Goal: Task Accomplishment & Management: Manage account settings

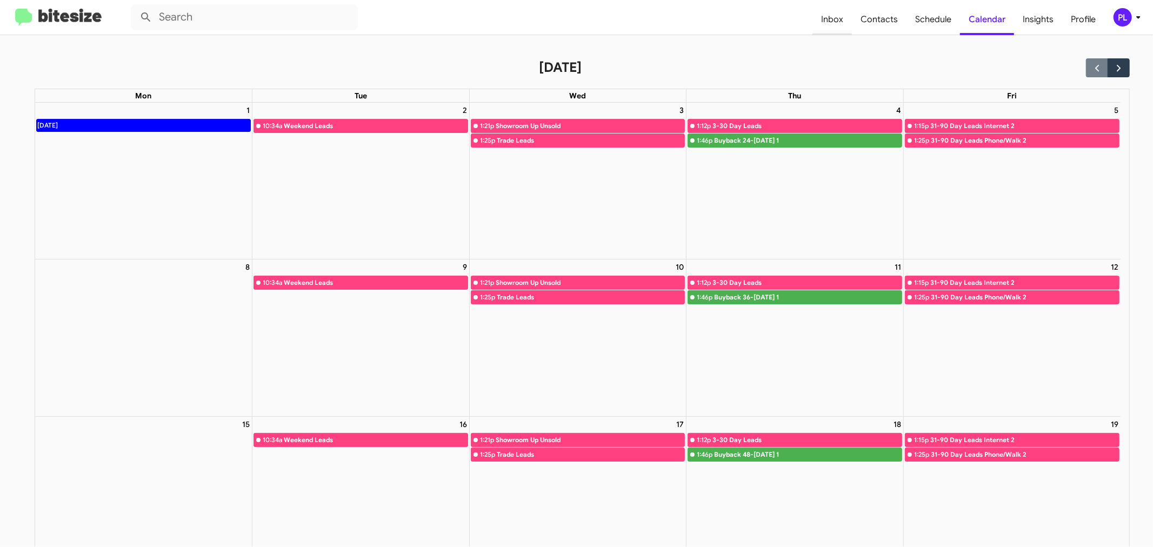
click at [829, 22] on span "Inbox" at bounding box center [832, 19] width 39 height 31
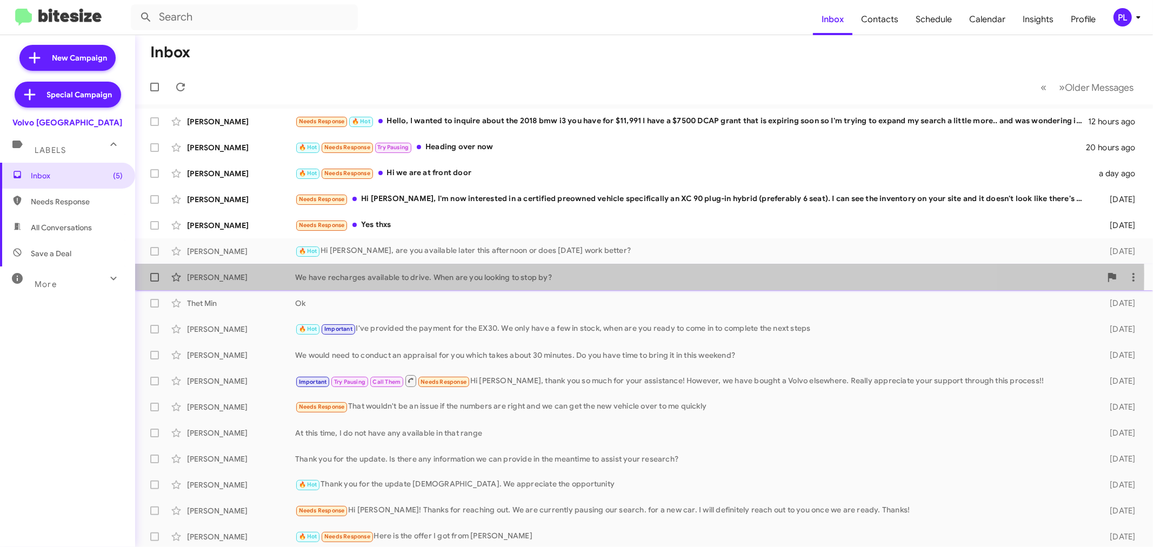
click at [453, 276] on div "We have recharges available to drive. When are you looking to stop by?" at bounding box center [698, 277] width 806 height 11
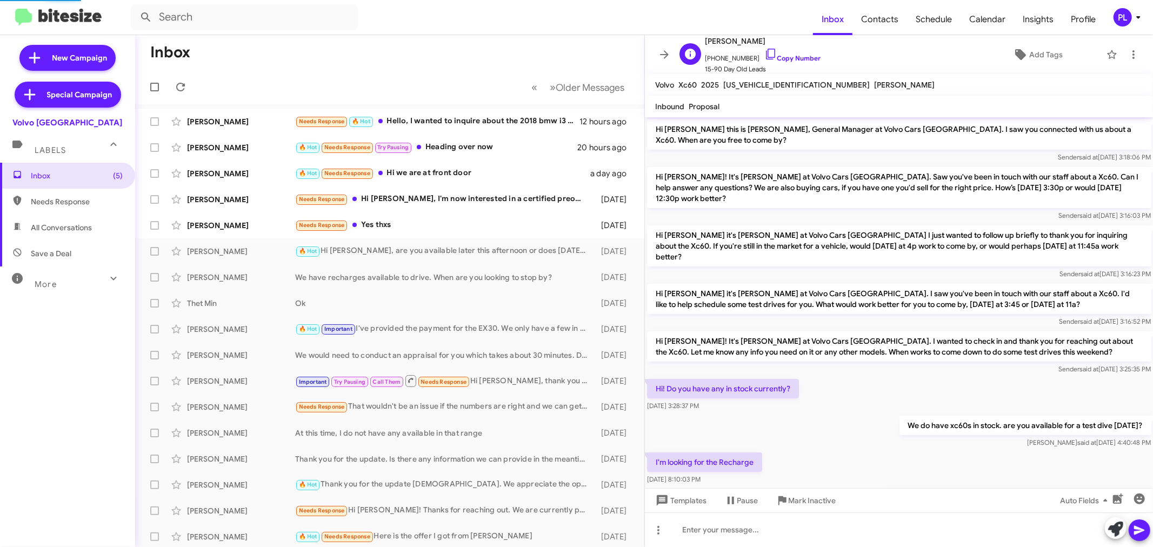
scroll to position [49, 0]
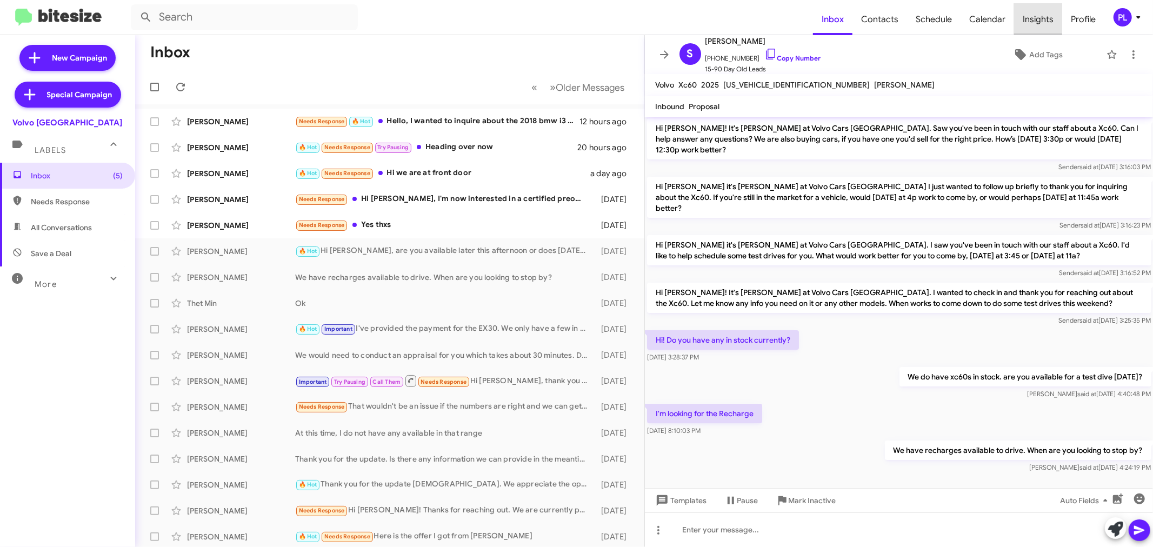
click at [1041, 19] on span "Insights" at bounding box center [1038, 19] width 48 height 31
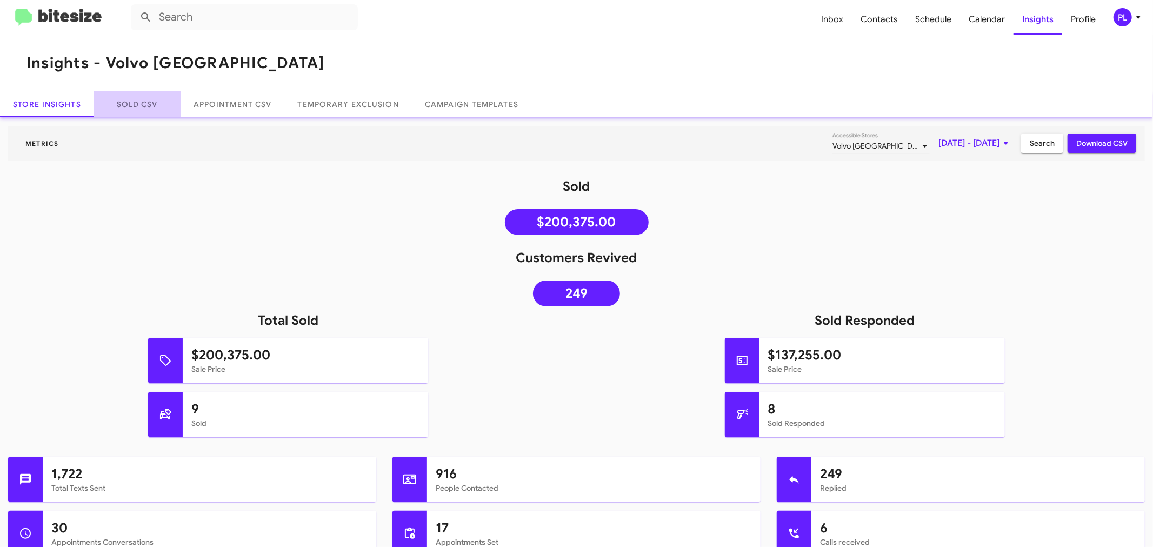
click at [143, 104] on link "Sold CSV" at bounding box center [137, 104] width 87 height 26
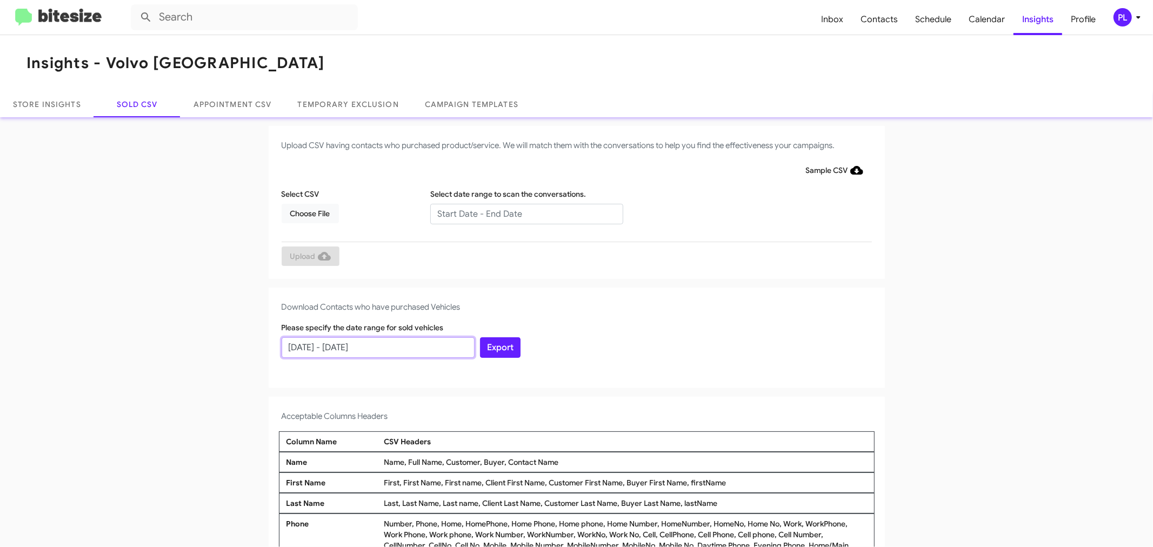
click at [293, 351] on input "08/23/2025 - 09/22/2025" at bounding box center [378, 347] width 193 height 21
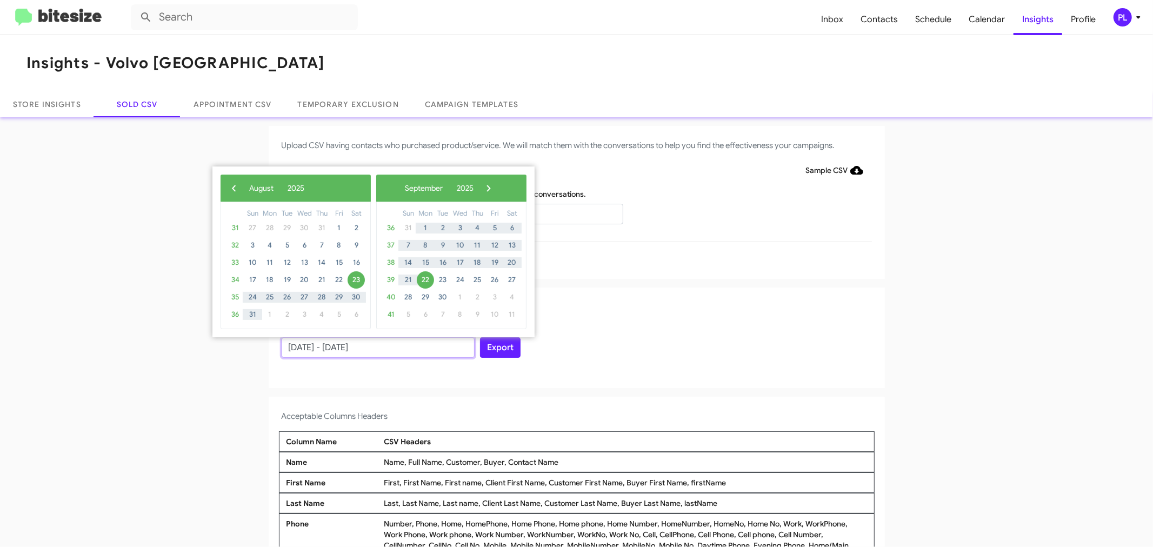
click at [304, 346] on input "06/23/2025 - 09/22/2025" at bounding box center [378, 347] width 193 height 21
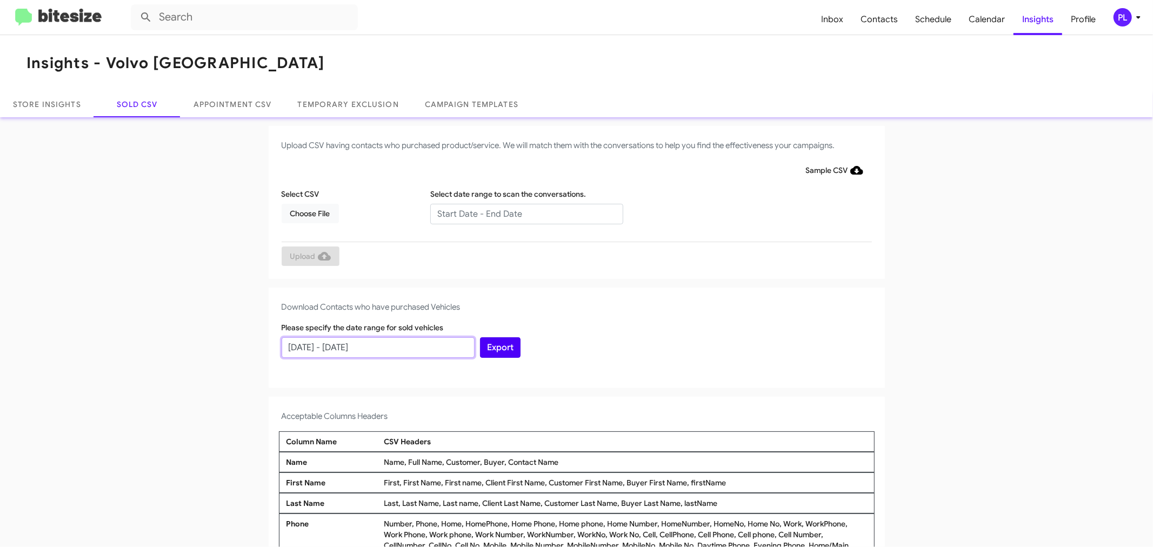
type input "06/22/2025 - 09/22/2025"
click at [486, 353] on button "Export" at bounding box center [500, 347] width 41 height 21
click at [64, 103] on link "Store Insights" at bounding box center [47, 104] width 94 height 26
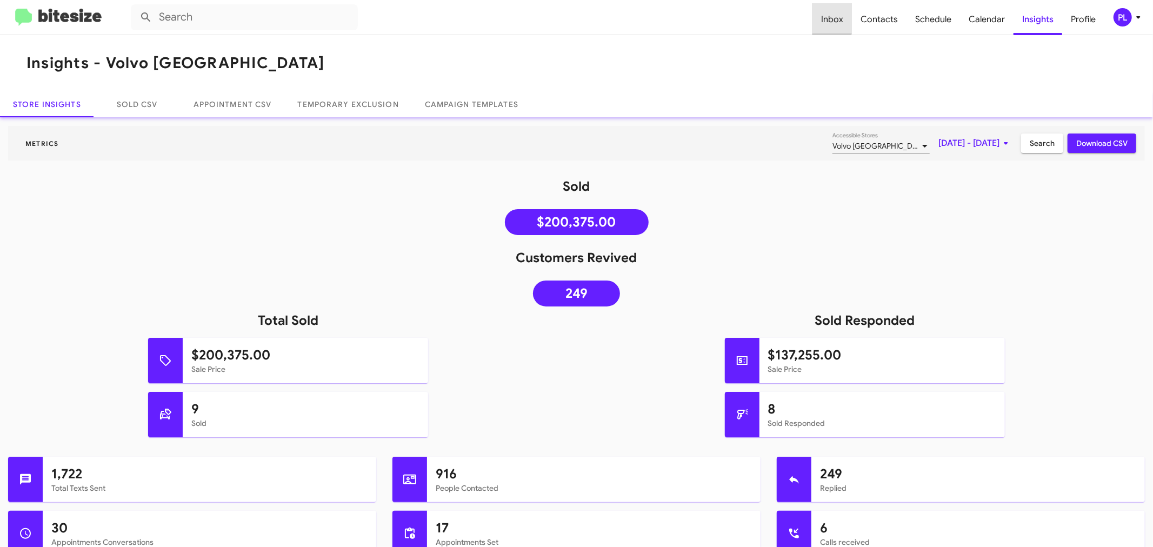
click at [828, 16] on span "Inbox" at bounding box center [832, 19] width 39 height 31
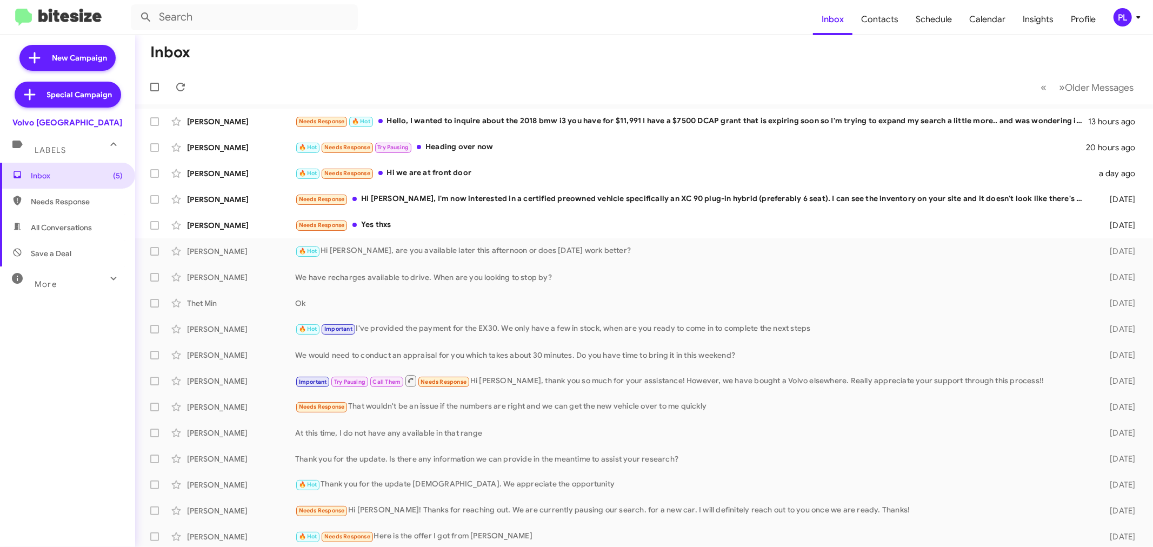
click at [71, 290] on mat-expansion-panel-header "More" at bounding box center [67, 280] width 135 height 26
click at [77, 473] on span "Sold Responded" at bounding box center [59, 469] width 57 height 11
type input "in:sold-verified"
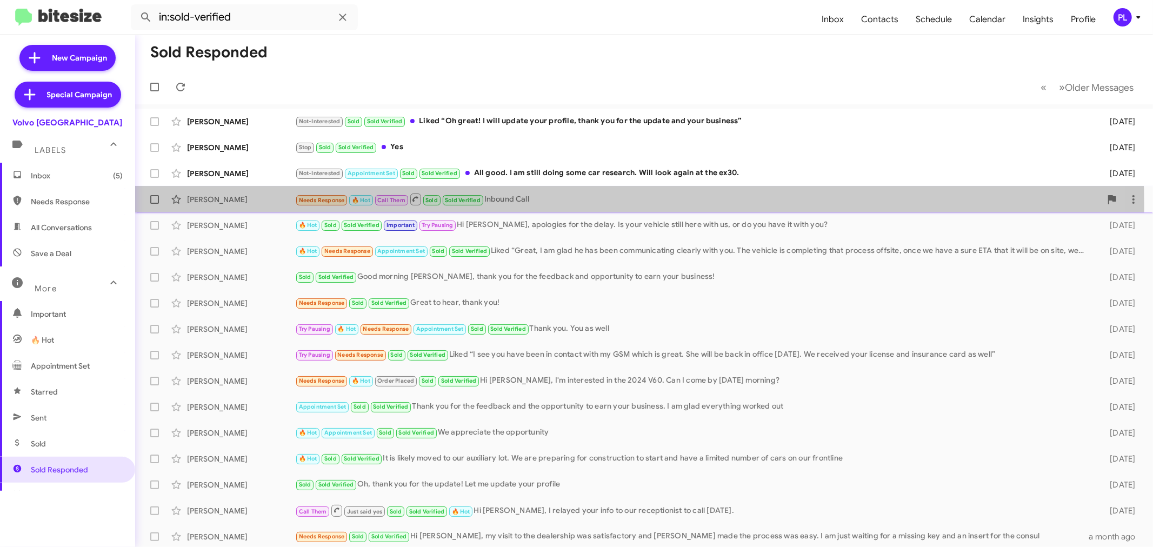
click at [517, 205] on div "Needs Response 🔥 Hot Call Them Sold Sold Verified Inbound Call" at bounding box center [698, 200] width 806 height 14
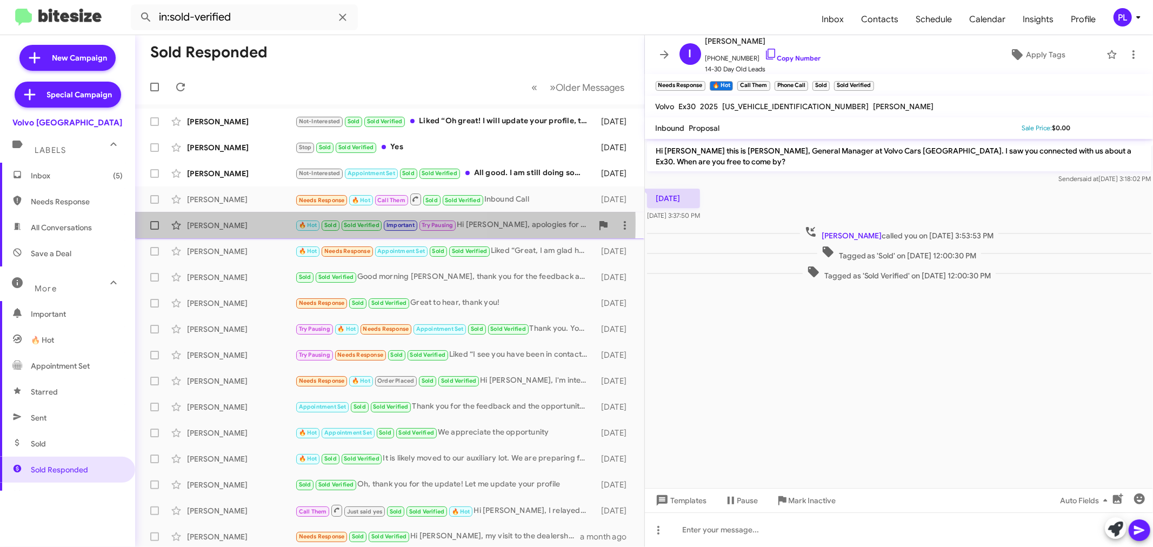
click at [218, 223] on div "Kim Wallace" at bounding box center [241, 225] width 108 height 11
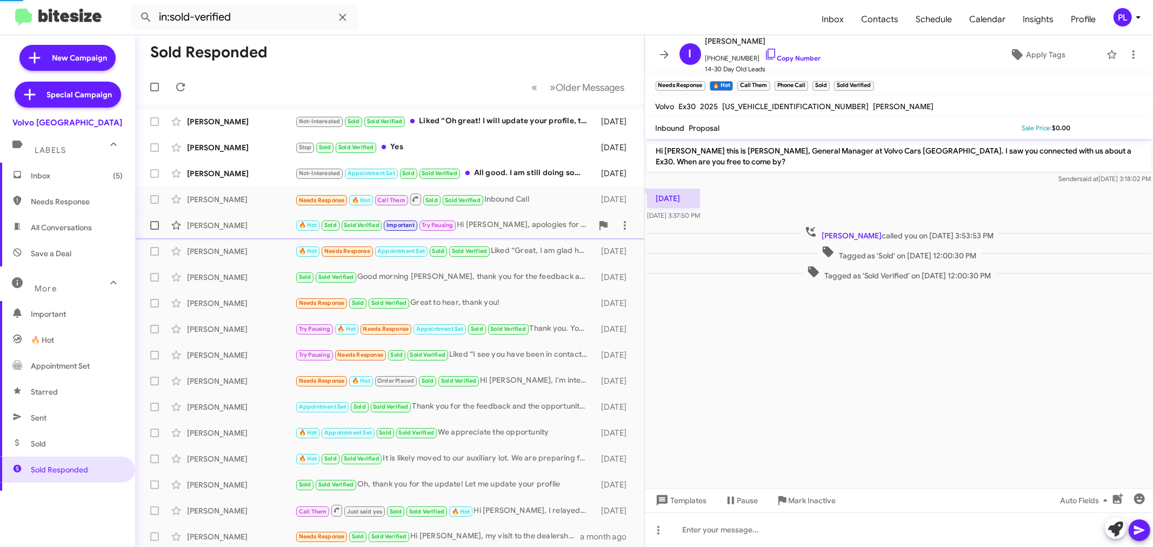
scroll to position [428, 0]
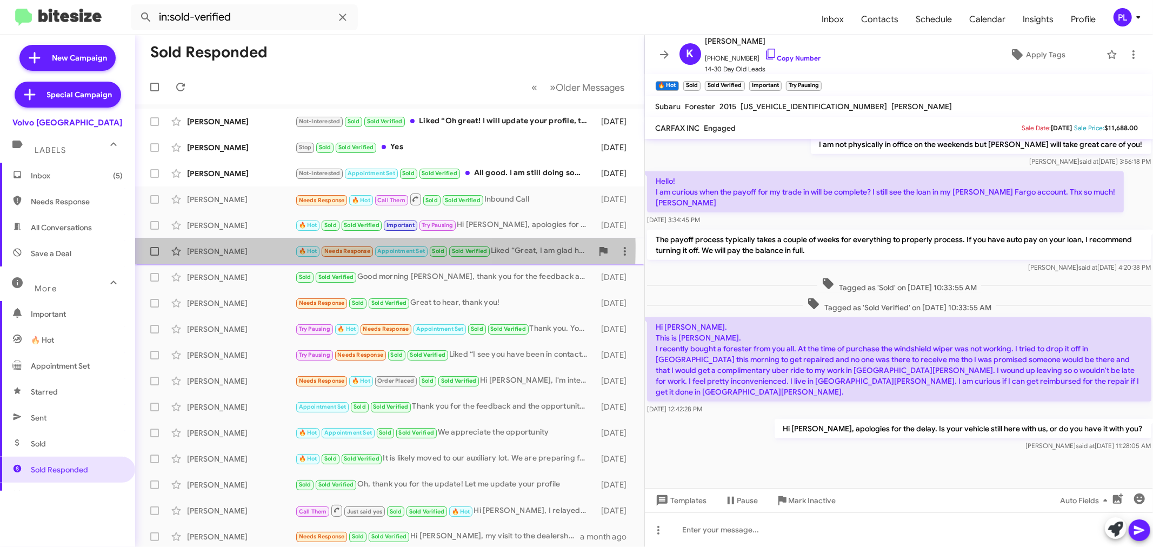
click at [221, 247] on div "James Murray" at bounding box center [241, 251] width 108 height 11
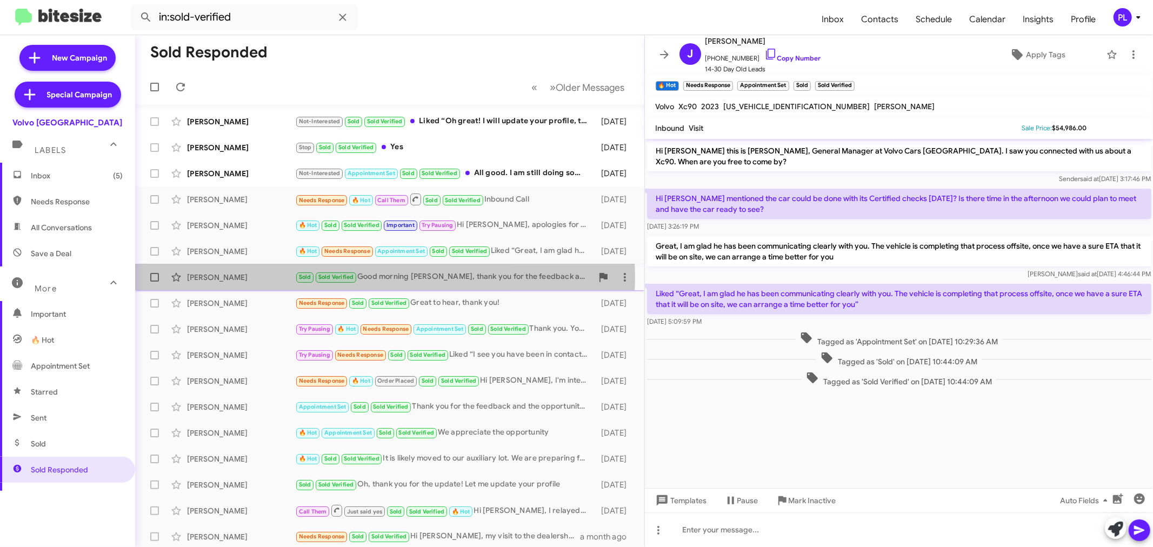
click at [230, 276] on div "Makarem Elmassih" at bounding box center [241, 277] width 108 height 11
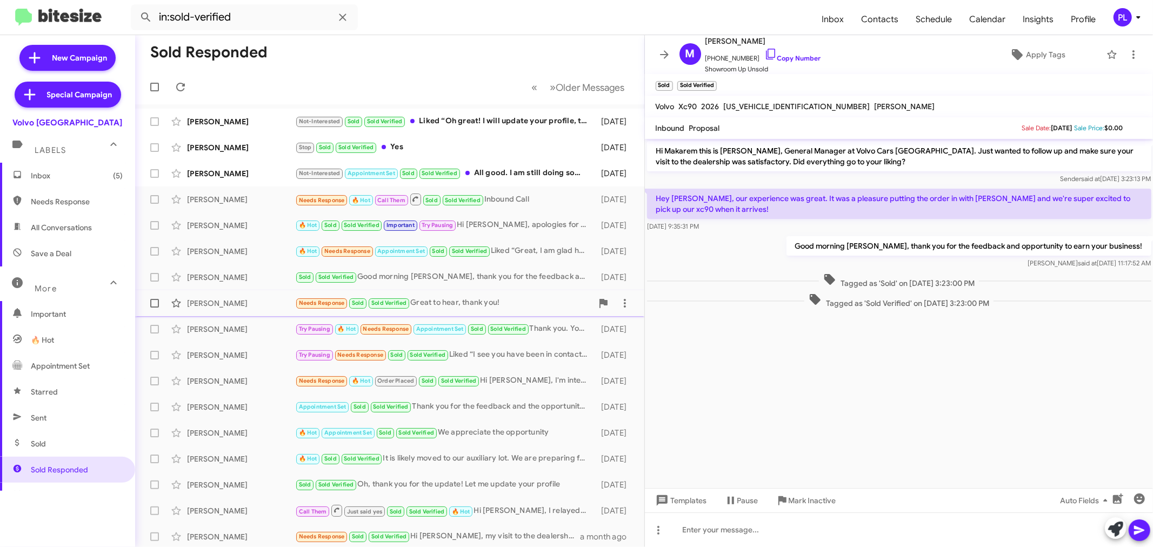
click at [204, 303] on div "Nancy Wittels" at bounding box center [241, 303] width 108 height 11
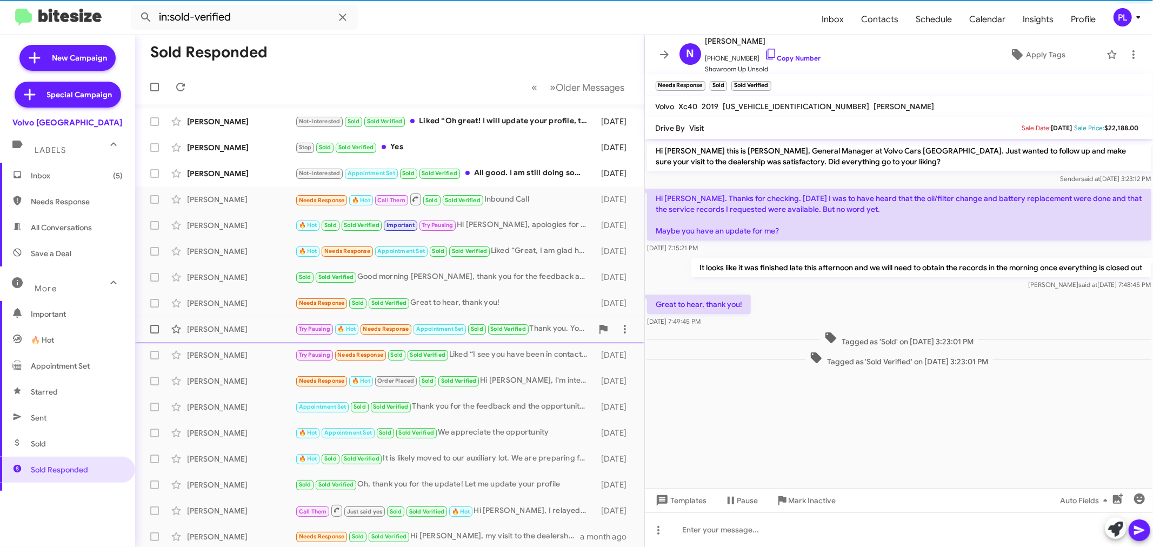
click at [203, 327] on div "Joy Spodick" at bounding box center [241, 329] width 108 height 11
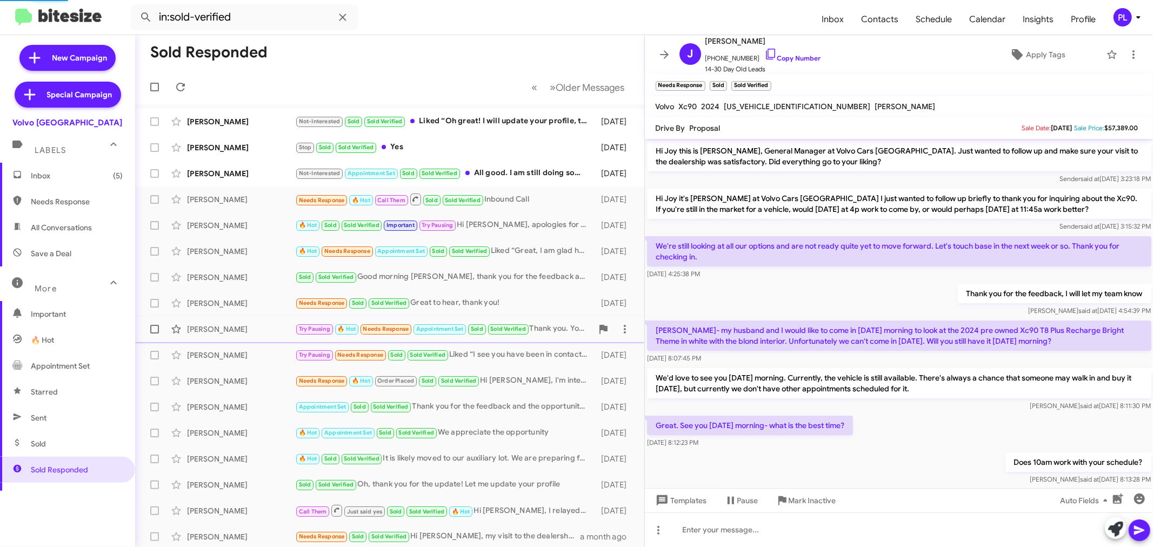
scroll to position [207, 0]
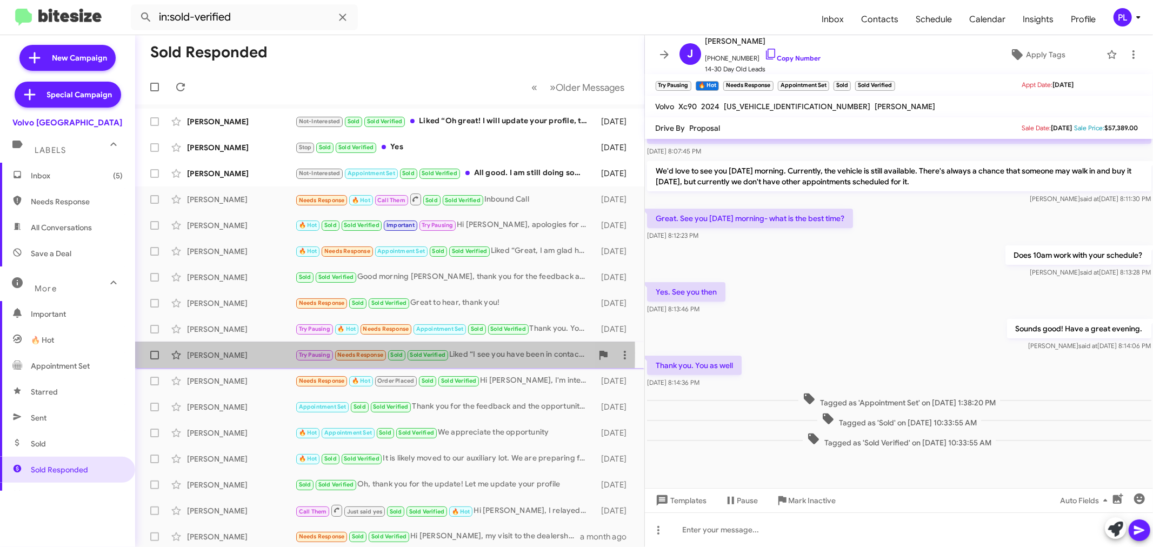
click at [203, 353] on div "Jim White" at bounding box center [241, 355] width 108 height 11
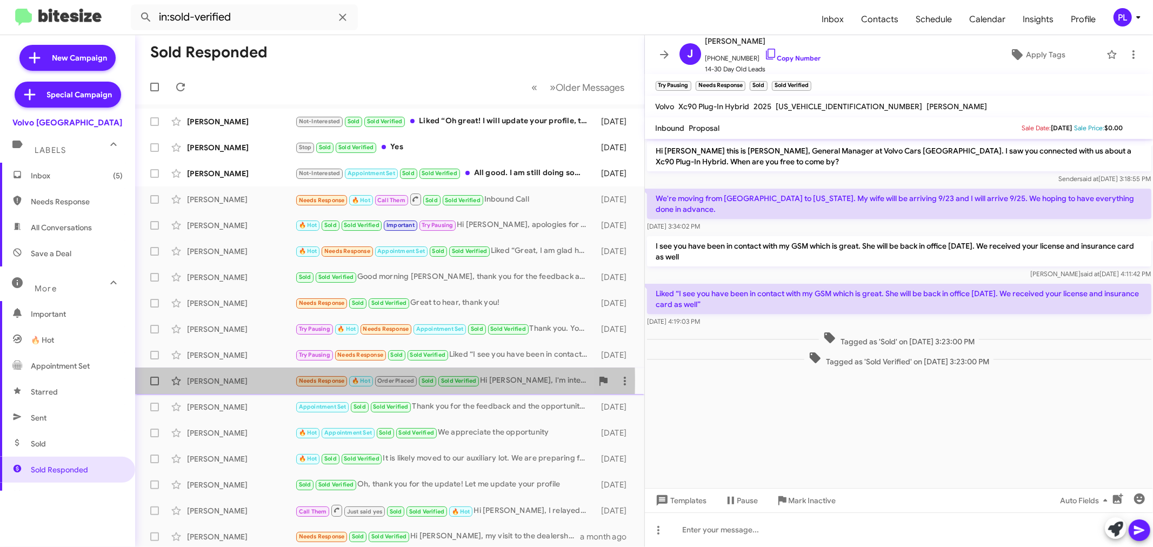
click at [202, 381] on div "Elizabeth Avery" at bounding box center [241, 381] width 108 height 11
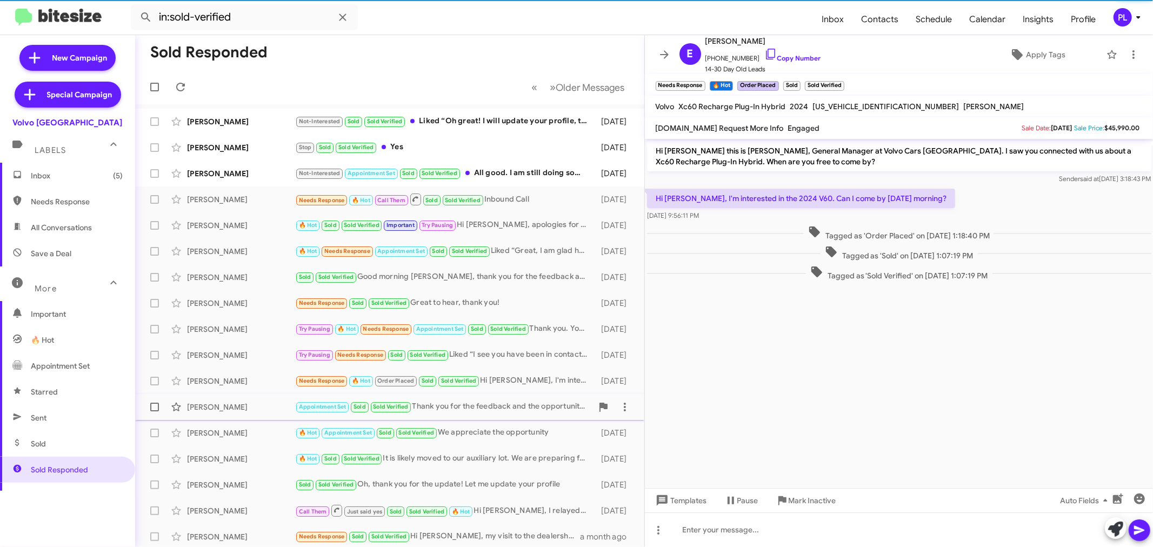
click at [206, 407] on div "Paolo Ratti Tamayo" at bounding box center [241, 407] width 108 height 11
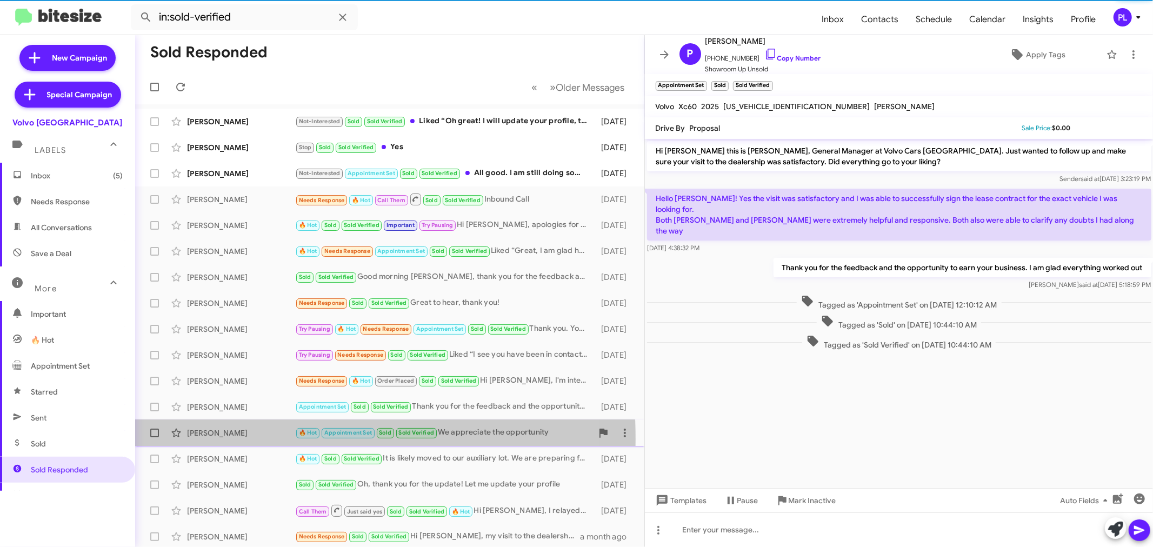
click at [205, 439] on div "Naoyuki Shimizu 🔥 Hot Appointment Set Sold Sold Verified We appreciate the oppo…" at bounding box center [390, 433] width 492 height 22
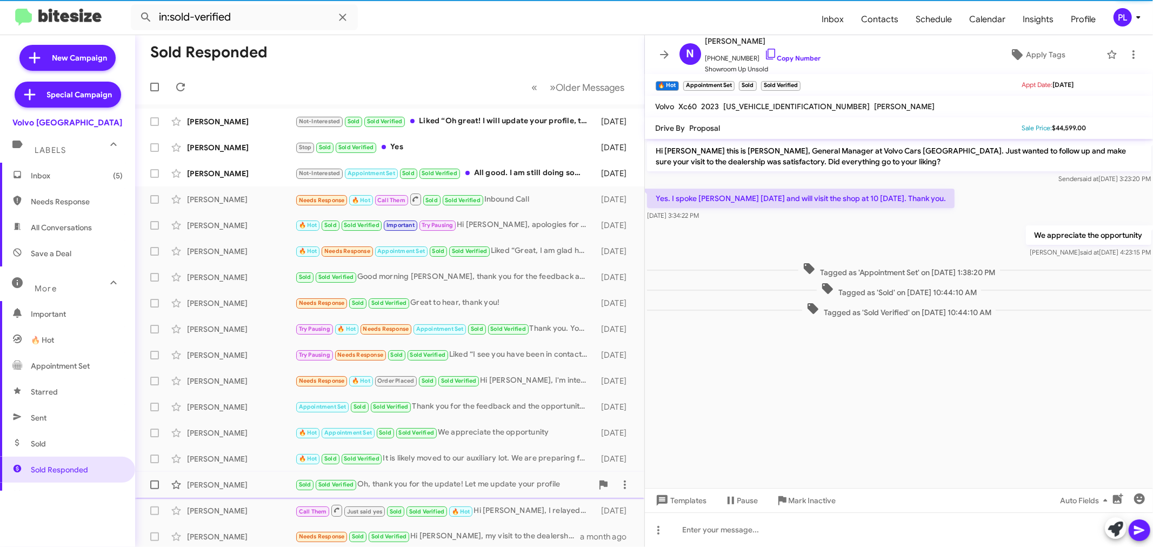
click at [203, 484] on div "[PERSON_NAME]" at bounding box center [241, 485] width 108 height 11
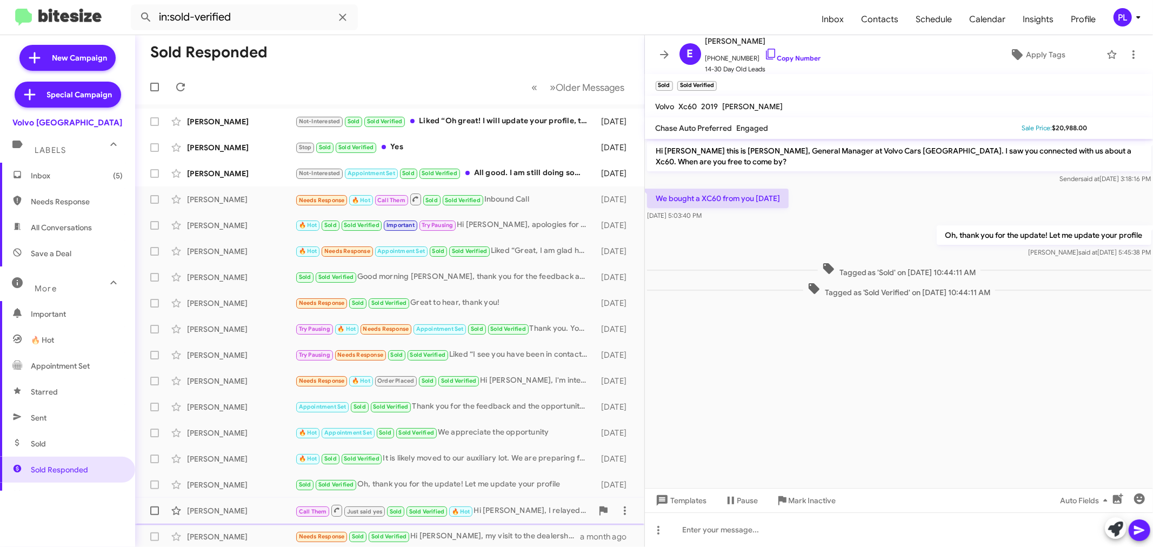
click at [215, 512] on div "[PERSON_NAME]" at bounding box center [241, 511] width 108 height 11
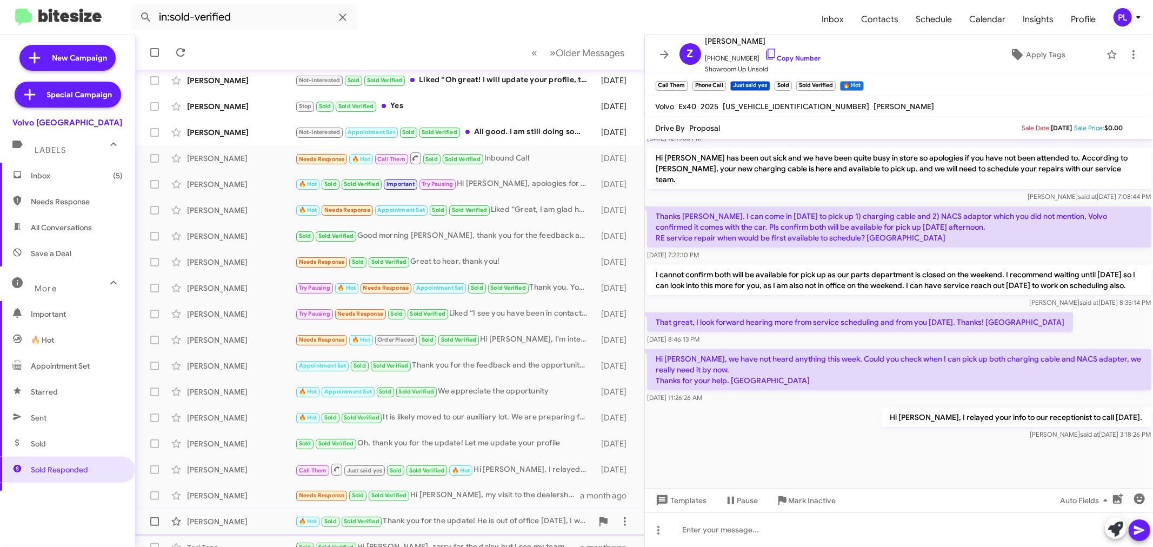
scroll to position [60, 0]
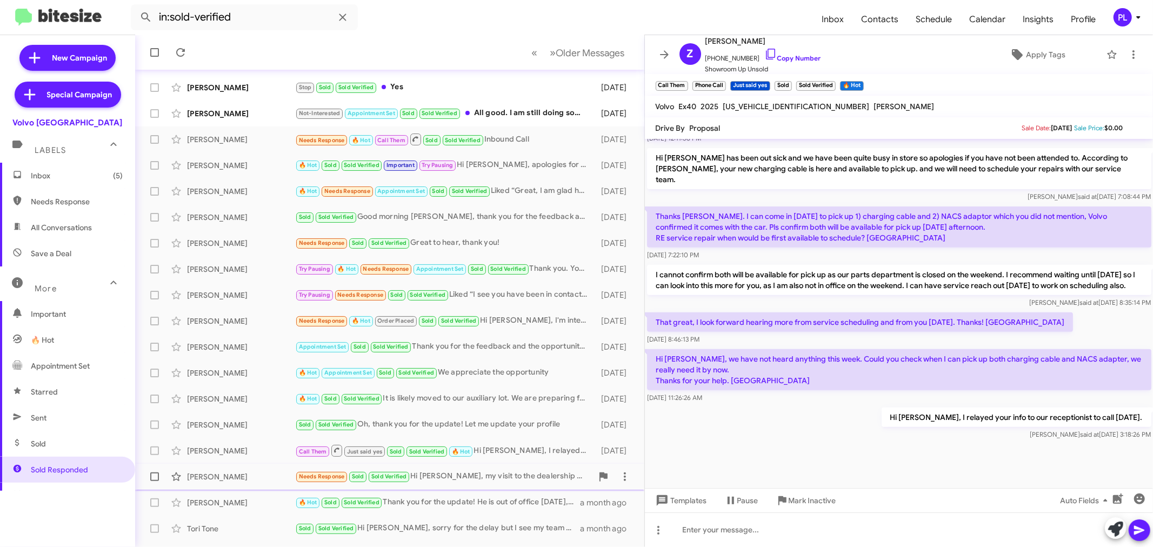
click at [215, 473] on div "[PERSON_NAME]" at bounding box center [241, 477] width 108 height 11
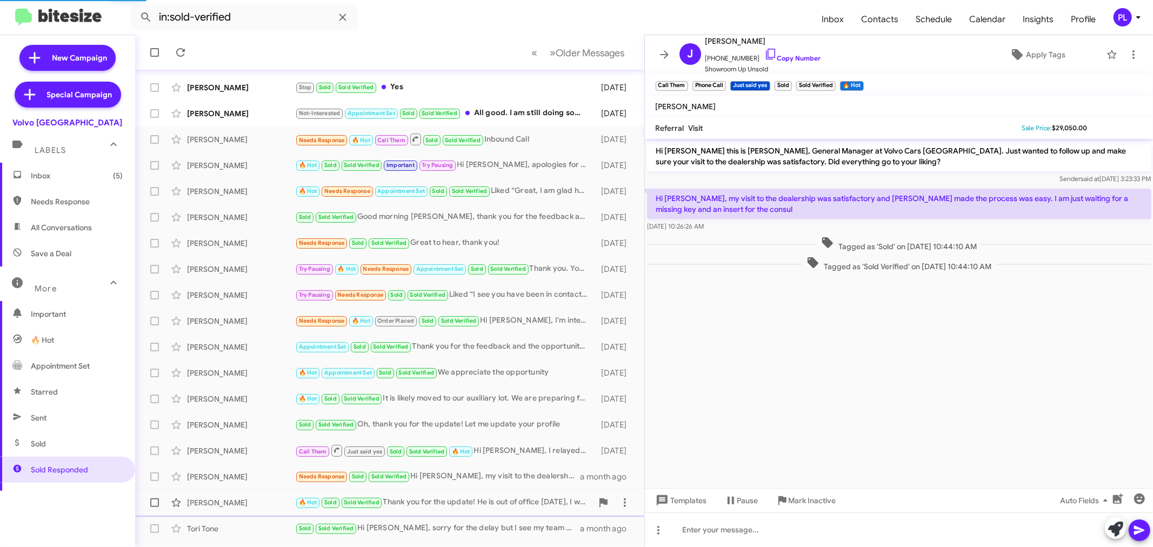
click at [214, 493] on div "Kathleen Barber 🔥 Hot Sold Sold Verified Thank you for the update! He is out of…" at bounding box center [390, 503] width 492 height 22
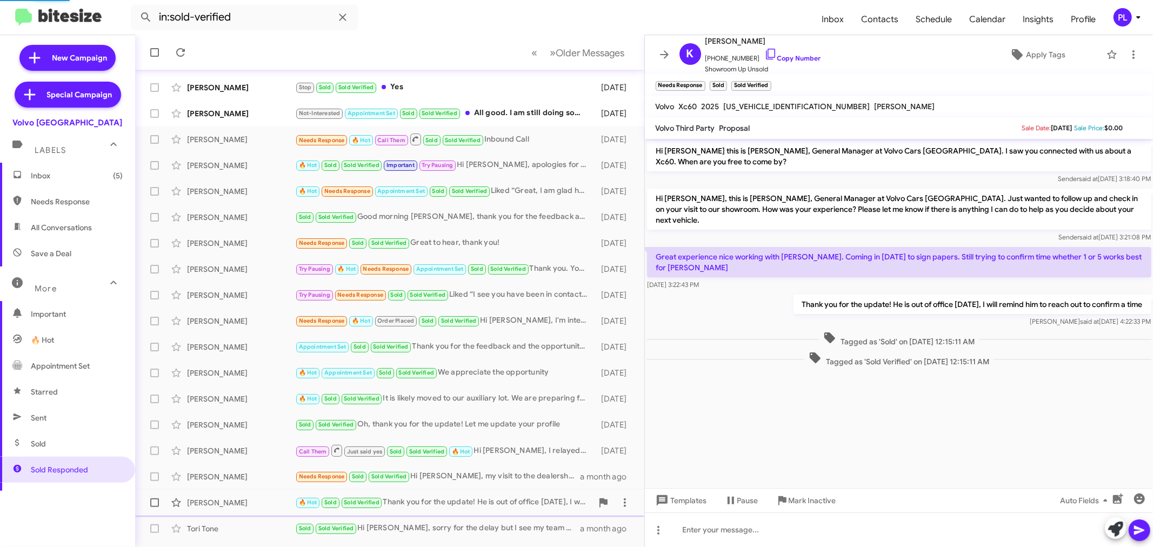
scroll to position [80, 0]
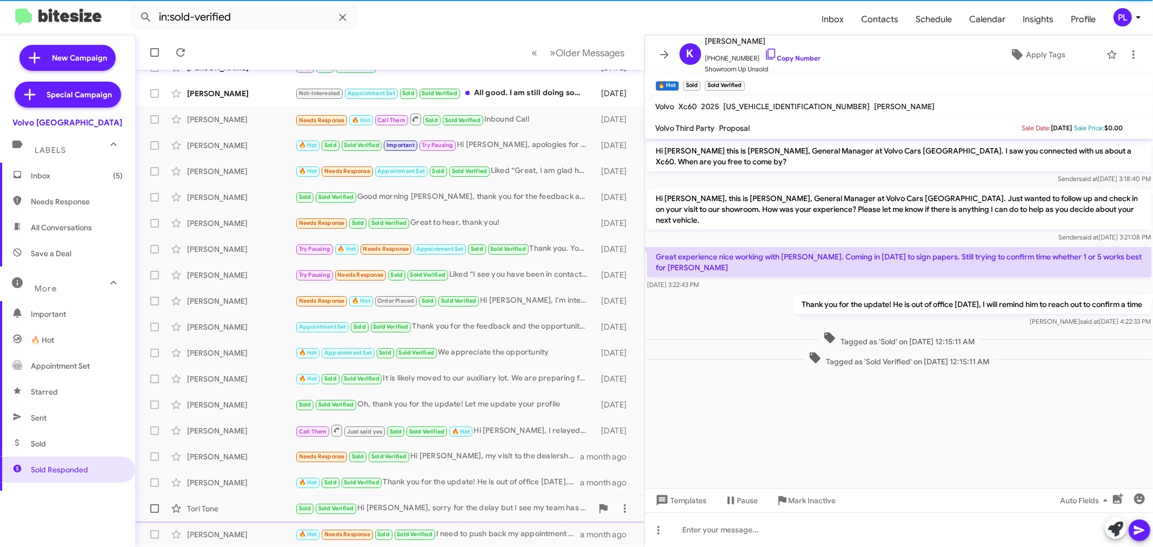
click at [211, 503] on div "Tori Tone" at bounding box center [241, 508] width 108 height 11
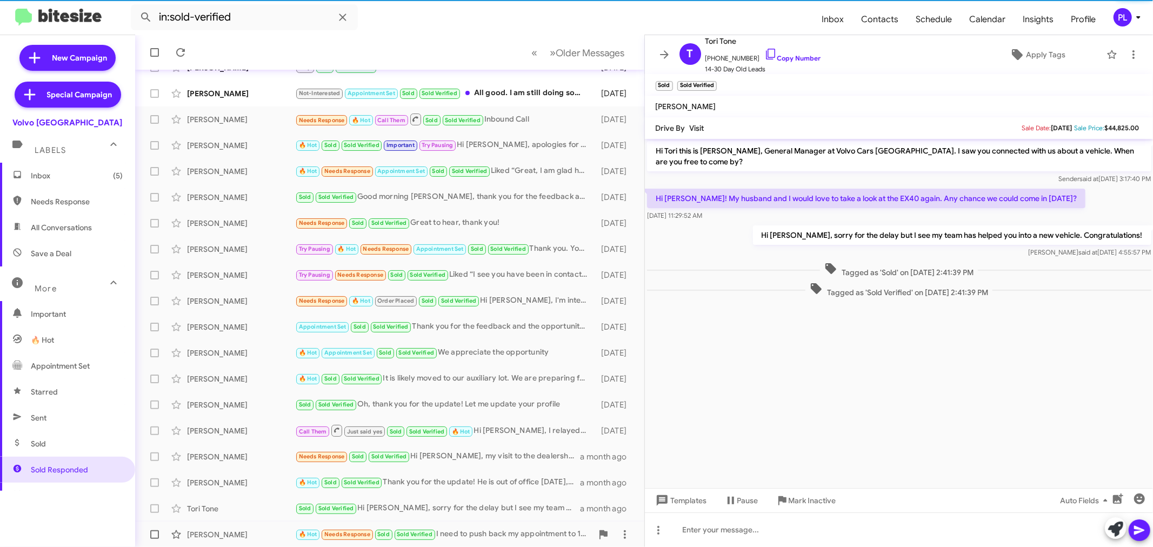
click at [209, 533] on div "[PERSON_NAME]" at bounding box center [241, 534] width 108 height 11
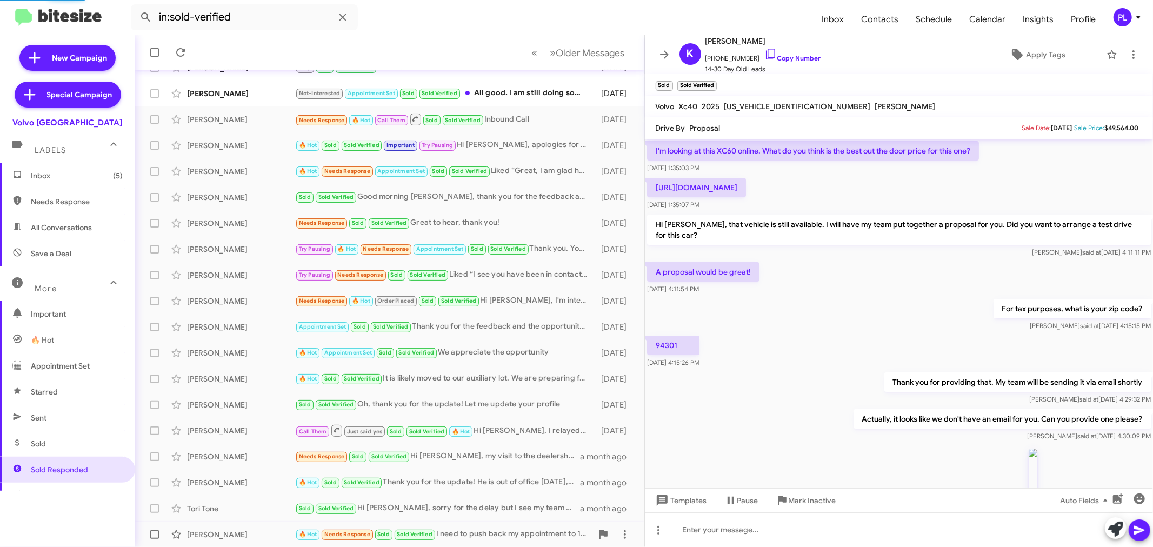
scroll to position [733, 0]
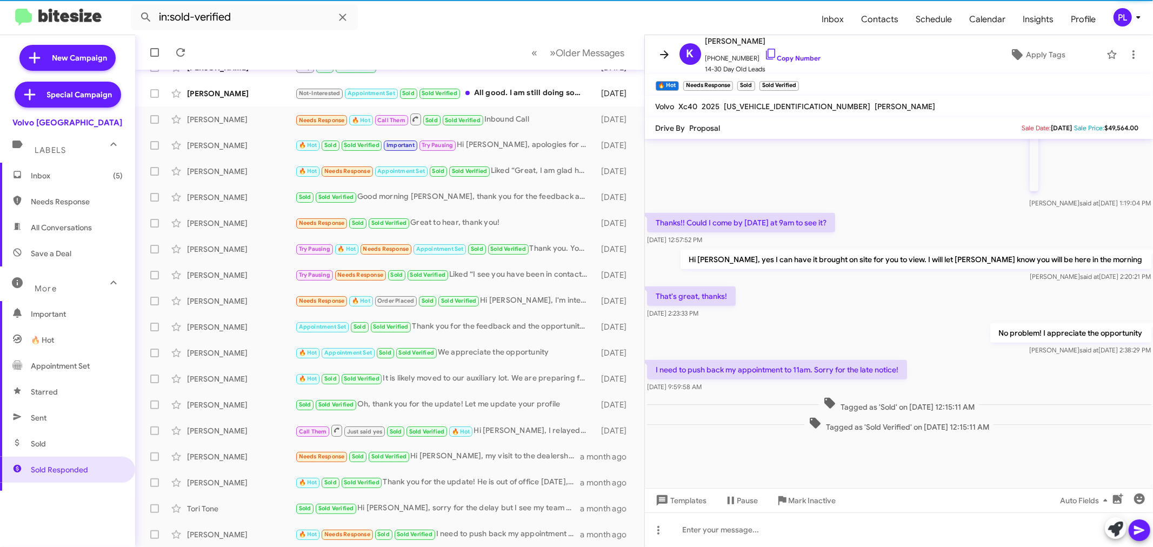
click at [662, 48] on icon at bounding box center [664, 54] width 13 height 13
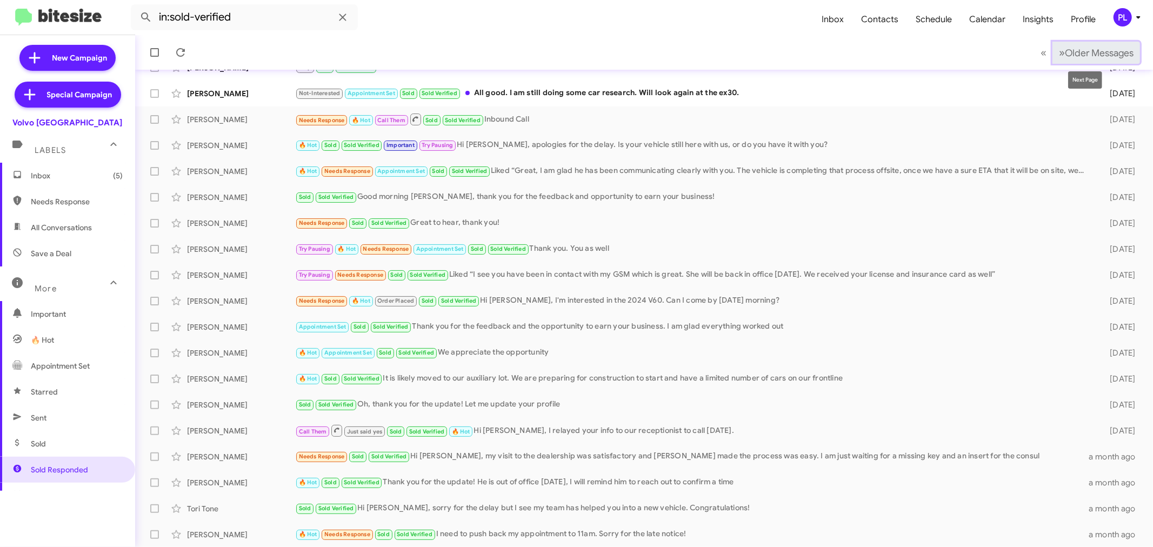
click at [1087, 57] on span "Older Messages" at bounding box center [1099, 53] width 69 height 12
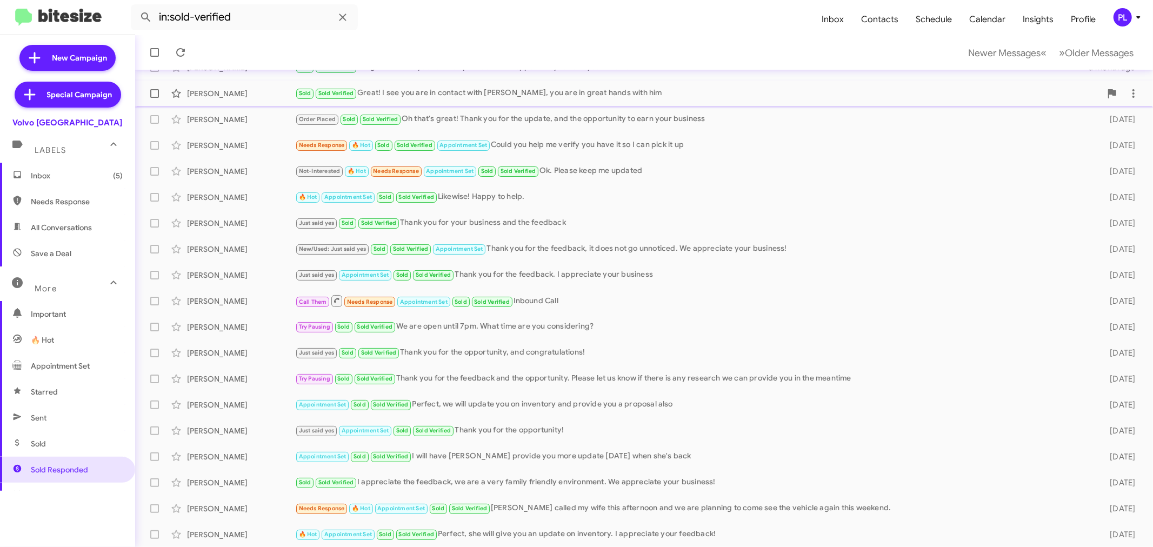
click at [222, 96] on div "[PERSON_NAME]" at bounding box center [241, 93] width 108 height 11
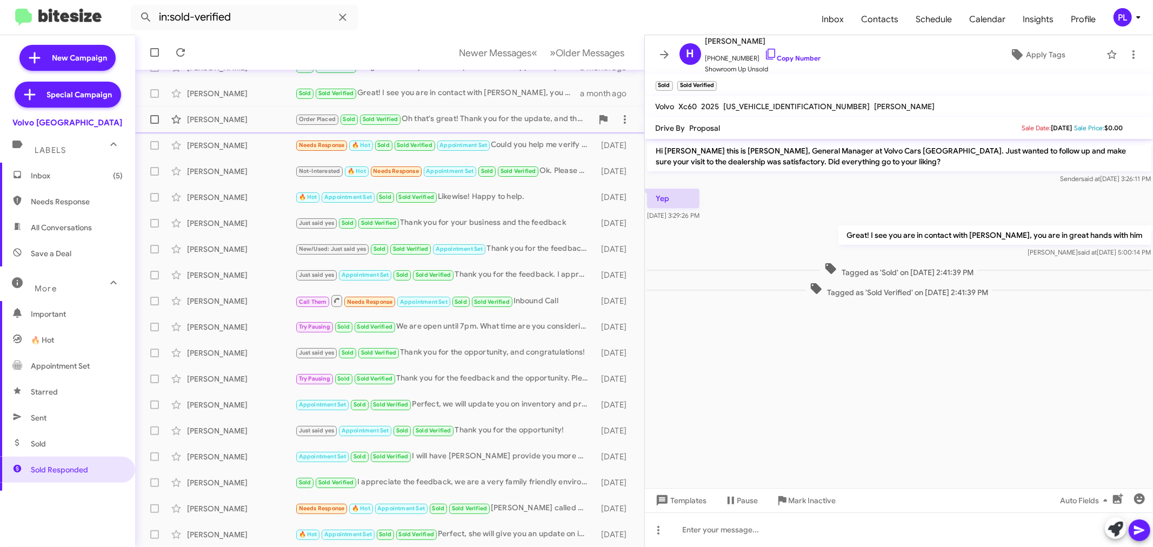
click at [201, 126] on div "Andy Chin Order Placed Sold Sold Verified Oh that's great! Thank you for the up…" at bounding box center [390, 120] width 492 height 22
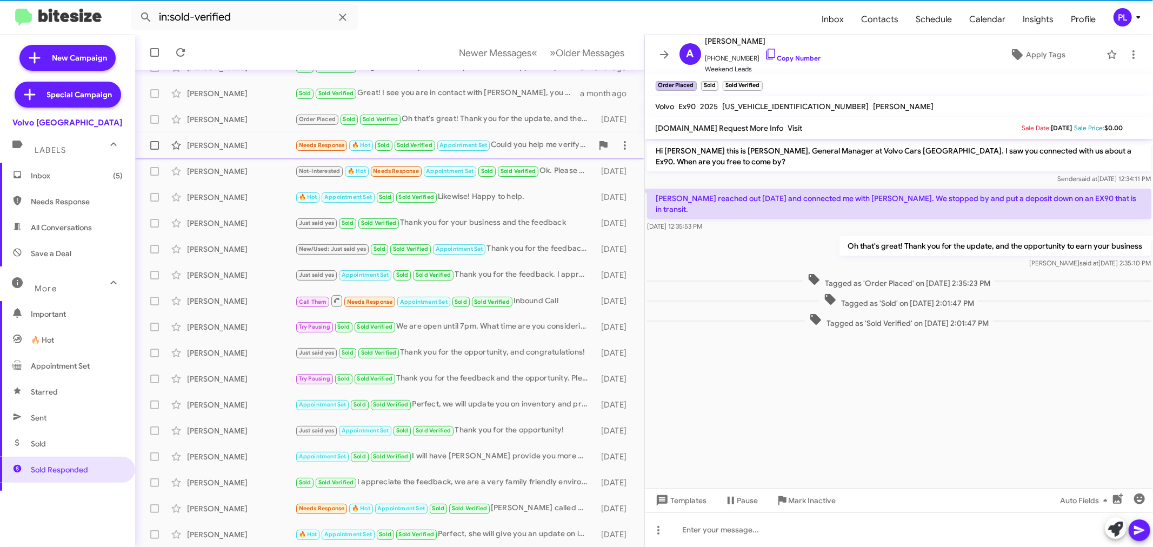
click at [197, 147] on div "[PERSON_NAME]" at bounding box center [241, 145] width 108 height 11
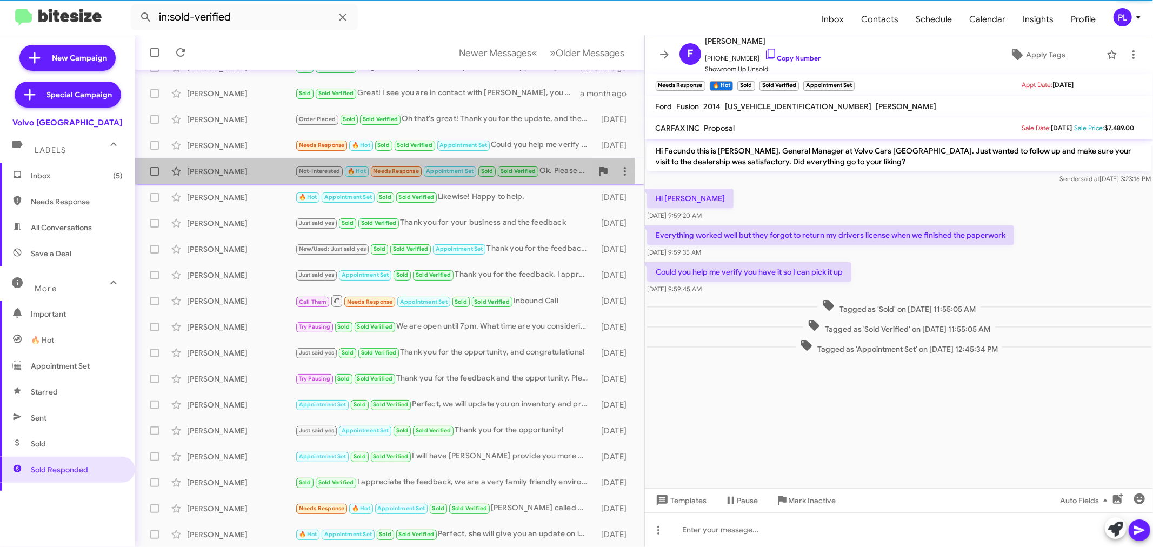
click at [202, 170] on div "[PERSON_NAME]" at bounding box center [241, 171] width 108 height 11
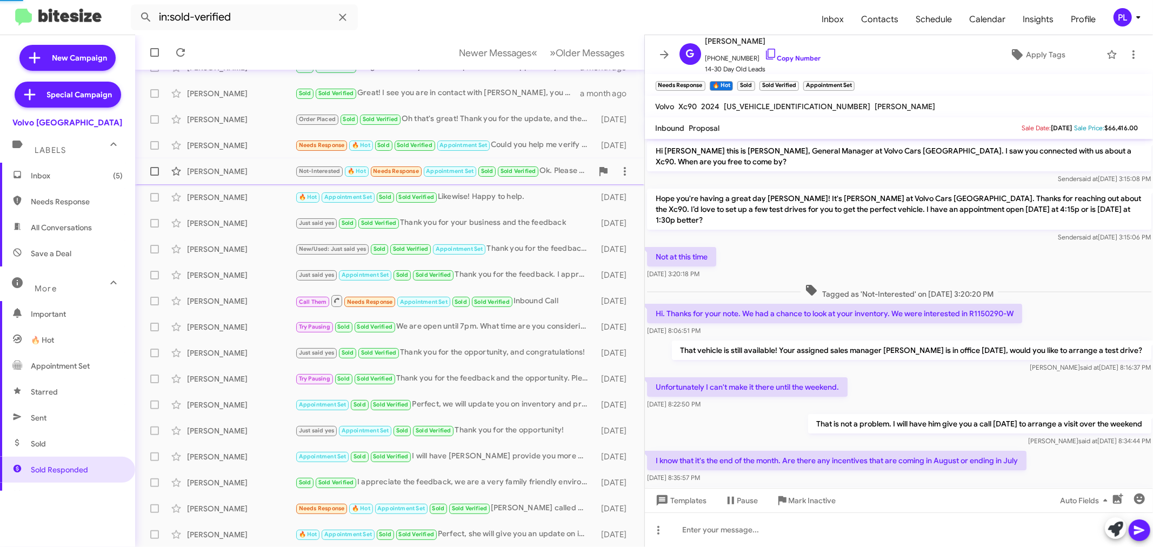
scroll to position [169, 0]
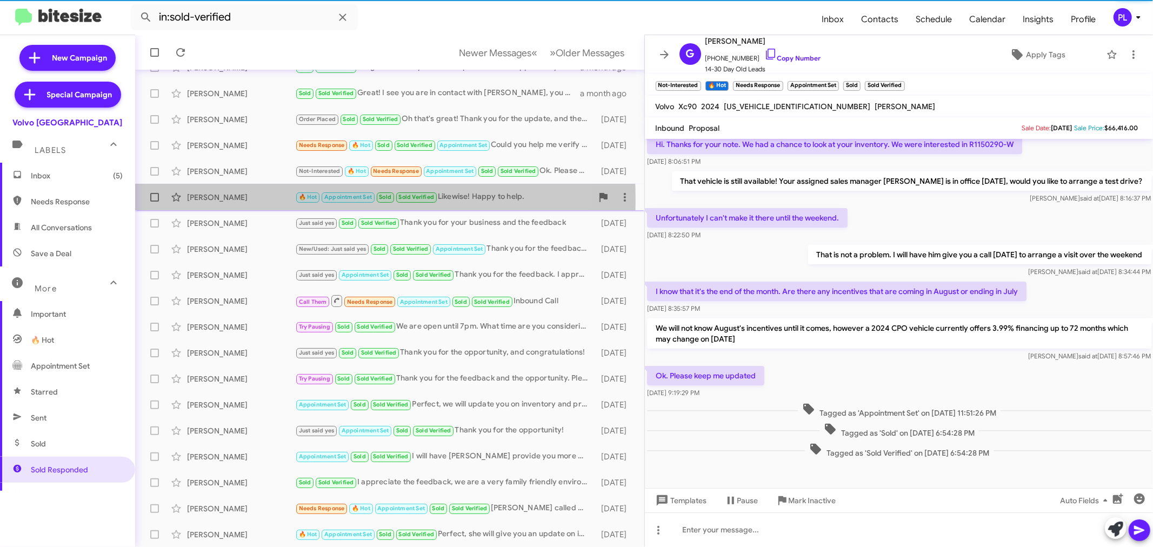
click at [202, 200] on div "[PERSON_NAME]" at bounding box center [241, 197] width 108 height 11
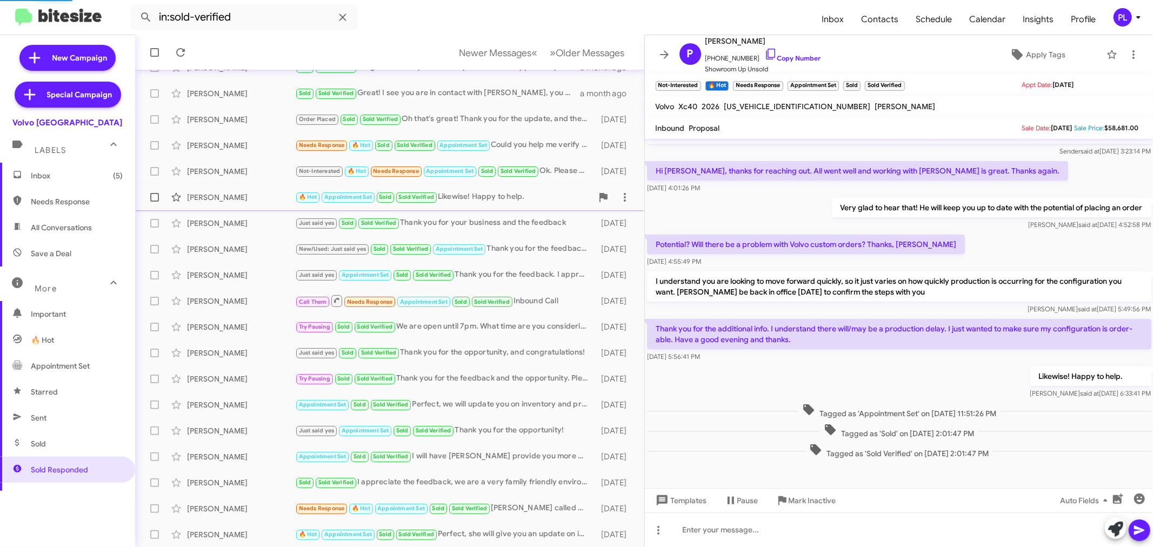
scroll to position [28, 0]
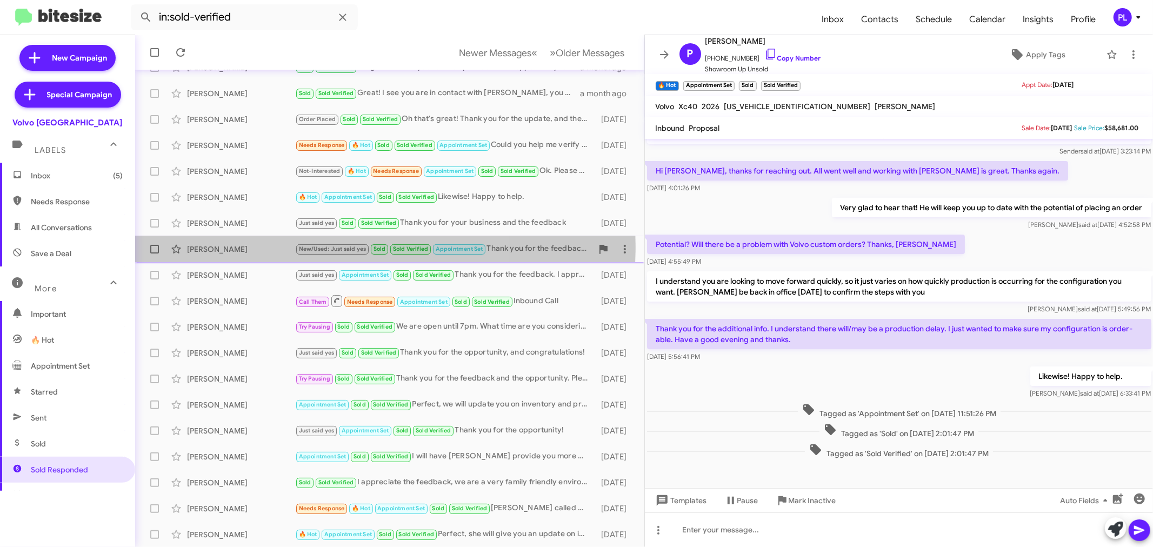
click at [229, 245] on div "[PERSON_NAME]" at bounding box center [241, 249] width 108 height 11
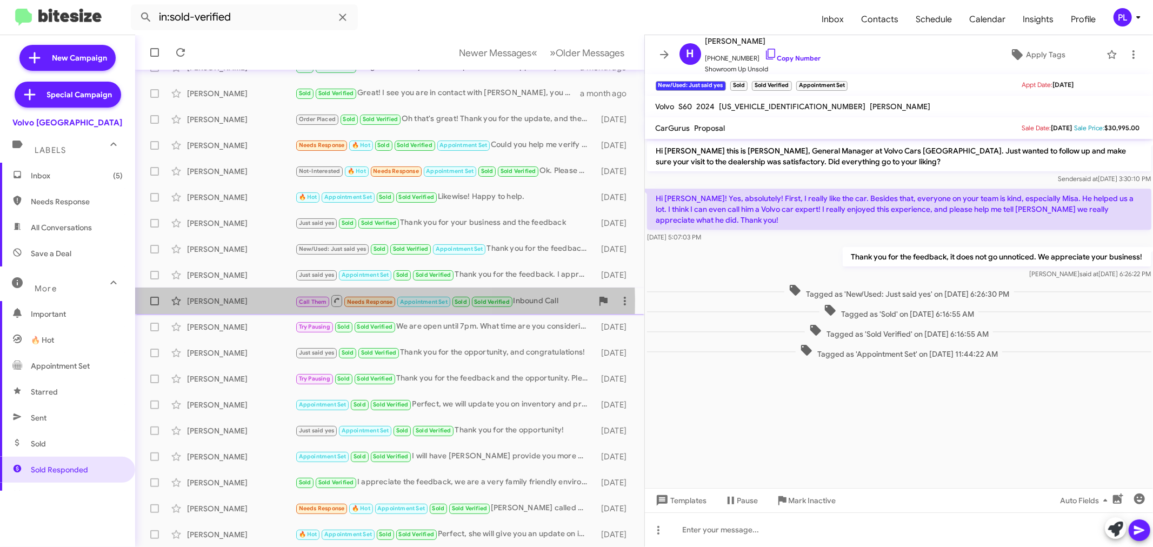
click at [220, 300] on div "[PERSON_NAME]" at bounding box center [241, 301] width 108 height 11
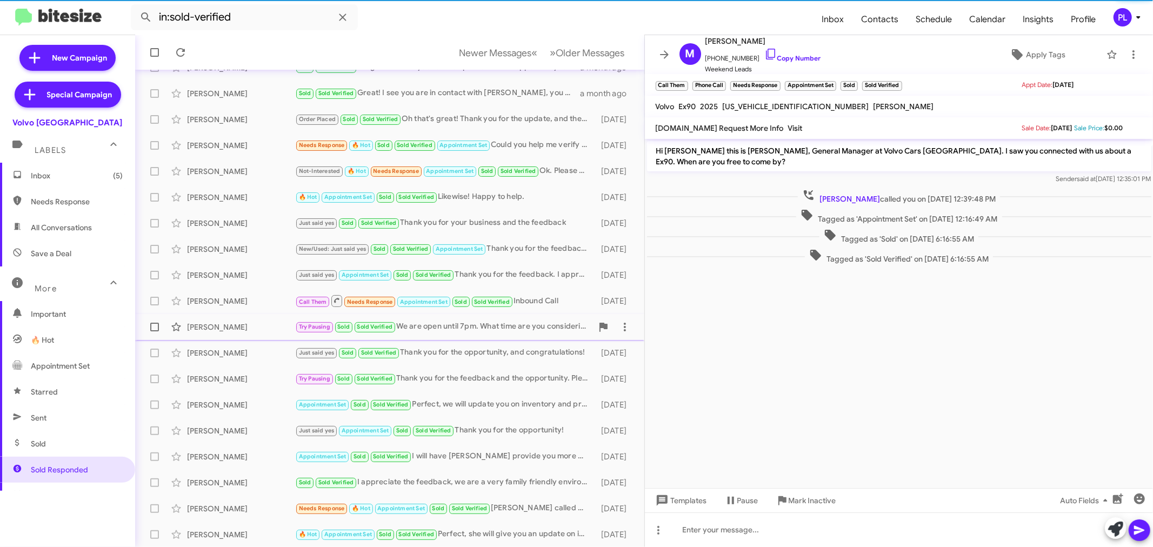
click at [221, 325] on div "[PERSON_NAME]" at bounding box center [241, 327] width 108 height 11
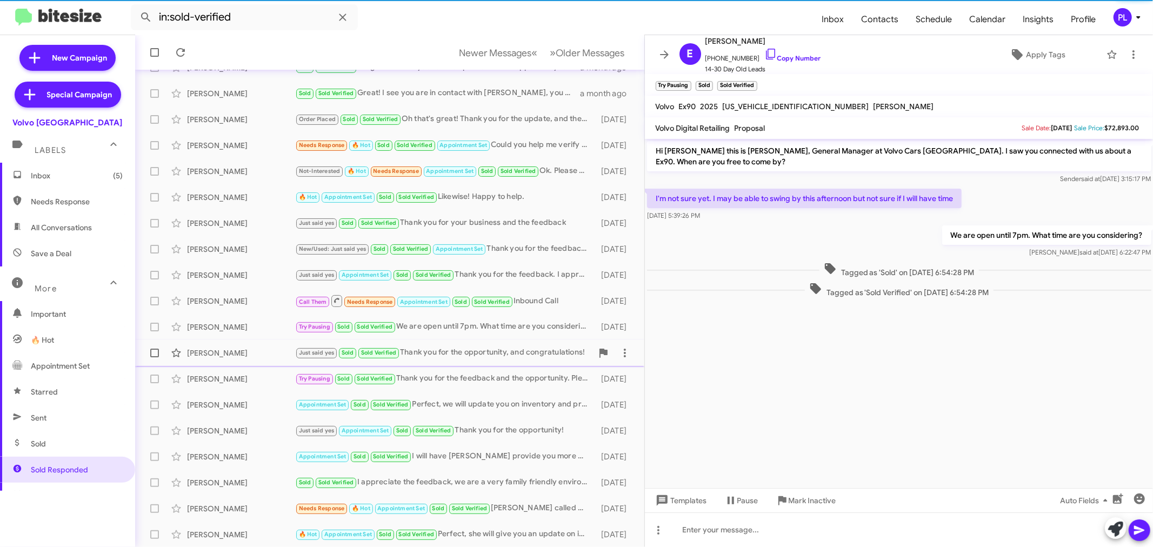
click at [214, 350] on div "[PERSON_NAME]" at bounding box center [241, 353] width 108 height 11
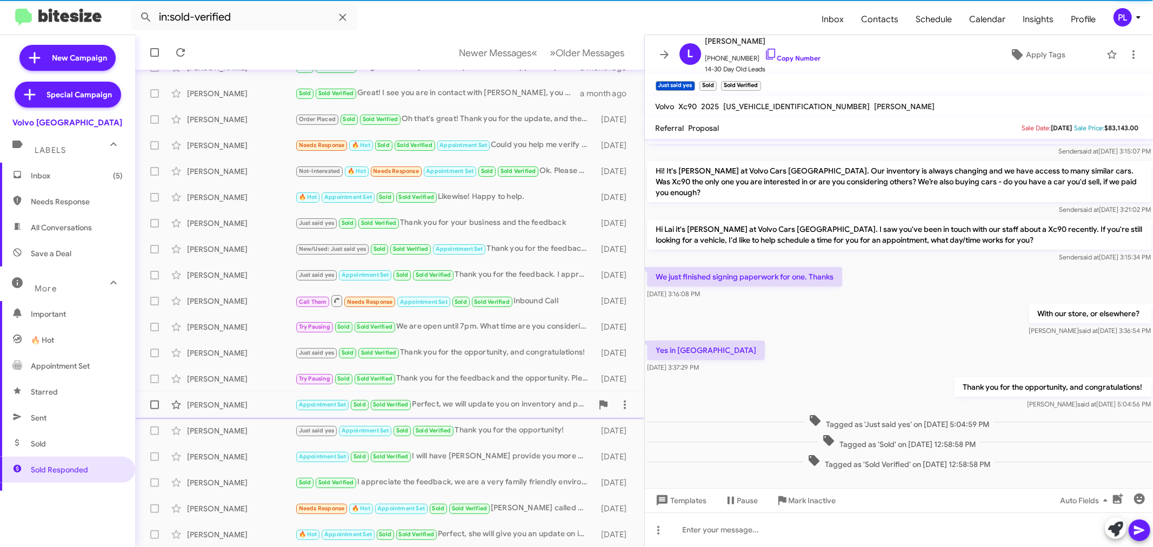
click at [224, 397] on div "[PERSON_NAME] Appointment Set Sold Sold Verified Perfect, we will update you on…" at bounding box center [390, 405] width 492 height 22
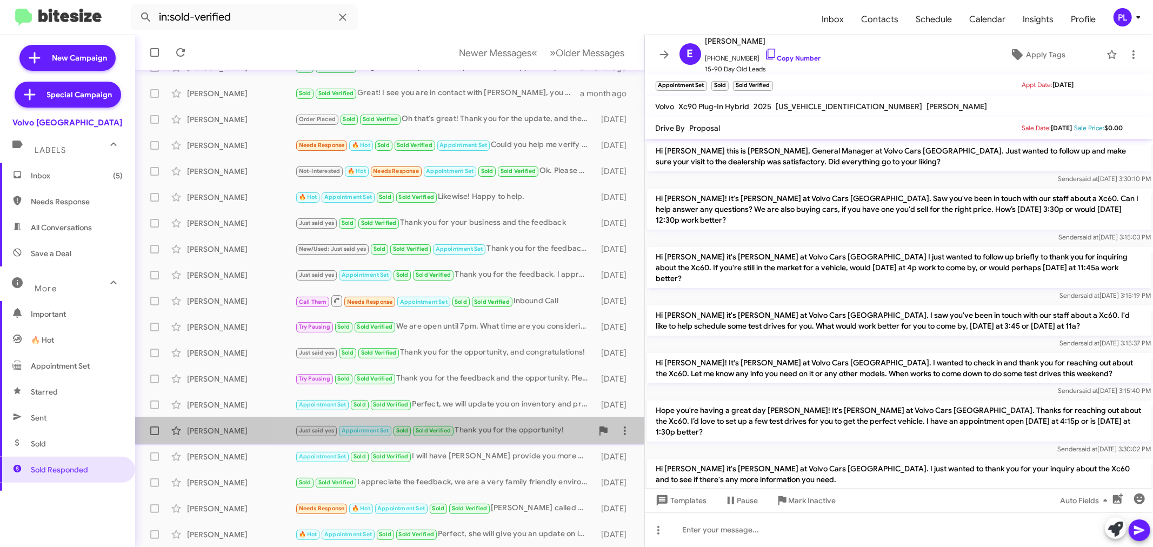
click at [470, 433] on div "Just said yes Appointment Set Sold Sold Verified Thank you for the opportunity!" at bounding box center [443, 430] width 297 height 12
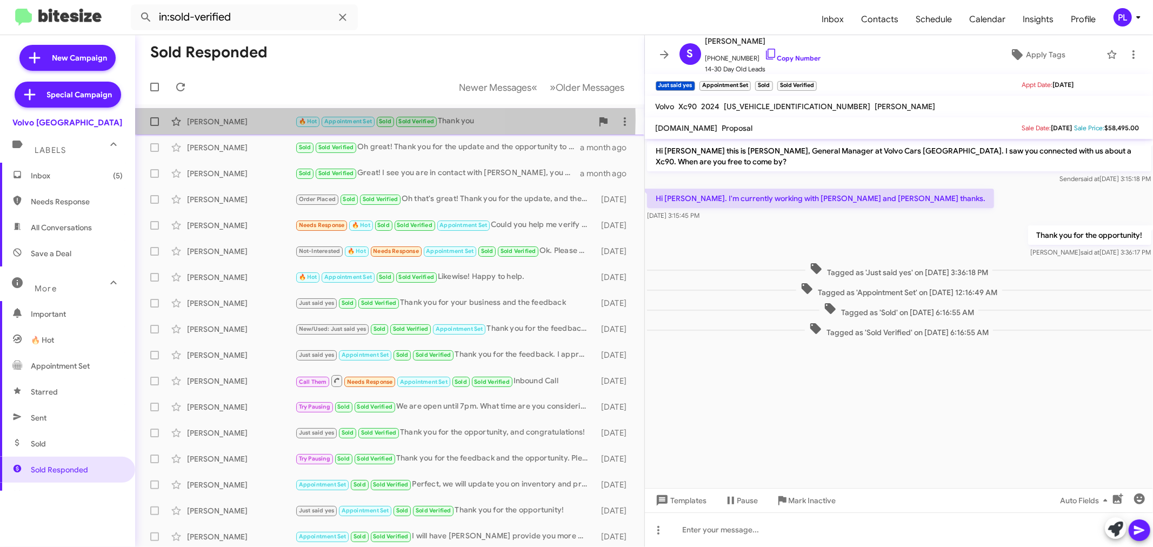
click at [227, 118] on div "[PERSON_NAME]" at bounding box center [241, 121] width 108 height 11
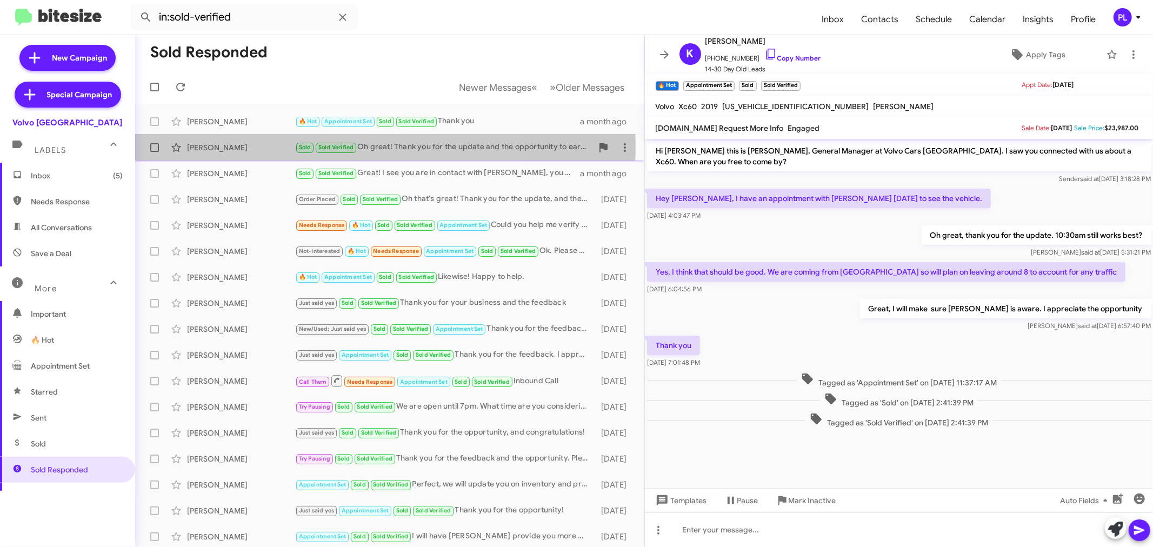
click at [236, 145] on div "[PERSON_NAME]" at bounding box center [241, 147] width 108 height 11
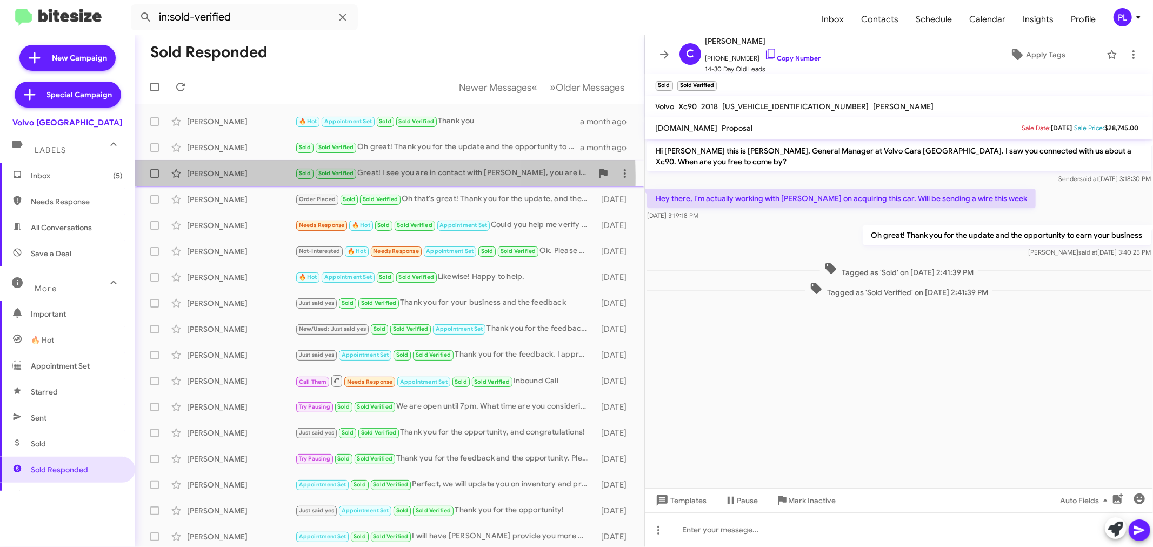
click at [235, 176] on div "[PERSON_NAME]" at bounding box center [241, 173] width 108 height 11
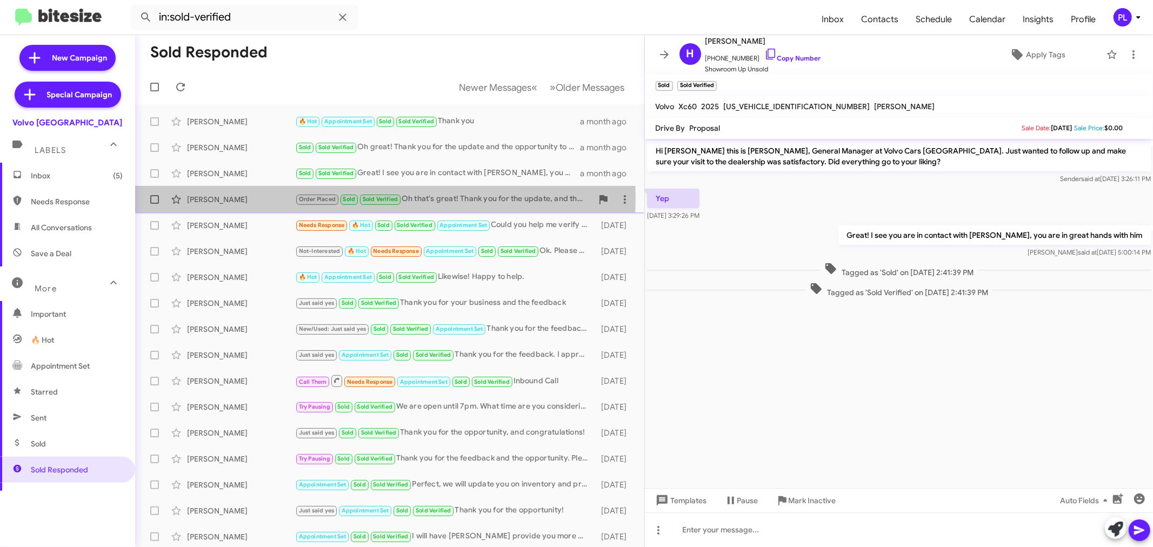
click at [235, 196] on div "[PERSON_NAME]" at bounding box center [241, 199] width 108 height 11
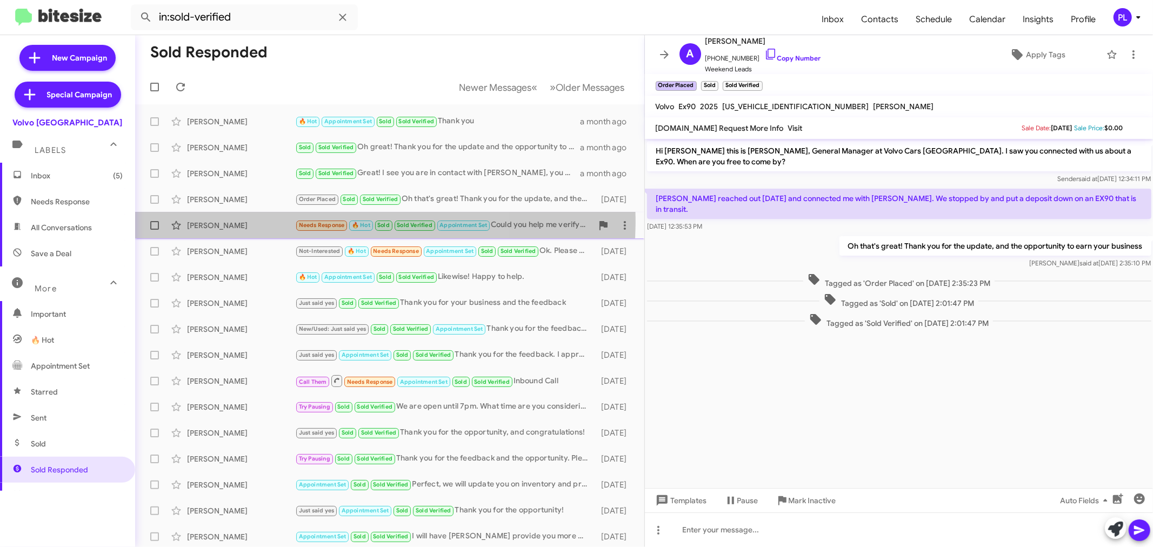
click at [229, 220] on div "[PERSON_NAME]" at bounding box center [241, 225] width 108 height 11
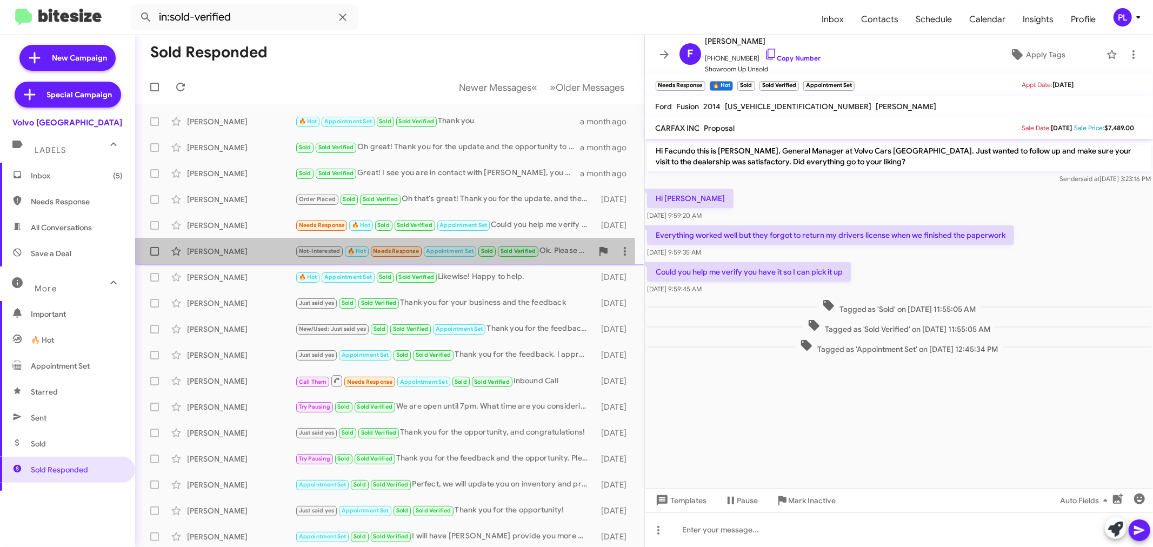
click at [214, 251] on div "[PERSON_NAME]" at bounding box center [241, 251] width 108 height 11
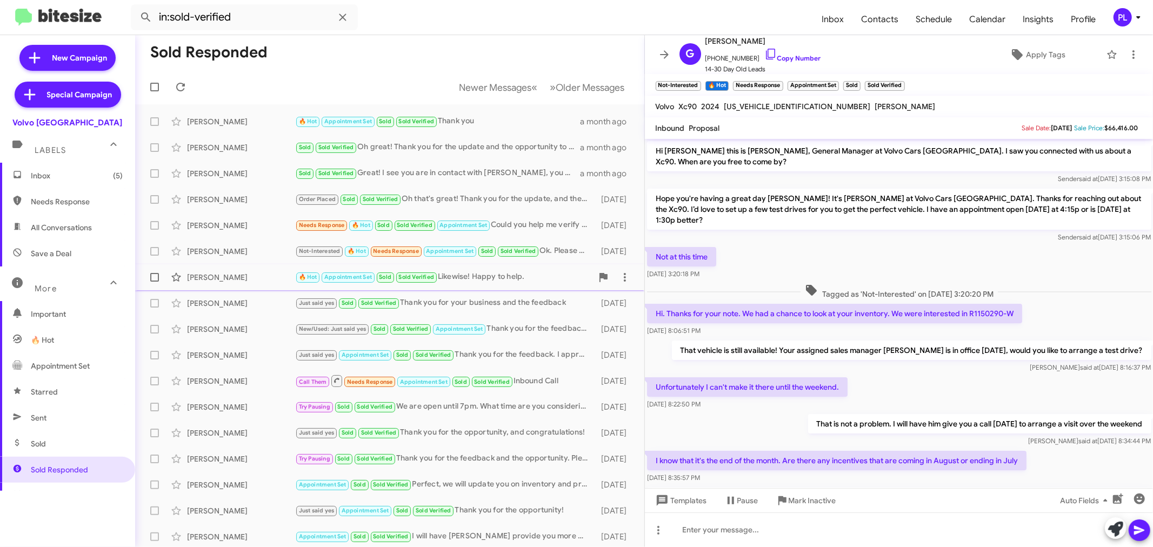
click at [212, 275] on div "[PERSON_NAME]" at bounding box center [241, 277] width 108 height 11
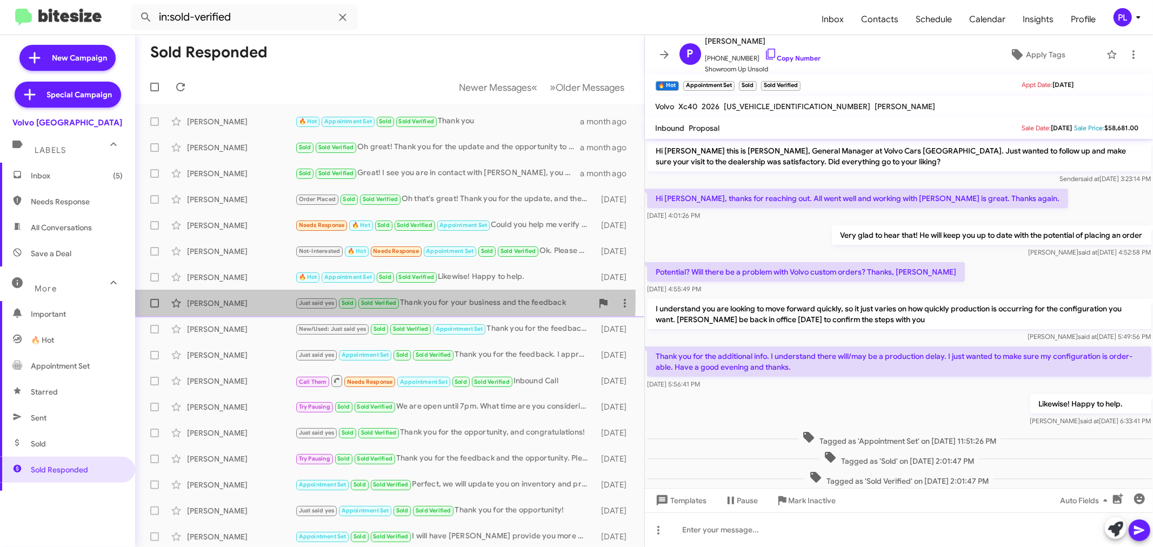
click at [209, 298] on div "[PERSON_NAME]" at bounding box center [241, 303] width 108 height 11
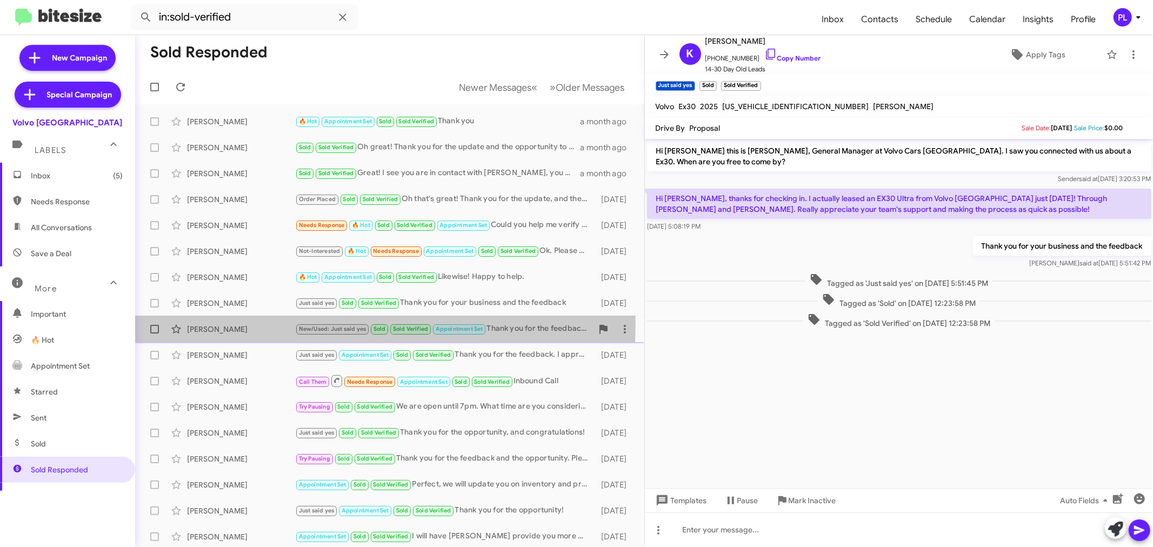
click at [205, 322] on div "[PERSON_NAME] New/Used: Just said yes Sold Sold Verified Appointment Set Thank …" at bounding box center [390, 329] width 492 height 22
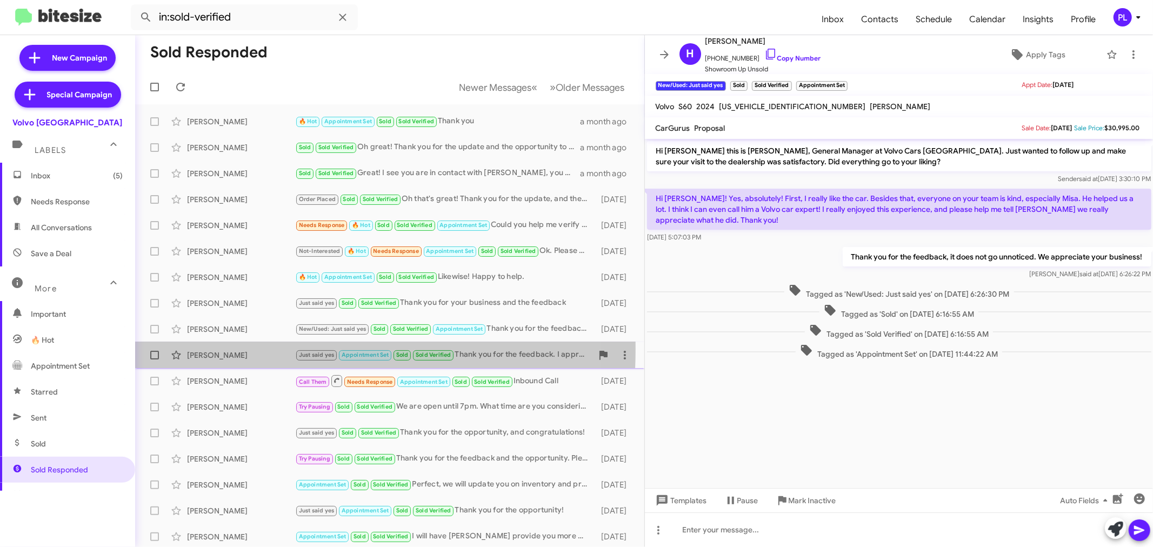
click at [206, 349] on div "[PERSON_NAME] Just said yes Appointment Set Sold Sold Verified Thank you for th…" at bounding box center [390, 355] width 492 height 22
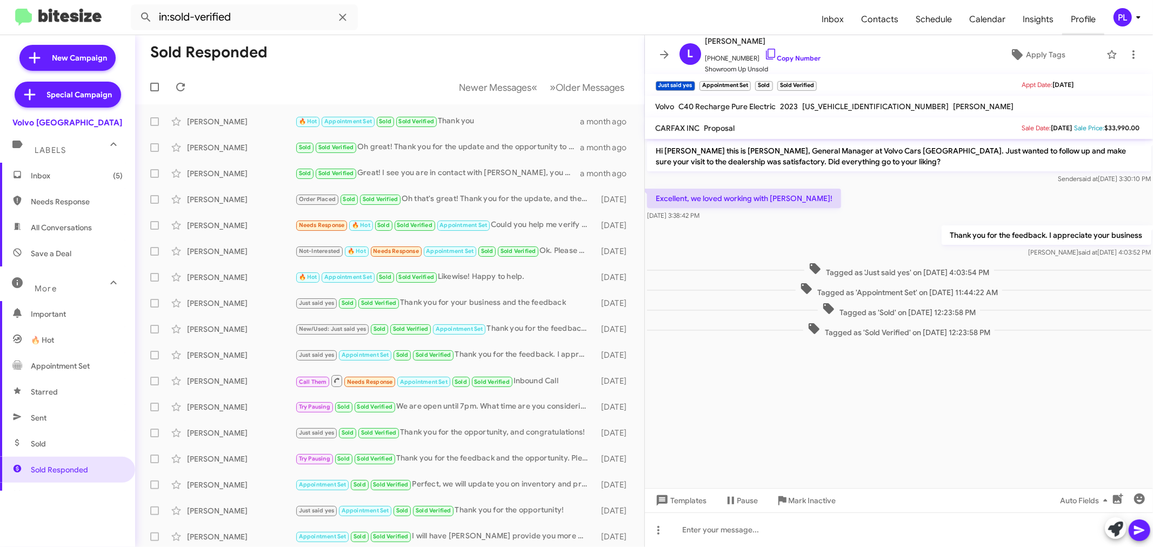
click at [1075, 23] on span "Profile" at bounding box center [1084, 19] width 42 height 31
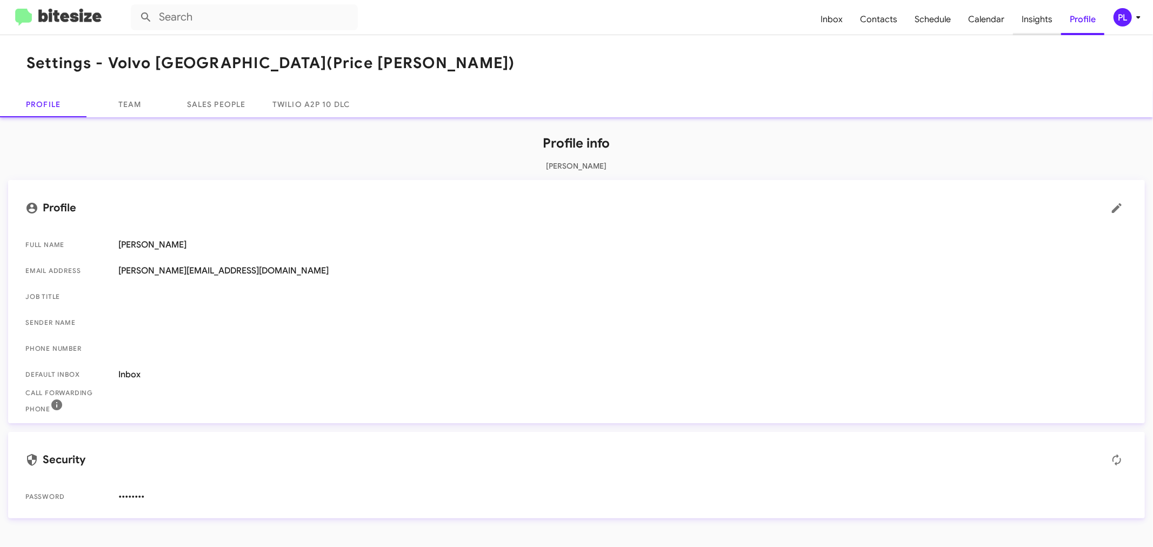
click at [1039, 25] on span "Insights" at bounding box center [1037, 19] width 48 height 31
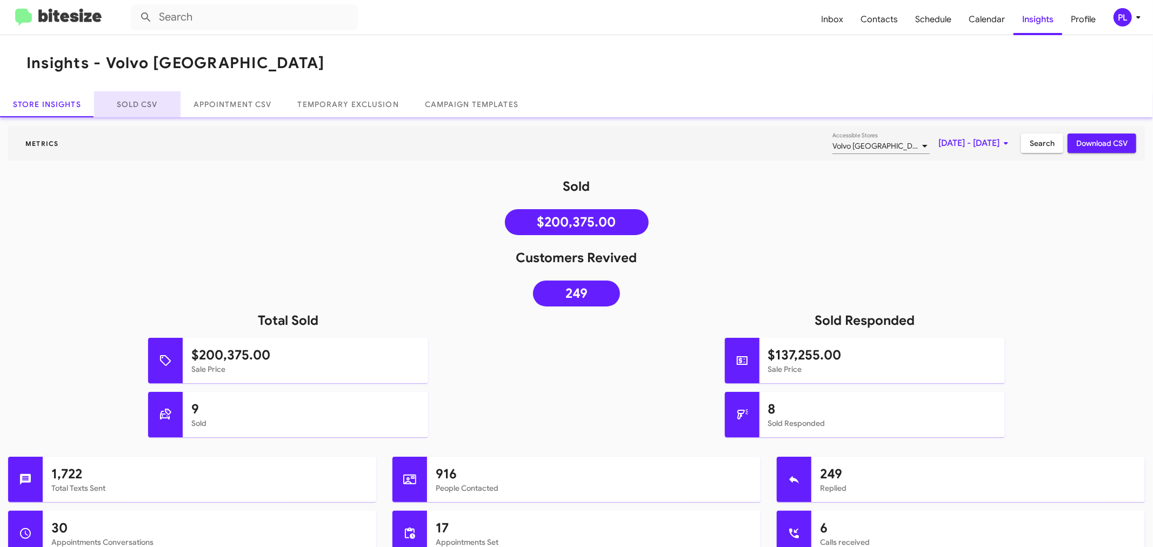
click at [125, 106] on link "Sold CSV" at bounding box center [137, 104] width 87 height 26
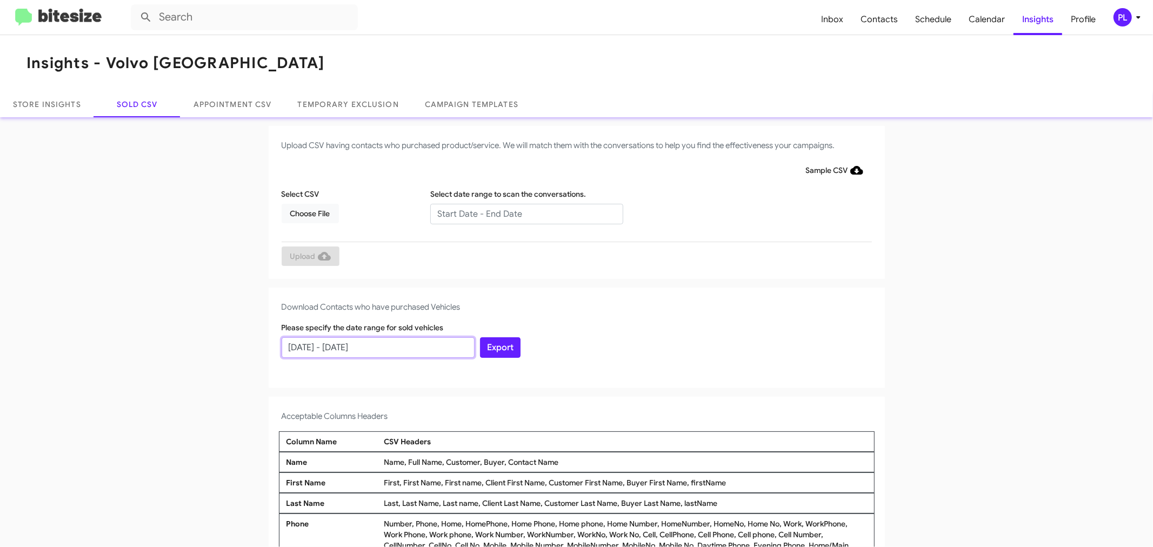
click at [393, 347] on input "08/23/2025 - 09/22/2025" at bounding box center [378, 347] width 193 height 21
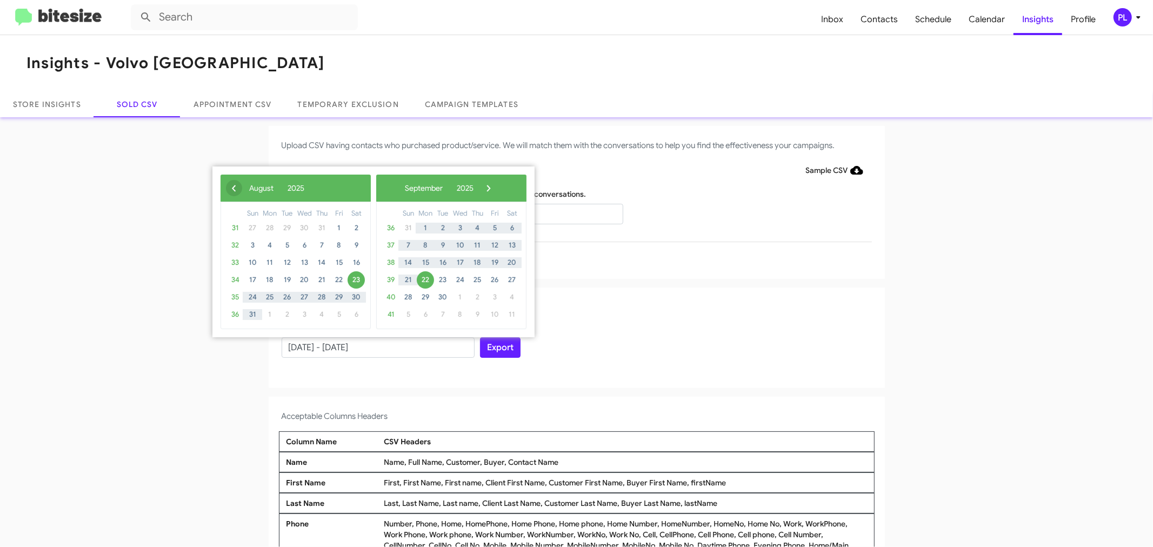
click at [231, 186] on span "‹" at bounding box center [234, 188] width 16 height 16
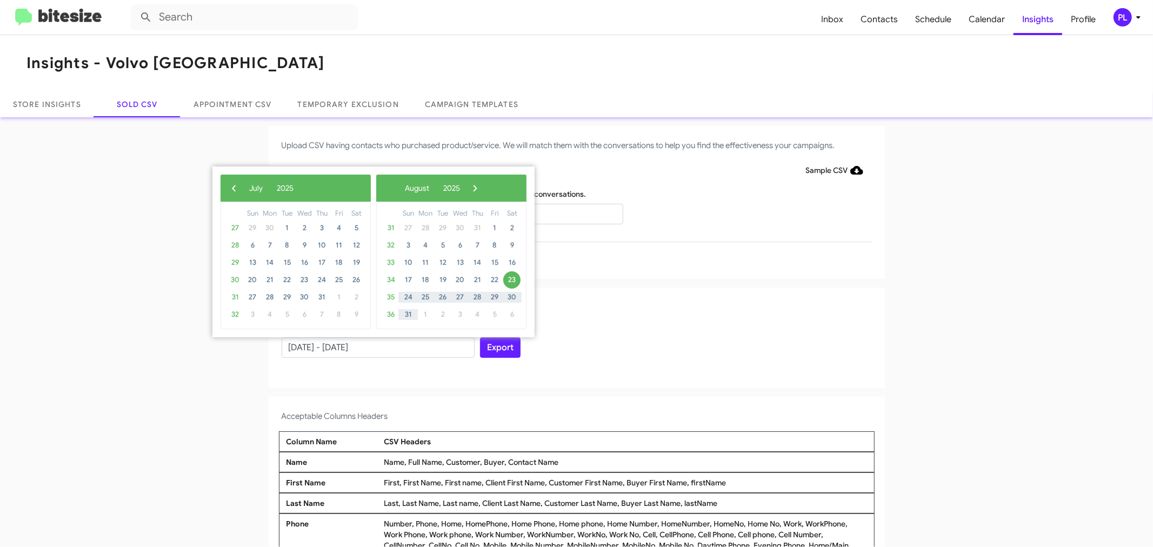
click at [231, 186] on span "‹" at bounding box center [234, 188] width 16 height 16
click at [252, 278] on span "22" at bounding box center [252, 279] width 17 height 17
click at [473, 190] on span "›" at bounding box center [464, 188] width 16 height 16
click at [483, 190] on span "›" at bounding box center [475, 188] width 16 height 16
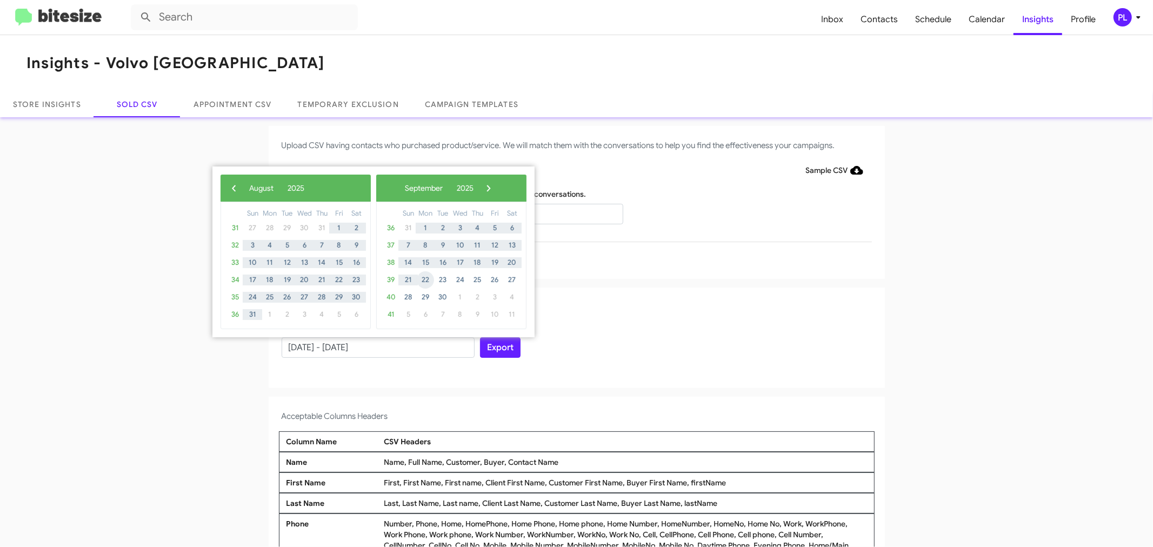
click at [426, 279] on span "22" at bounding box center [425, 279] width 17 height 17
type input "06/22/2025 - 09/22/2025"
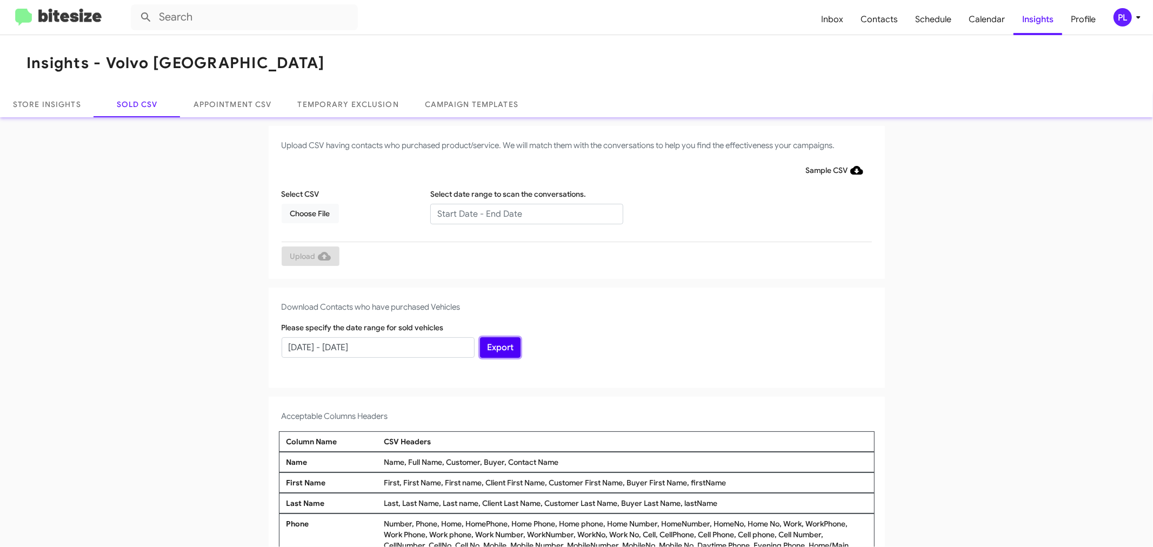
click at [509, 344] on button "Export" at bounding box center [500, 347] width 41 height 21
click at [1133, 14] on icon at bounding box center [1138, 17] width 13 height 13
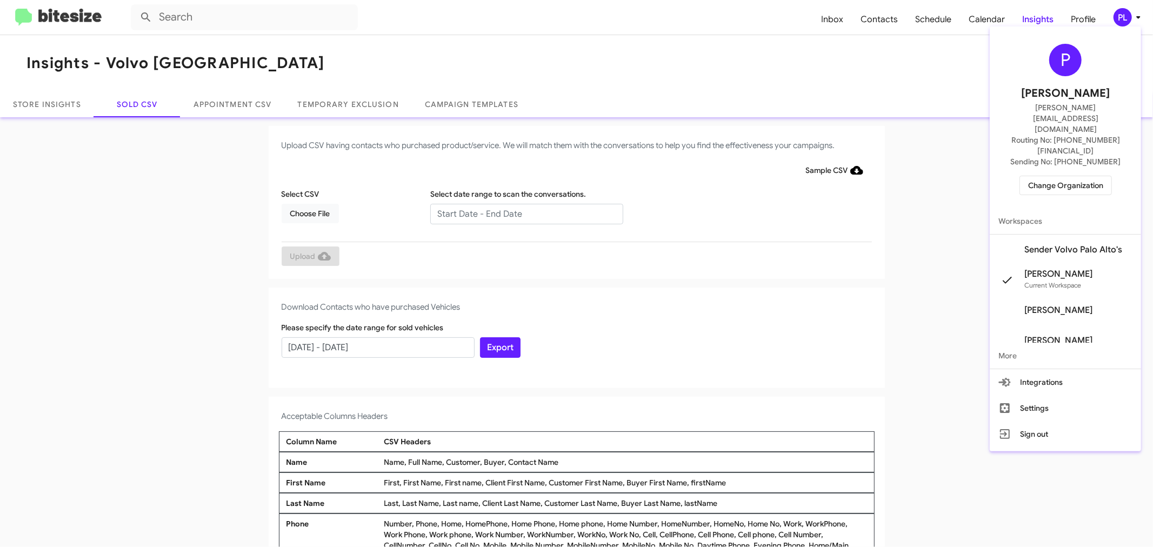
click at [1089, 176] on span "Change Organization" at bounding box center [1065, 185] width 75 height 18
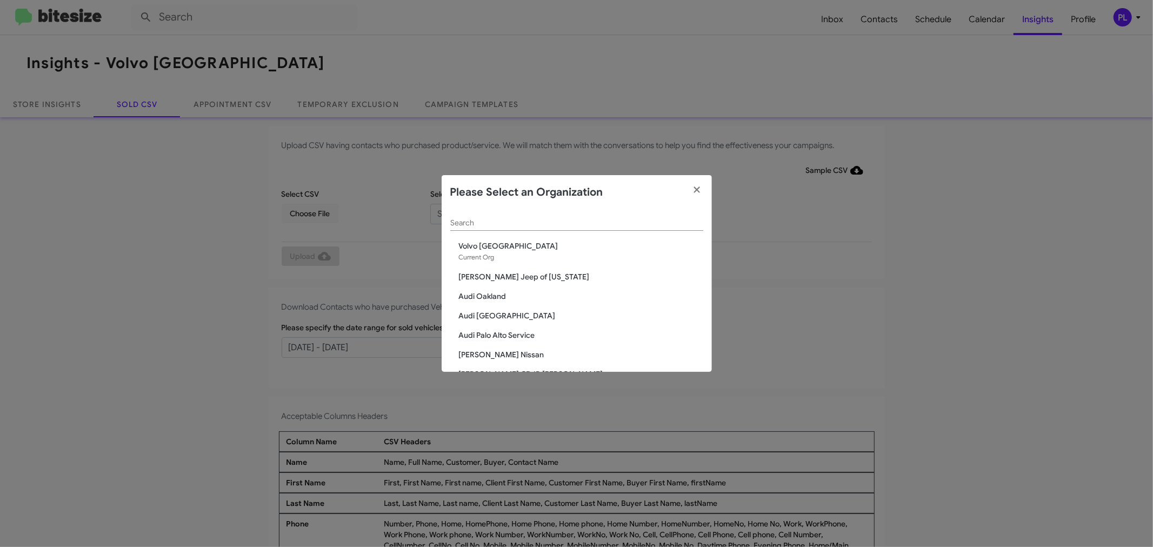
scroll to position [2029, 0]
click at [492, 291] on span "Vin Devers Autohaus" at bounding box center [581, 292] width 244 height 11
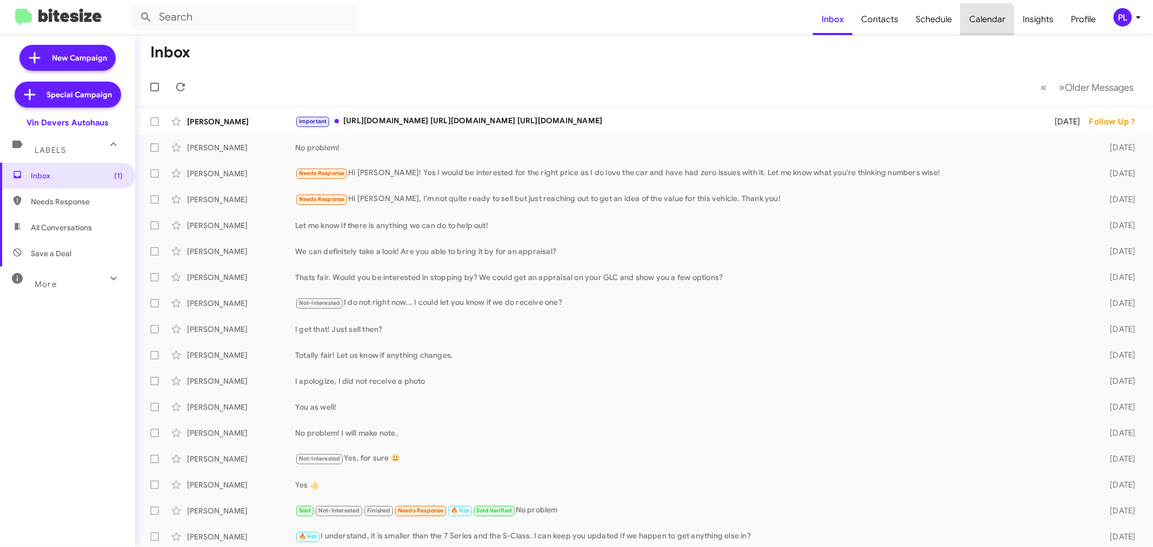
click at [975, 21] on span "Calendar" at bounding box center [988, 19] width 54 height 31
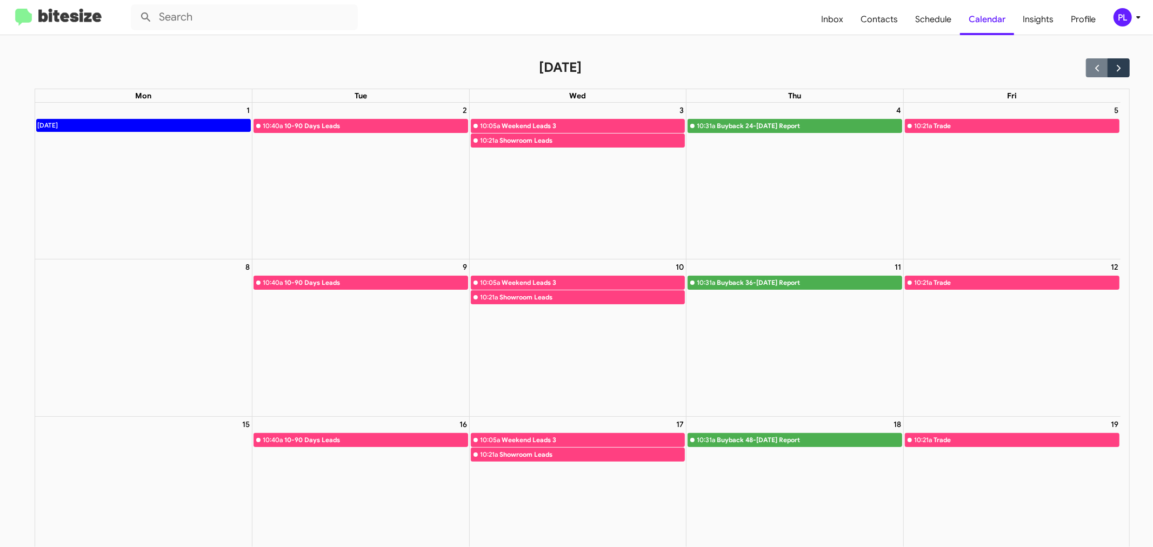
click at [1136, 22] on icon at bounding box center [1138, 17] width 13 height 13
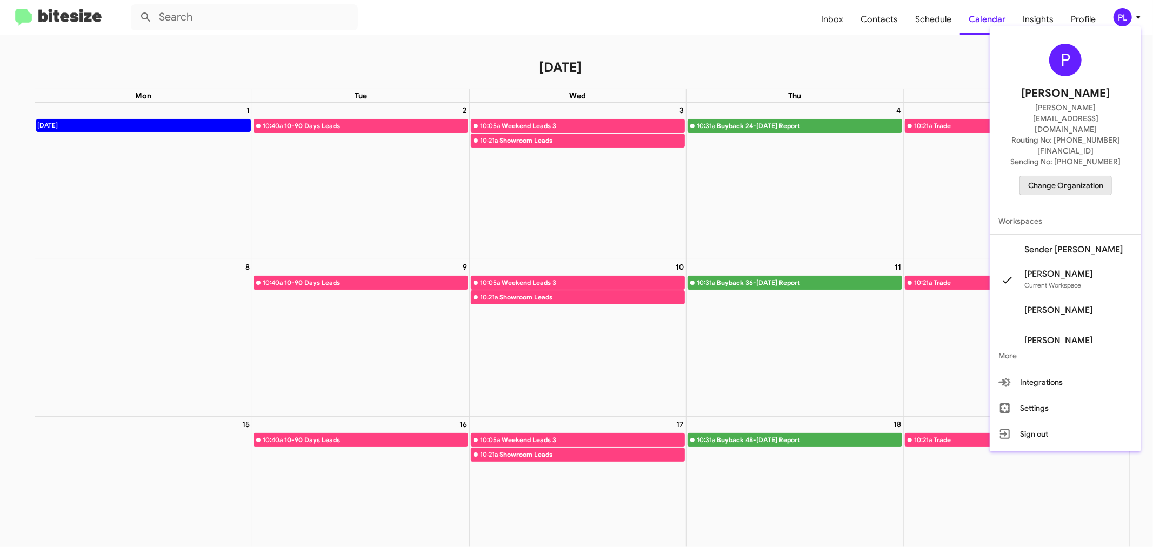
click at [1074, 176] on span "Change Organization" at bounding box center [1065, 185] width 75 height 18
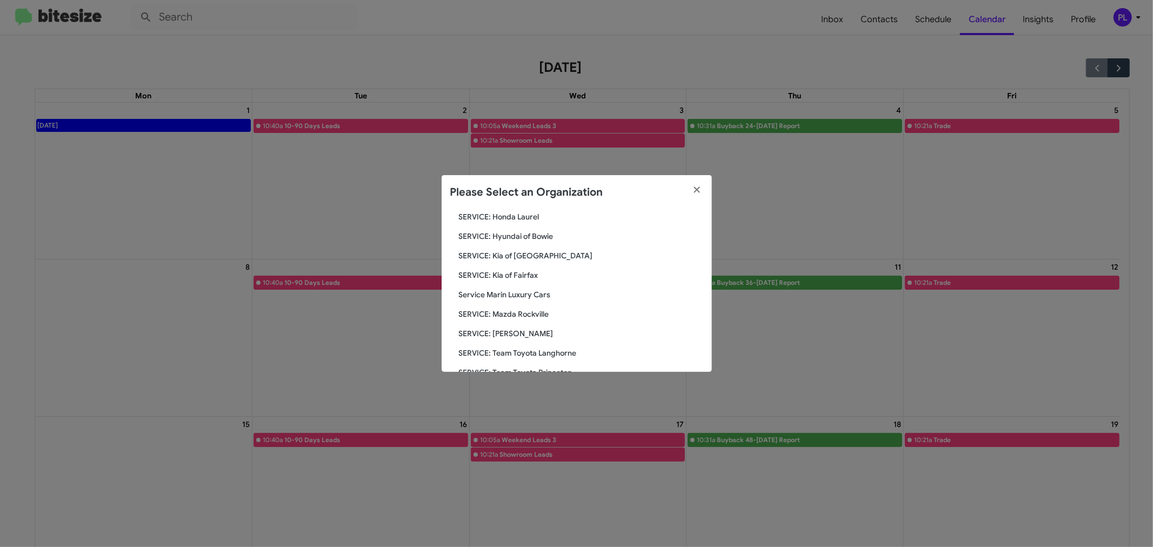
scroll to position [1502, 0]
click at [532, 293] on span "Service Marin Luxury Cars" at bounding box center [581, 293] width 244 height 11
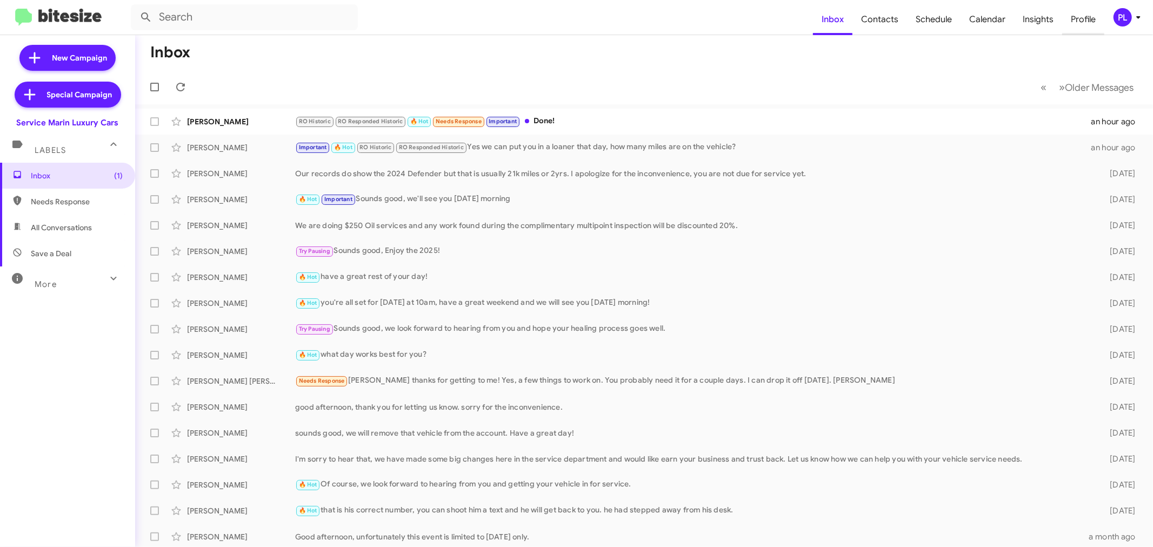
click at [1087, 20] on span "Profile" at bounding box center [1084, 19] width 42 height 31
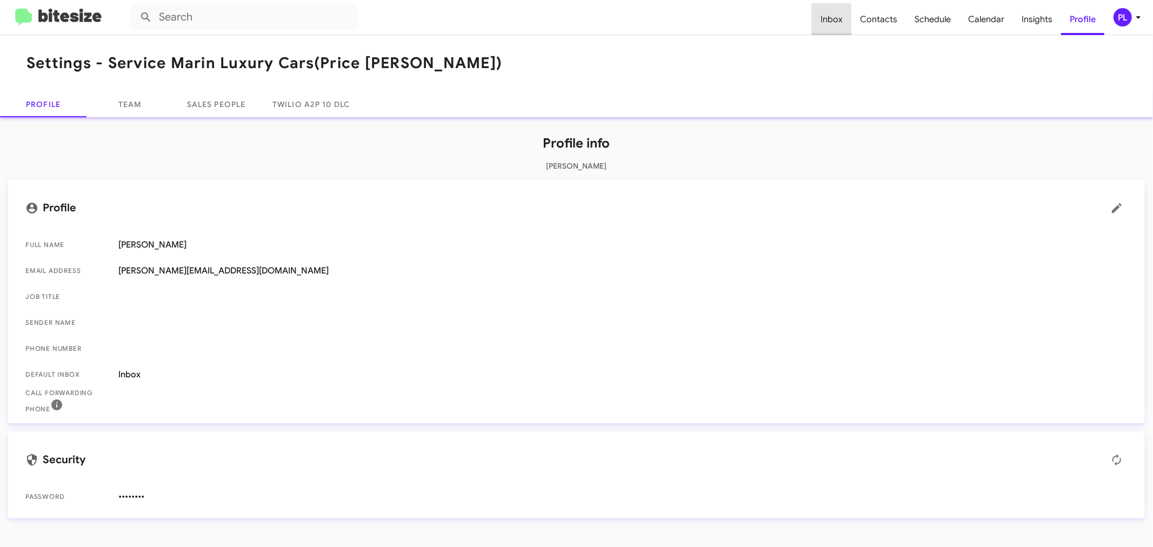
click at [827, 24] on span "Inbox" at bounding box center [831, 19] width 39 height 31
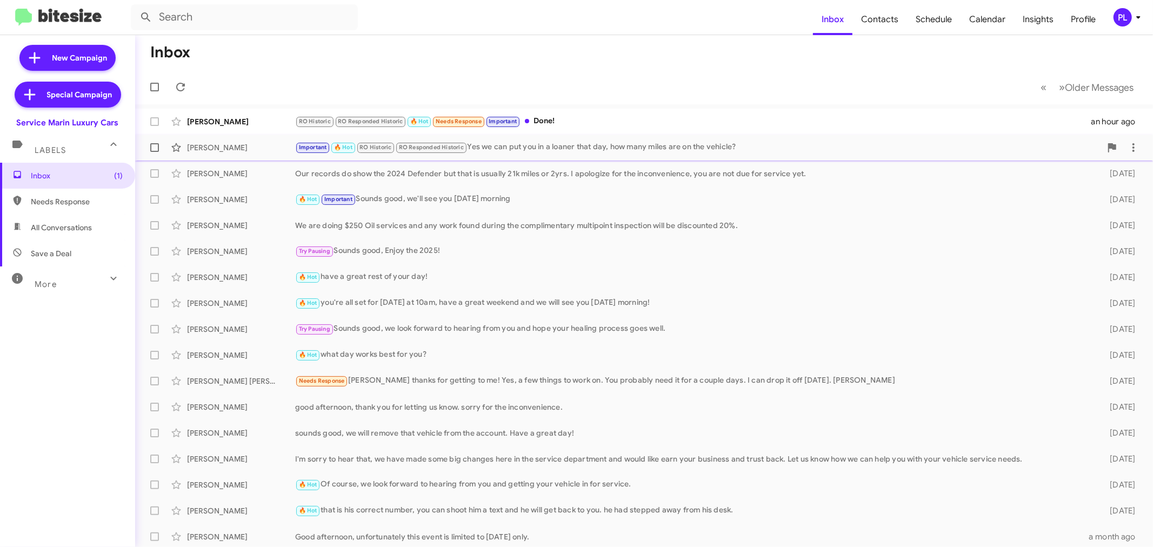
click at [532, 149] on div "Important 🔥 Hot RO Historic RO Responded Historic Yes we can put you in a loane…" at bounding box center [698, 147] width 806 height 12
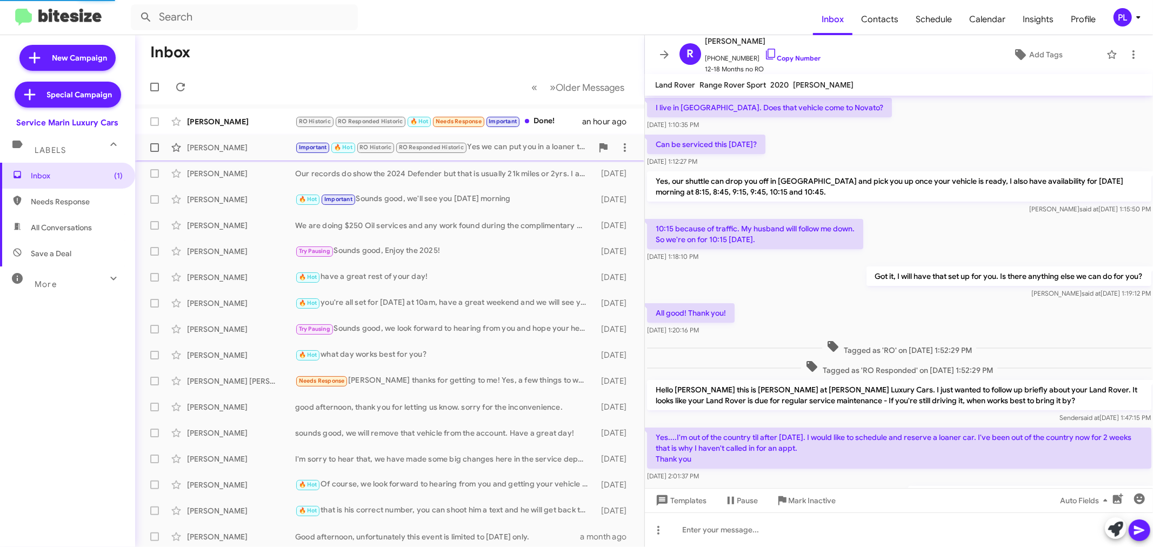
scroll to position [417, 0]
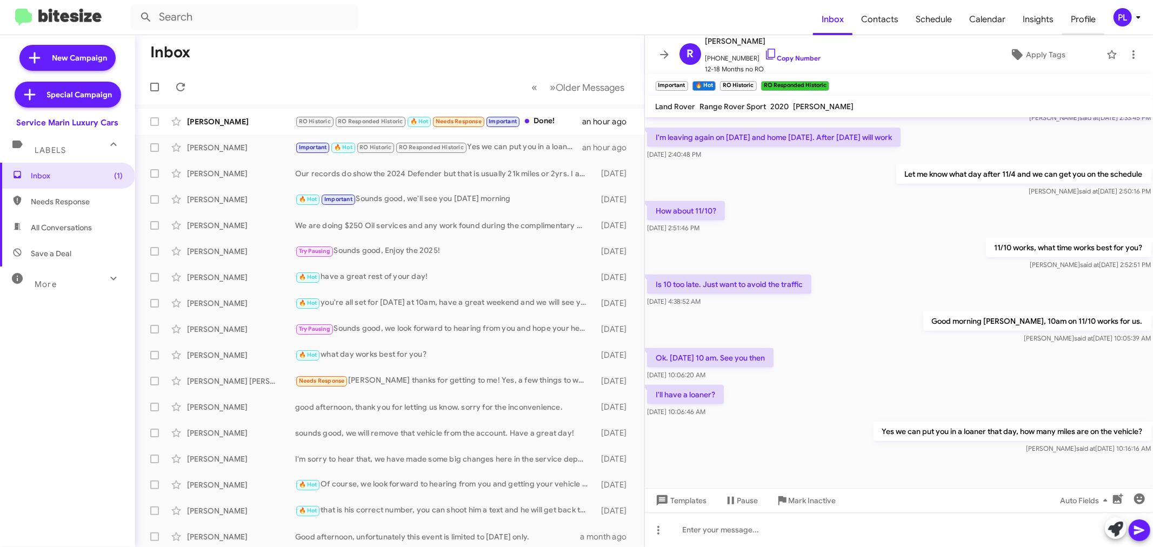
click at [1084, 18] on span "Profile" at bounding box center [1084, 19] width 42 height 31
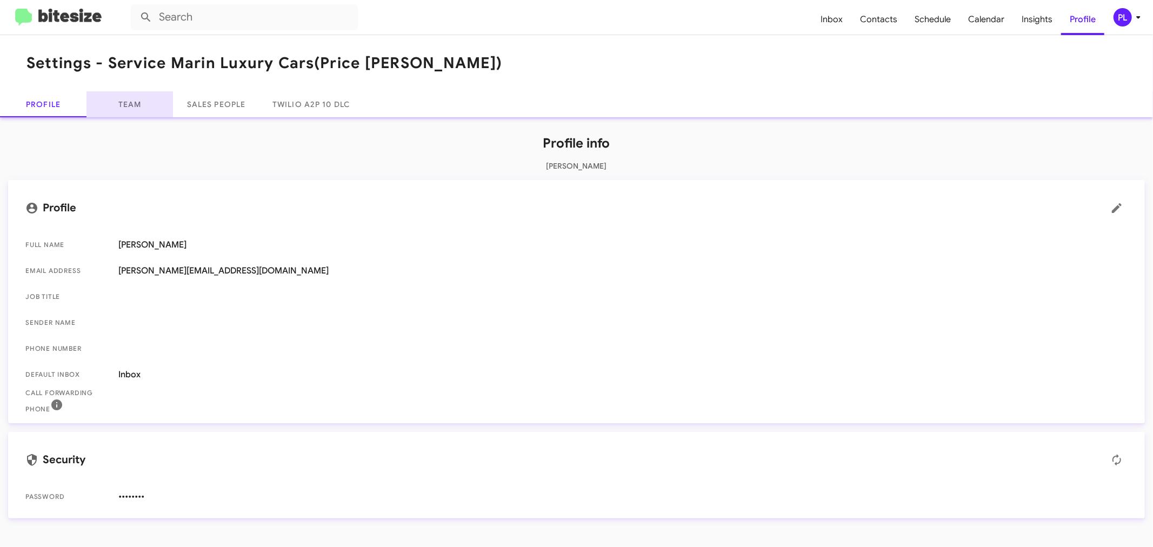
click at [122, 112] on link "Team" at bounding box center [130, 104] width 87 height 26
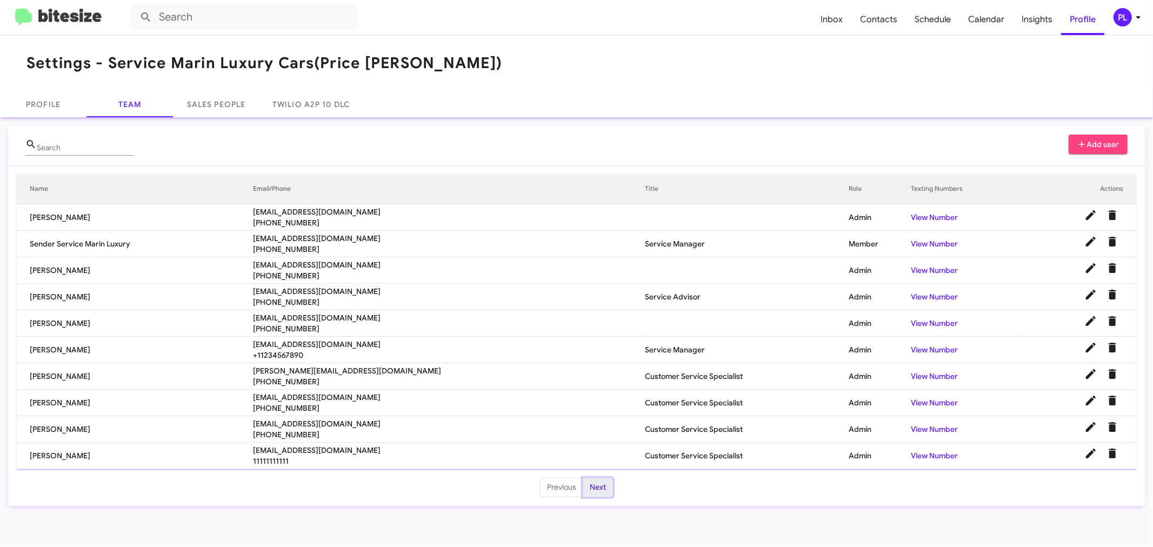
click at [600, 484] on button "Next" at bounding box center [598, 487] width 30 height 19
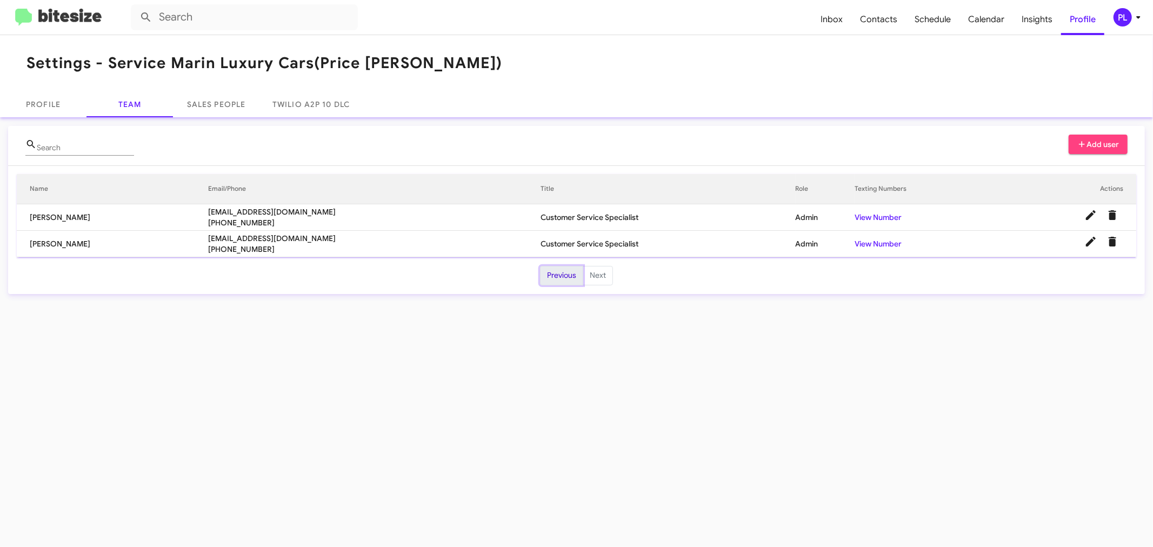
click at [566, 282] on button "Previous" at bounding box center [561, 275] width 43 height 19
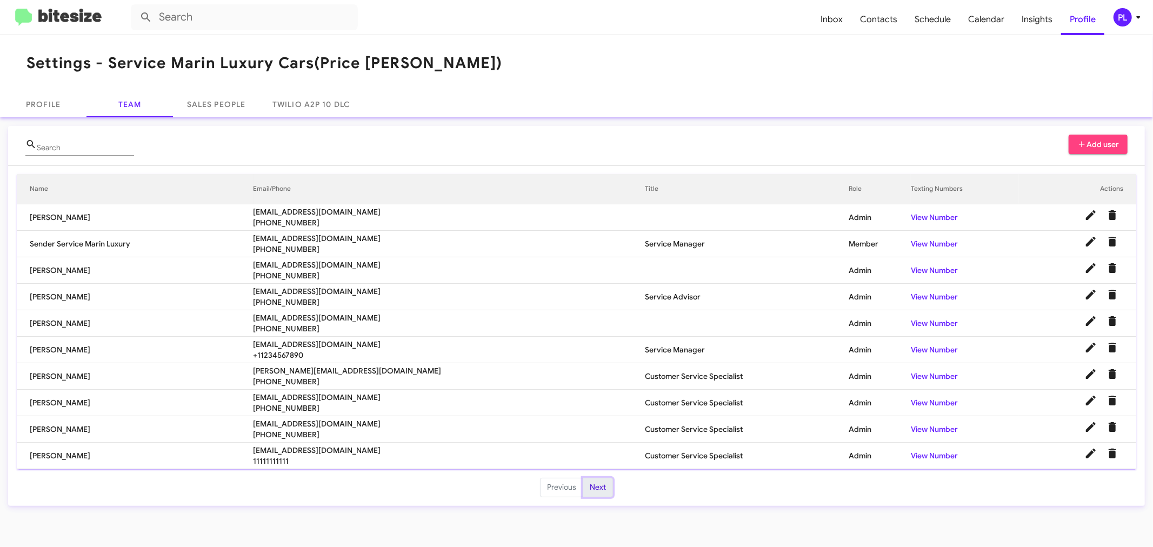
click at [590, 489] on button "Next" at bounding box center [598, 487] width 30 height 19
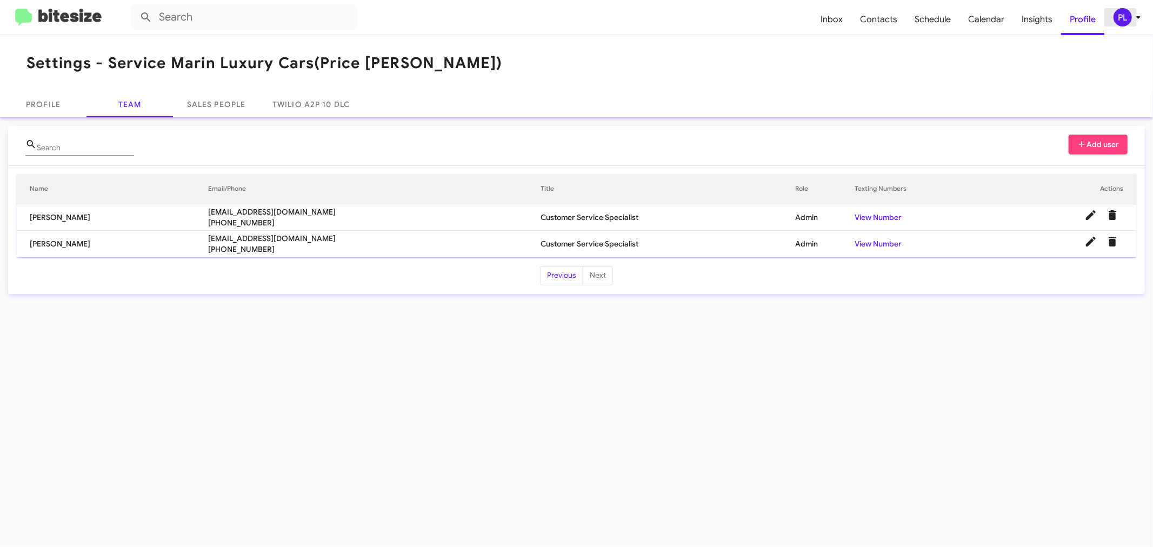
click at [1137, 22] on icon at bounding box center [1138, 17] width 13 height 13
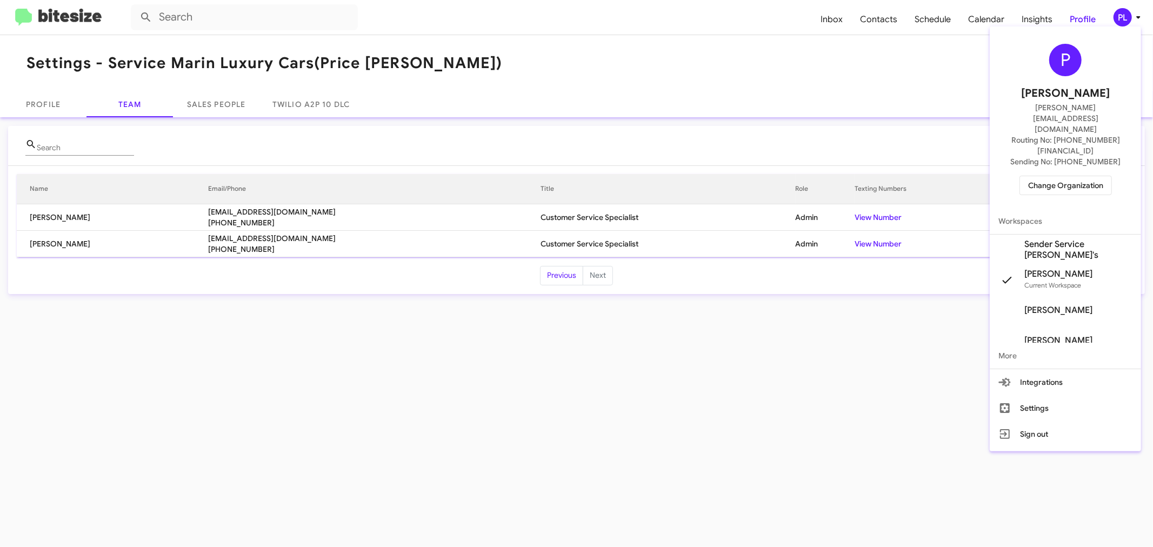
click at [1087, 176] on span "Change Organization" at bounding box center [1065, 185] width 75 height 18
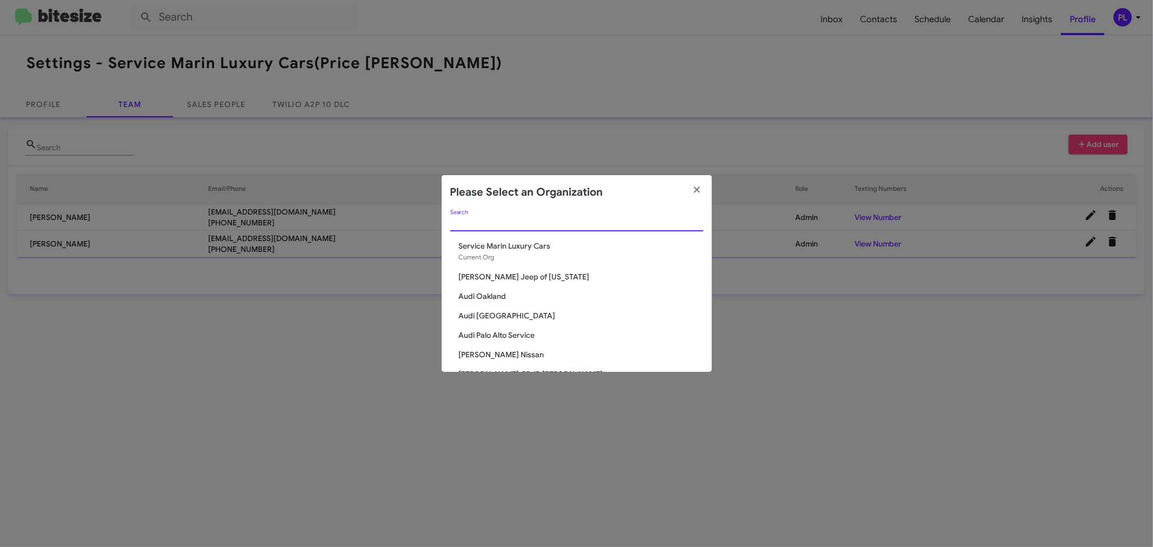
click at [547, 223] on input "Search" at bounding box center [576, 223] width 253 height 9
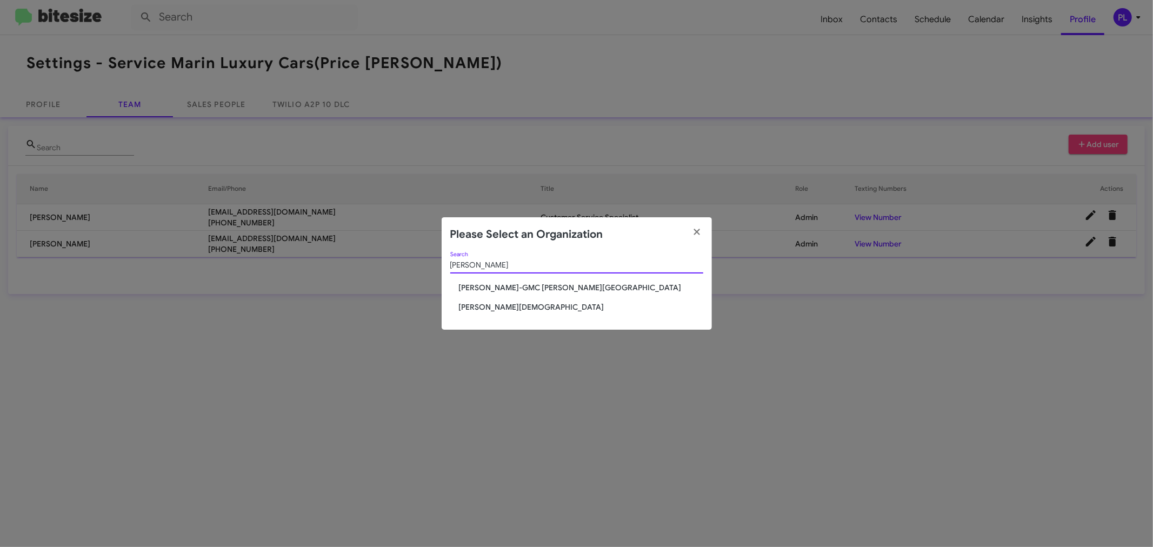
type input "ferman"
click at [509, 309] on span "[PERSON_NAME][DEMOGRAPHIC_DATA]" at bounding box center [581, 307] width 244 height 11
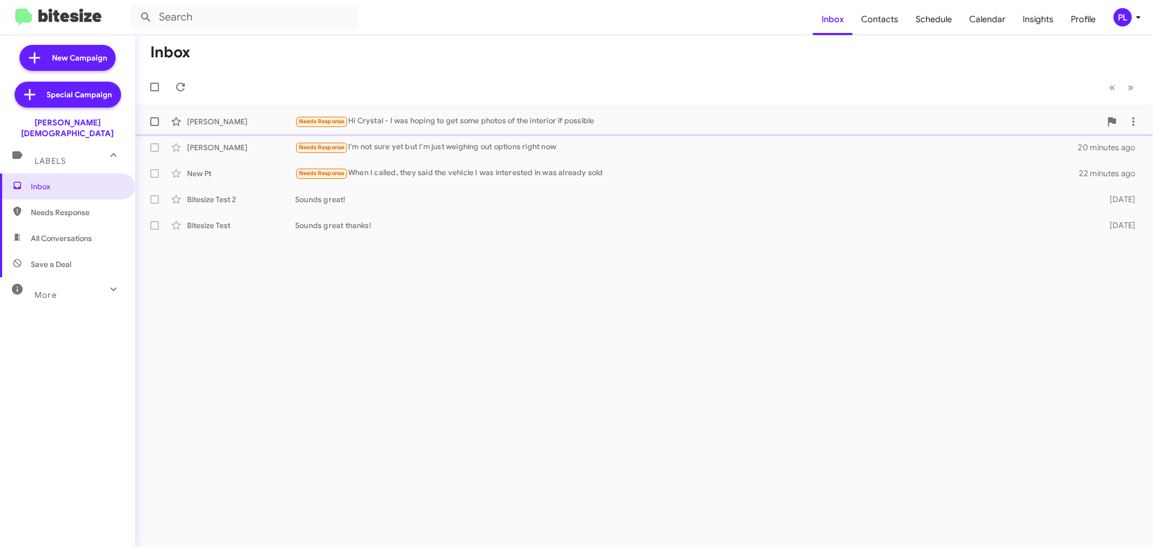
click at [479, 121] on div "Needs Response Hi Crystal - I was hoping to get some photos of the interior if …" at bounding box center [698, 121] width 806 height 12
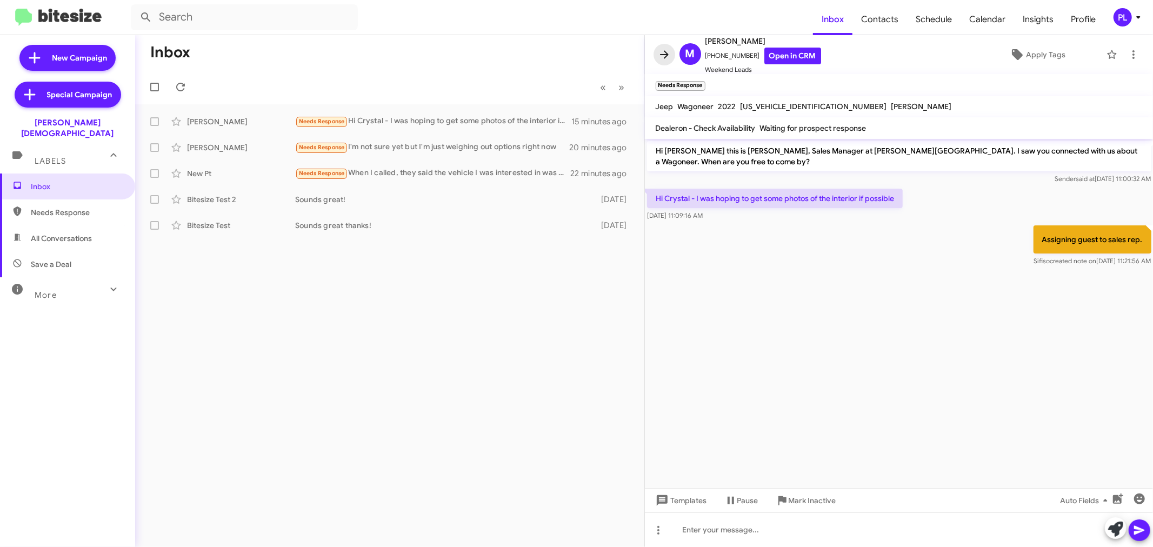
click at [663, 58] on icon at bounding box center [664, 54] width 13 height 13
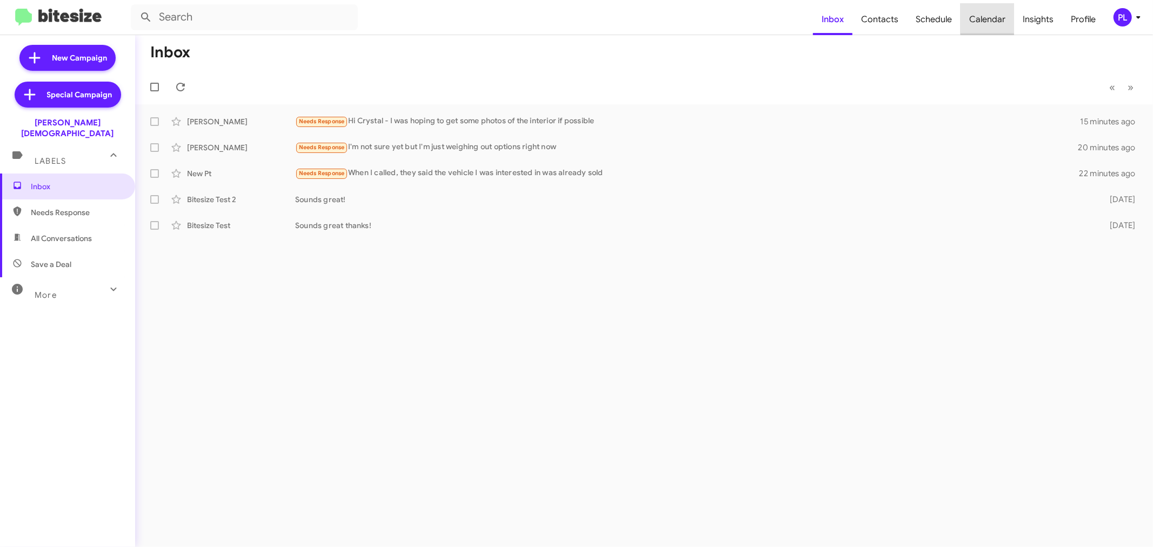
click at [999, 18] on span "Calendar" at bounding box center [988, 19] width 54 height 31
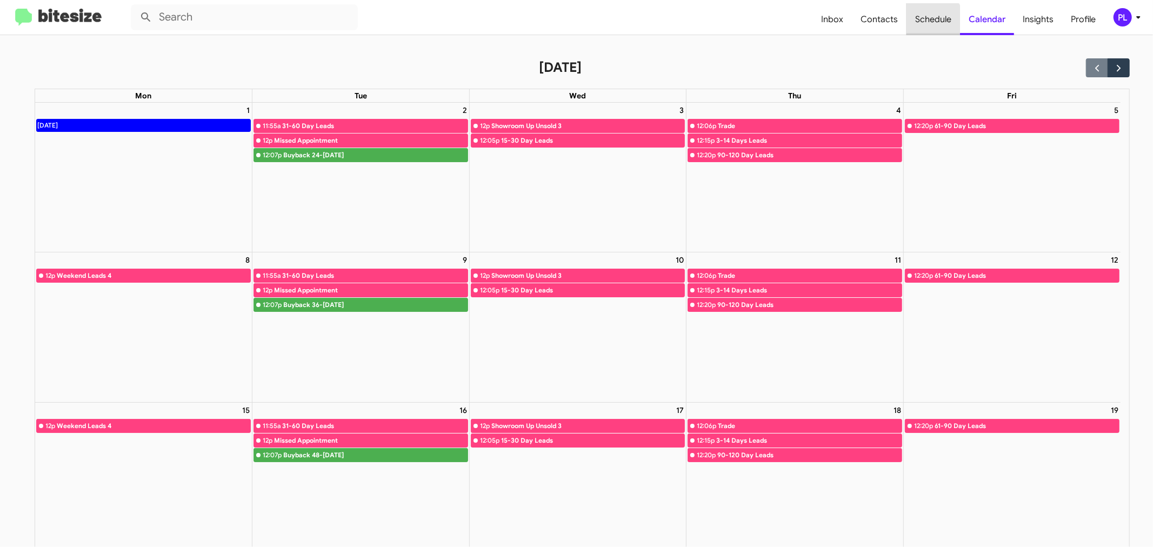
click at [929, 20] on span "Schedule" at bounding box center [934, 19] width 54 height 31
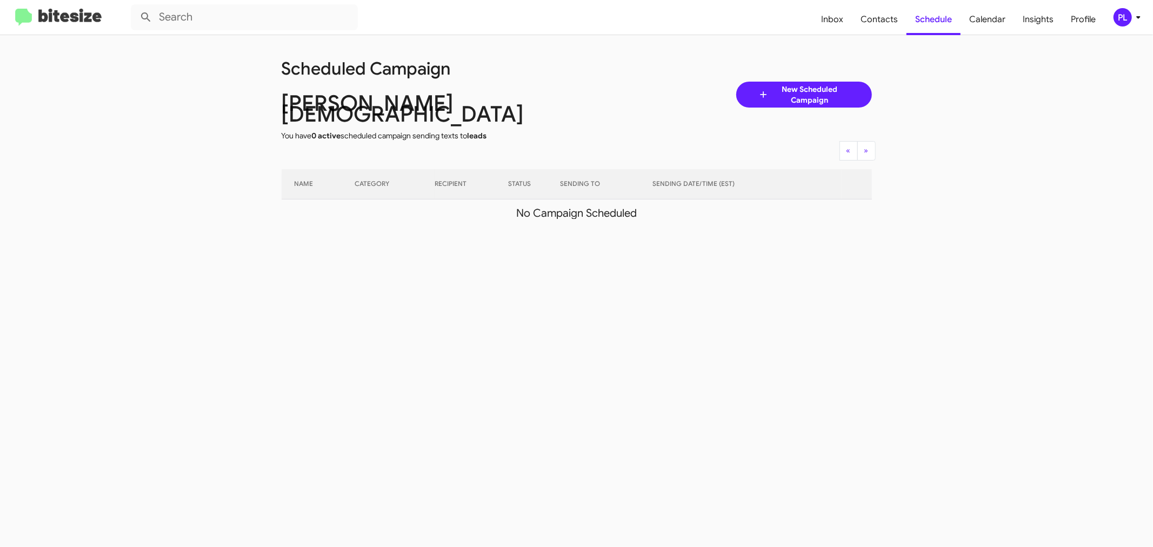
click at [1142, 22] on icon at bounding box center [1138, 17] width 13 height 13
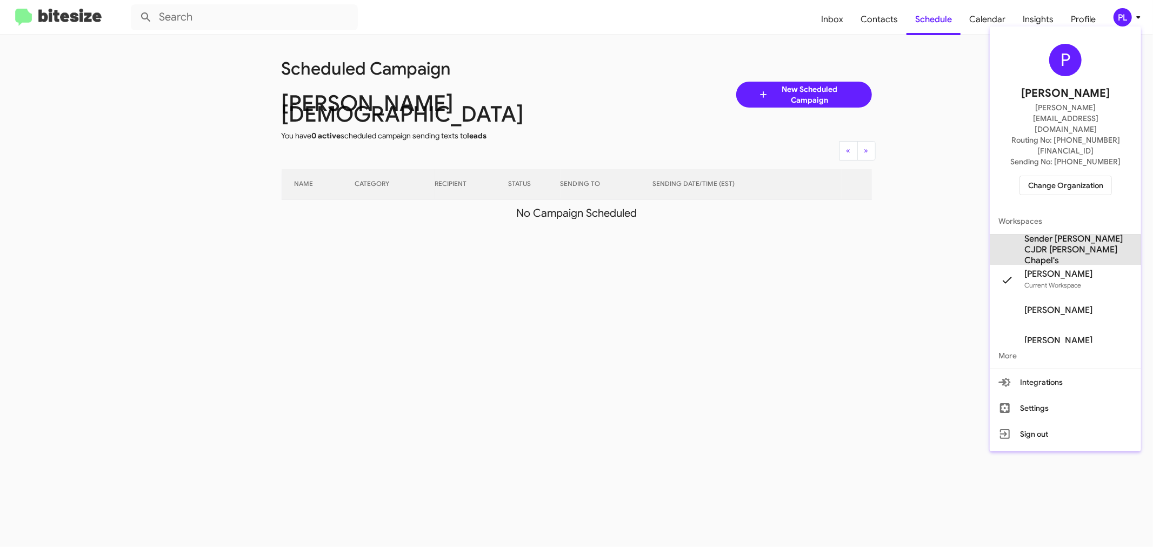
click at [1089, 234] on span "Sender Ferman CJDR Wesley Chapel's" at bounding box center [1079, 250] width 108 height 32
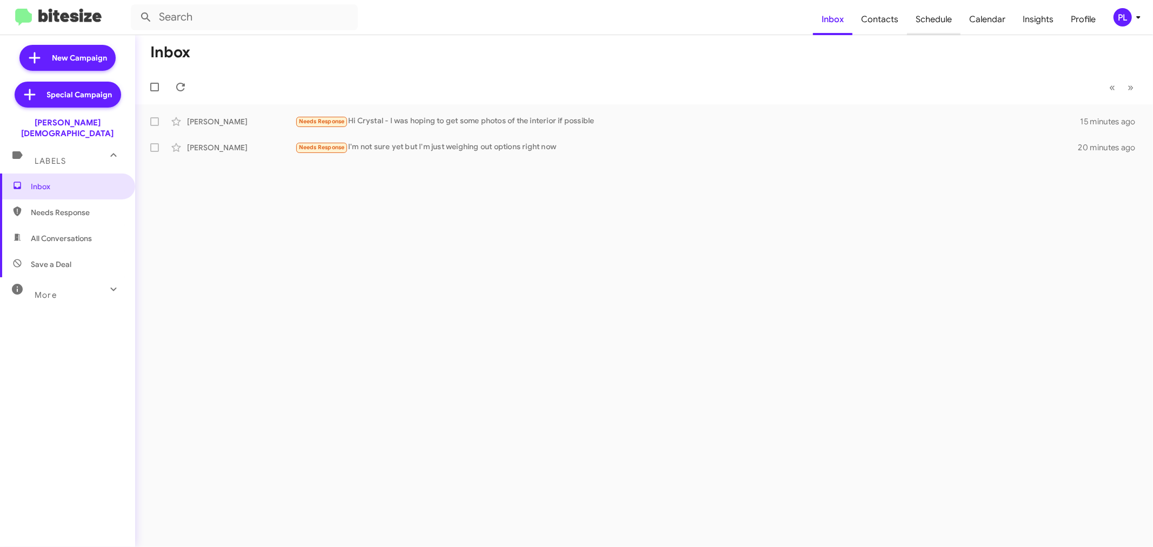
click at [947, 24] on span "Schedule" at bounding box center [934, 19] width 54 height 31
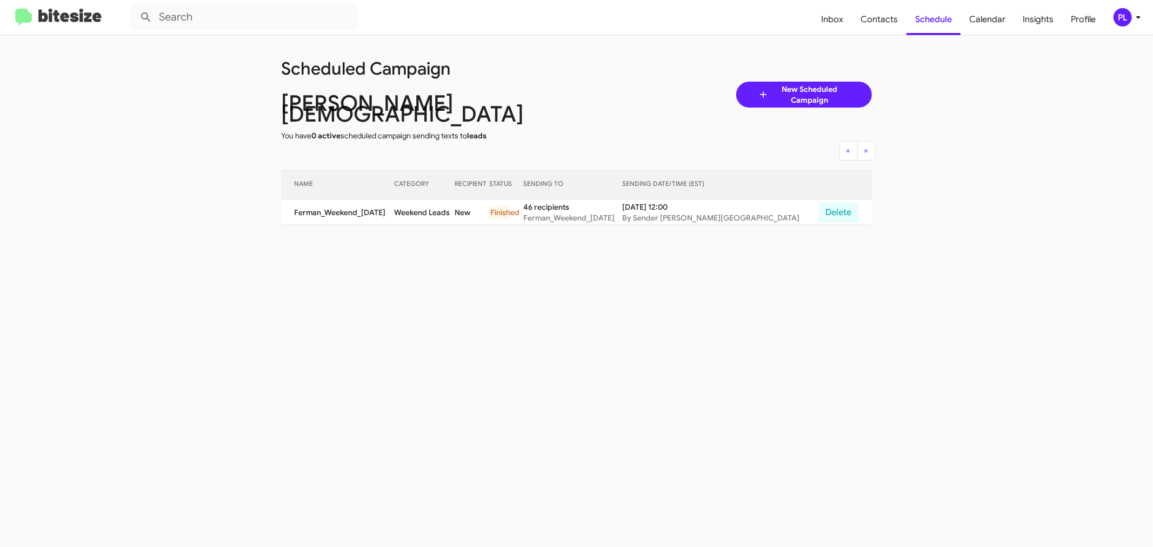
click at [1136, 18] on icon at bounding box center [1138, 17] width 13 height 13
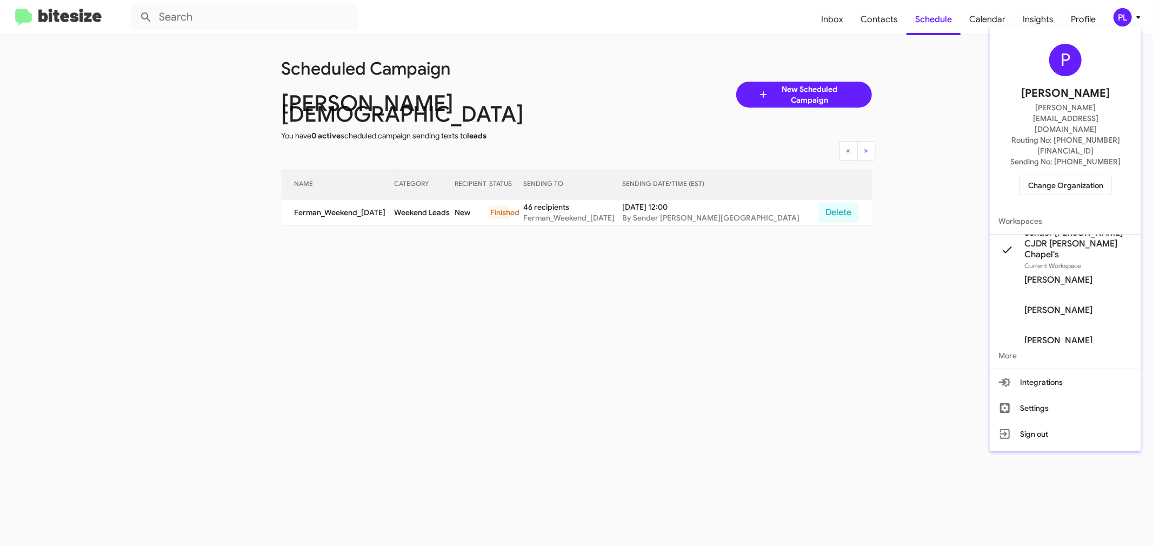
click at [788, 247] on div at bounding box center [576, 273] width 1153 height 547
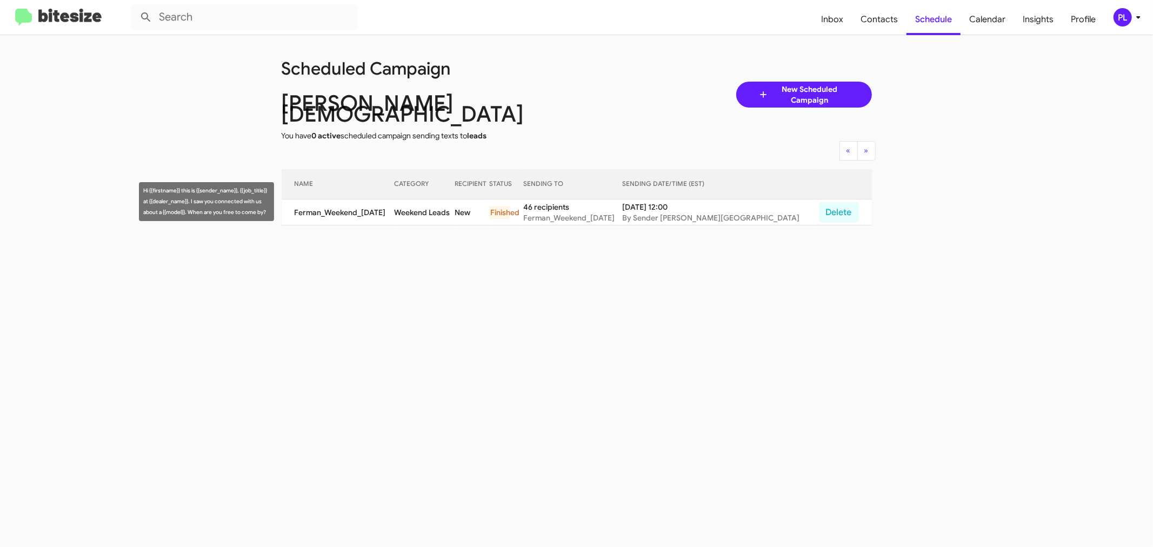
drag, startPoint x: 602, startPoint y: 197, endPoint x: 549, endPoint y: 198, distance: 53.0
click at [549, 200] on tr "Ferman_Weekend_09-22-25 Weekend Leads New Finished 46 recipients Ferman_Weekend…" at bounding box center [577, 213] width 590 height 26
copy tr "46 recipients"
click at [828, 25] on span "Inbox" at bounding box center [832, 19] width 39 height 31
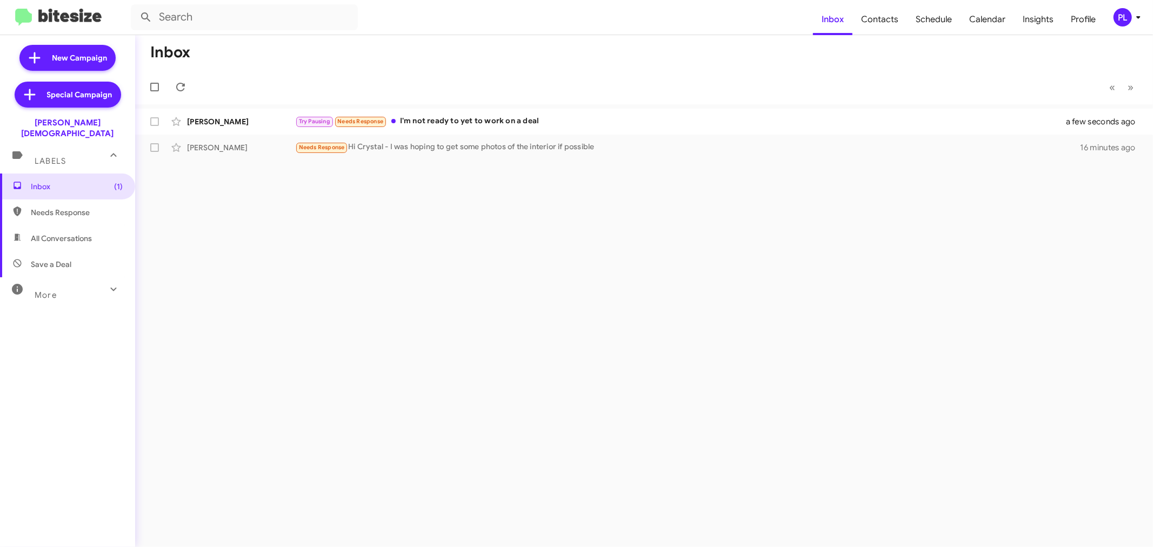
click at [1137, 18] on icon at bounding box center [1138, 17] width 13 height 13
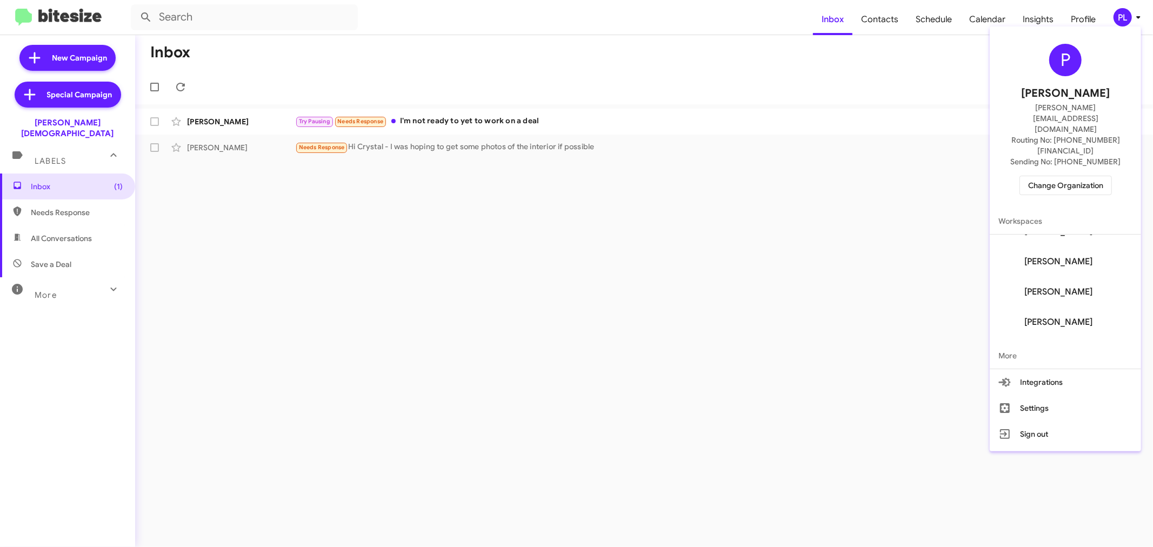
scroll to position [120, 0]
click at [1063, 336] on span "[PERSON_NAME]" at bounding box center [1059, 341] width 68 height 11
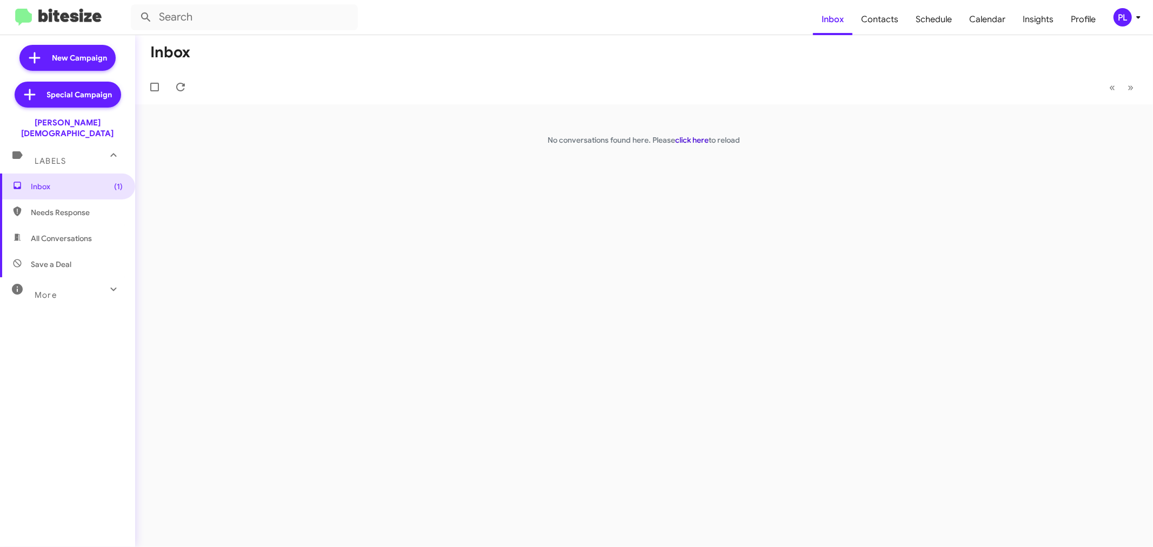
click at [687, 142] on link "click here" at bounding box center [693, 140] width 34 height 10
click at [1131, 20] on div "PL" at bounding box center [1123, 17] width 18 height 18
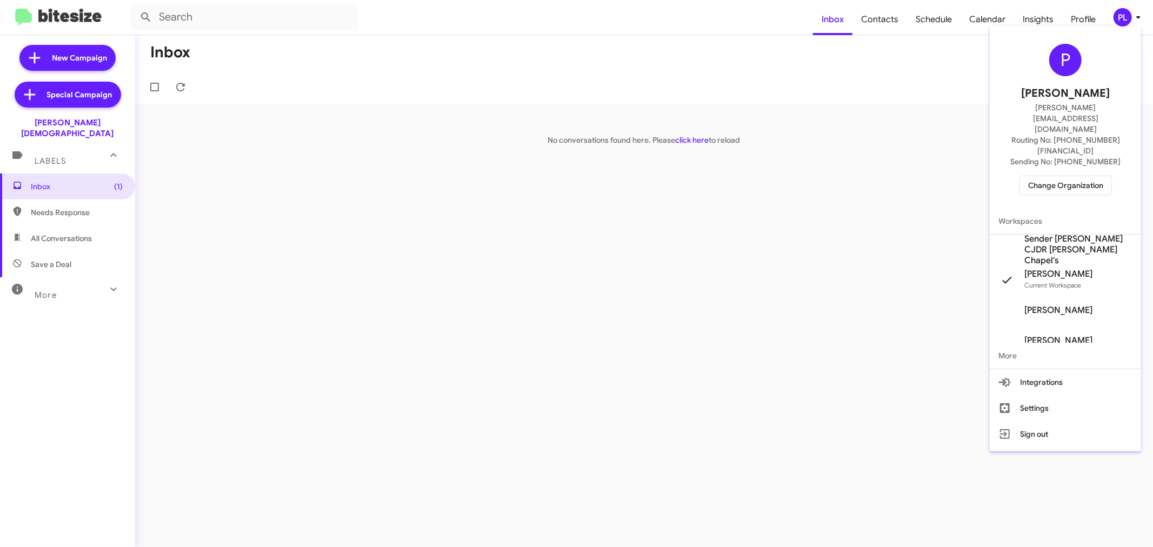
click at [1066, 234] on span "Sender [PERSON_NAME] CJDR [PERSON_NAME] Chapel's" at bounding box center [1079, 250] width 108 height 32
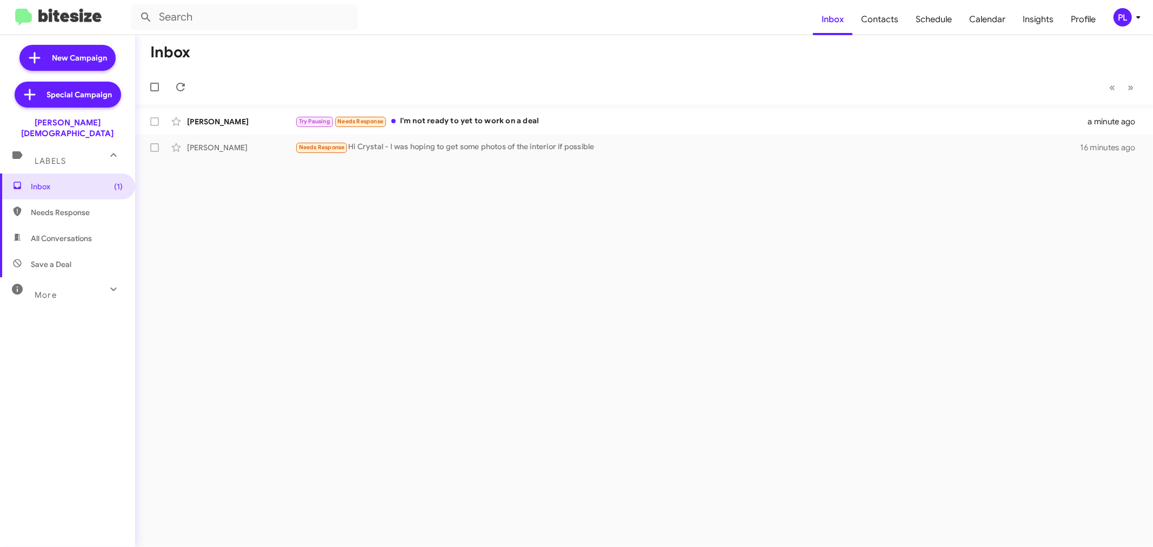
click at [60, 207] on span "Needs Response" at bounding box center [77, 212] width 92 height 11
type input "in:needs-response"
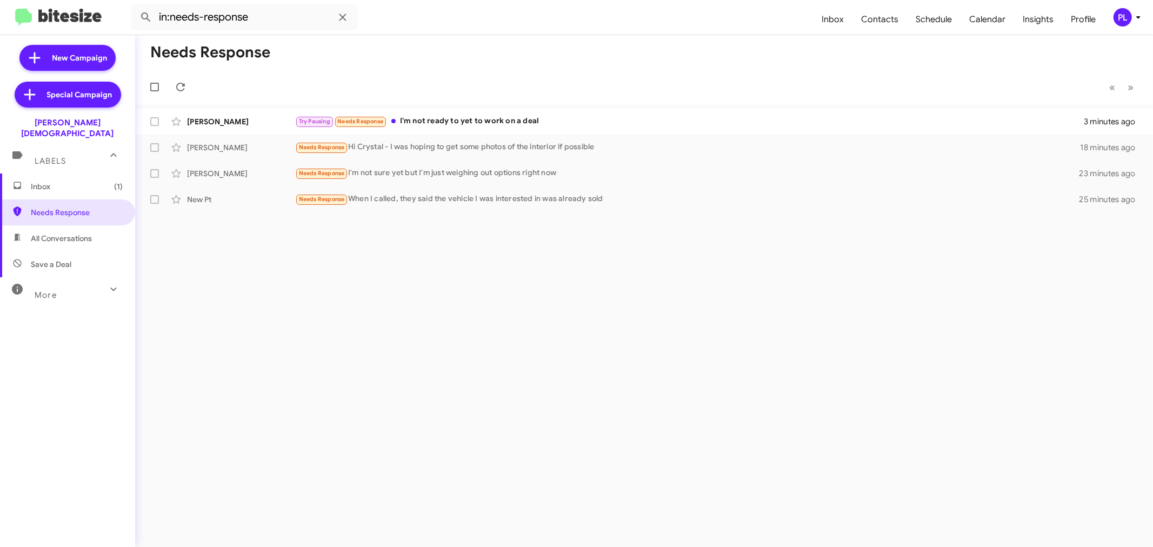
click at [1134, 18] on icon at bounding box center [1138, 17] width 13 height 13
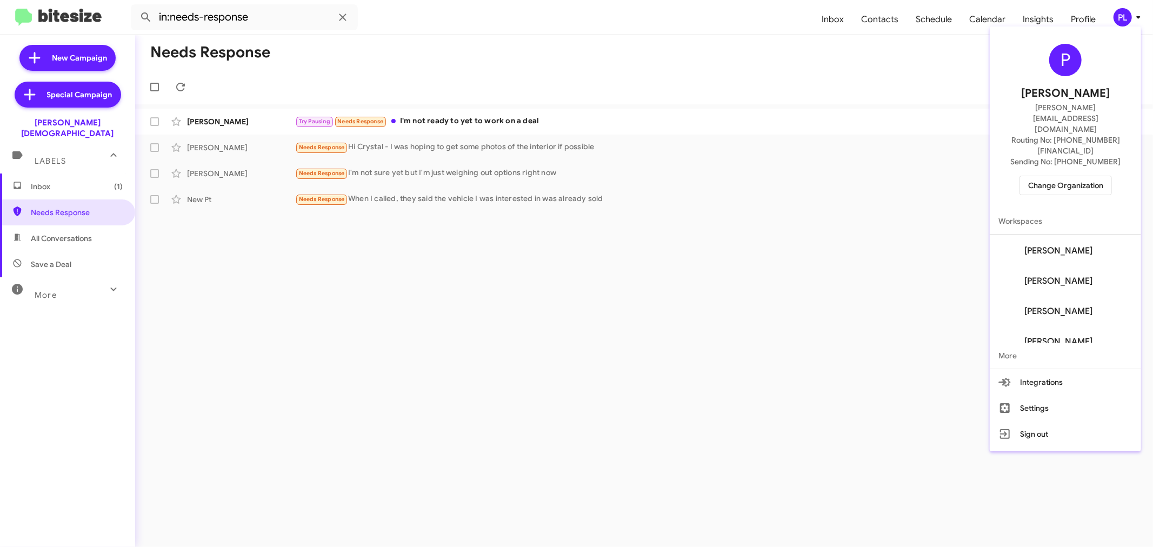
scroll to position [180, 0]
click at [1063, 276] on span "[PERSON_NAME]" at bounding box center [1059, 281] width 68 height 11
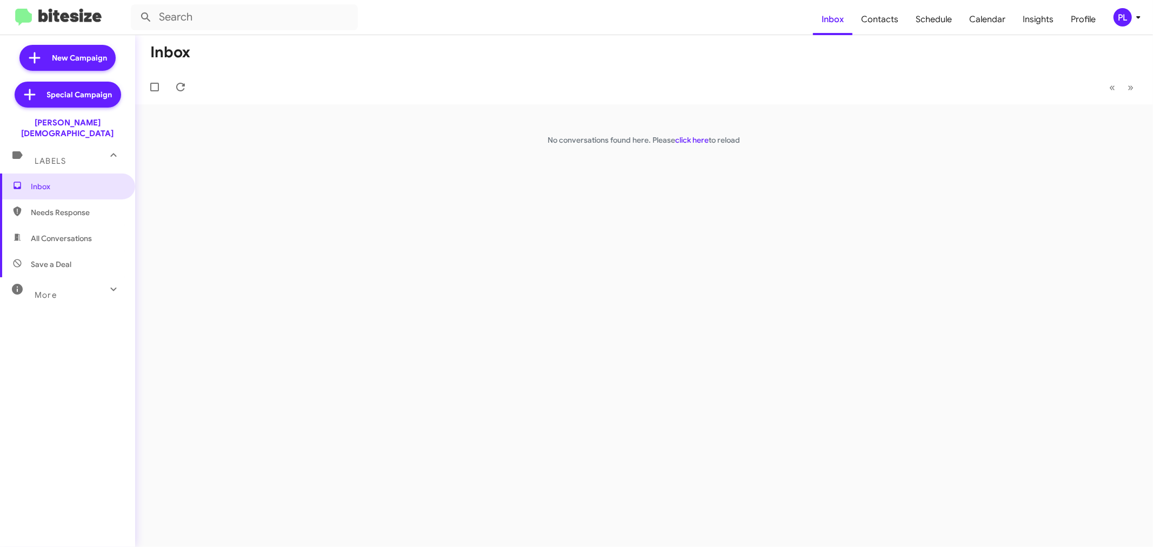
click at [1139, 20] on icon at bounding box center [1138, 17] width 13 height 13
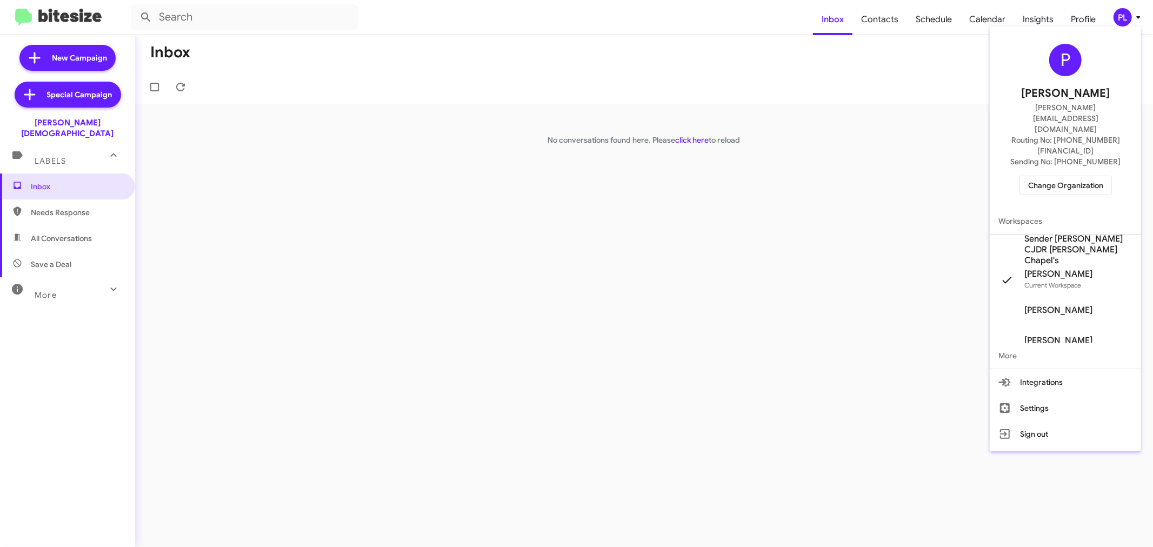
click at [1074, 234] on span "Sender [PERSON_NAME] CJDR [PERSON_NAME] Chapel's" at bounding box center [1079, 250] width 108 height 32
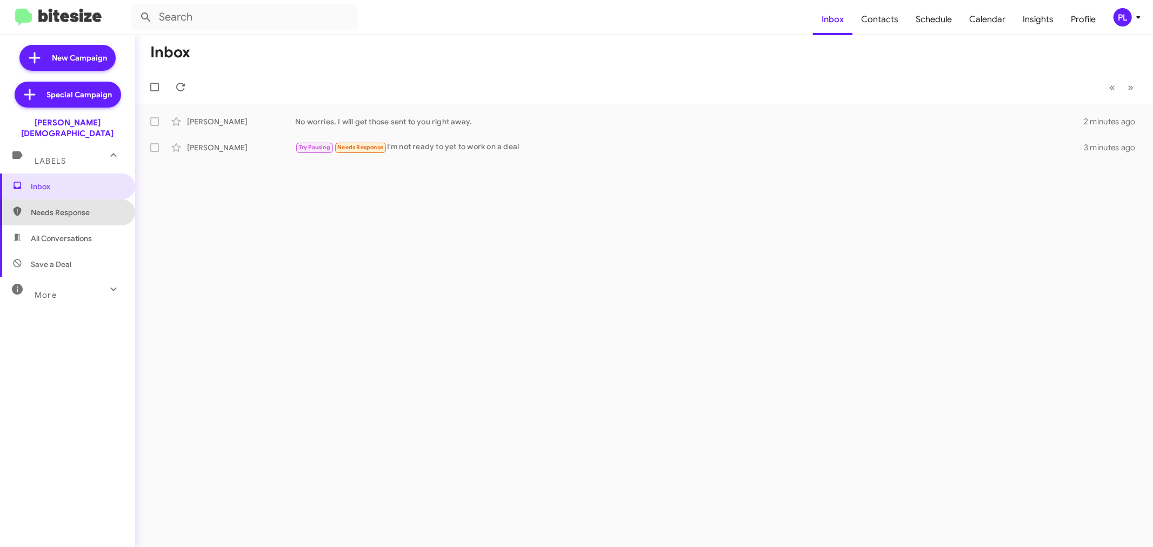
click at [95, 207] on span "Needs Response" at bounding box center [77, 212] width 92 height 11
type input "in:needs-response"
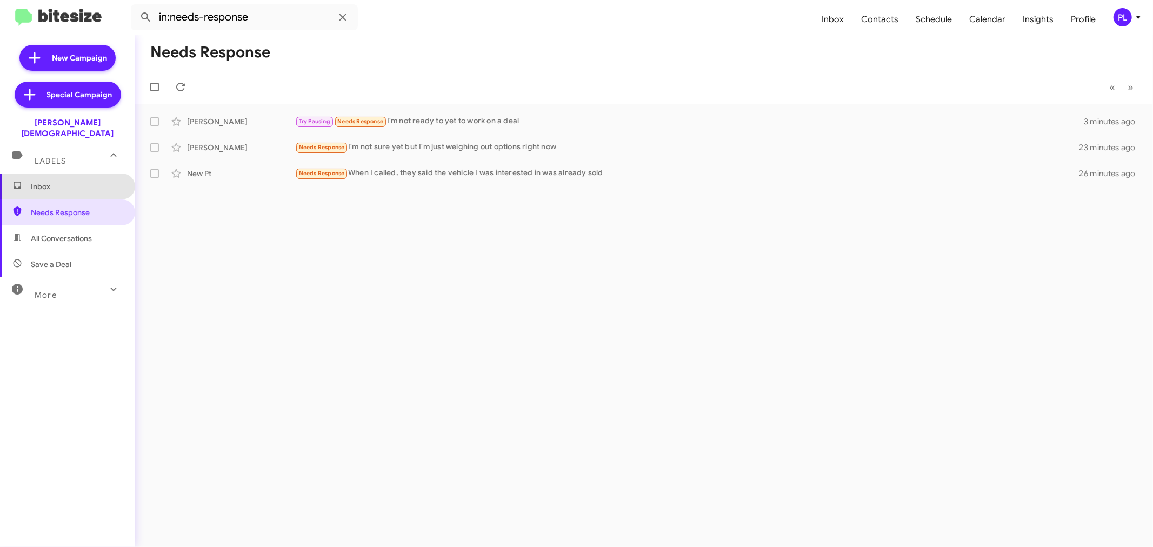
click at [104, 181] on span "Inbox" at bounding box center [77, 186] width 92 height 11
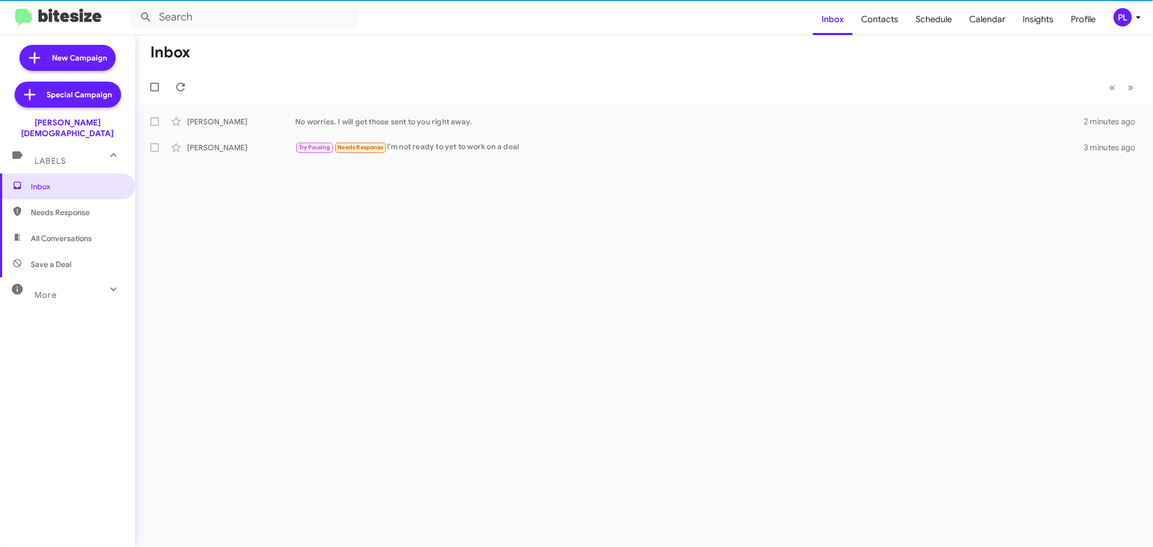
click at [89, 207] on span "Needs Response" at bounding box center [77, 212] width 92 height 11
type input "in:needs-response"
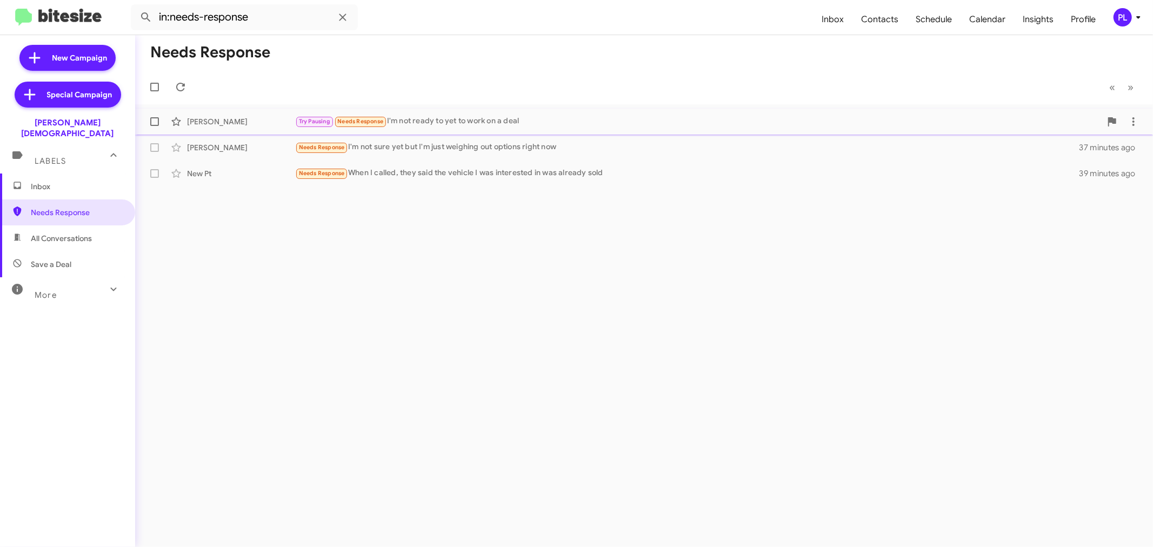
click at [573, 125] on div "Try Pausing Needs Response I'm not ready to yet to work on a deal" at bounding box center [698, 121] width 806 height 12
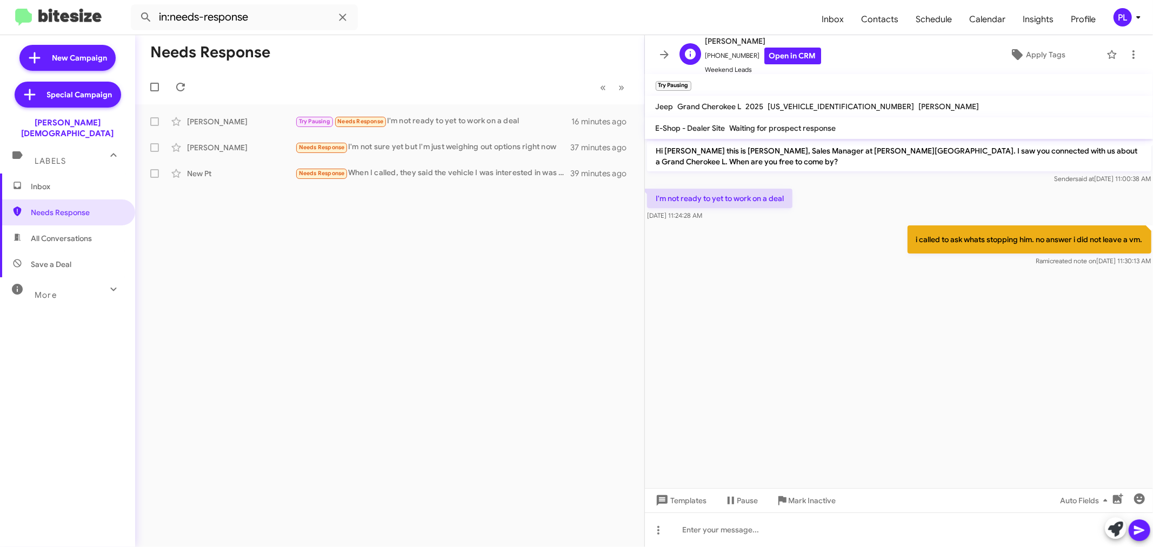
drag, startPoint x: 775, startPoint y: 37, endPoint x: 694, endPoint y: 39, distance: 80.6
click at [694, 39] on div "R Robert Pattermann +18134061338 Open in CRM Weekend Leads" at bounding box center [748, 55] width 146 height 41
copy div "R Robert Pattermann"
drag, startPoint x: 807, startPoint y: 201, endPoint x: 731, endPoint y: 200, distance: 76.8
click at [731, 200] on div "I'm not ready to yet to work on a deal Sep 22, 2025, 11:24:28 AM" at bounding box center [899, 205] width 509 height 37
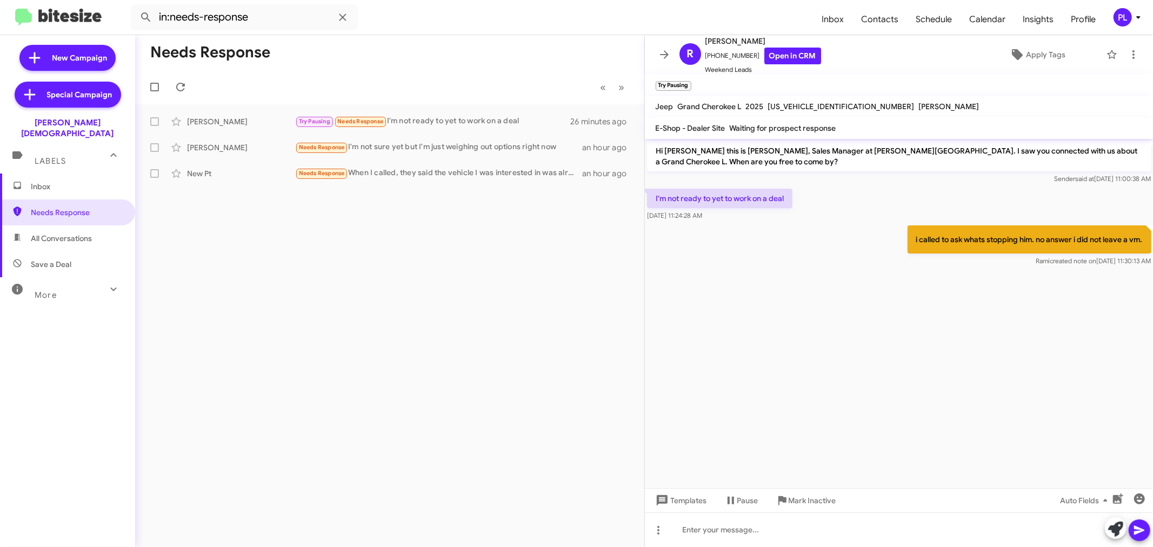
click at [690, 321] on cdk-virtual-scroll-viewport "Hi Robert this is Crystal White, Sales Manager at Ferman Wesley Chapel. I saw y…" at bounding box center [899, 313] width 509 height 349
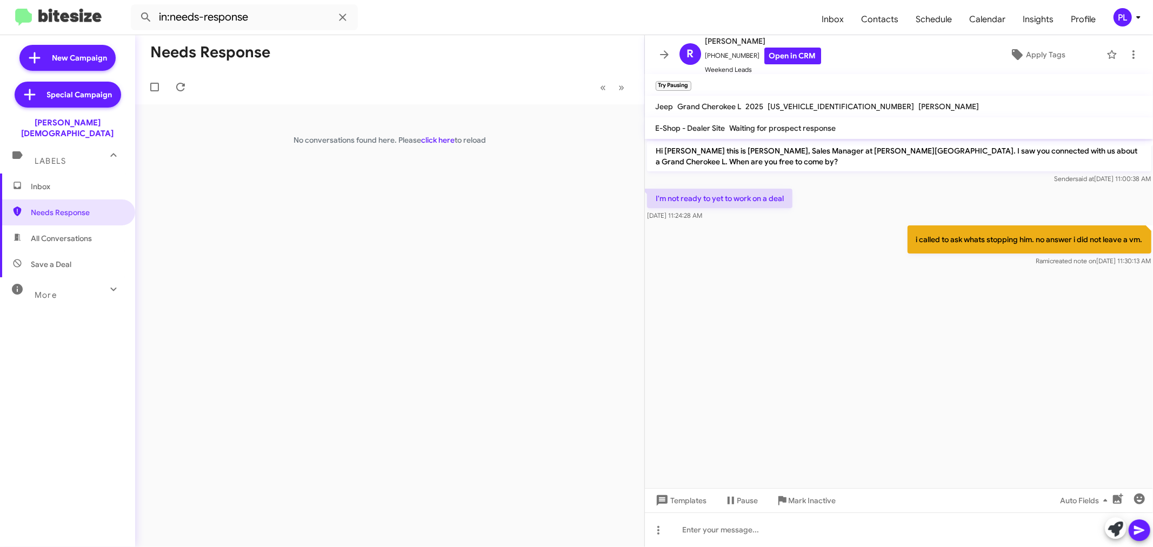
drag, startPoint x: 665, startPoint y: 57, endPoint x: 649, endPoint y: 56, distance: 15.7
click at [665, 57] on icon at bounding box center [664, 54] width 9 height 8
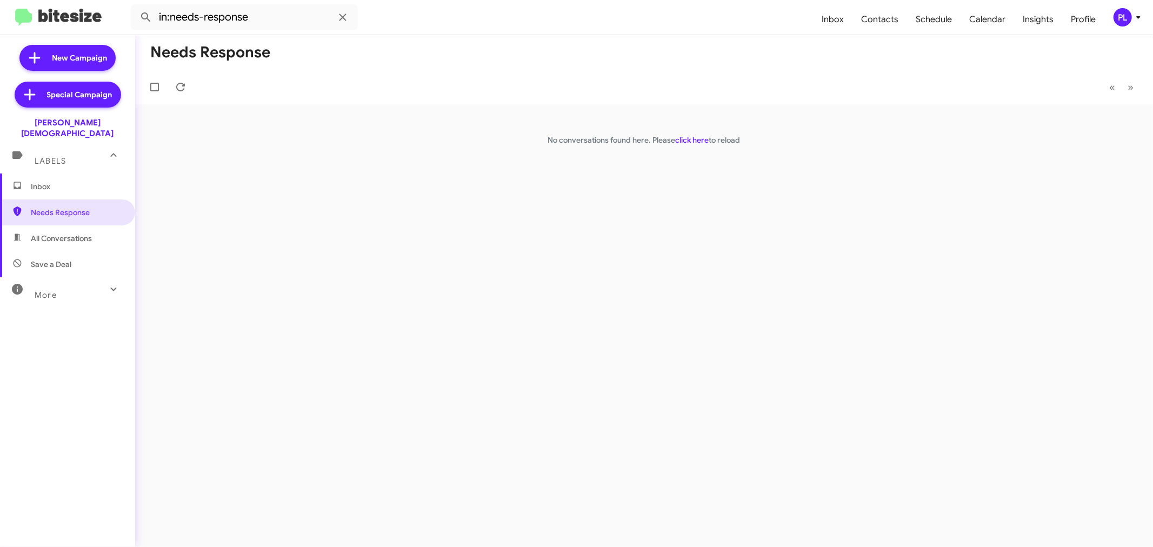
click at [96, 181] on span "Inbox" at bounding box center [77, 186] width 92 height 11
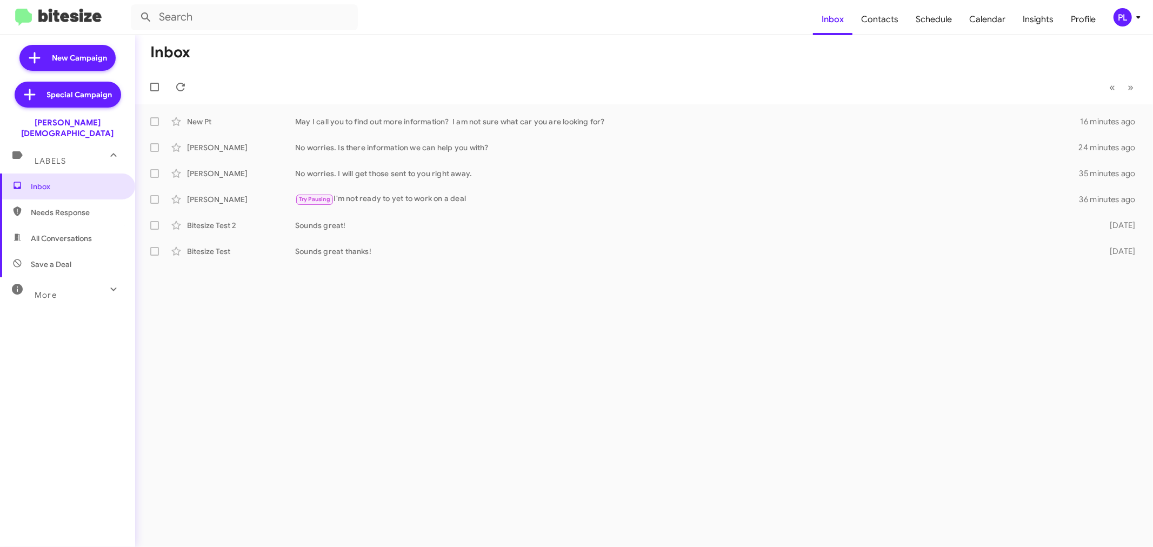
click at [1142, 17] on icon at bounding box center [1138, 17] width 13 height 13
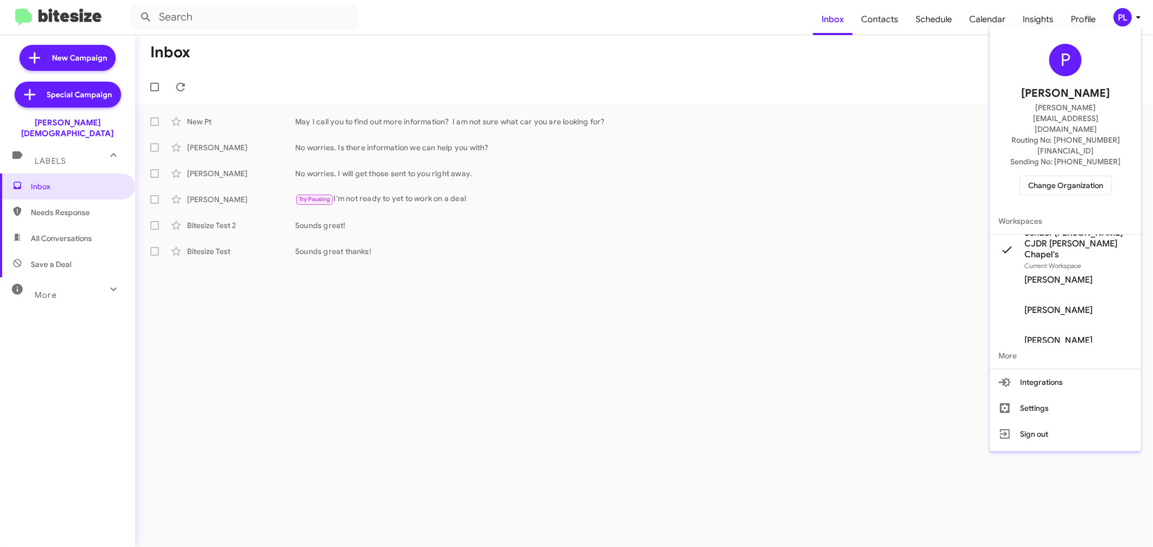
click at [1073, 176] on span "Change Organization" at bounding box center [1065, 185] width 75 height 18
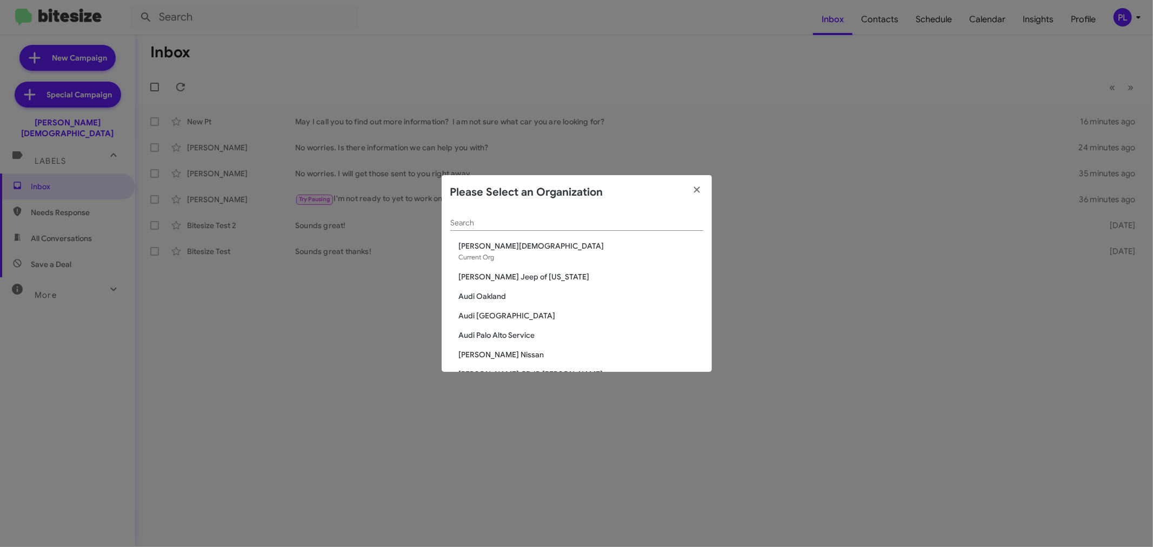
click at [584, 222] on input "Search" at bounding box center [576, 223] width 253 height 9
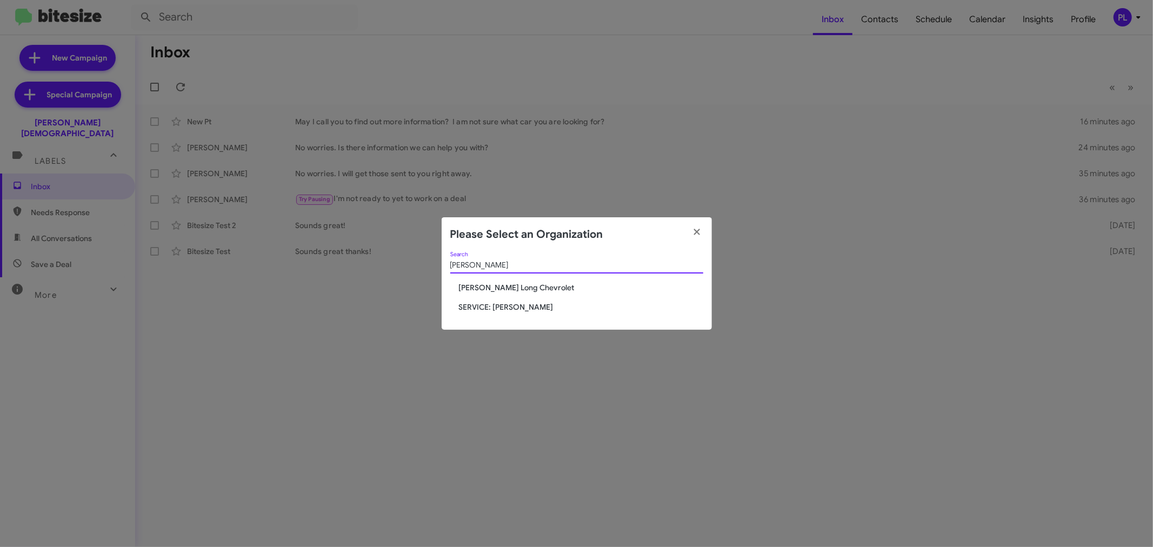
type input "[PERSON_NAME]"
click at [485, 287] on span "[PERSON_NAME] Long Chevrolet" at bounding box center [581, 287] width 244 height 11
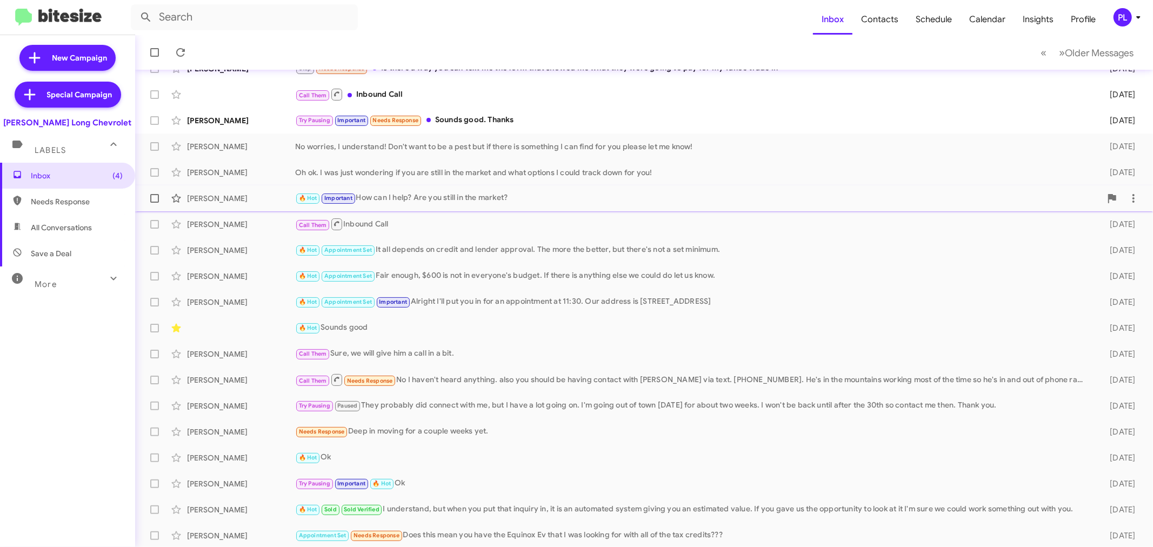
scroll to position [80, 0]
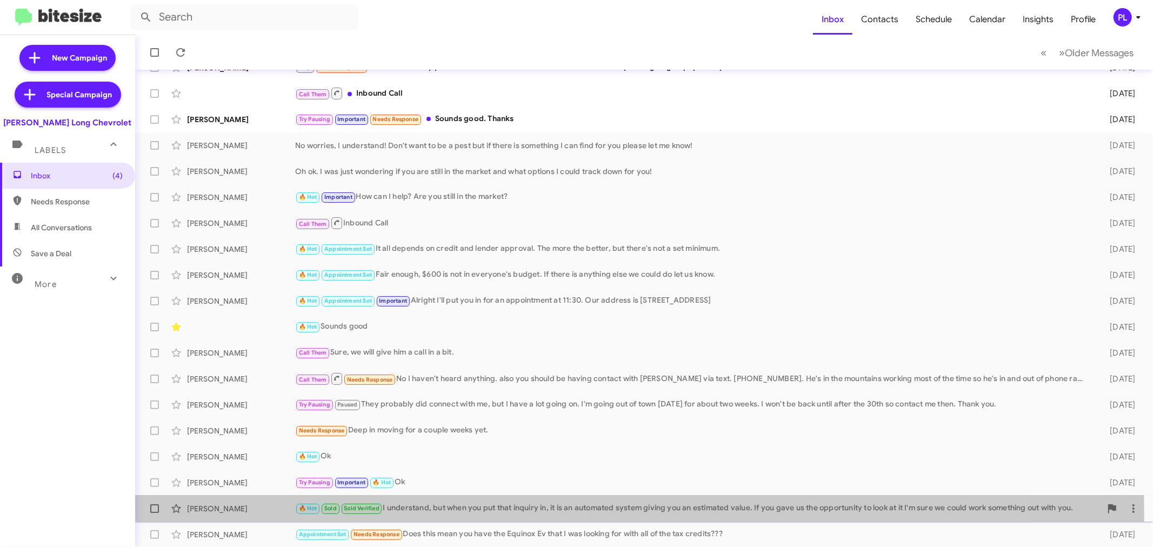
click at [468, 514] on div "🔥 Hot Sold Sold Verified I understand, but when you put that inquiry in, it is …" at bounding box center [698, 508] width 806 height 12
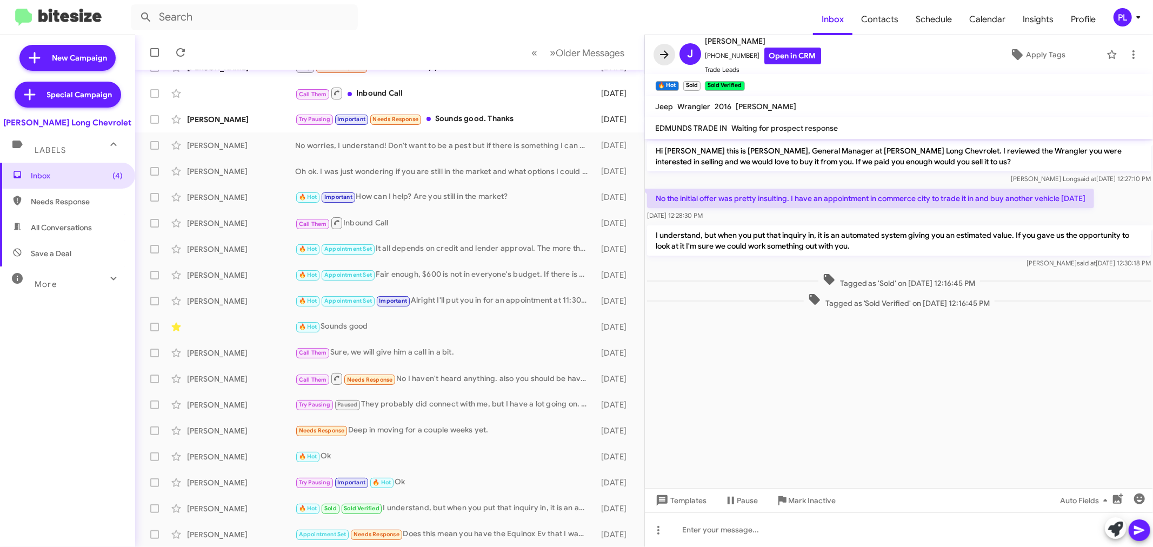
click at [666, 56] on icon at bounding box center [664, 54] width 9 height 8
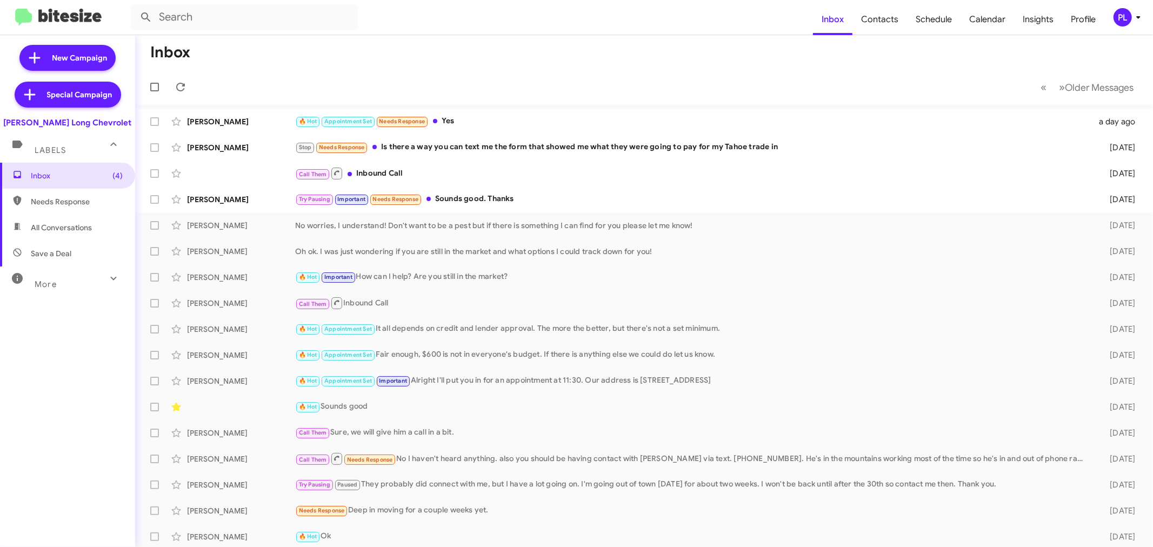
click at [1131, 12] on div "PL" at bounding box center [1123, 17] width 18 height 18
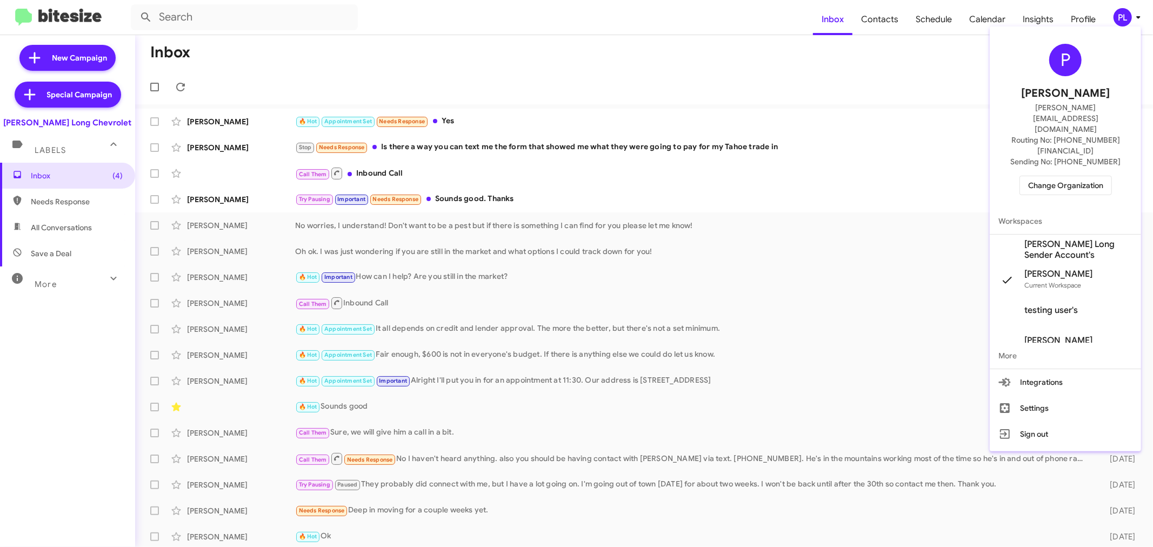
click at [1080, 176] on span "Change Organization" at bounding box center [1065, 185] width 75 height 18
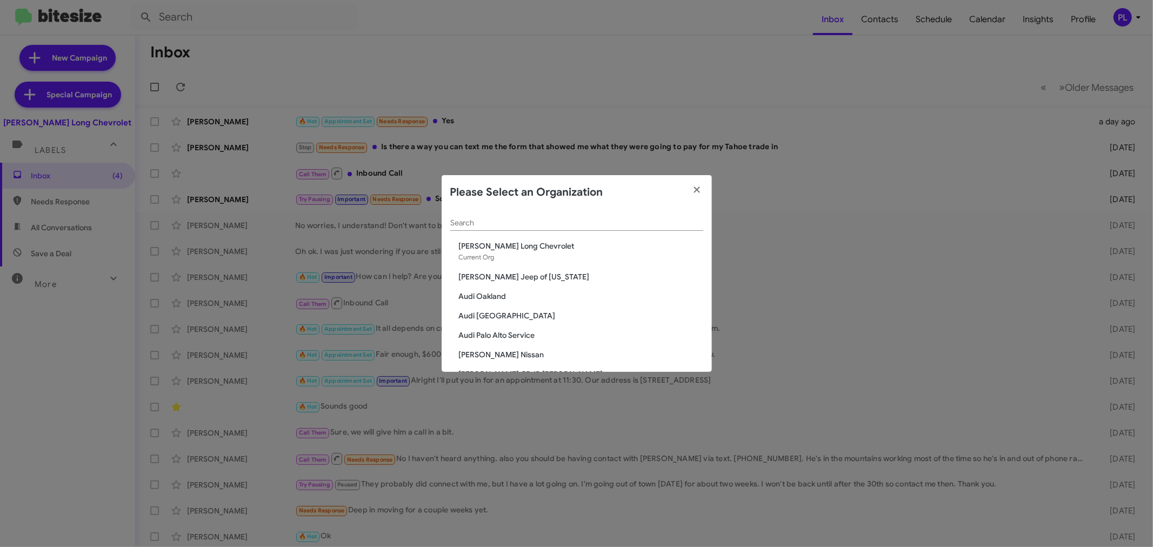
click at [623, 225] on input "Search" at bounding box center [576, 223] width 253 height 9
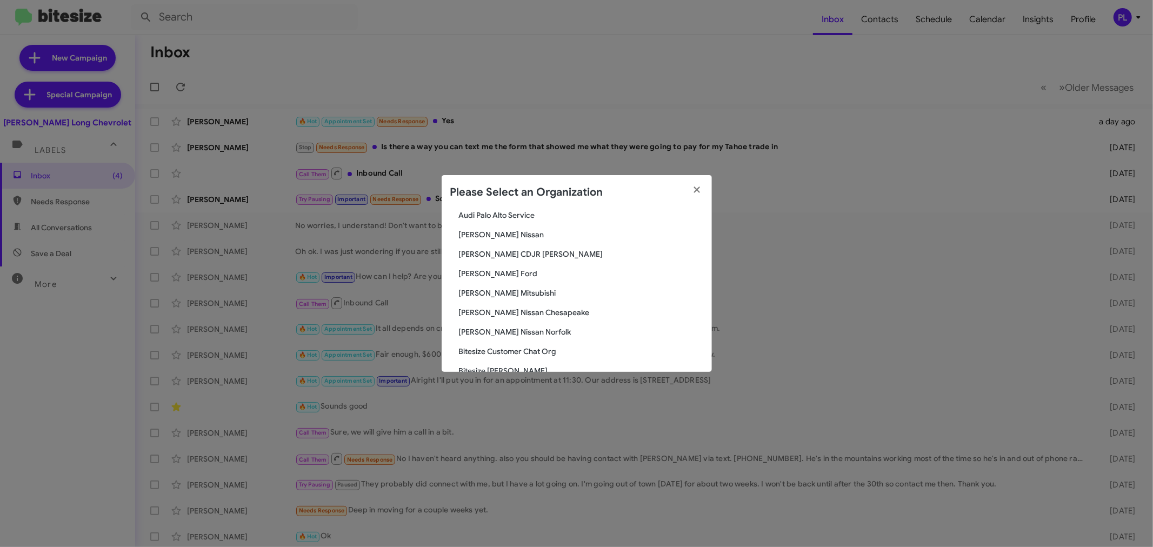
click at [496, 229] on span "[PERSON_NAME] Nissan" at bounding box center [581, 234] width 244 height 11
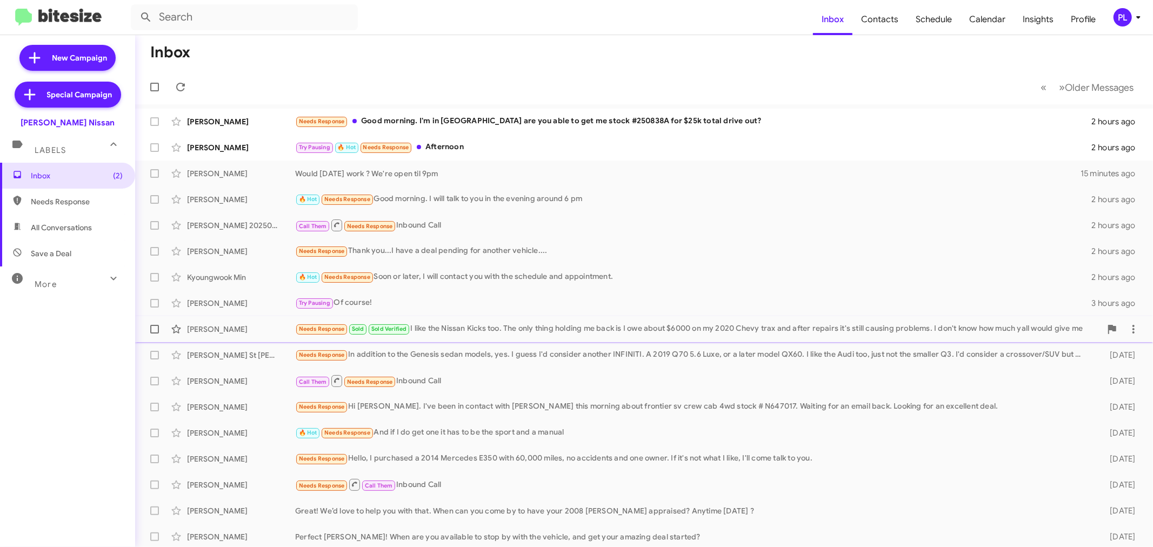
click at [463, 324] on div "Needs Response Sold Sold Verified I like the Nissan Kicks too. The only thing h…" at bounding box center [698, 329] width 806 height 12
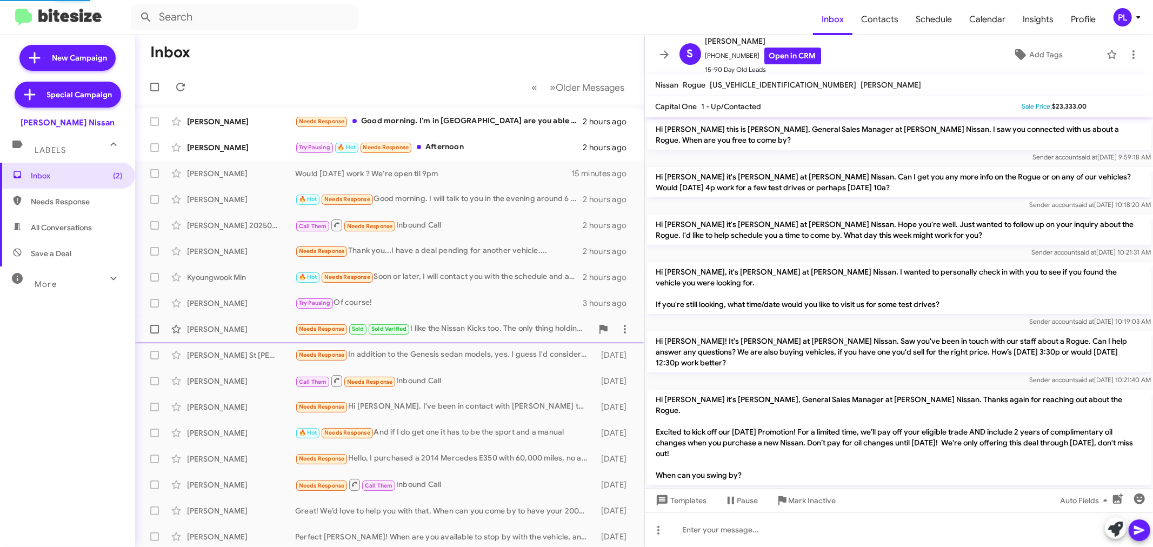
scroll to position [407, 0]
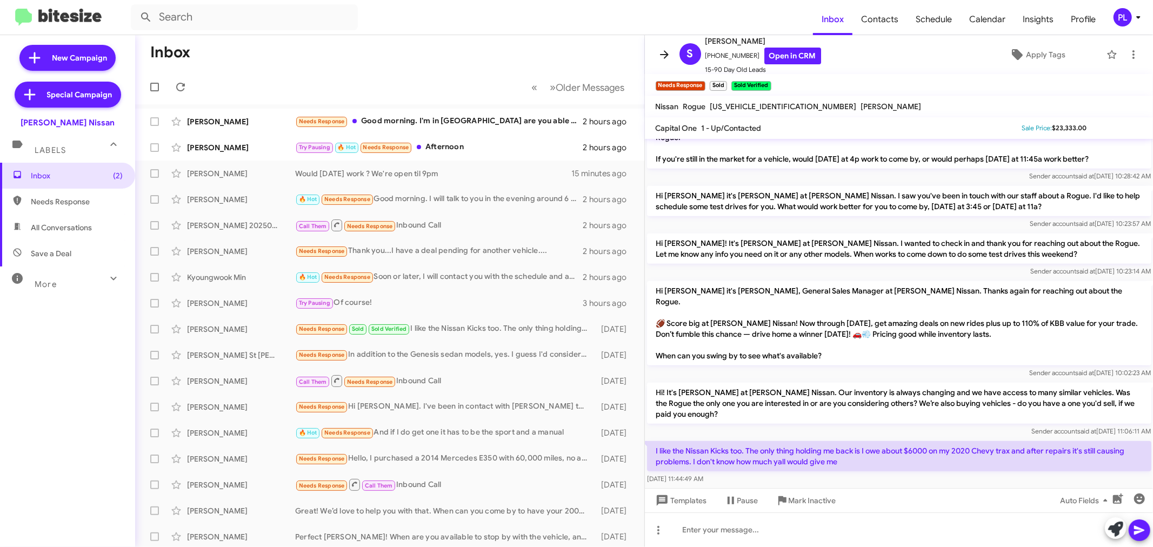
click at [662, 55] on icon at bounding box center [664, 54] width 9 height 8
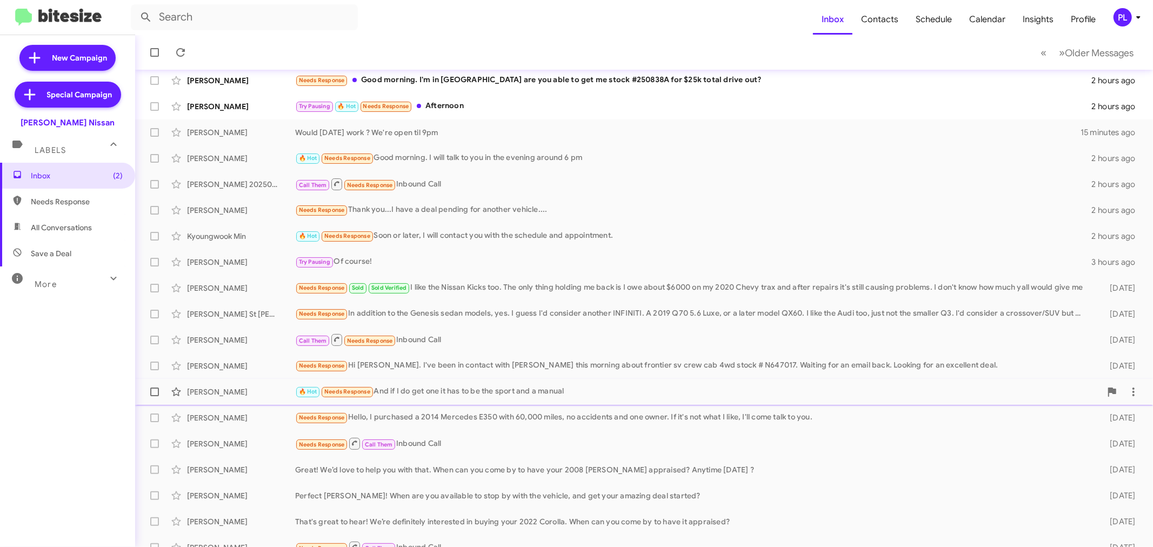
scroll to position [80, 0]
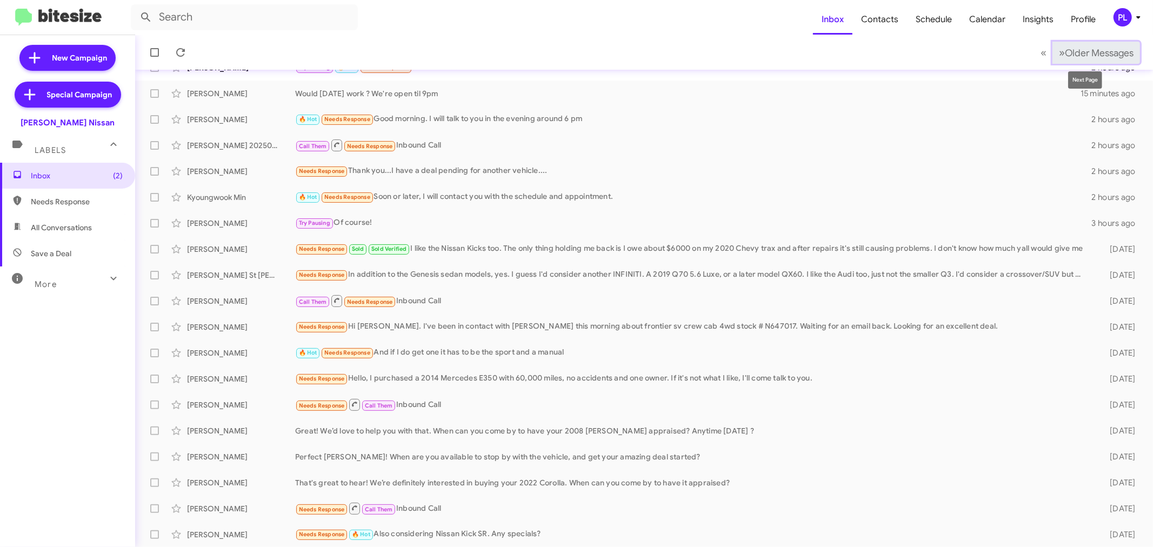
click at [1076, 59] on button "» Next Older Messages" at bounding box center [1097, 53] width 88 height 22
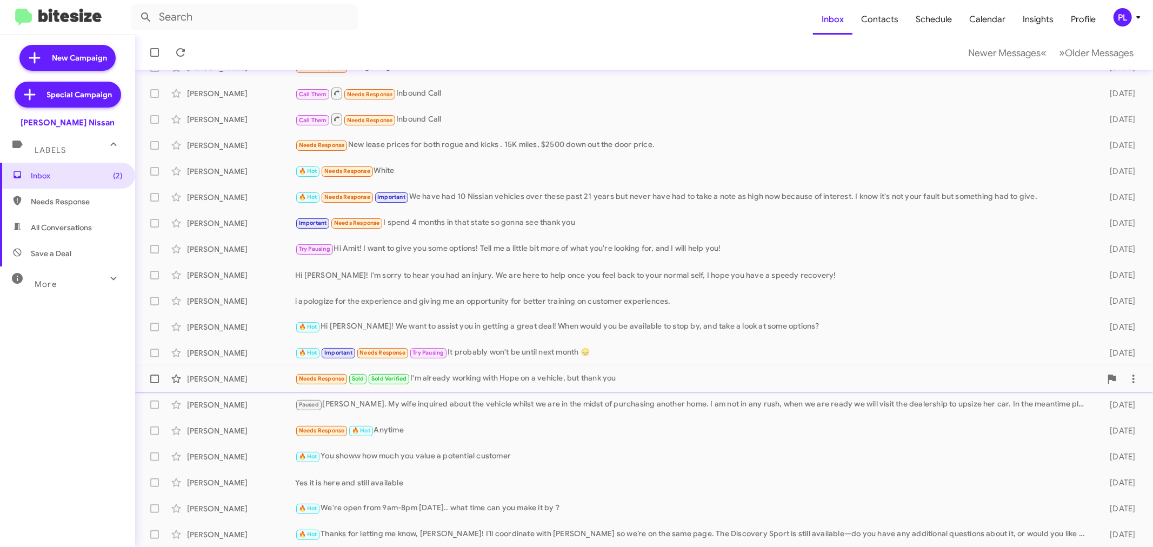
click at [539, 373] on div "Needs Response Sold Sold Verified I'm already working with Hope on a vehicle, b…" at bounding box center [698, 379] width 806 height 12
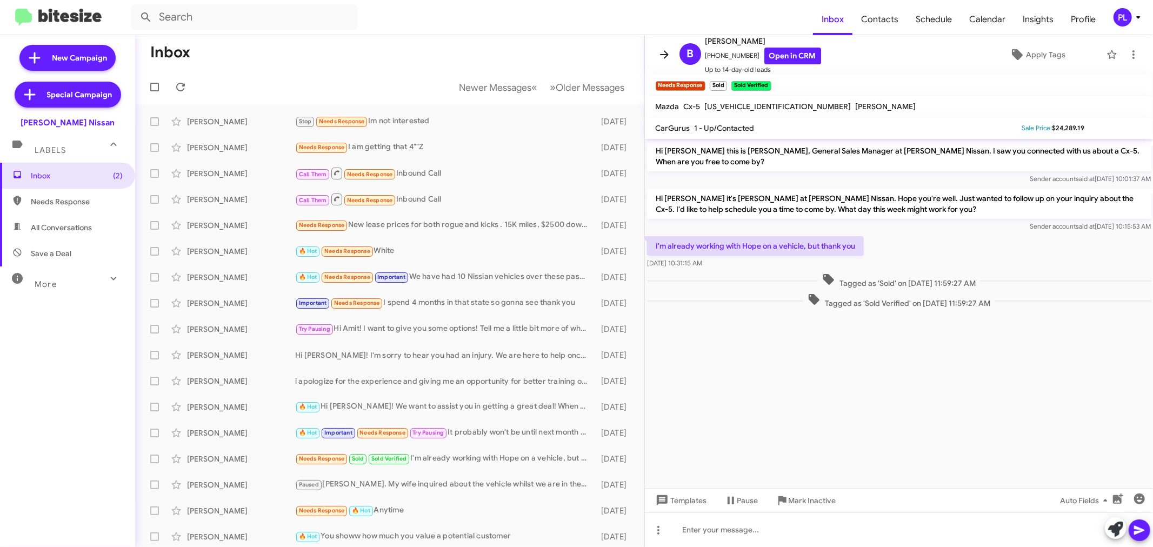
click at [658, 51] on icon at bounding box center [664, 54] width 13 height 13
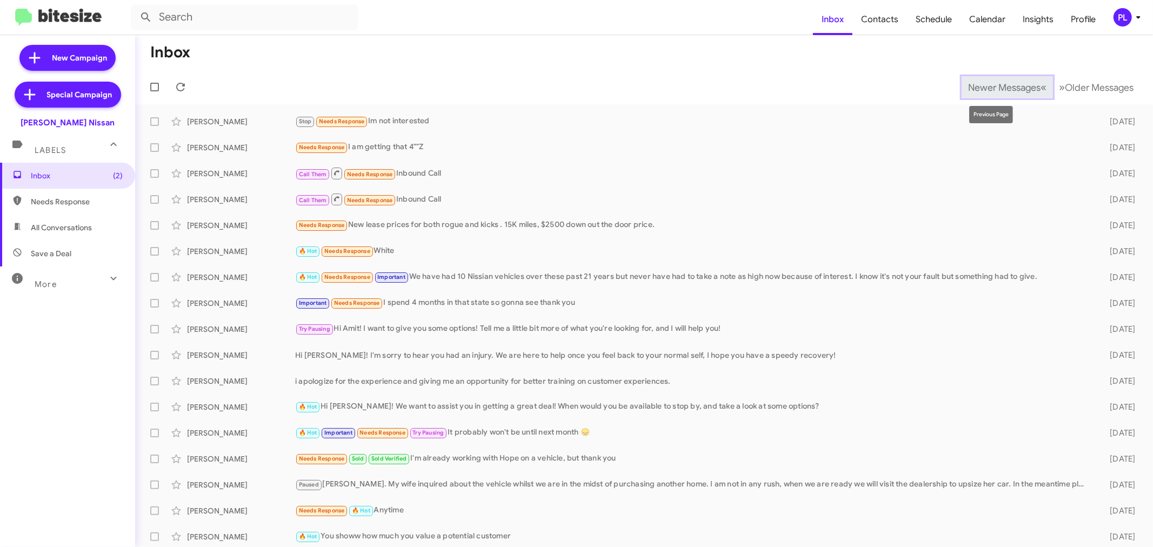
click at [1001, 89] on span "Newer Messages" at bounding box center [1004, 88] width 72 height 12
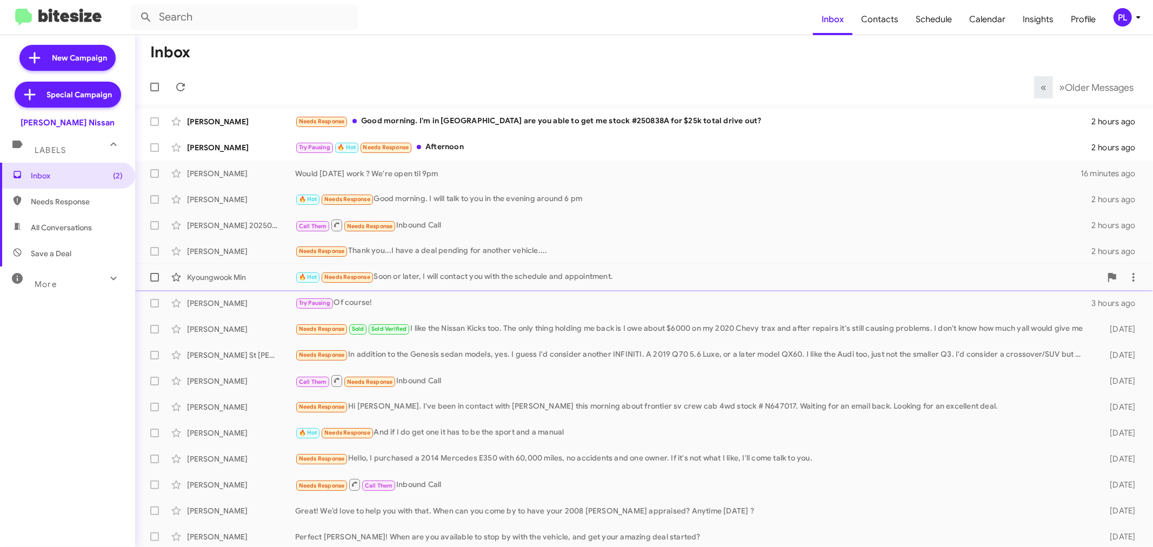
click at [454, 269] on div "Kyoungwook Min 🔥 Hot Needs Response Soon or later, I will contact you with the …" at bounding box center [644, 278] width 1001 height 22
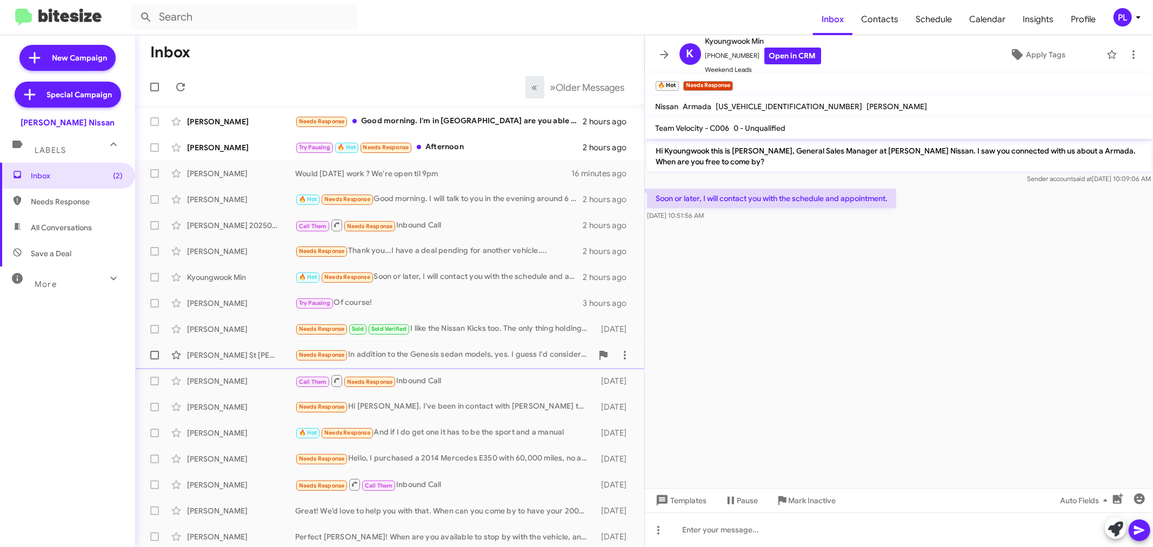
click at [457, 355] on div "Needs Response In addition to the Genesis sedan models, yes. I guess I'd consid…" at bounding box center [443, 355] width 297 height 12
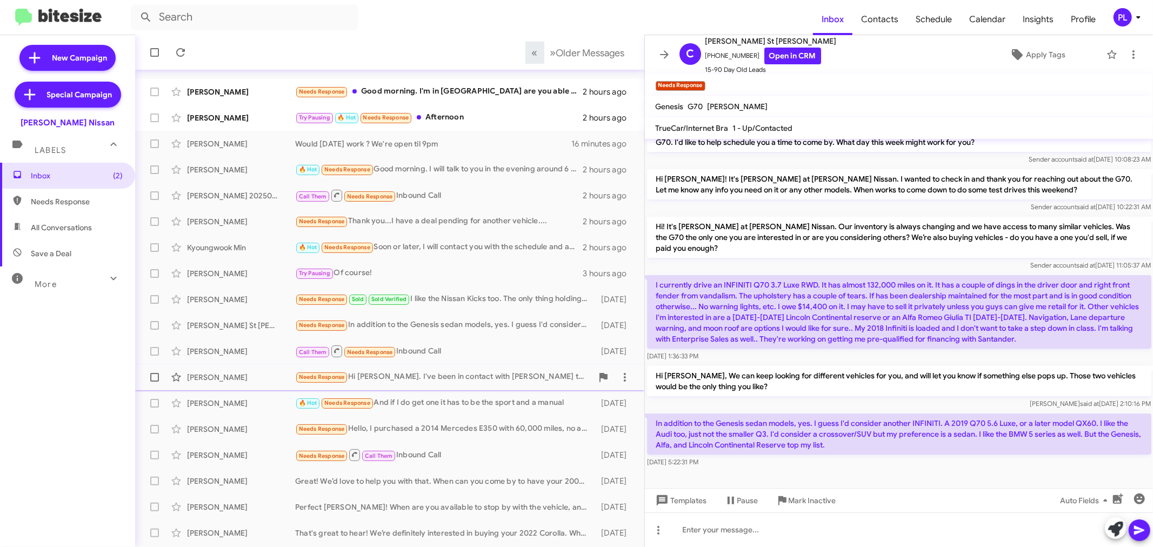
scroll to position [80, 0]
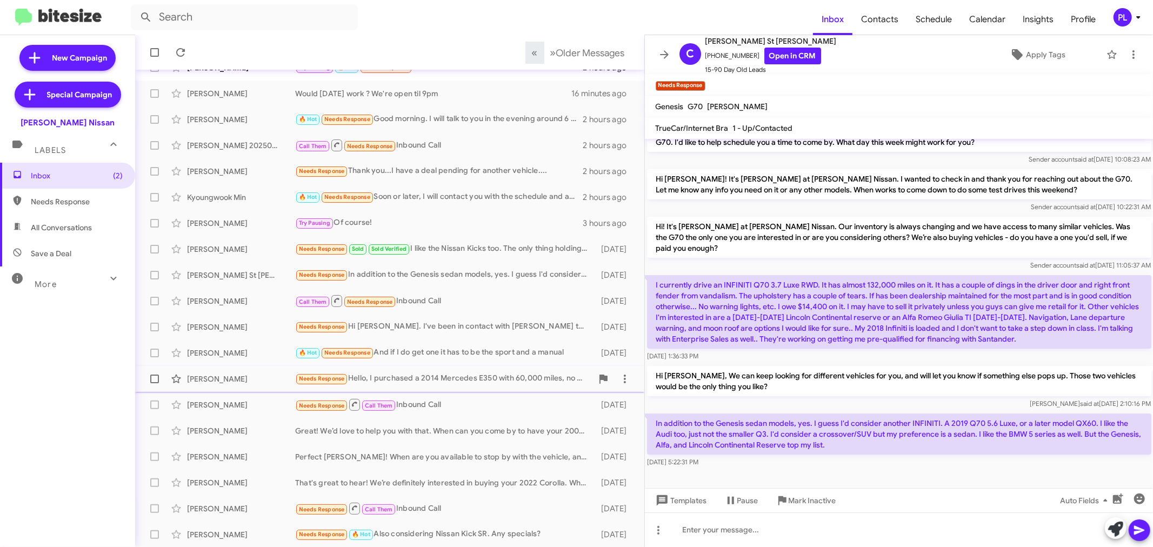
click at [453, 381] on div "Needs Response Hello, I purchased a 2014 Mercedes E350 with 60,000 miles, no ac…" at bounding box center [443, 379] width 297 height 12
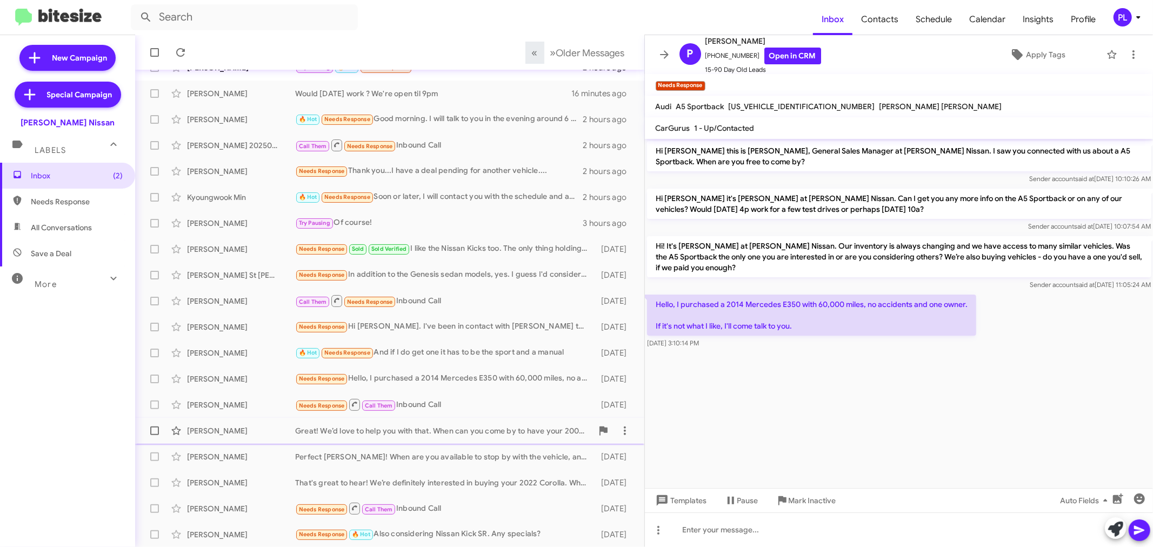
click at [432, 426] on div "Great! We’d love to help you with that. When can you come by to have your 2008 …" at bounding box center [443, 431] width 297 height 11
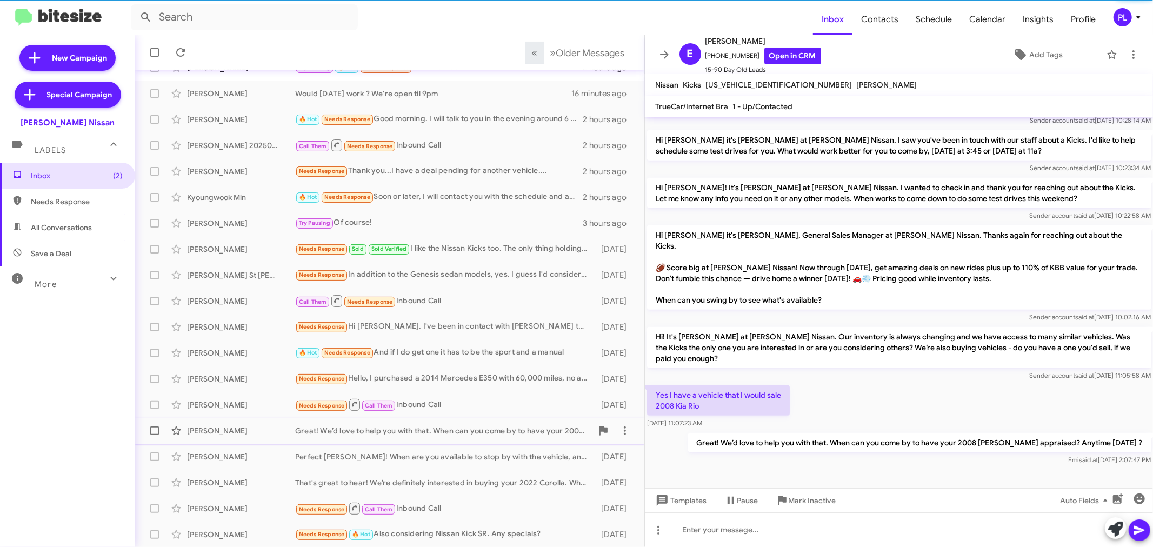
scroll to position [383, 0]
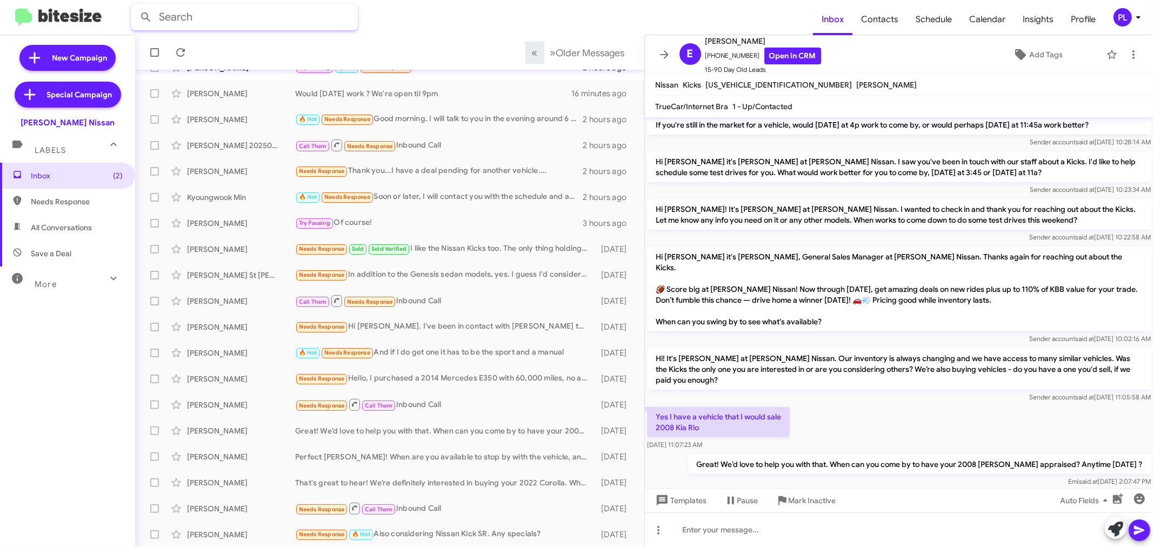
click at [250, 17] on input "text" at bounding box center [244, 17] width 227 height 26
type input "fumble"
click at [135, 6] on button at bounding box center [146, 17] width 22 height 22
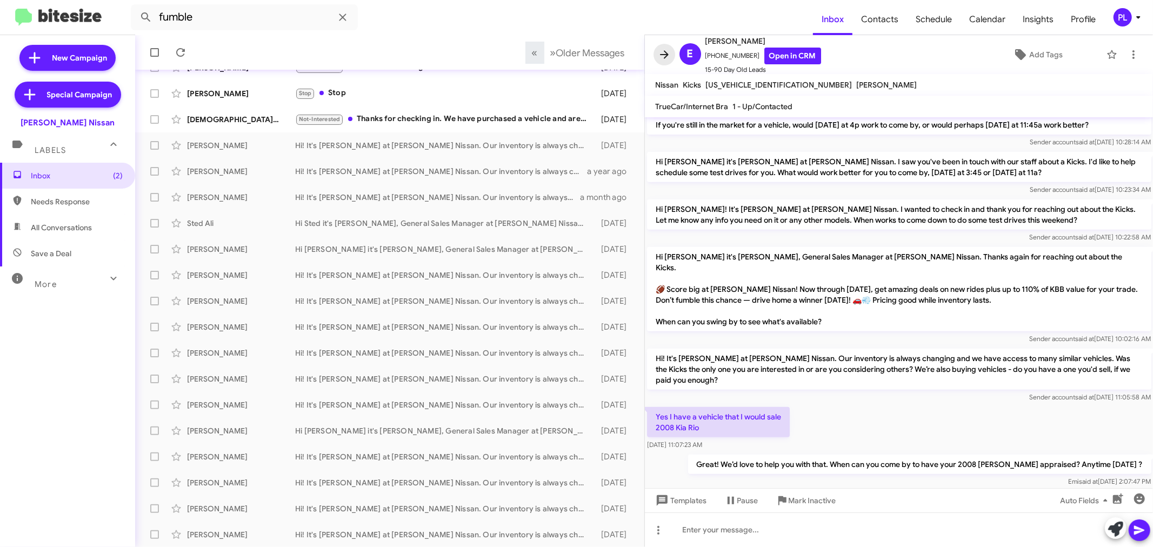
click at [666, 47] on button at bounding box center [665, 55] width 22 height 22
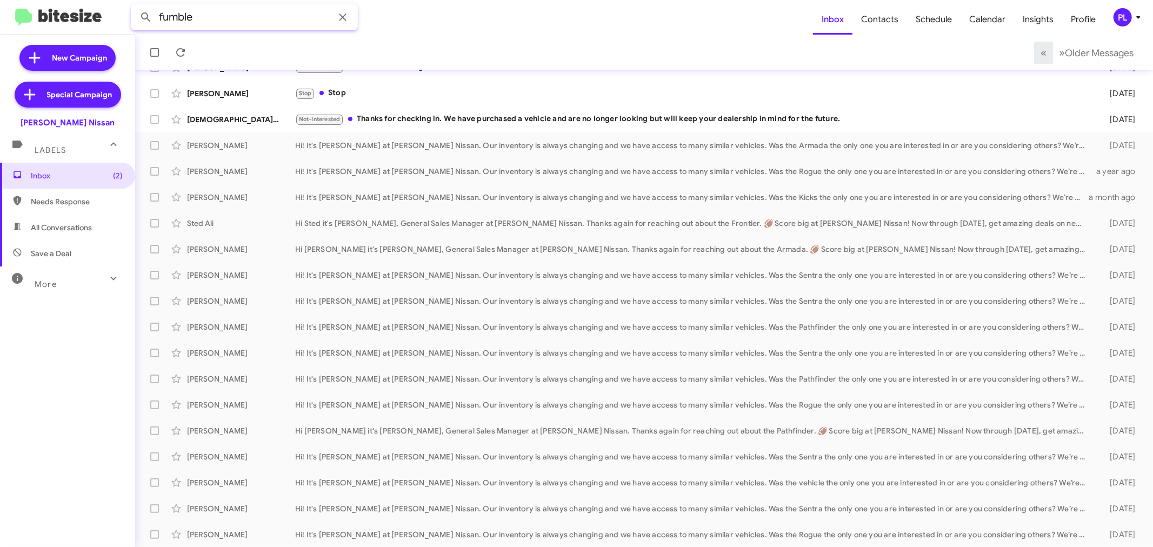
click at [245, 15] on input "fumble" at bounding box center [244, 17] width 227 height 26
click at [135, 6] on button at bounding box center [146, 17] width 22 height 22
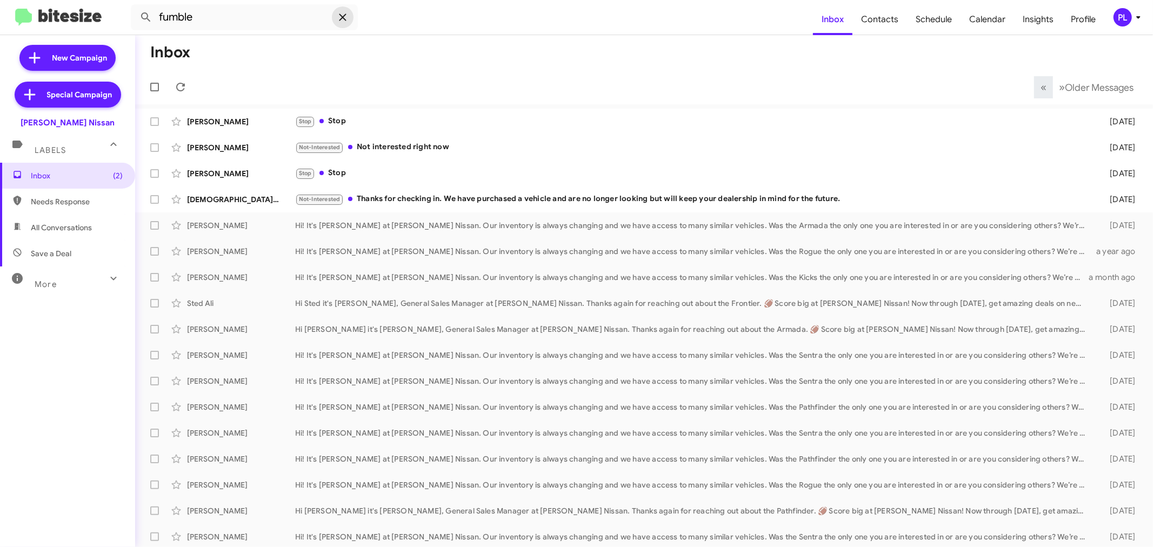
click at [344, 18] on icon at bounding box center [342, 17] width 13 height 13
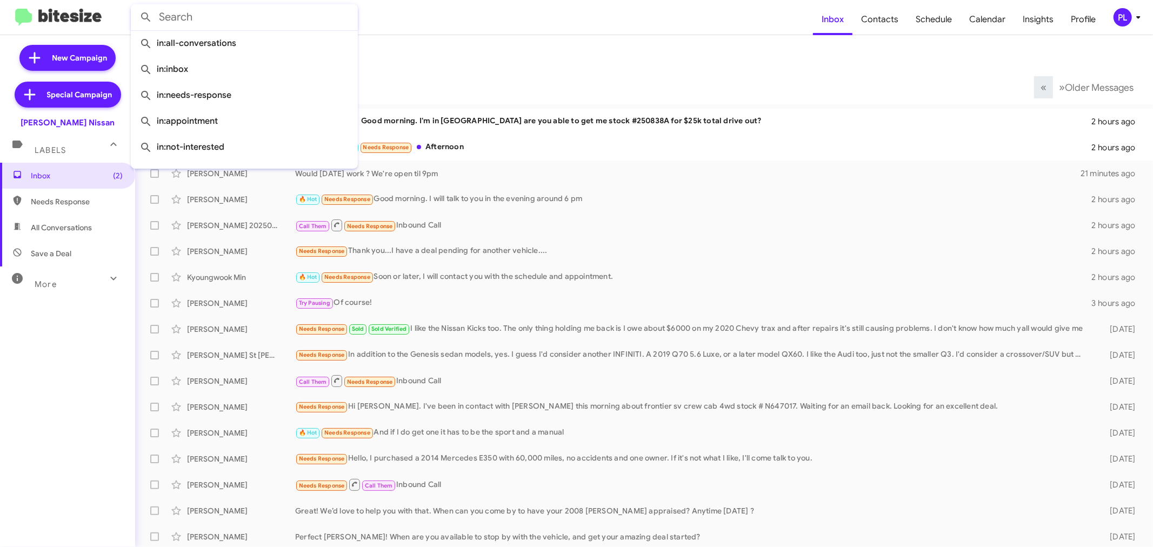
click at [498, 49] on mat-toolbar-row "Inbox" at bounding box center [644, 52] width 1018 height 35
click at [1136, 17] on icon at bounding box center [1138, 17] width 13 height 13
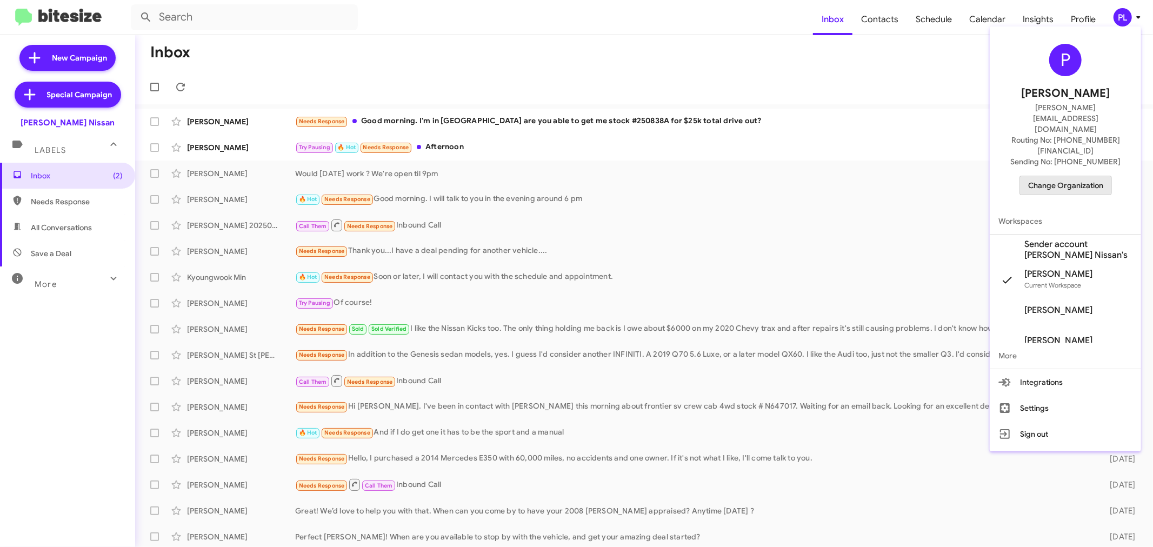
click at [1064, 176] on span "Change Organization" at bounding box center [1065, 185] width 75 height 18
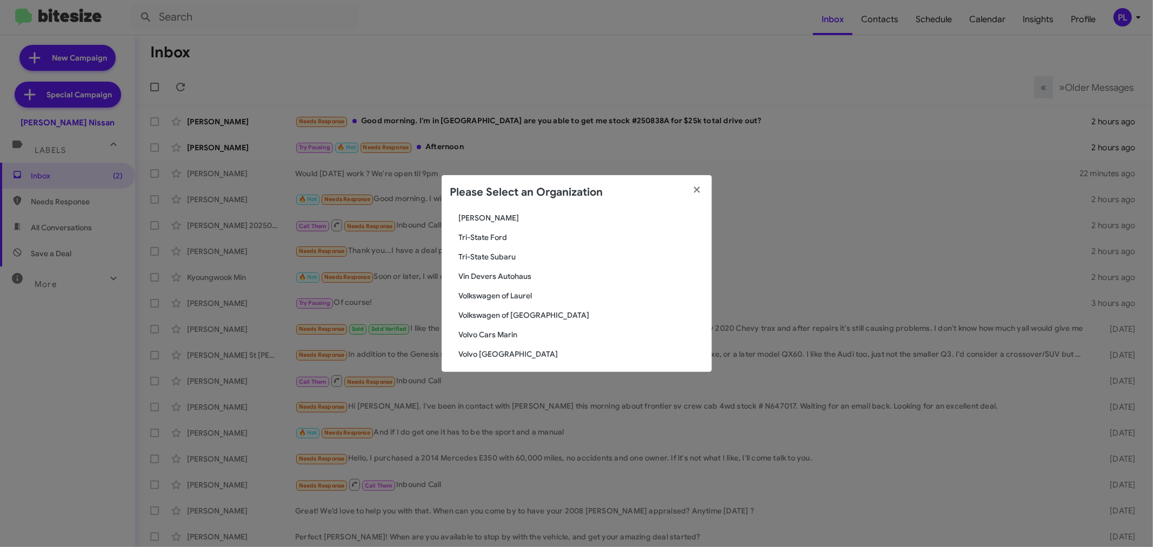
scroll to position [2029, 0]
click at [474, 348] on span "Volvo [GEOGRAPHIC_DATA]" at bounding box center [581, 350] width 244 height 11
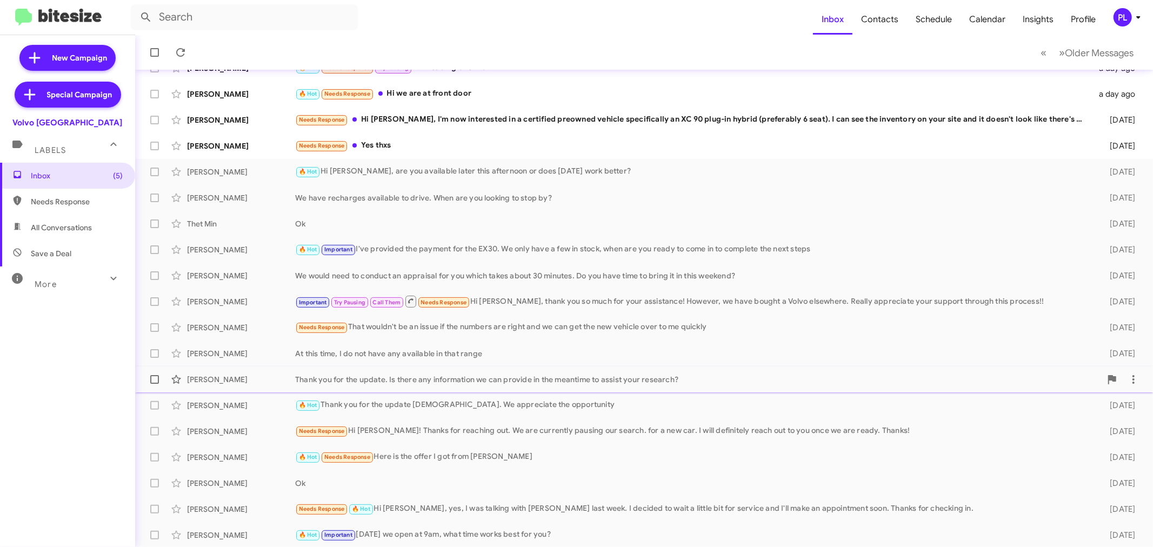
scroll to position [80, 0]
click at [91, 276] on div "More" at bounding box center [57, 280] width 96 height 20
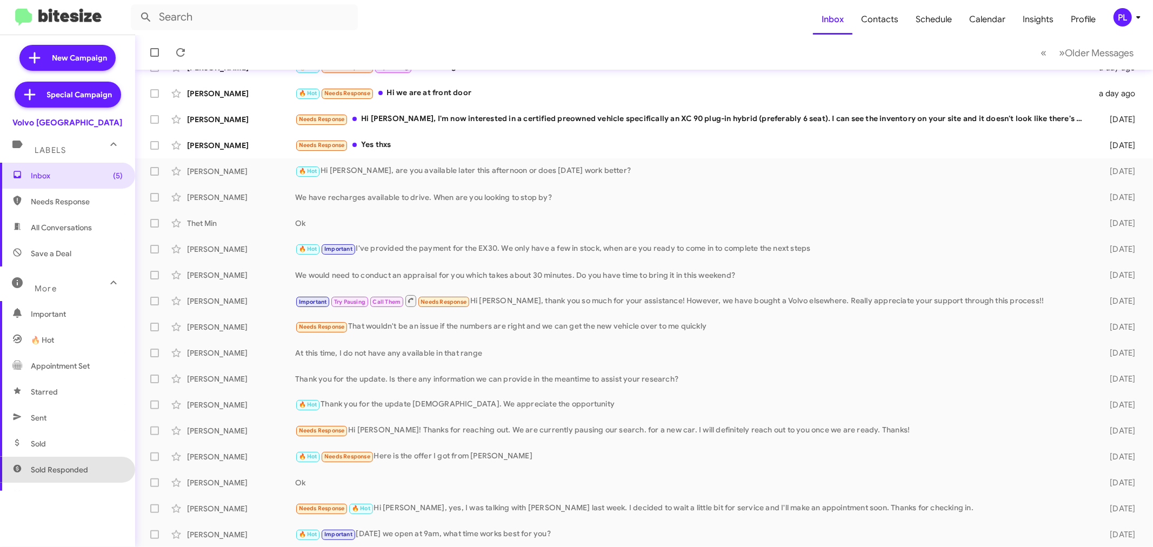
click at [78, 476] on span "Sold Responded" at bounding box center [67, 470] width 135 height 26
type input "in:sold-verified"
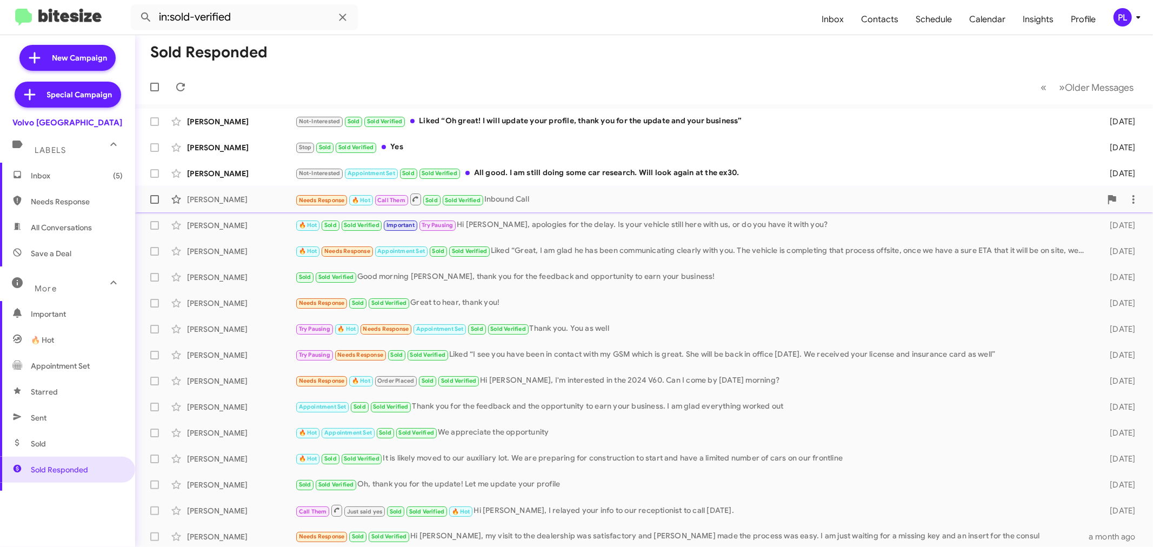
click at [549, 198] on div "Needs Response 🔥 Hot Call Them Sold Sold Verified Inbound Call" at bounding box center [698, 200] width 806 height 14
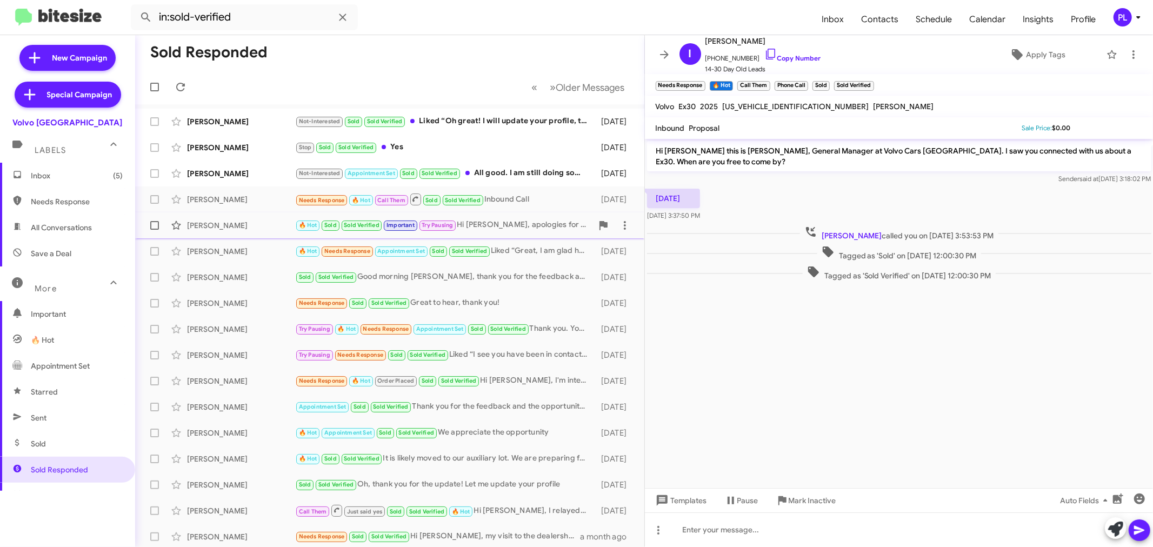
click at [219, 219] on div "[PERSON_NAME] 🔥 Hot Sold Sold Verified Important Try Pausing Hi [PERSON_NAME], …" at bounding box center [390, 226] width 492 height 22
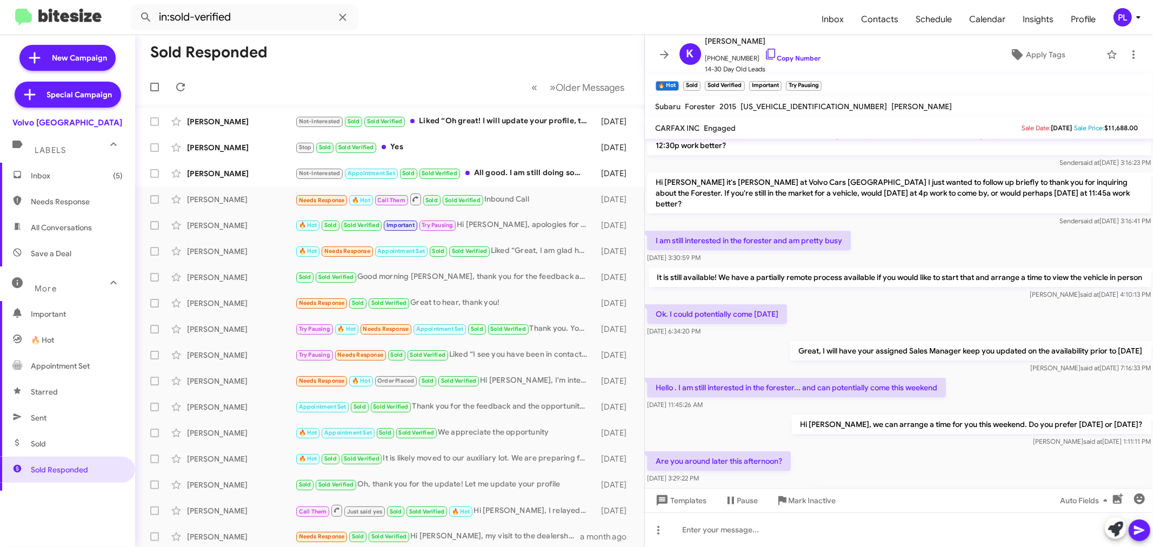
scroll to position [120, 0]
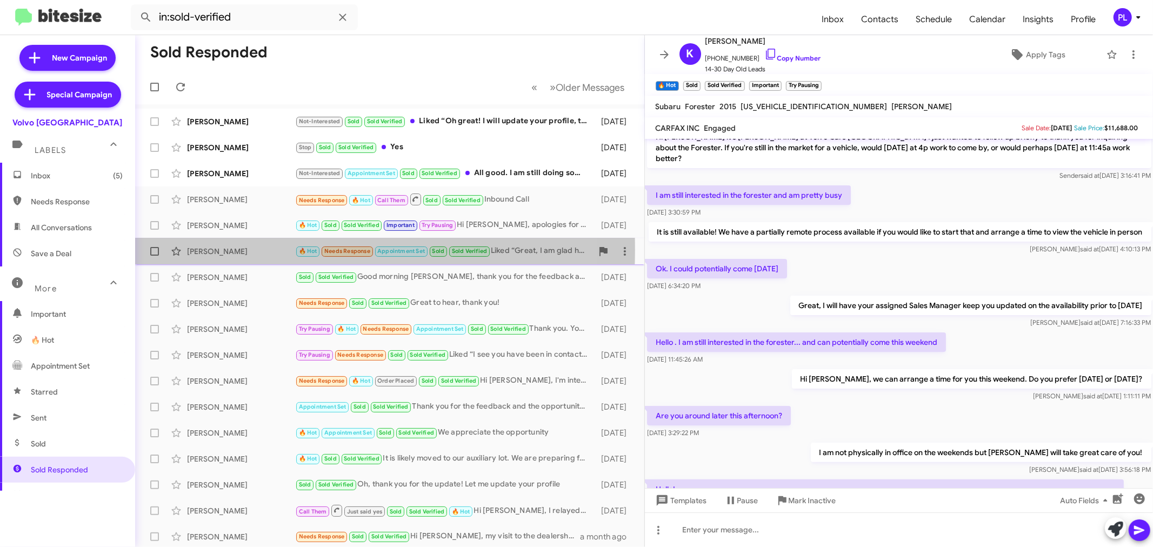
click at [204, 249] on div "[PERSON_NAME]" at bounding box center [241, 251] width 108 height 11
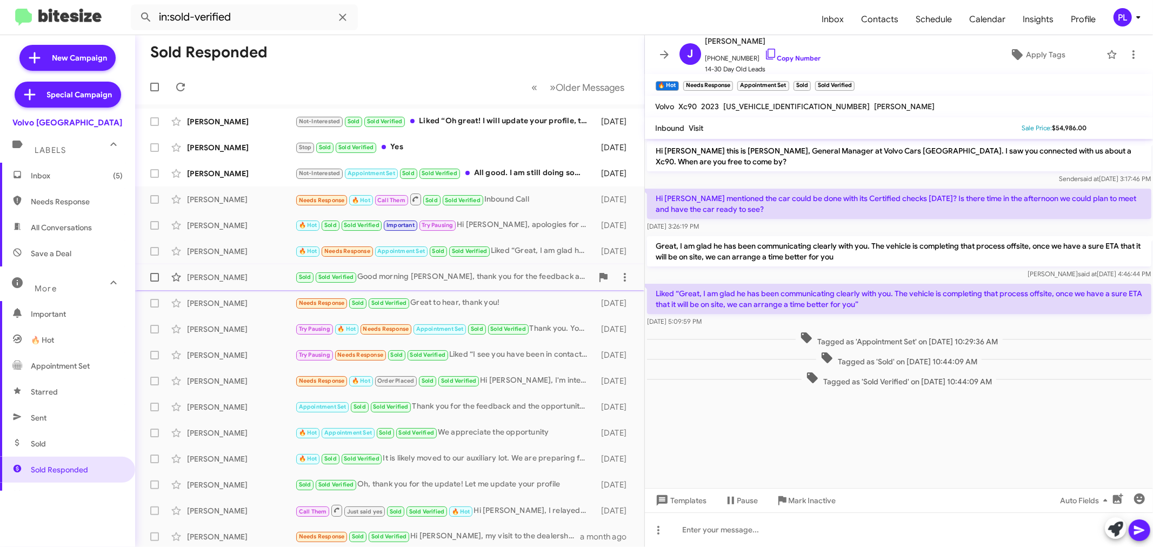
click at [238, 280] on div "[PERSON_NAME]" at bounding box center [241, 277] width 108 height 11
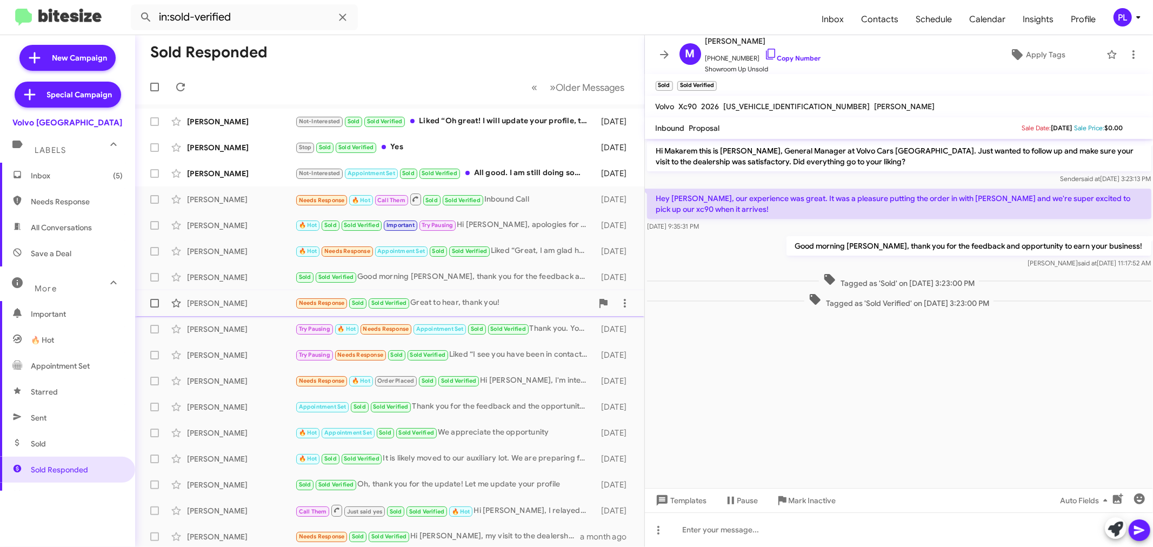
click at [218, 303] on div "[PERSON_NAME]" at bounding box center [241, 303] width 108 height 11
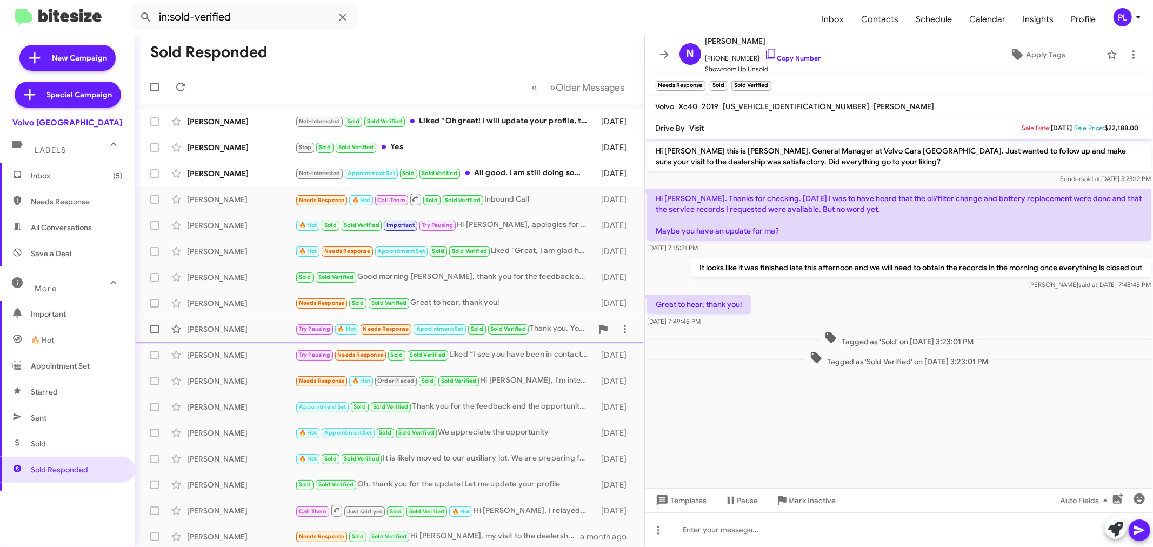
click at [209, 326] on div "[PERSON_NAME]" at bounding box center [241, 329] width 108 height 11
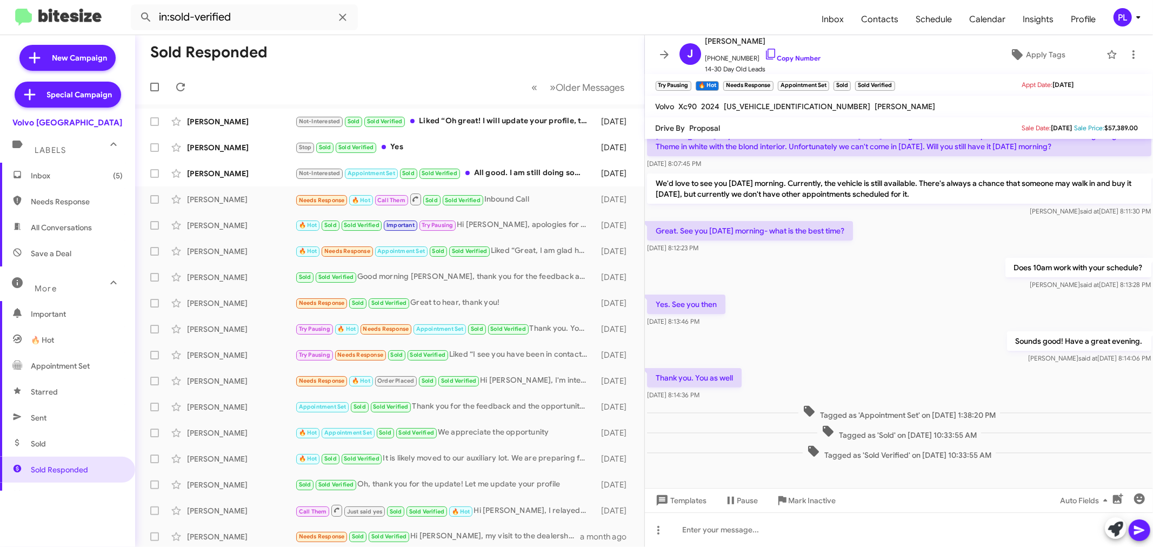
scroll to position [207, 0]
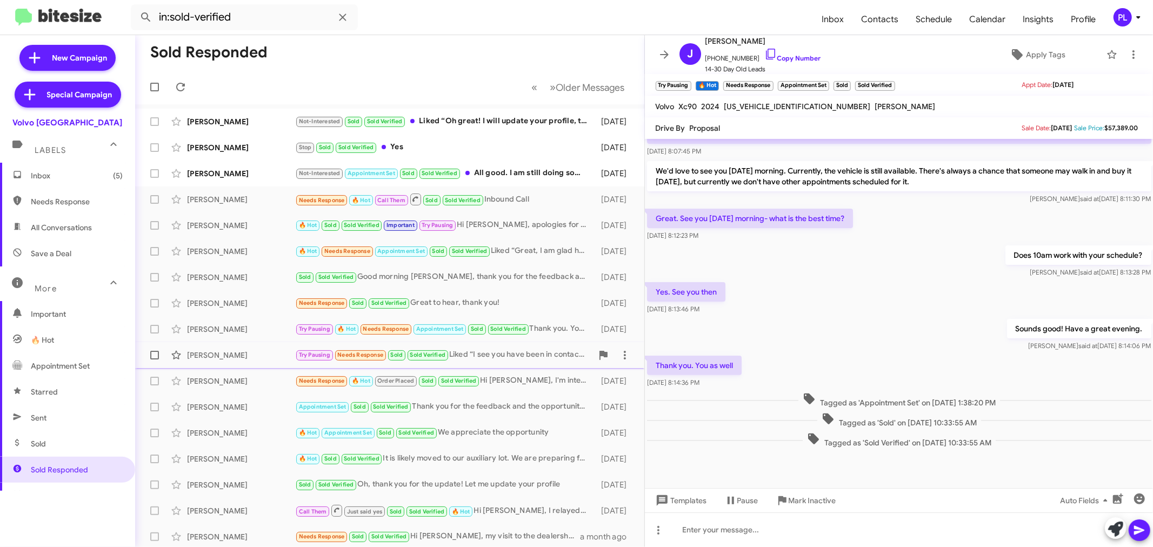
click at [208, 359] on div "[PERSON_NAME]" at bounding box center [241, 355] width 108 height 11
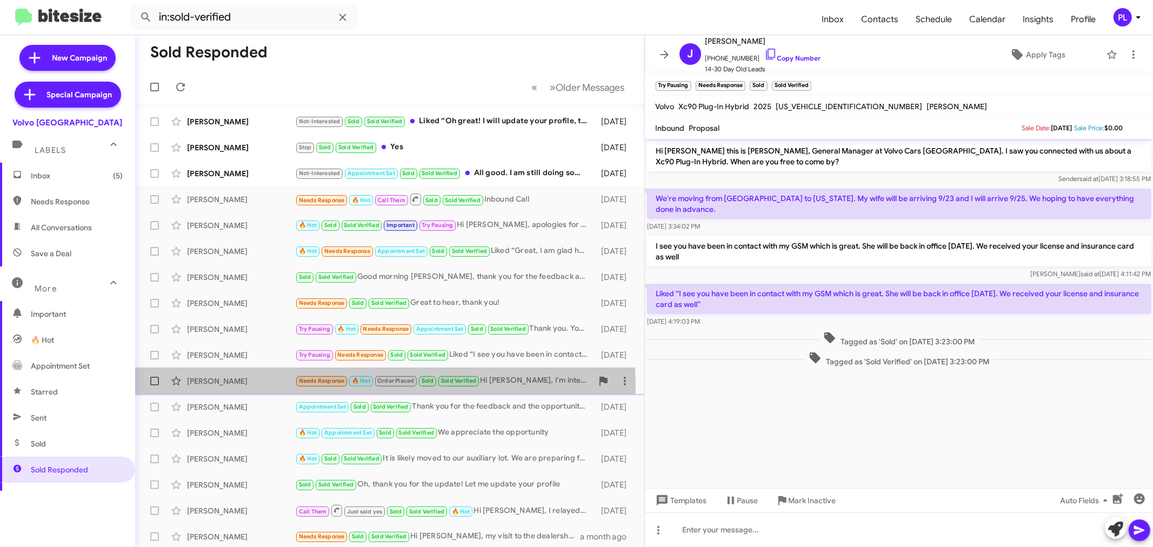
click at [234, 384] on div "[PERSON_NAME]" at bounding box center [241, 381] width 108 height 11
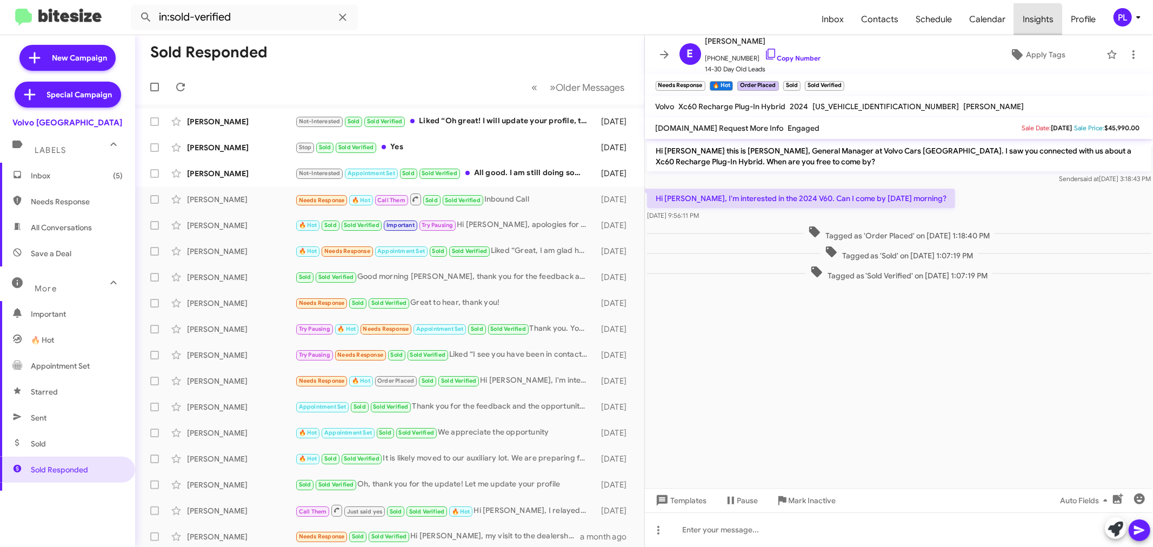
click at [1031, 22] on span "Insights" at bounding box center [1038, 19] width 48 height 31
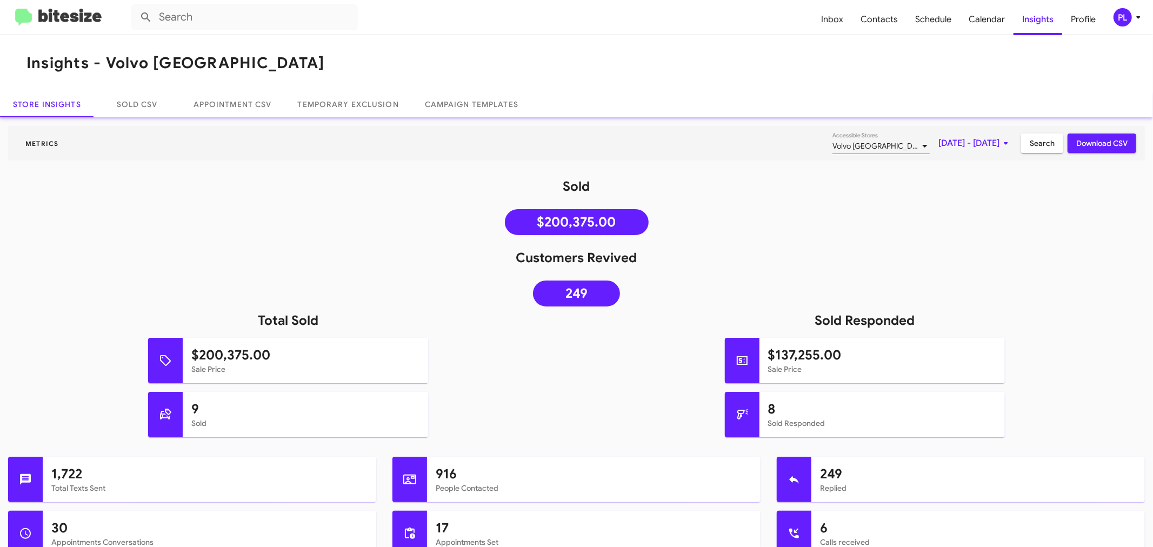
click at [967, 143] on span "[DATE] - [DATE]" at bounding box center [976, 143] width 74 height 19
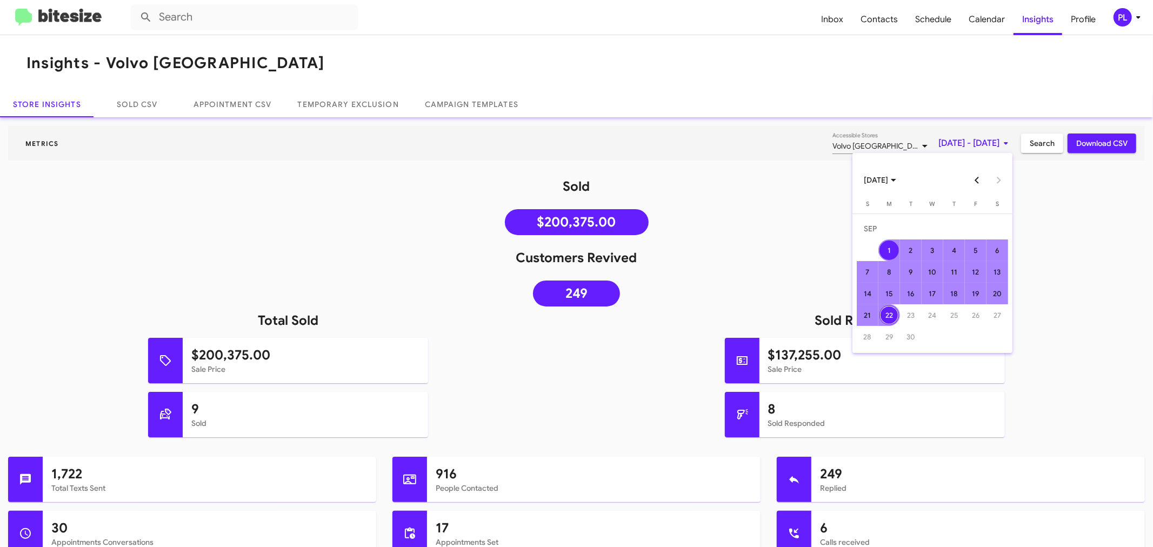
click at [977, 182] on button "Previous month" at bounding box center [978, 180] width 22 height 22
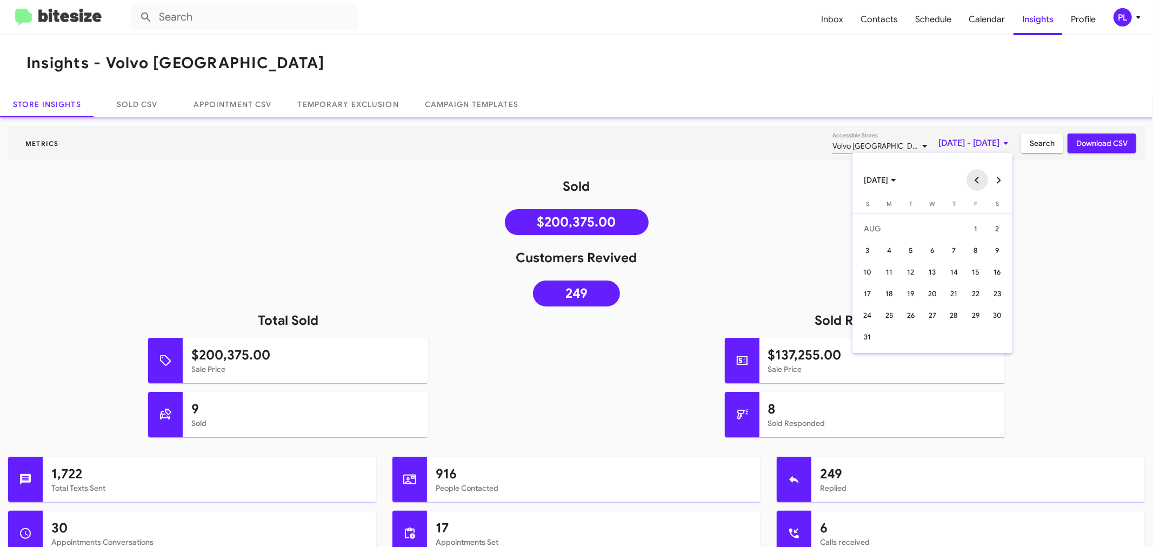
click at [977, 182] on button "Previous month" at bounding box center [978, 180] width 22 height 22
click at [870, 311] on div "22" at bounding box center [867, 315] width 19 height 19
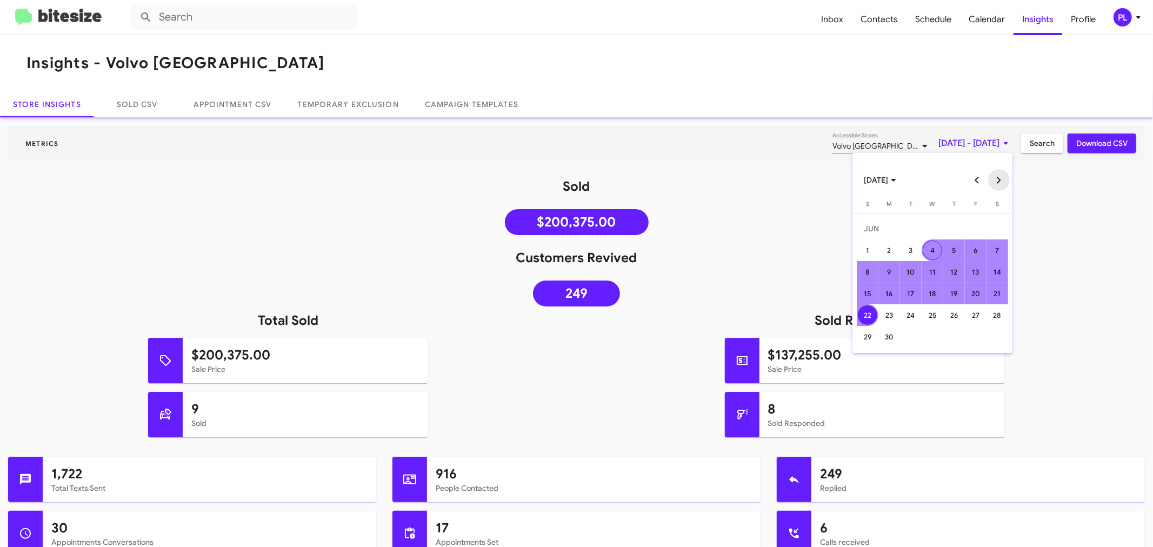
click at [1001, 178] on button "Next month" at bounding box center [999, 180] width 22 height 22
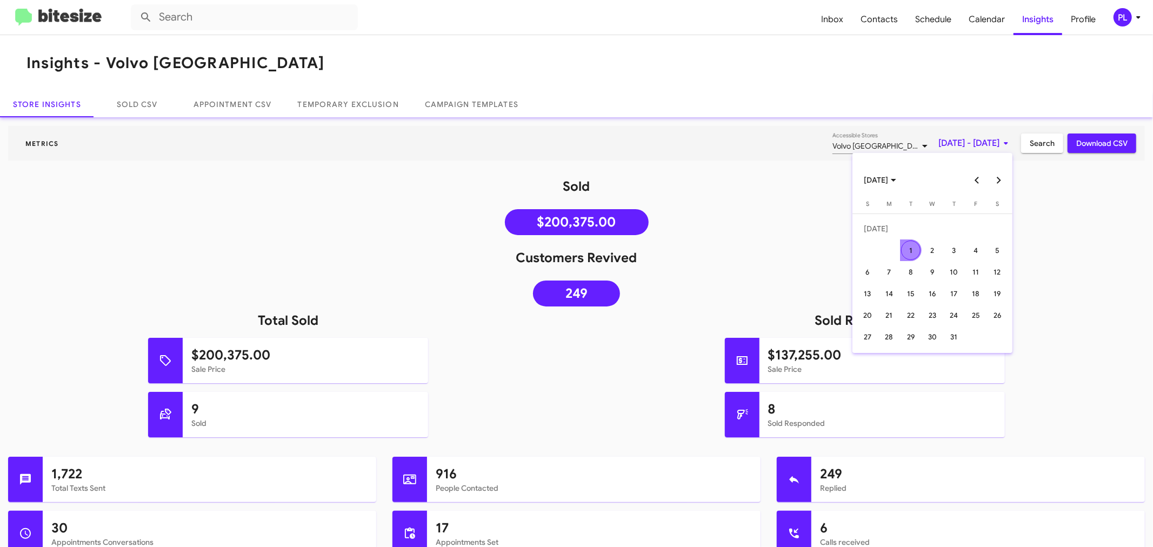
click at [1001, 178] on button "Next month" at bounding box center [999, 180] width 22 height 22
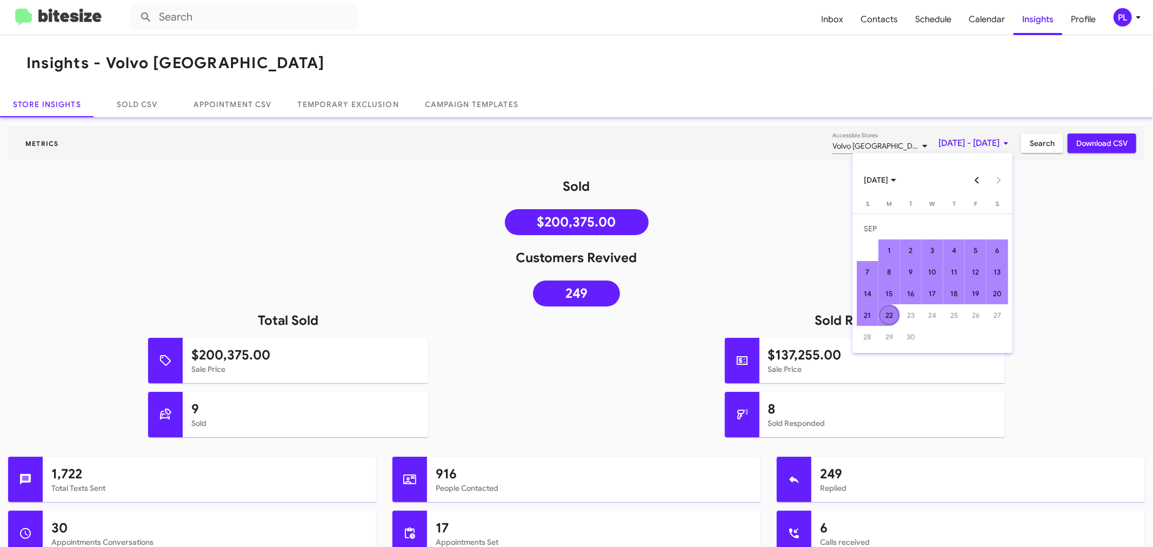
click at [889, 315] on div "22" at bounding box center [889, 315] width 19 height 19
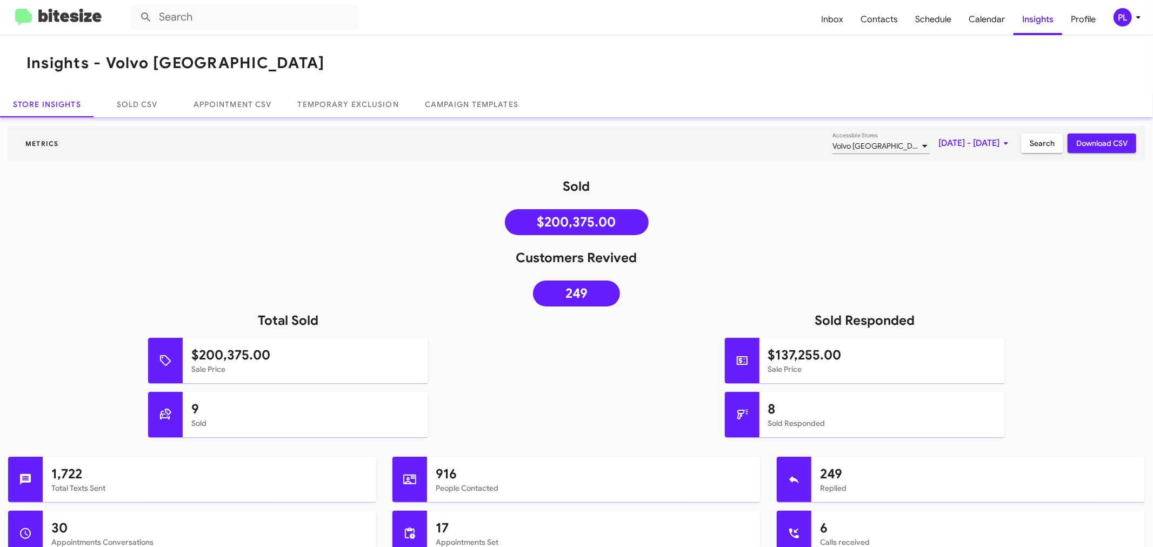
click at [1031, 145] on span "Search" at bounding box center [1042, 143] width 25 height 19
click at [666, 389] on div "$1,096,453.00 Sale Price" at bounding box center [865, 365] width 593 height 54
click at [833, 19] on span "Inbox" at bounding box center [832, 19] width 39 height 31
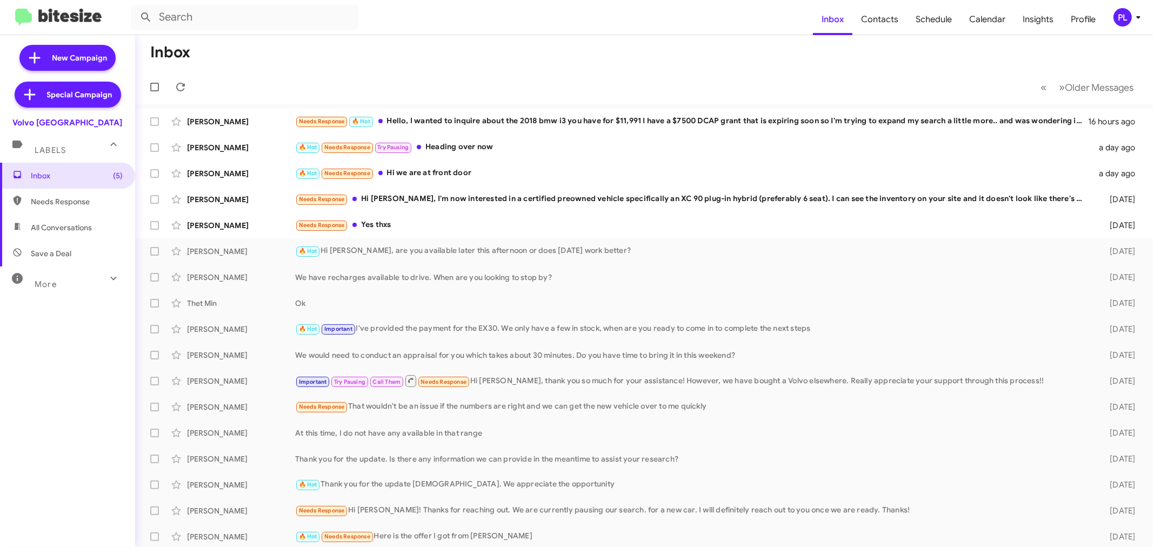
click at [65, 283] on div "More" at bounding box center [57, 280] width 96 height 20
click at [61, 473] on span "Sold Responded" at bounding box center [59, 469] width 57 height 11
type input "in:sold-verified"
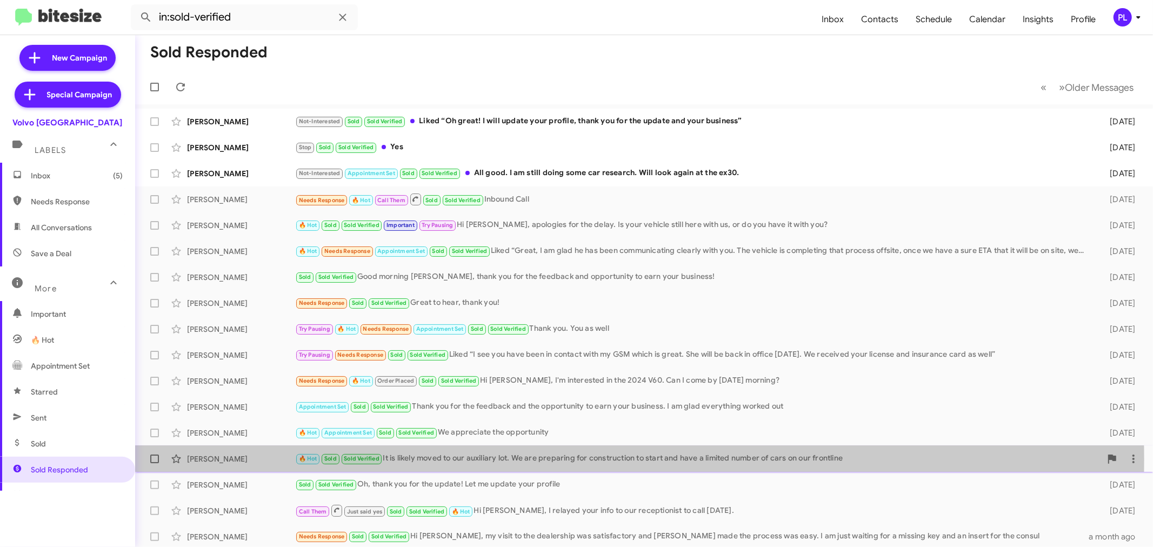
click at [406, 460] on div "🔥 Hot Sold Sold Verified It is likely moved to our auxiliary lot. We are prepar…" at bounding box center [698, 459] width 806 height 12
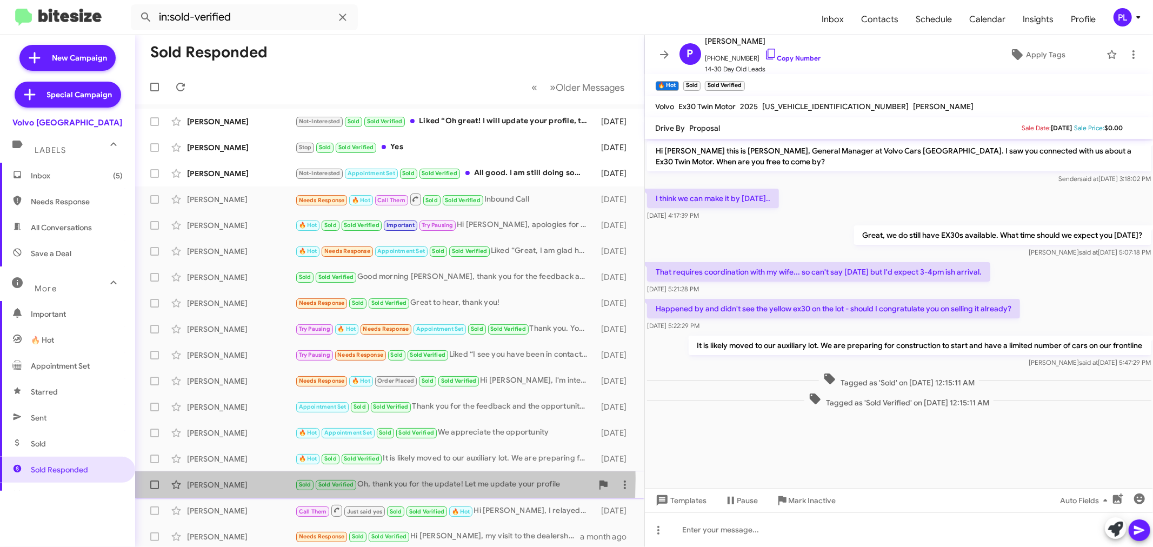
click at [260, 479] on div "[PERSON_NAME] Sold Sold Verified Oh, thank you for the update! Let me update yo…" at bounding box center [390, 485] width 492 height 22
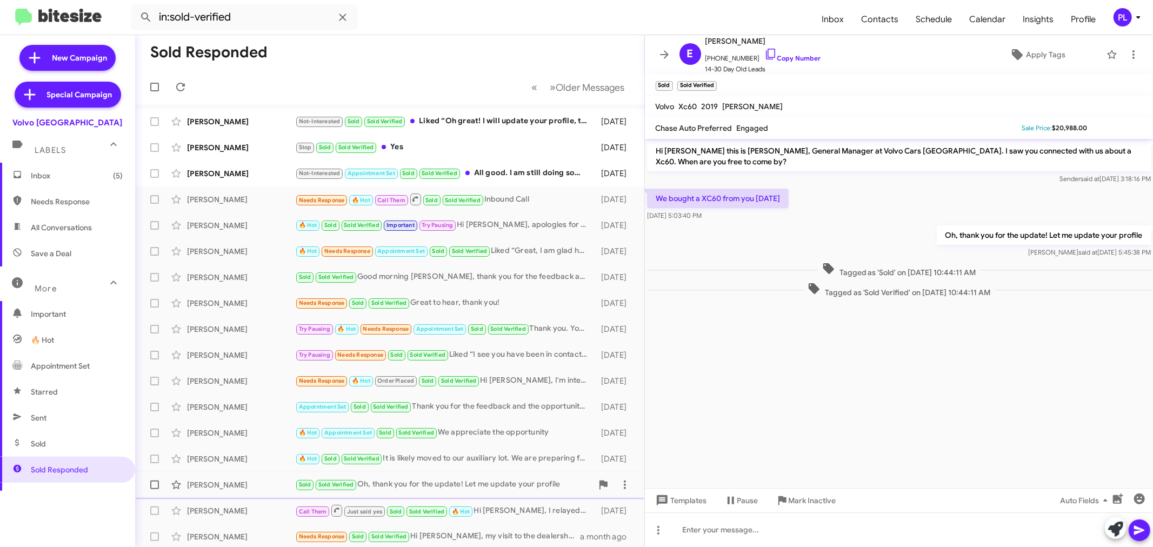
click at [243, 489] on div "[PERSON_NAME]" at bounding box center [241, 485] width 108 height 11
click at [245, 461] on div "[PERSON_NAME]" at bounding box center [241, 459] width 108 height 11
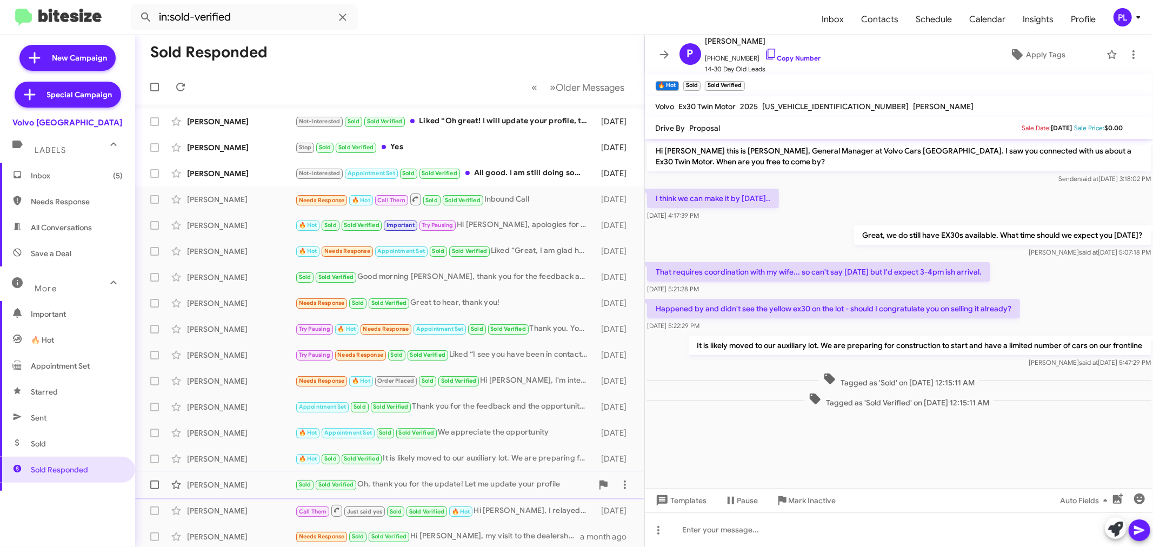
click at [228, 480] on div "[PERSON_NAME]" at bounding box center [241, 485] width 108 height 11
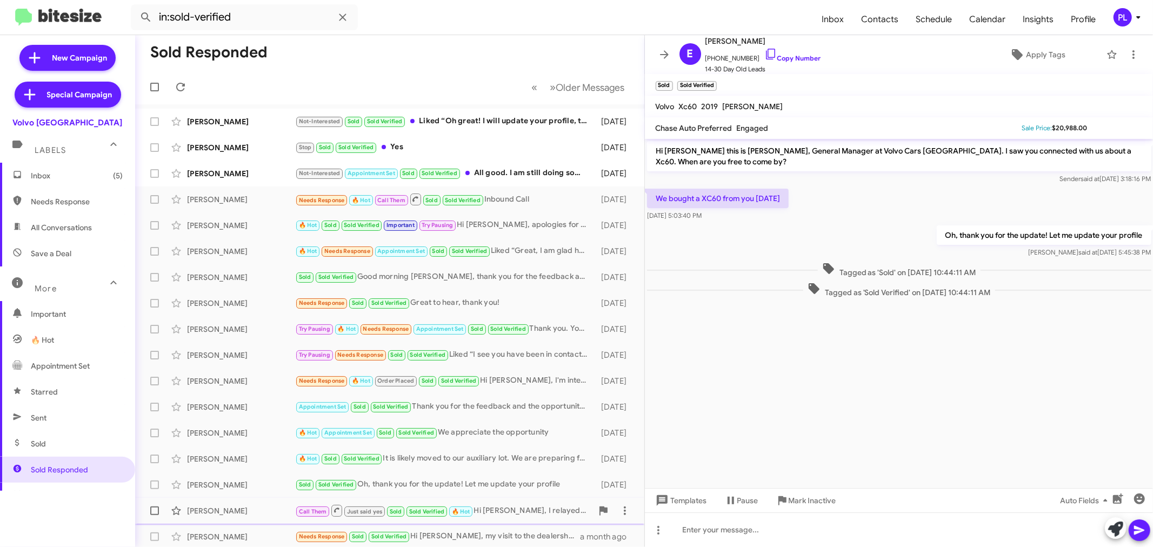
click at [240, 510] on div "[PERSON_NAME]" at bounding box center [241, 511] width 108 height 11
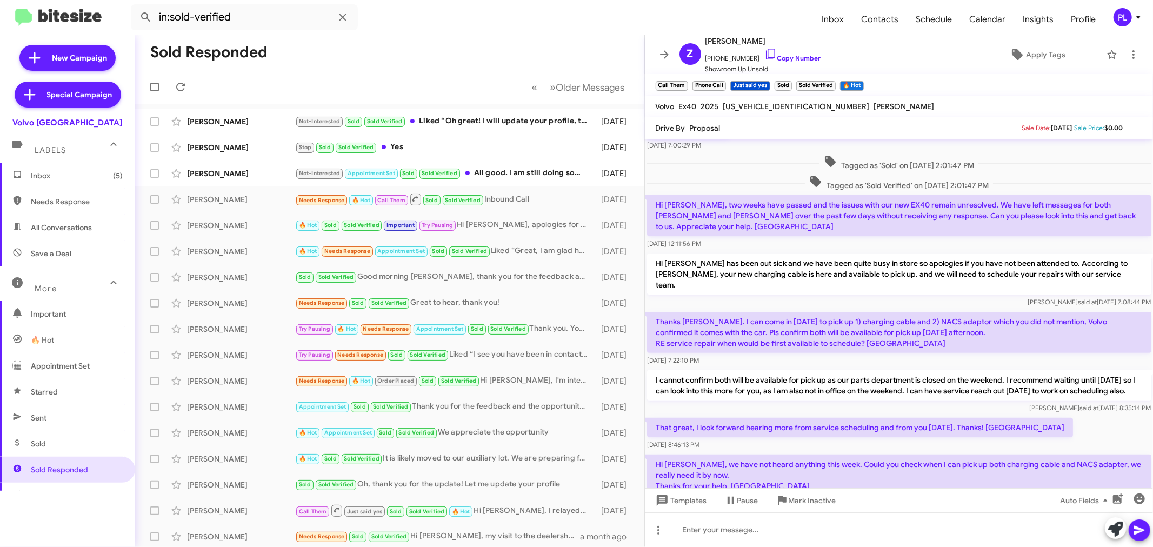
scroll to position [240, 0]
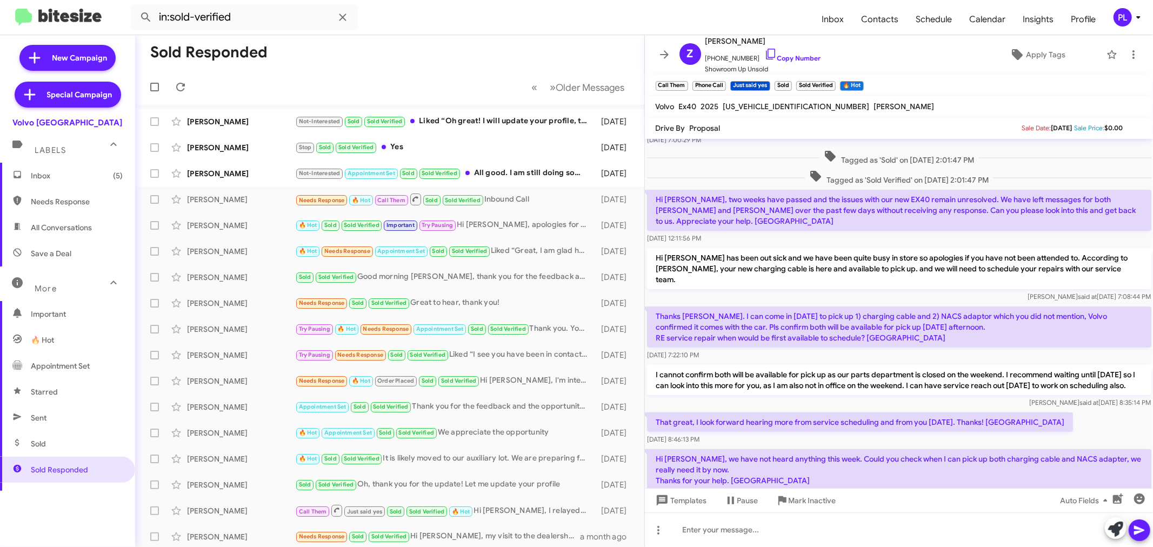
click at [69, 172] on span "Inbox (5)" at bounding box center [77, 175] width 92 height 11
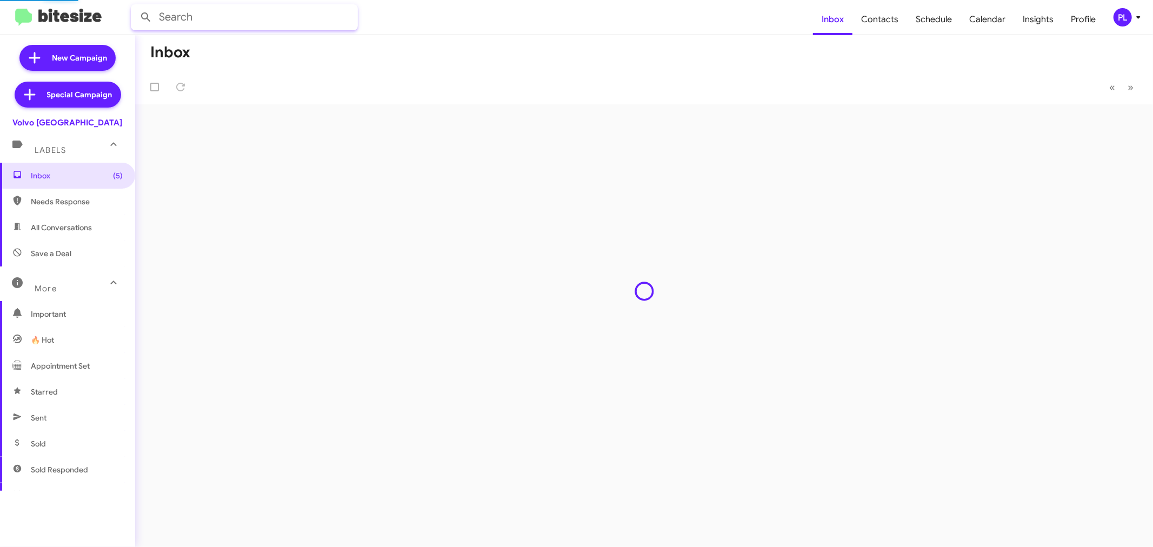
click at [214, 19] on input "text" at bounding box center [244, 17] width 227 height 26
paste input "$18,000"
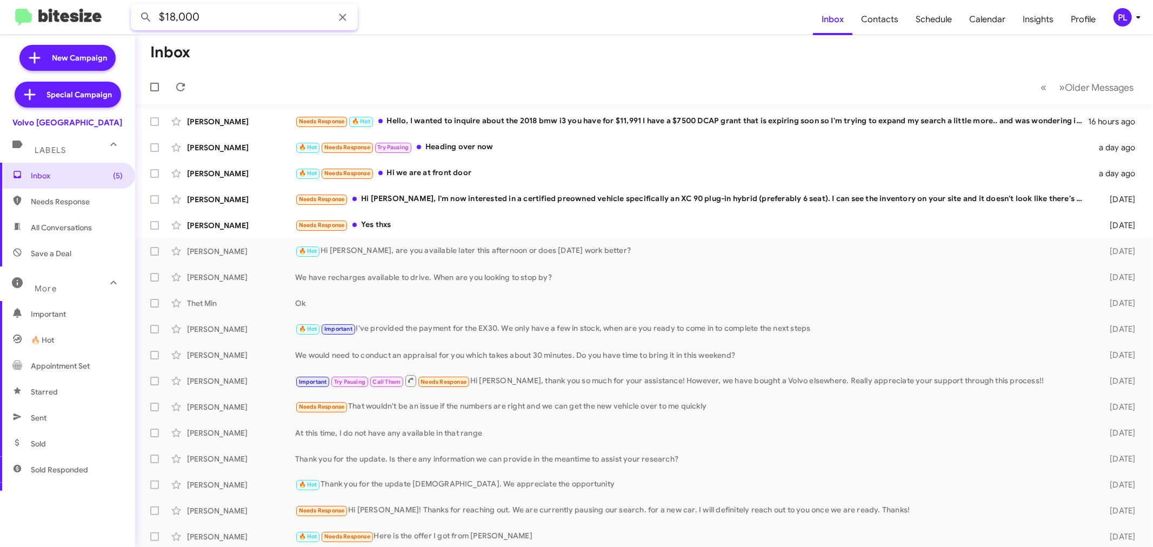
click at [135, 6] on button at bounding box center [146, 17] width 22 height 22
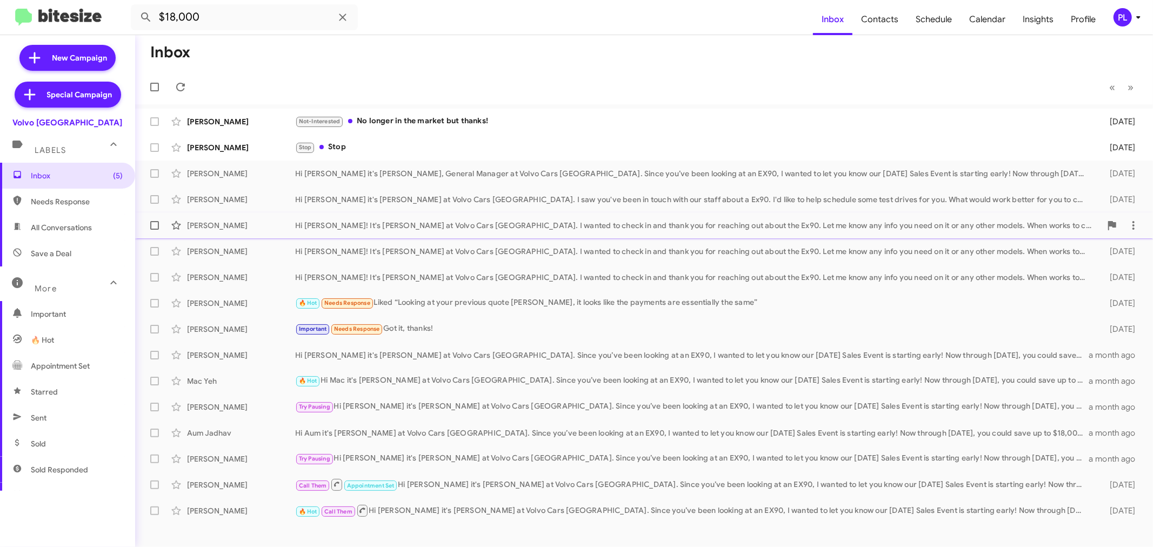
click at [466, 223] on div "Hi [PERSON_NAME]! It's [PERSON_NAME] at Volvo Cars [GEOGRAPHIC_DATA]. I wanted …" at bounding box center [698, 225] width 806 height 11
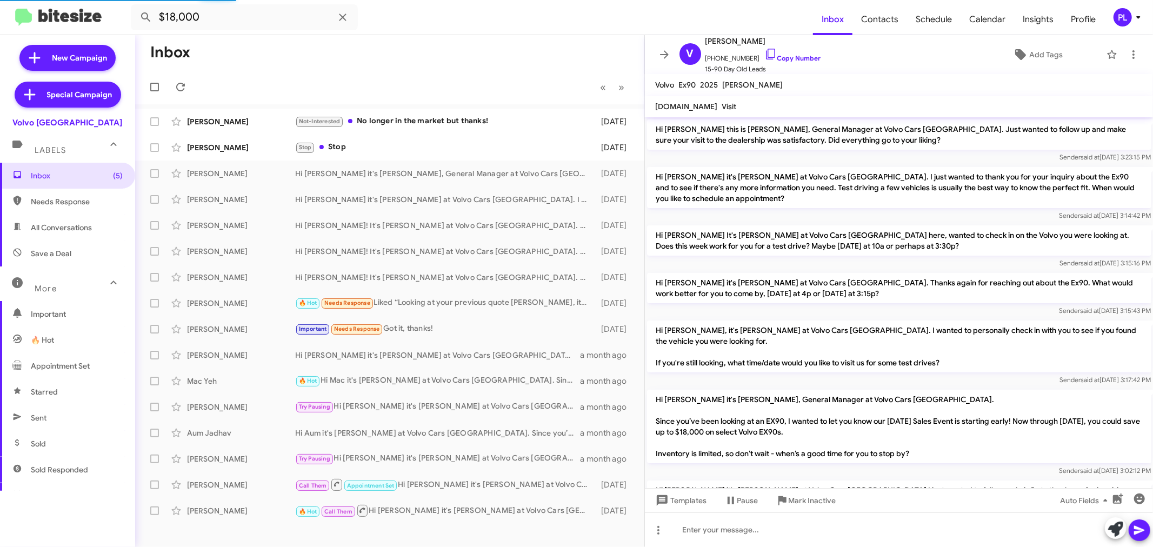
scroll to position [168, 0]
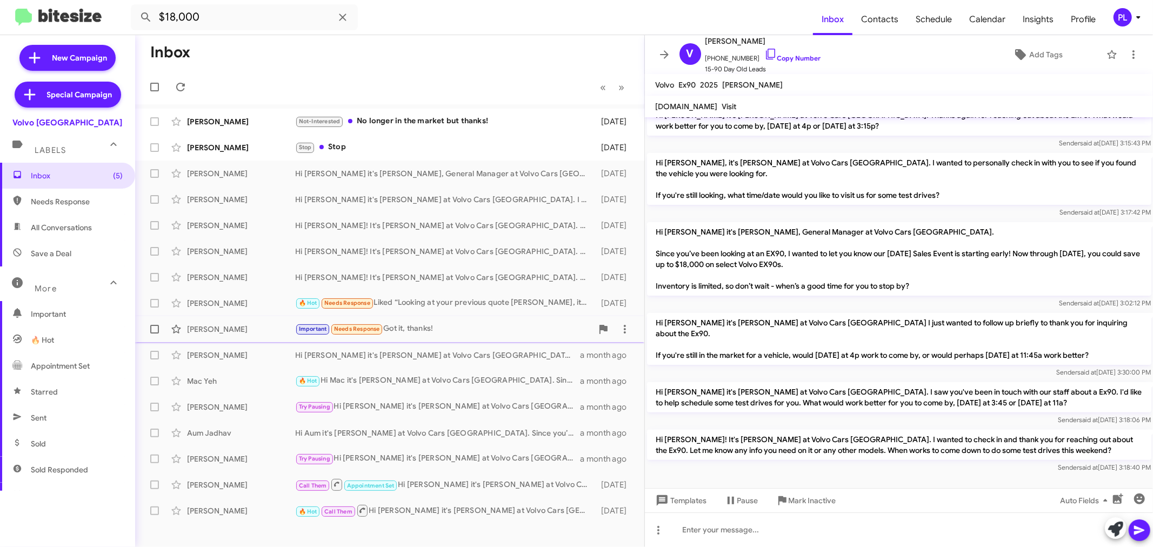
click at [444, 323] on div "Important Needs Response Got it, thanks!" at bounding box center [443, 329] width 297 height 12
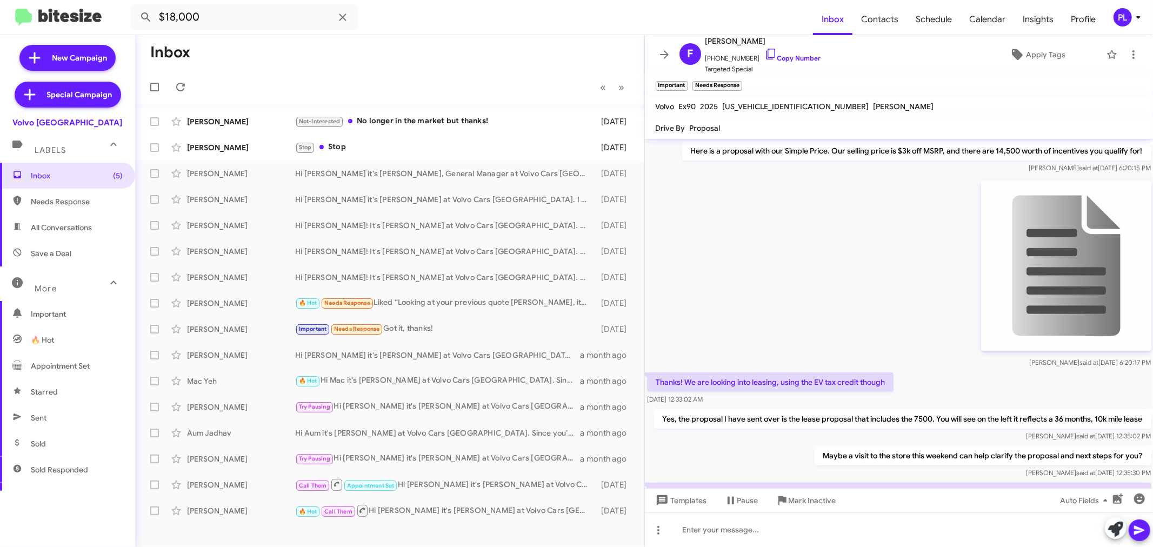
scroll to position [713, 0]
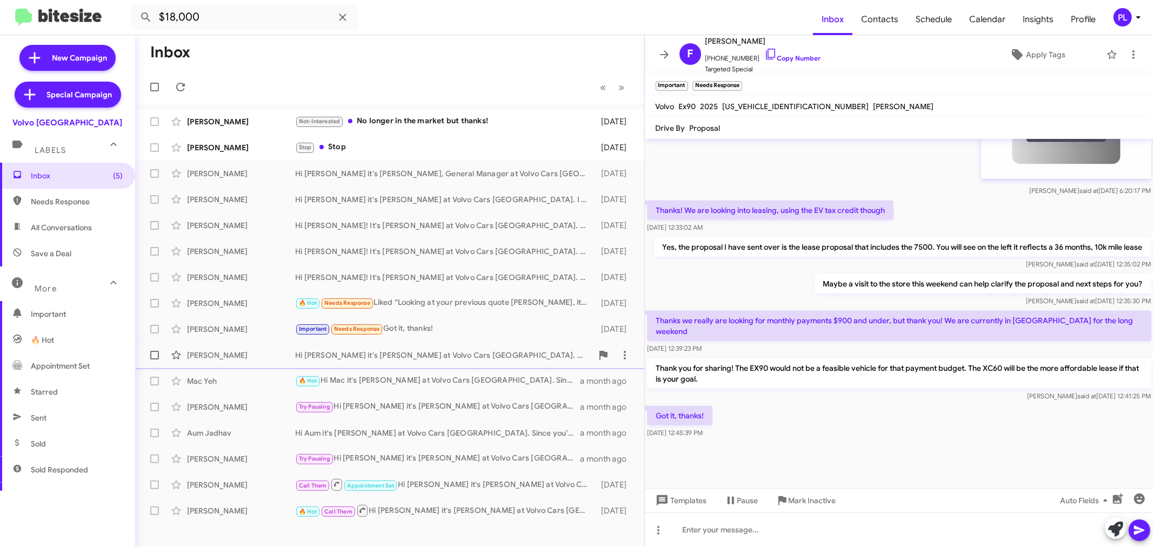
click at [366, 359] on div "Hi [PERSON_NAME] it's [PERSON_NAME] at Volvo Cars [GEOGRAPHIC_DATA]. Since you’…" at bounding box center [443, 355] width 297 height 11
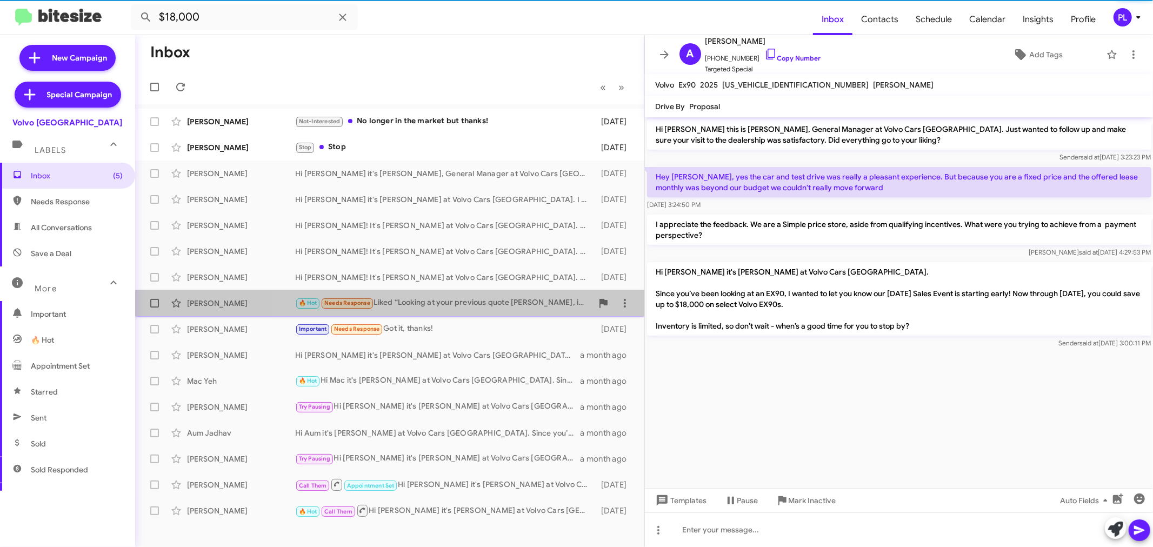
click at [437, 310] on div "[PERSON_NAME] A 🔥 Hot Needs Response Liked “Looking at your previous quote [PER…" at bounding box center [390, 304] width 492 height 22
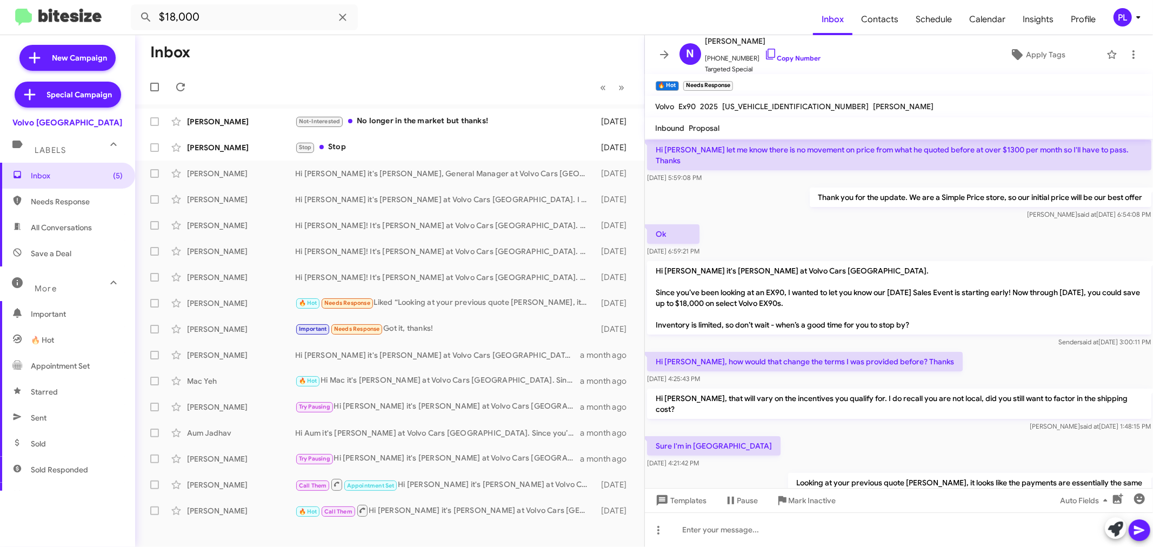
scroll to position [199, 0]
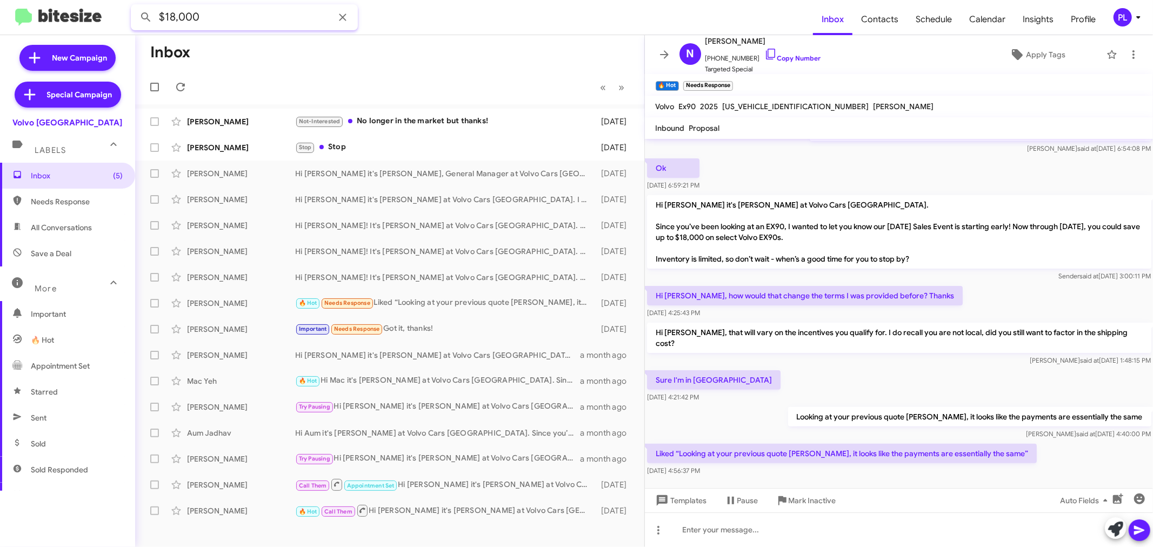
drag, startPoint x: 230, startPoint y: 18, endPoint x: 128, endPoint y: 12, distance: 102.9
click at [128, 12] on mat-toolbar "$18,000 Inbox Contacts Schedule Calendar Insights Profile PL" at bounding box center [576, 17] width 1153 height 35
click at [135, 6] on button at bounding box center [146, 17] width 22 height 22
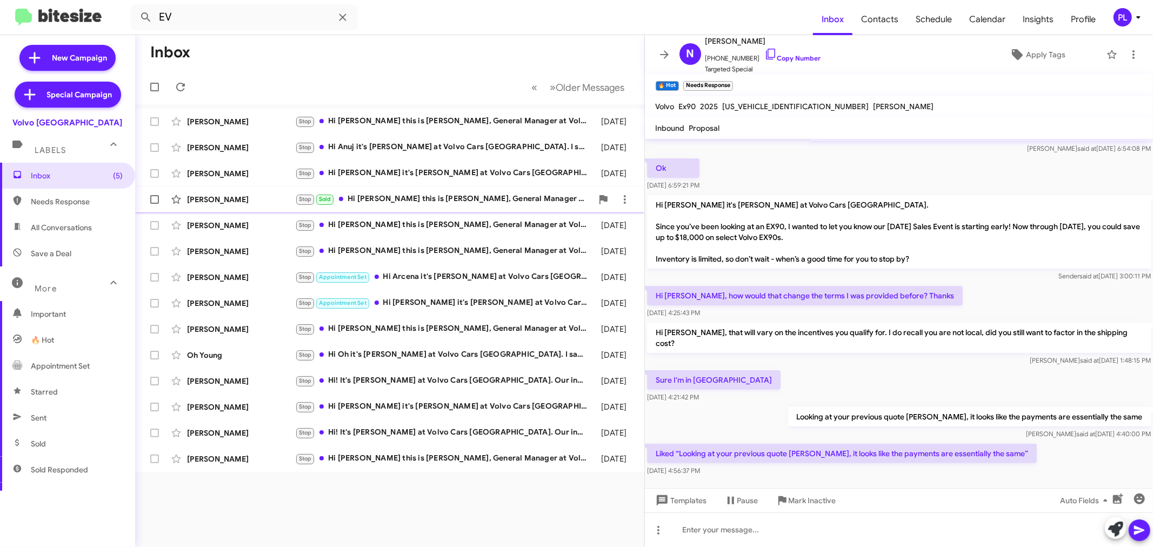
click at [430, 191] on div "[PERSON_NAME] Stop Sold Hi [PERSON_NAME] this is [PERSON_NAME], General Manager…" at bounding box center [390, 200] width 492 height 22
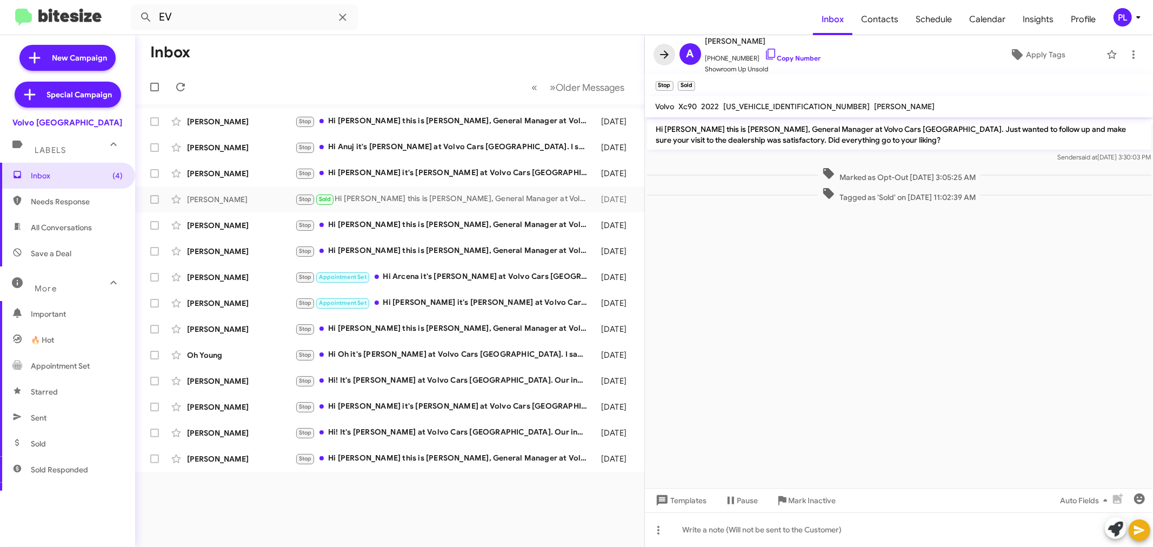
click at [667, 54] on icon at bounding box center [664, 54] width 9 height 8
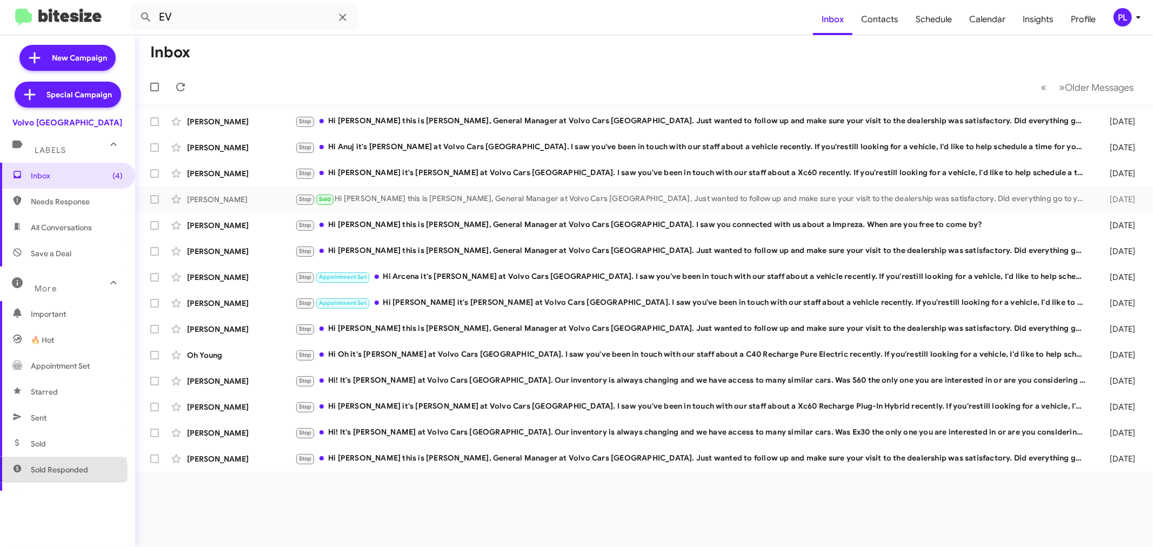
click at [49, 471] on span "Sold Responded" at bounding box center [59, 469] width 57 height 11
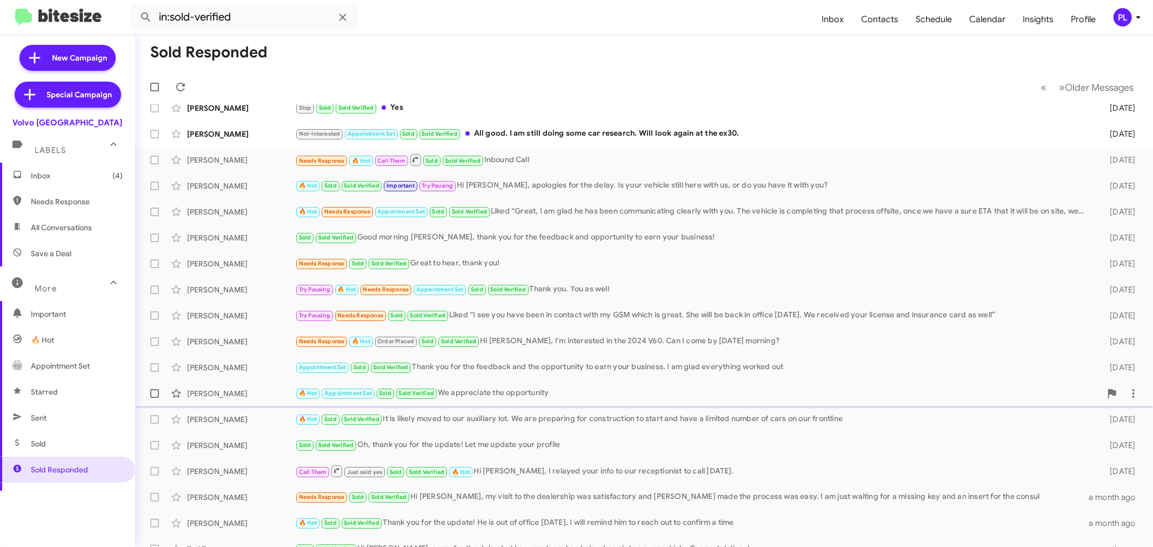
scroll to position [80, 0]
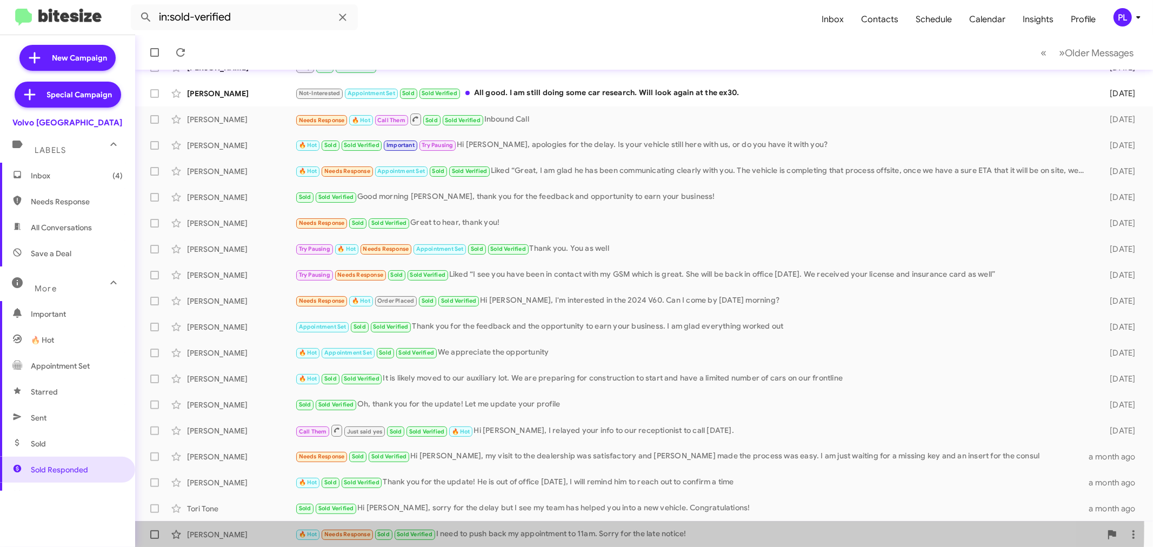
click at [492, 526] on div "[PERSON_NAME] 🔥 Hot Needs Response Sold Sold Verified I need to push back my ap…" at bounding box center [644, 535] width 1001 height 22
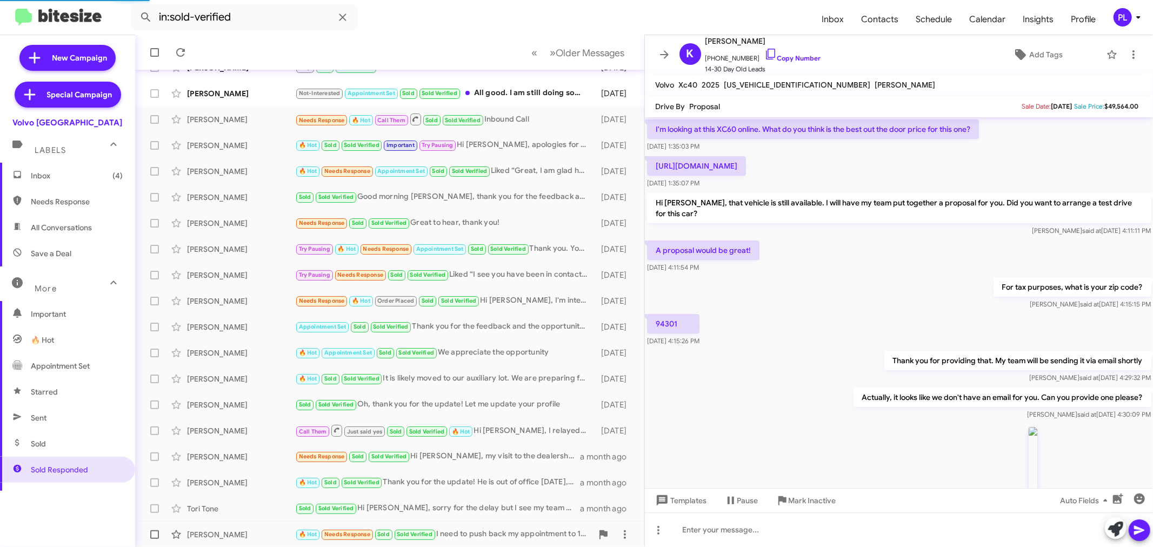
scroll to position [711, 0]
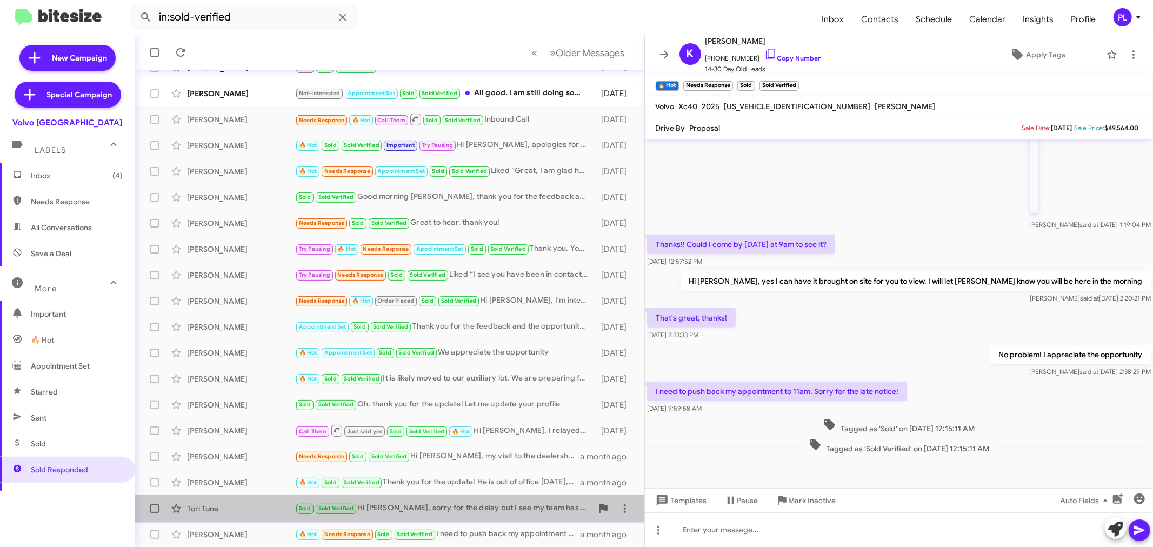
click at [446, 513] on div "Sold Sold Verified Hi [PERSON_NAME], sorry for the delay but I see my team has …" at bounding box center [443, 508] width 297 height 12
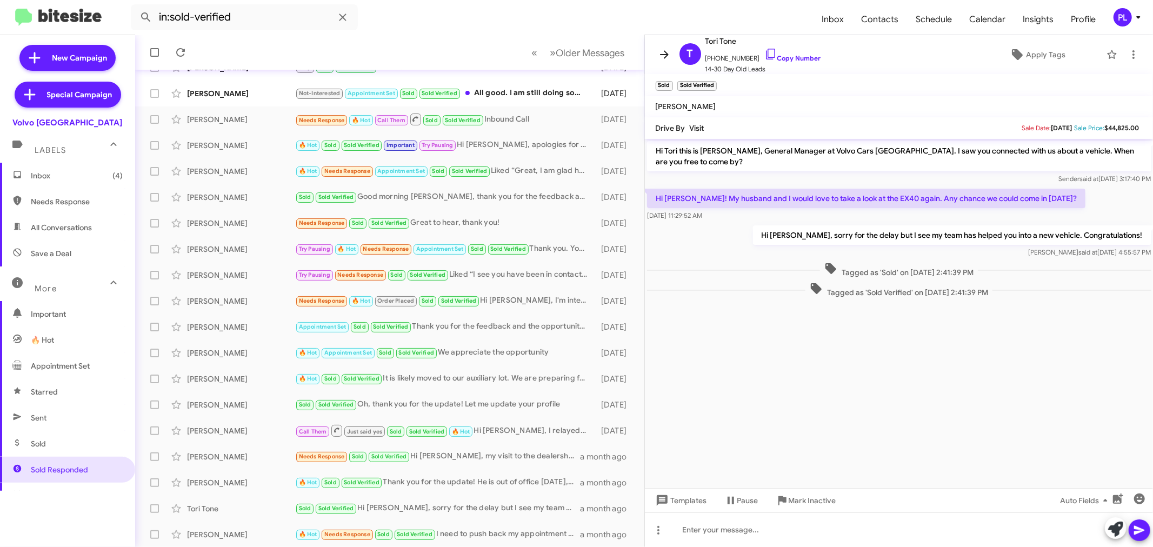
click at [668, 52] on icon at bounding box center [664, 54] width 13 height 13
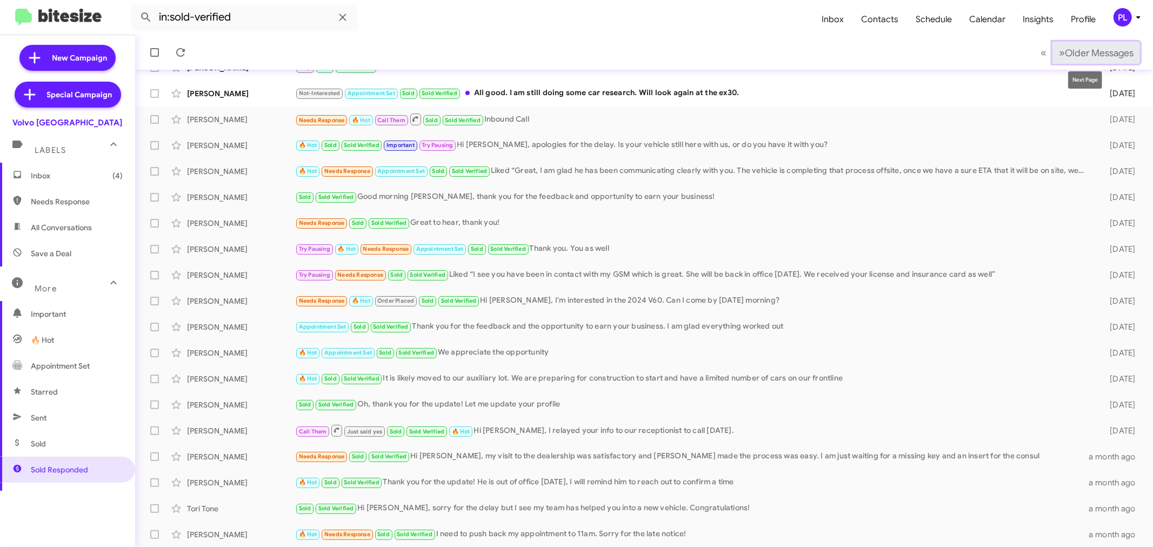
click at [1093, 55] on span "Older Messages" at bounding box center [1099, 53] width 69 height 12
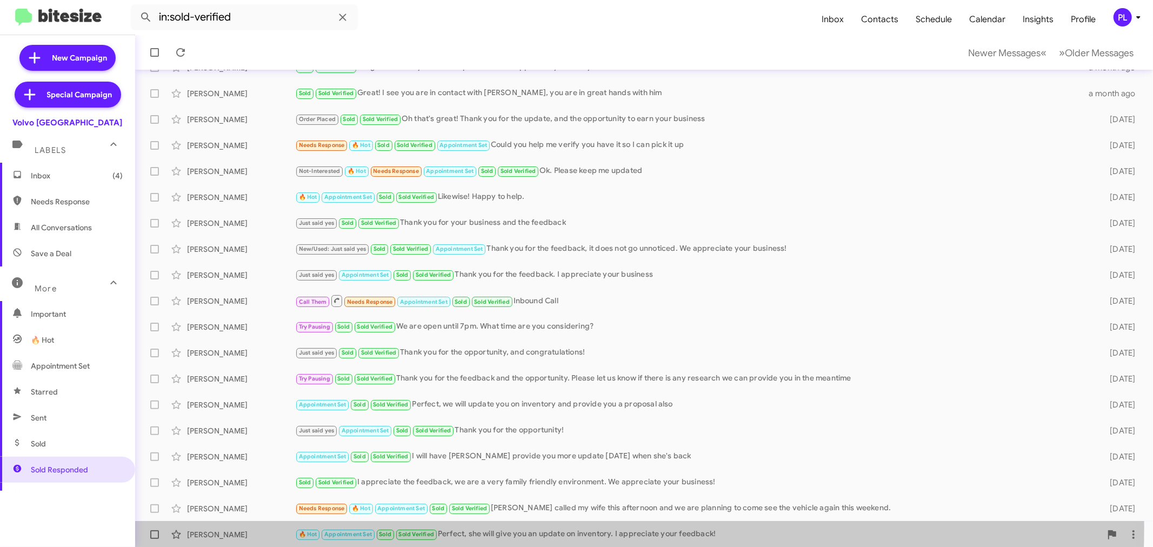
click at [522, 527] on div "[PERSON_NAME] 🔥 Hot Appointment Set Sold Sold Verified Perfect, she will give y…" at bounding box center [644, 535] width 1001 height 22
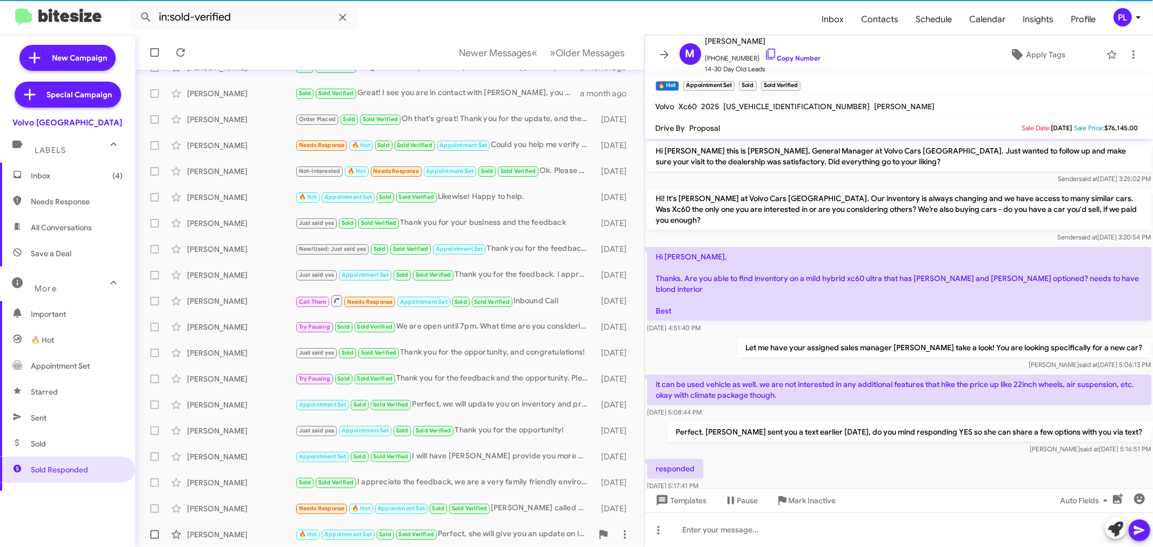
scroll to position [89, 0]
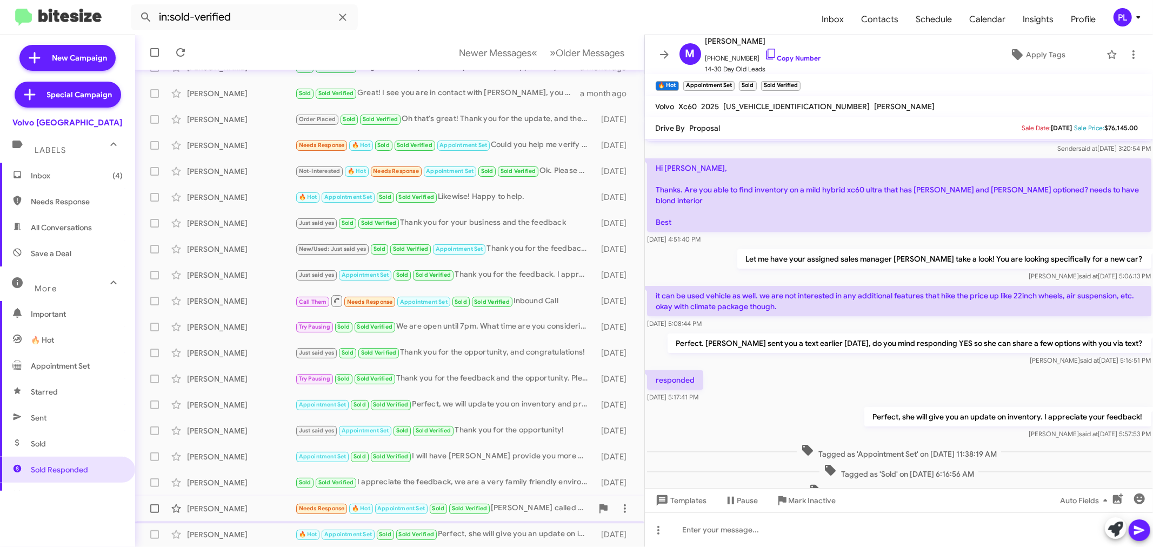
click at [248, 507] on div "[PERSON_NAME]" at bounding box center [241, 508] width 108 height 11
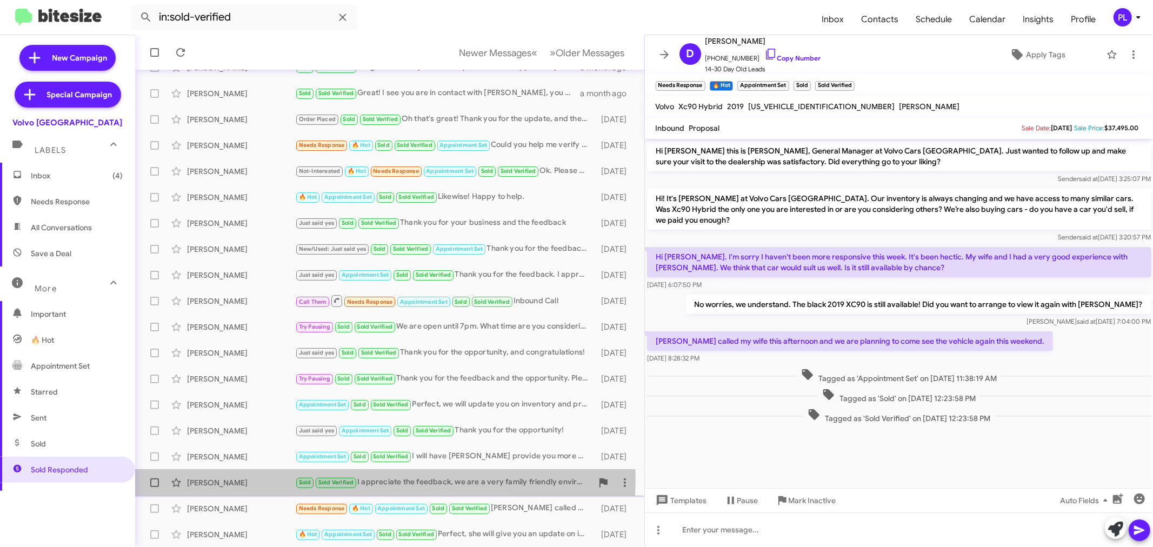
click at [229, 477] on div "[PERSON_NAME]" at bounding box center [241, 482] width 108 height 11
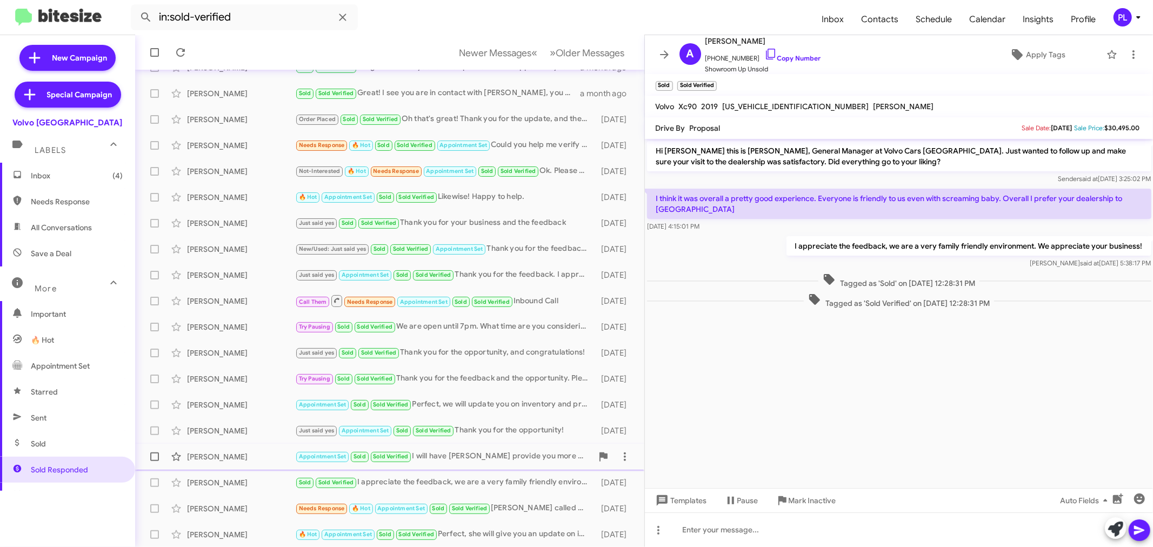
click at [229, 459] on div "[PERSON_NAME]" at bounding box center [241, 457] width 108 height 11
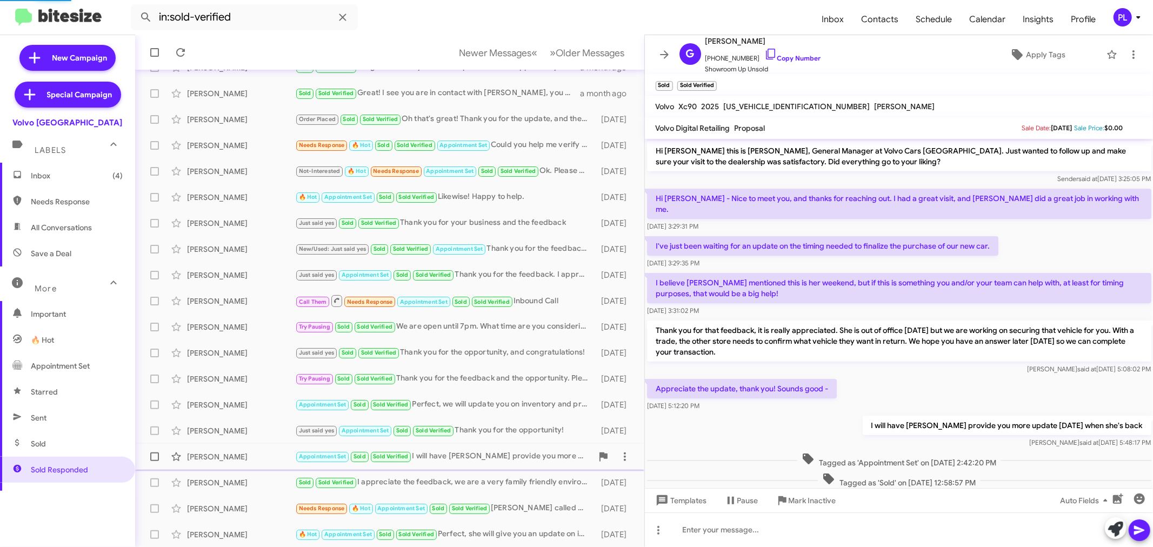
scroll to position [38, 0]
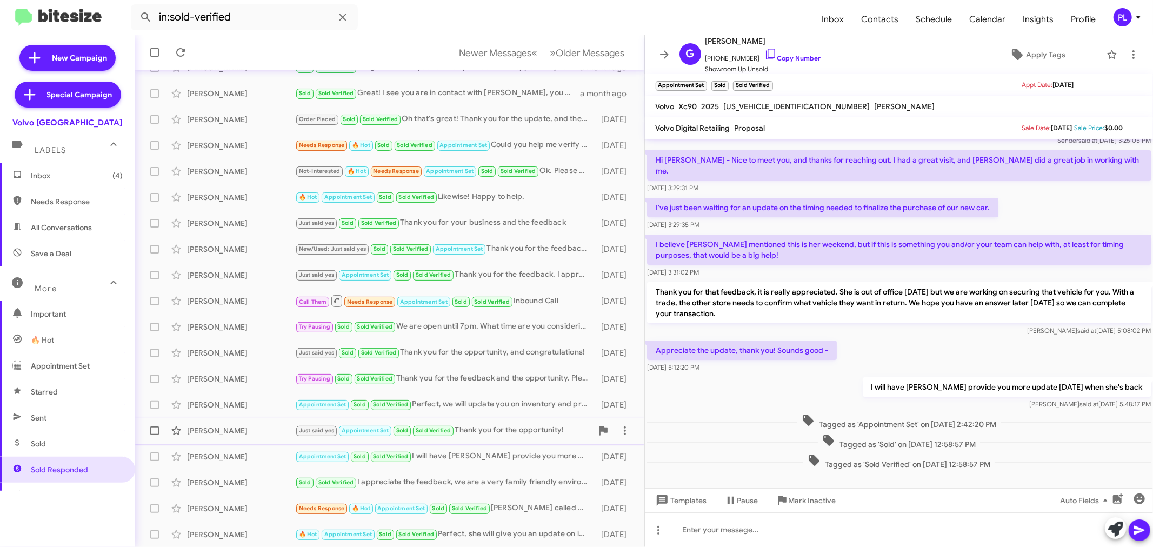
click at [211, 439] on div "[PERSON_NAME] Just said yes Appointment Set Sold Sold Verified Thank you for th…" at bounding box center [390, 431] width 492 height 22
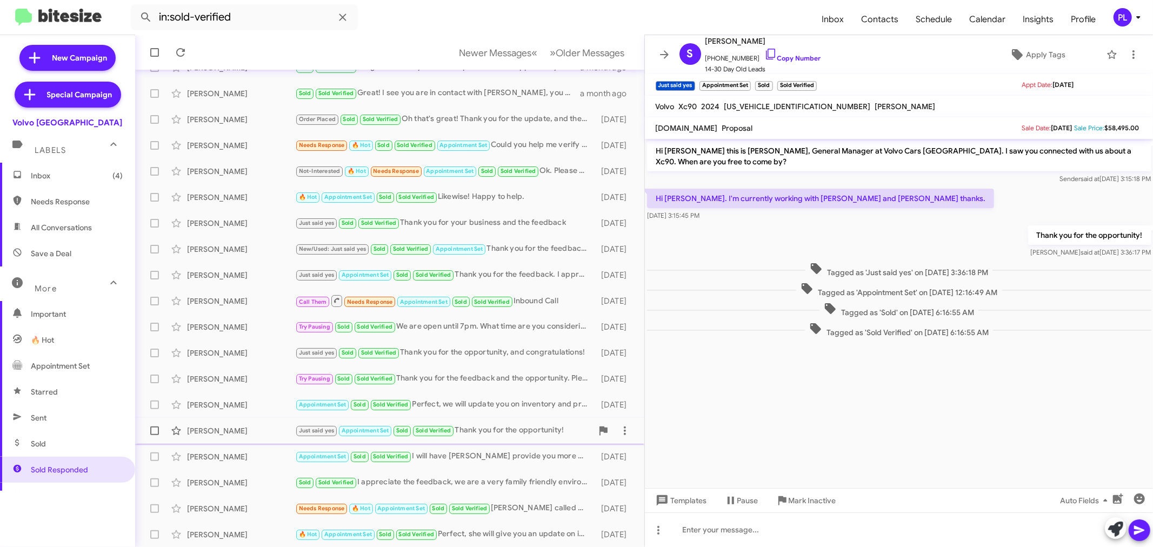
click at [214, 420] on div "[PERSON_NAME] Just said yes Appointment Set Sold Sold Verified Thank you for th…" at bounding box center [390, 431] width 492 height 22
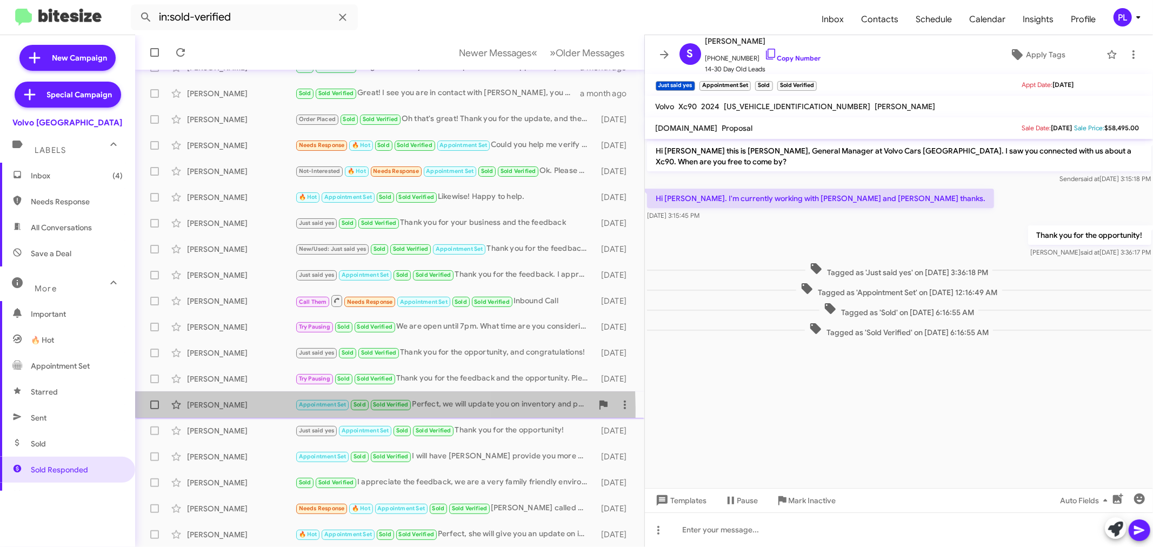
click at [220, 410] on div "[PERSON_NAME] Appointment Set Sold Sold Verified Perfect, we will update you on…" at bounding box center [390, 405] width 492 height 22
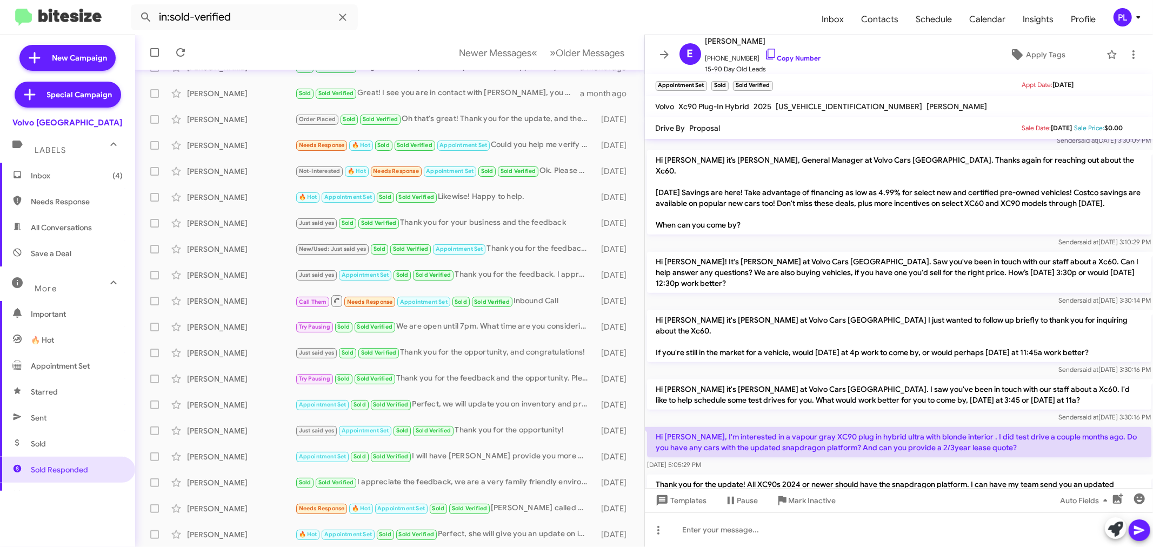
scroll to position [661, 0]
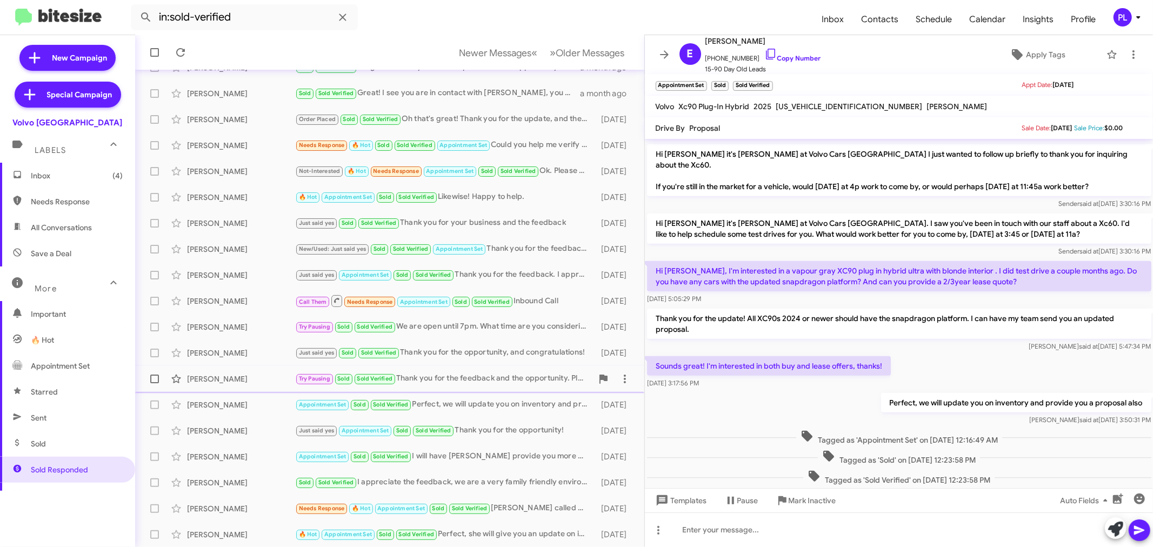
click at [229, 384] on div "[PERSON_NAME] Try Pausing Sold Sold Verified Thank you for the feedback and the…" at bounding box center [390, 379] width 492 height 22
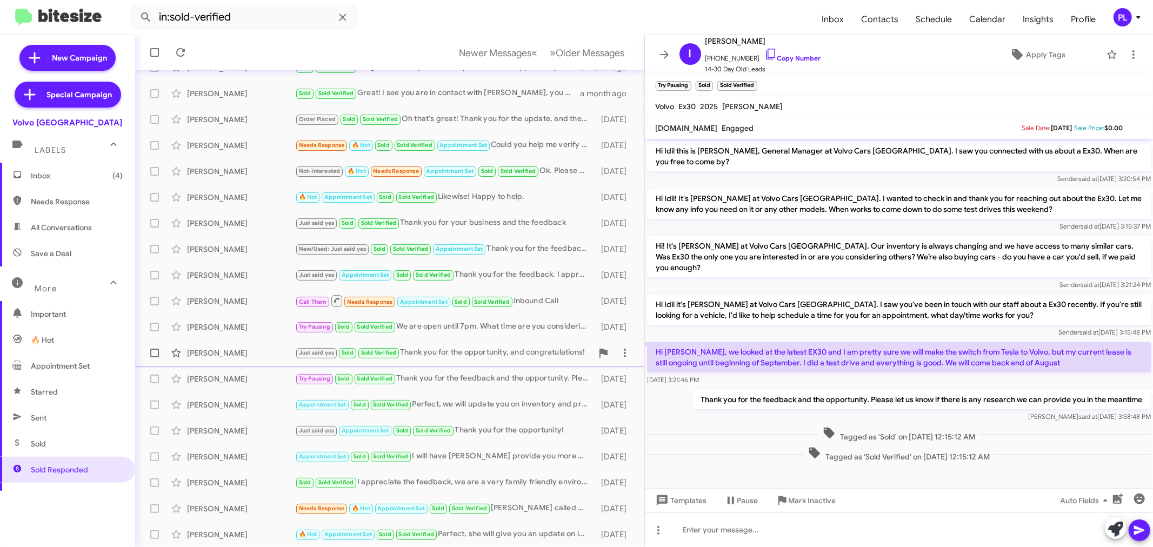
click at [219, 350] on div "[PERSON_NAME]" at bounding box center [241, 353] width 108 height 11
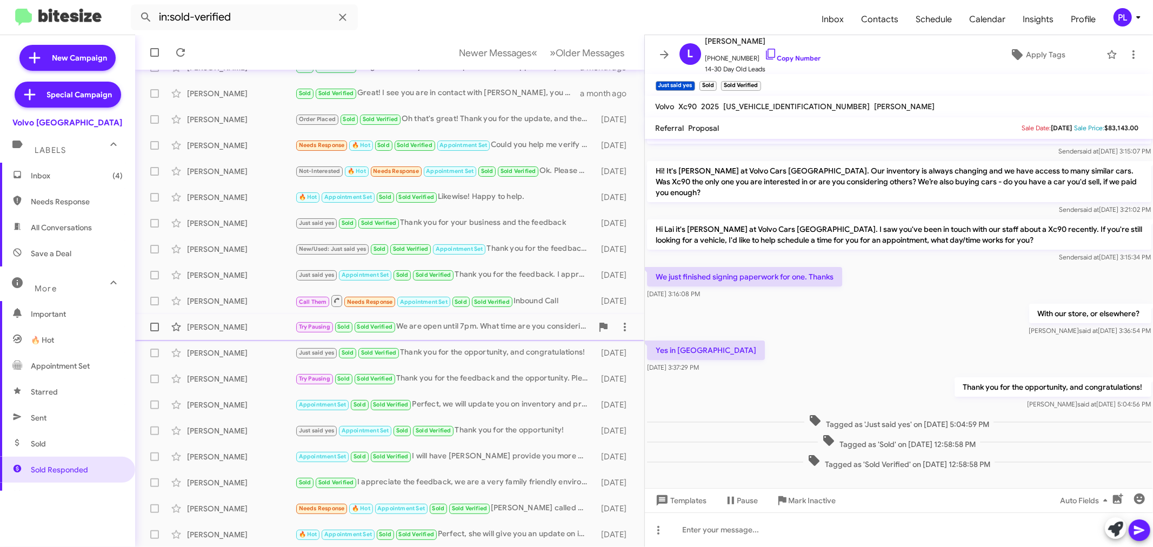
click at [221, 330] on div "[PERSON_NAME]" at bounding box center [241, 327] width 108 height 11
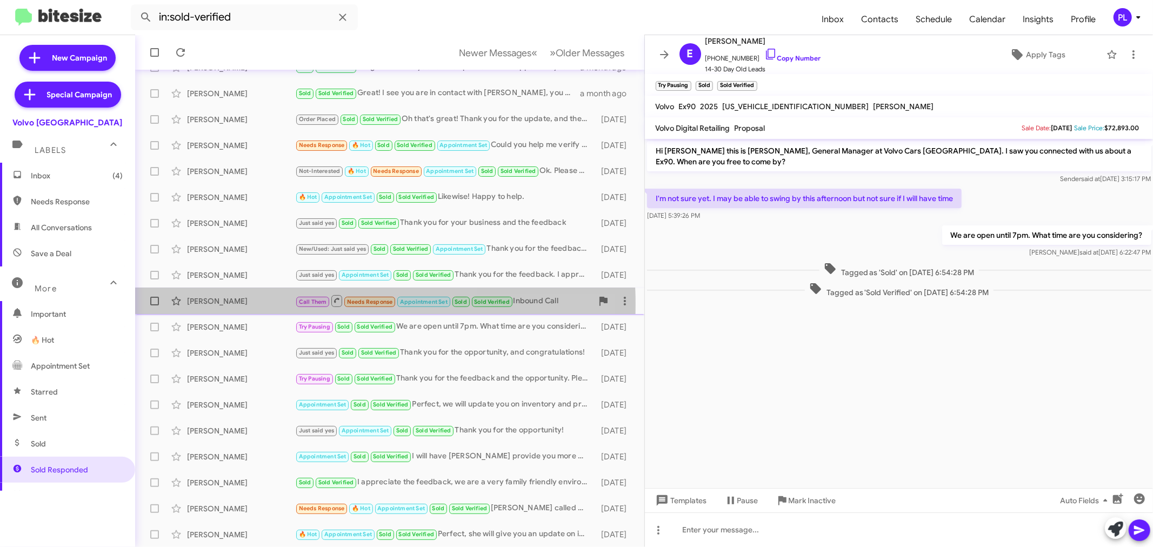
click at [213, 304] on div "[PERSON_NAME]" at bounding box center [241, 301] width 108 height 11
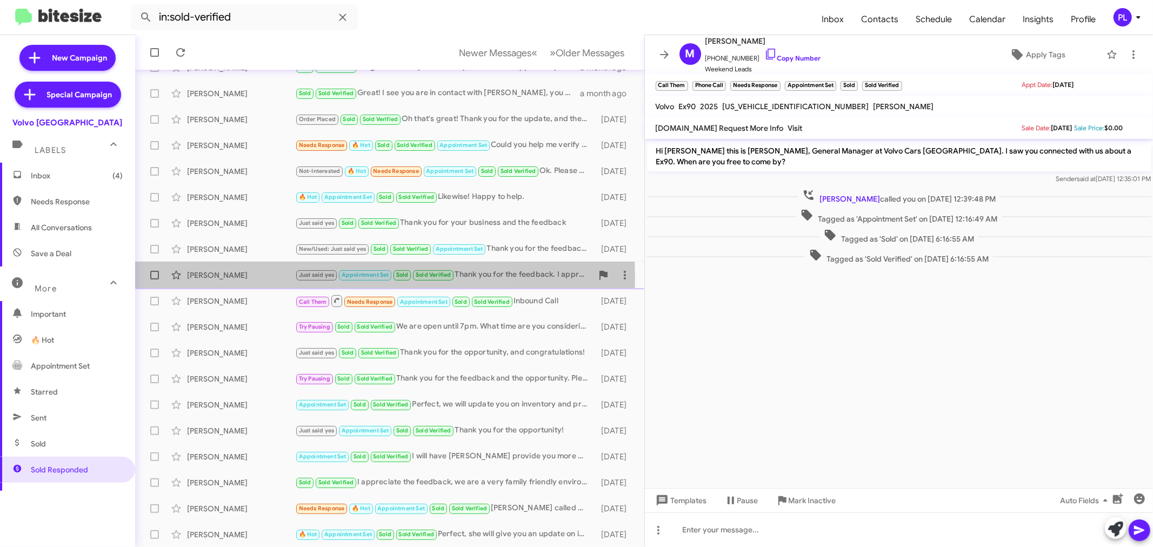
click at [231, 276] on div "[PERSON_NAME]" at bounding box center [241, 275] width 108 height 11
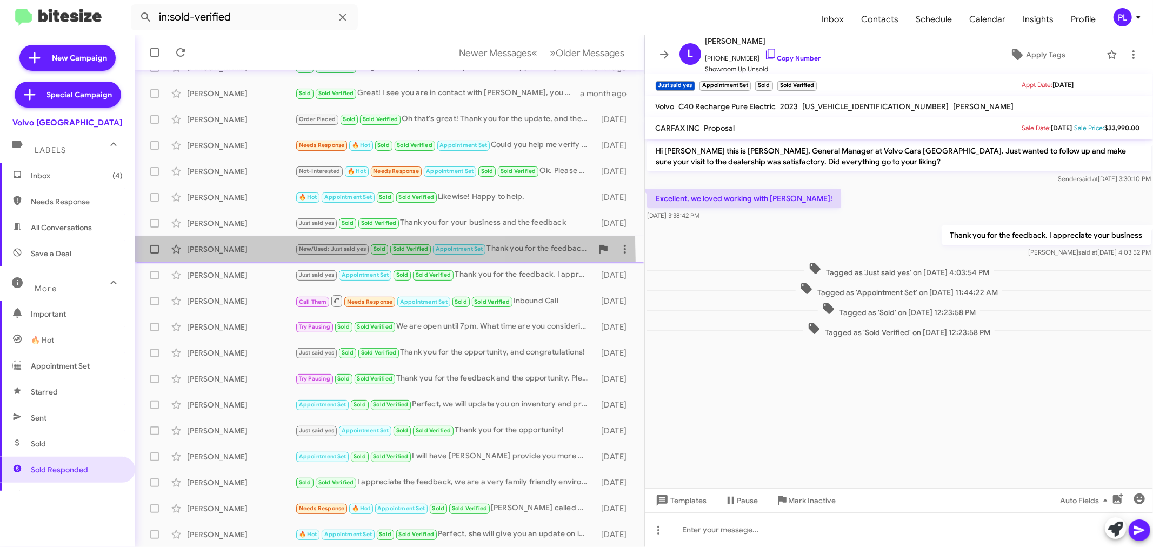
click at [227, 260] on div "[PERSON_NAME] New/Used: Just said yes Sold Sold Verified Appointment Set Thank …" at bounding box center [390, 249] width 492 height 22
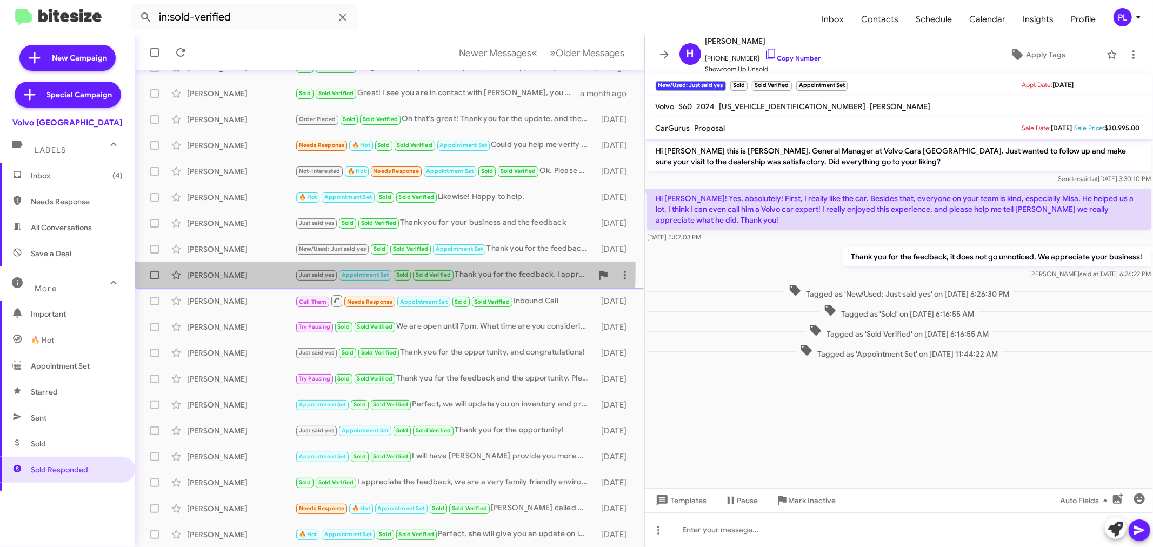
click at [204, 268] on div "[PERSON_NAME] Just said yes Appointment Set Sold Sold Verified Thank you for th…" at bounding box center [390, 275] width 492 height 22
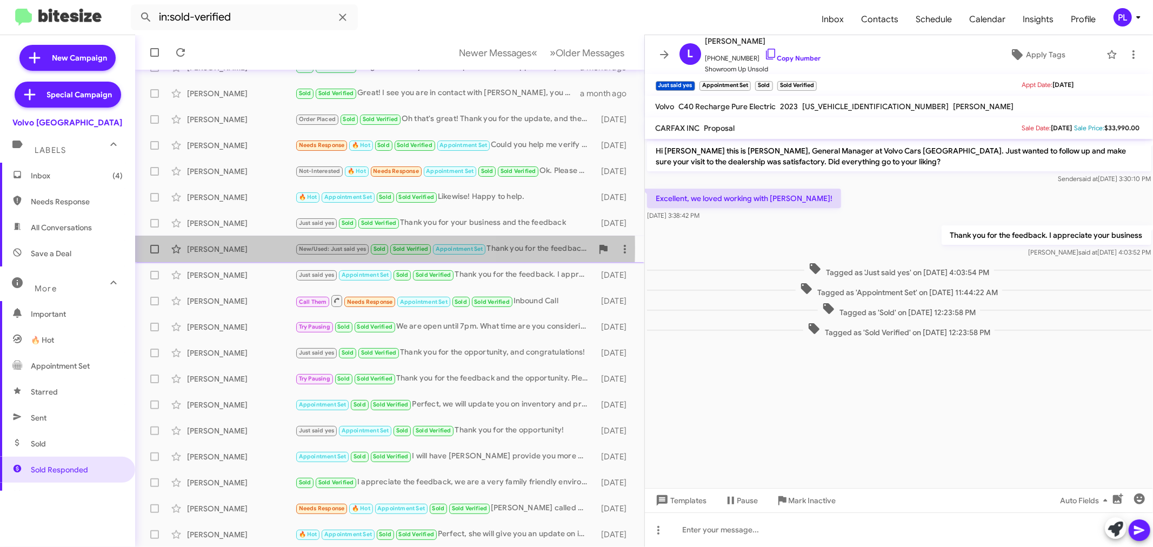
click at [222, 247] on div "[PERSON_NAME]" at bounding box center [241, 249] width 108 height 11
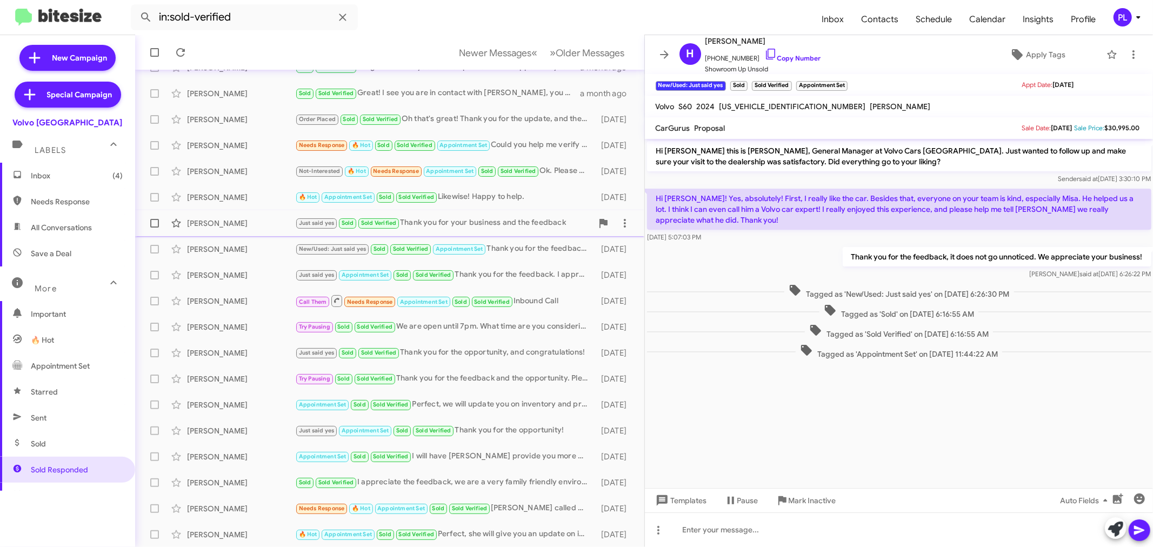
click at [224, 228] on div "[PERSON_NAME] Just said yes Sold Sold Verified Thank you for your business and …" at bounding box center [390, 224] width 492 height 22
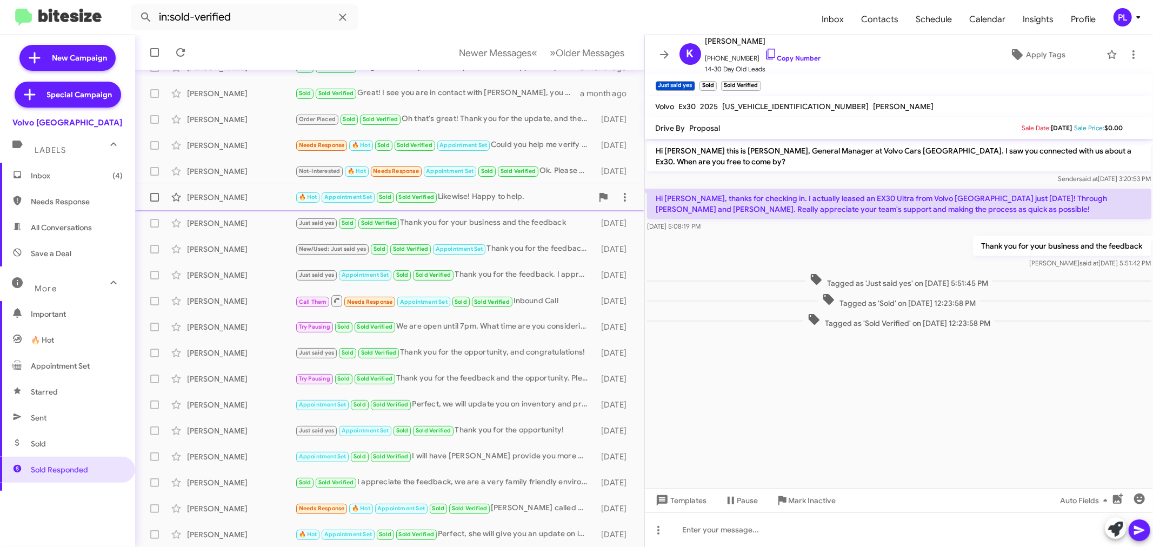
click at [222, 192] on div "[PERSON_NAME]" at bounding box center [241, 197] width 108 height 11
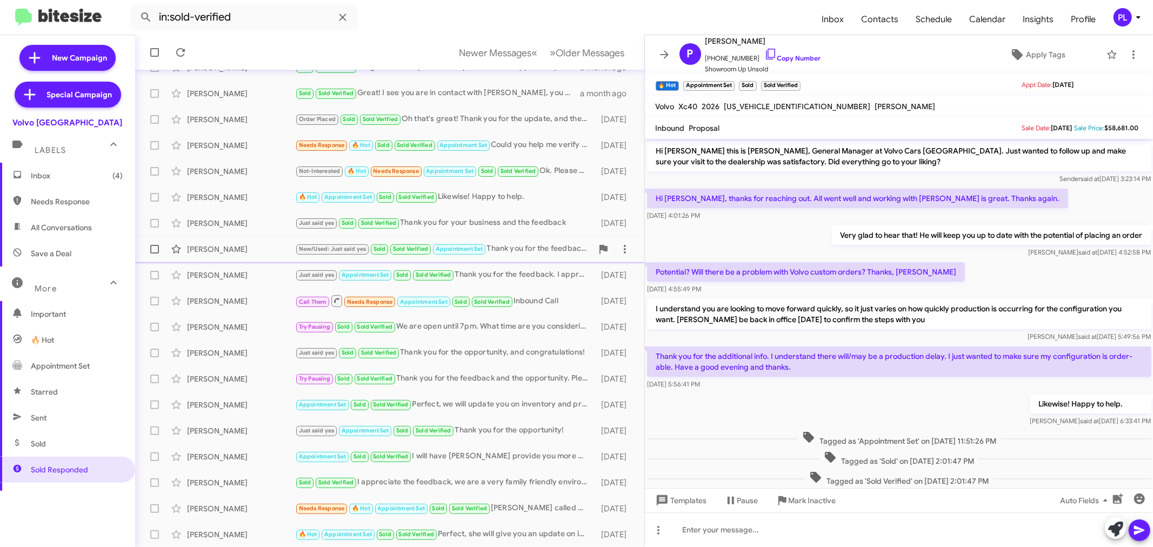
click at [198, 244] on div "[PERSON_NAME]" at bounding box center [241, 249] width 108 height 11
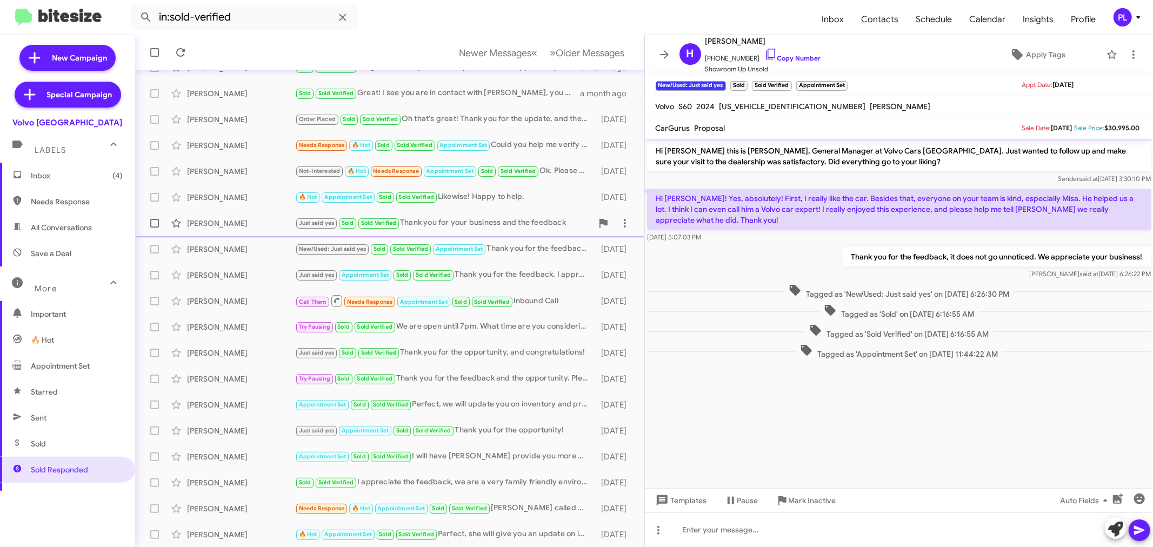
click at [196, 216] on div "[PERSON_NAME] Just said yes Sold Sold Verified Thank you for your business and …" at bounding box center [390, 224] width 492 height 22
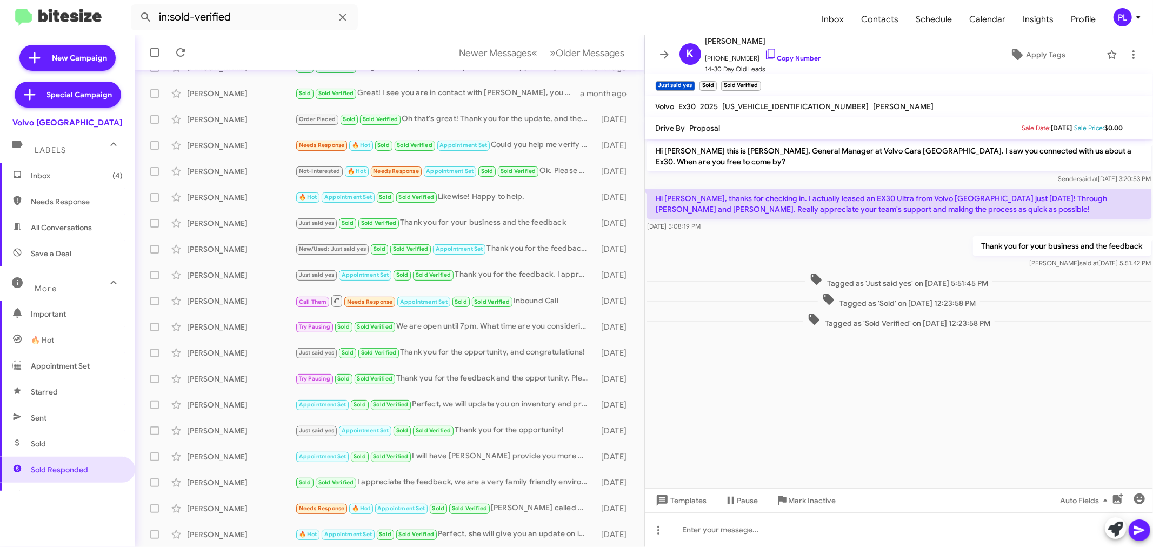
drag, startPoint x: 1003, startPoint y: 196, endPoint x: 1037, endPoint y: 208, distance: 36.4
click at [1037, 208] on p "Hi [PERSON_NAME], thanks for checking in. I actually leased an EX30 Ultra from …" at bounding box center [899, 204] width 505 height 30
copy p "Through [PERSON_NAME] and [PERSON_NAME]. Really appreciate your team's support …"
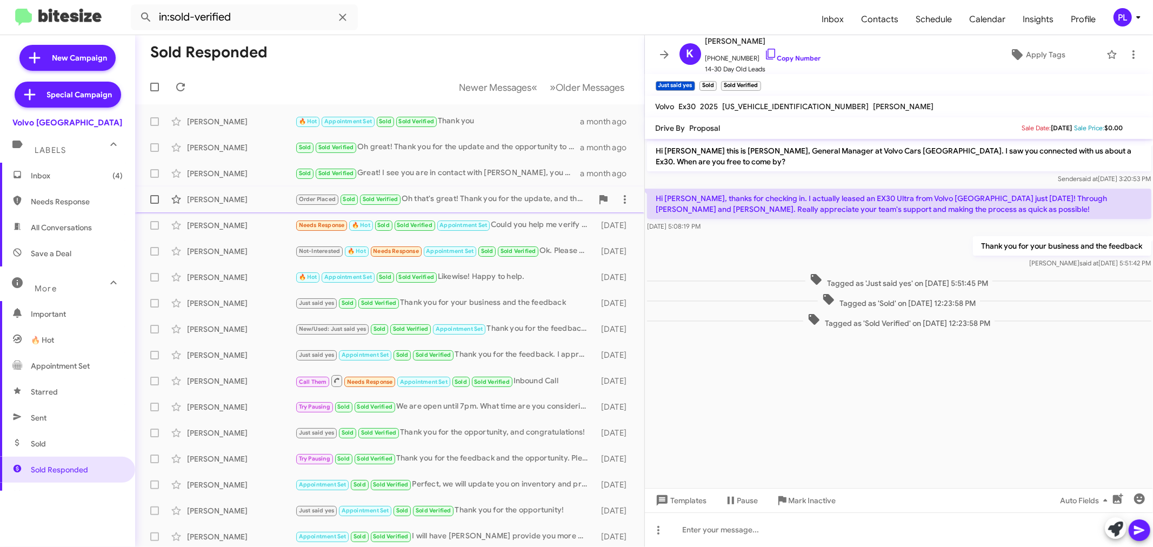
click at [242, 194] on div "[PERSON_NAME]" at bounding box center [241, 199] width 108 height 11
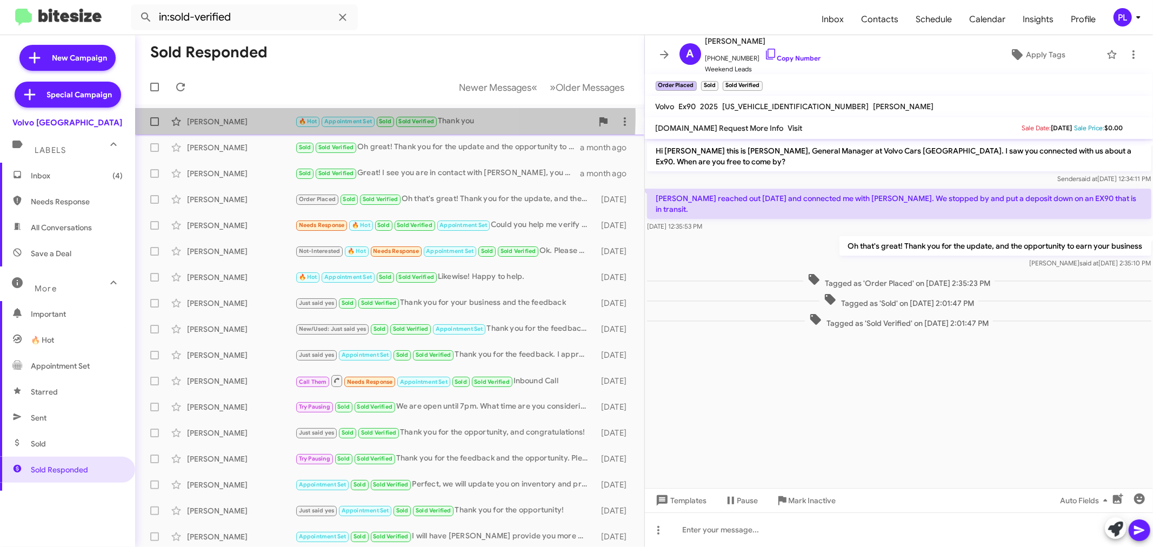
click at [234, 114] on div "[PERSON_NAME] 🔥 Hot Appointment Set Sold Sold Verified Thank you a month ago" at bounding box center [390, 122] width 492 height 22
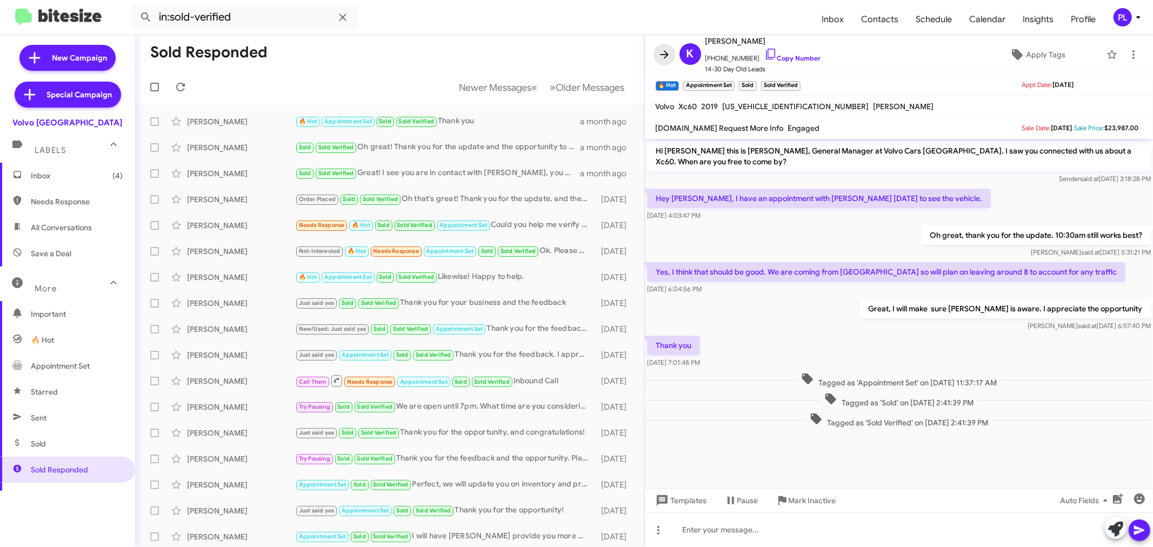
click at [663, 55] on icon at bounding box center [664, 54] width 9 height 8
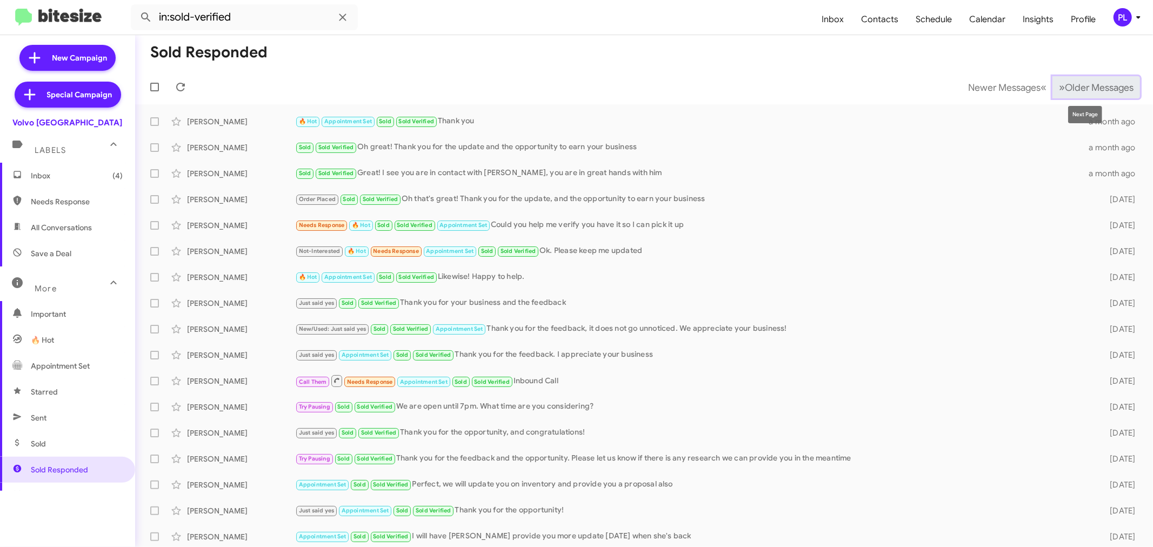
click at [1114, 94] on button "» Next Older Messages" at bounding box center [1097, 87] width 88 height 22
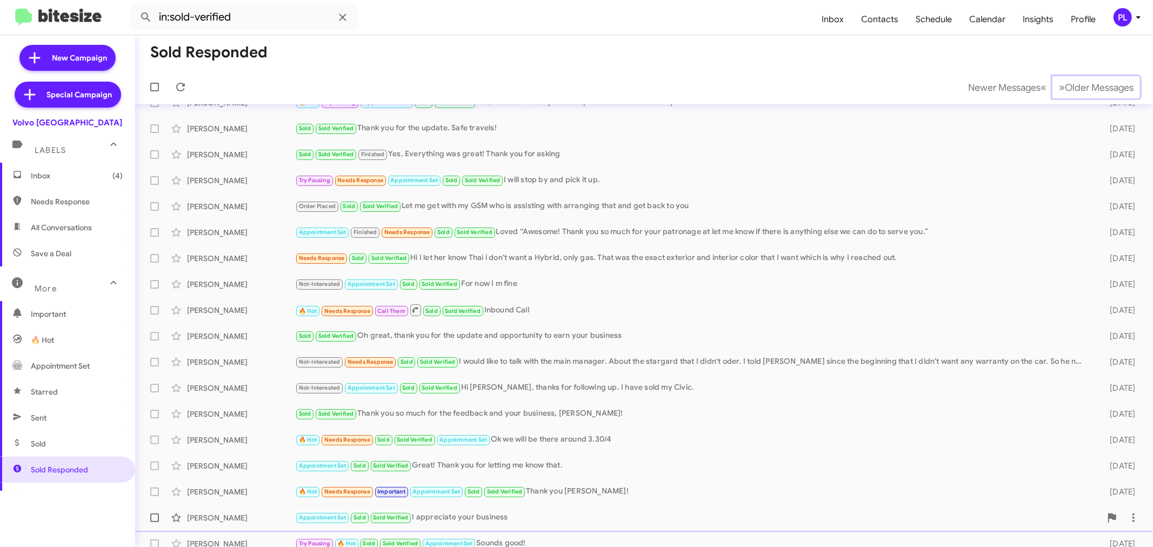
scroll to position [80, 0]
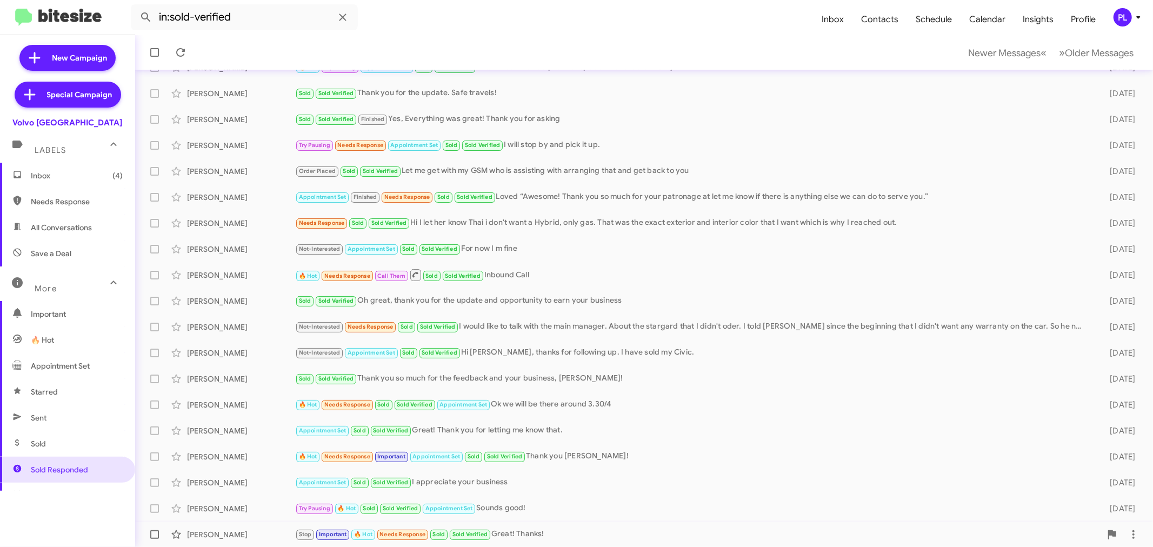
click at [522, 538] on div "Stop Important 🔥 Hot Needs Response Sold Sold Verified Great! Thanks!" at bounding box center [698, 534] width 806 height 12
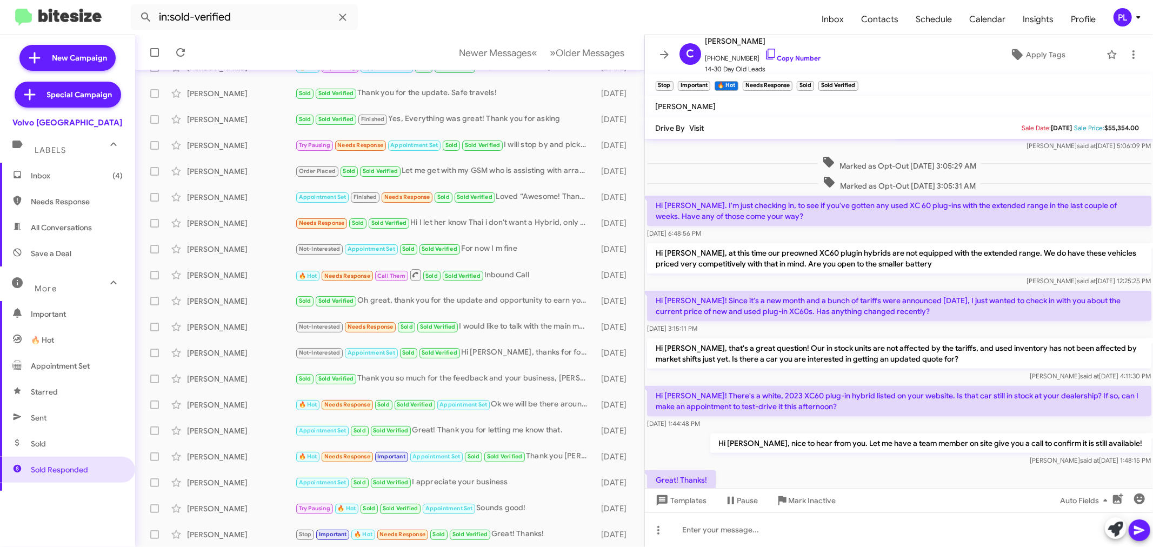
scroll to position [353, 0]
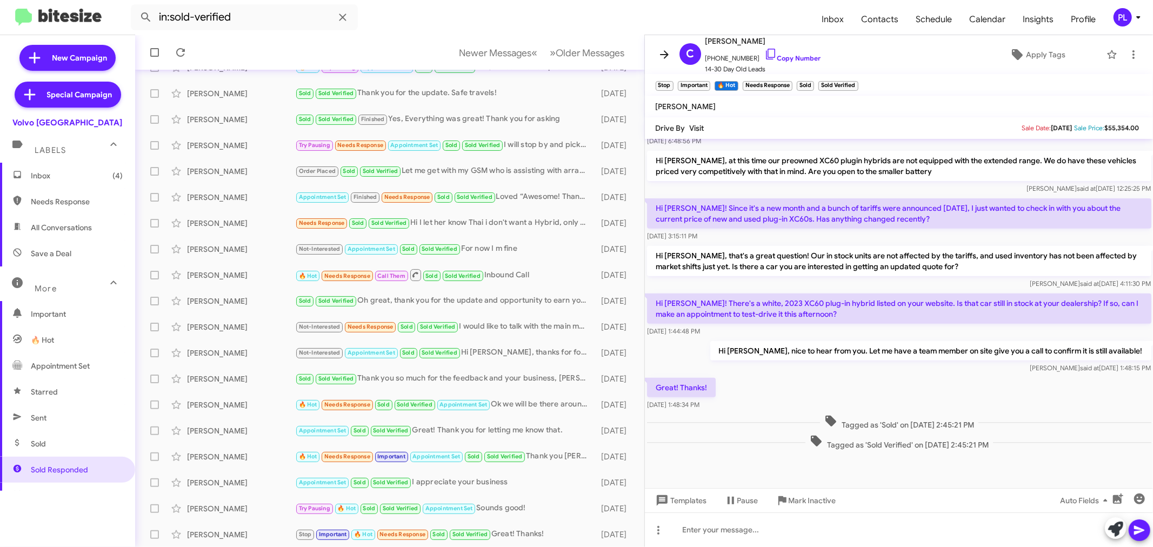
click at [663, 55] on icon at bounding box center [664, 54] width 13 height 13
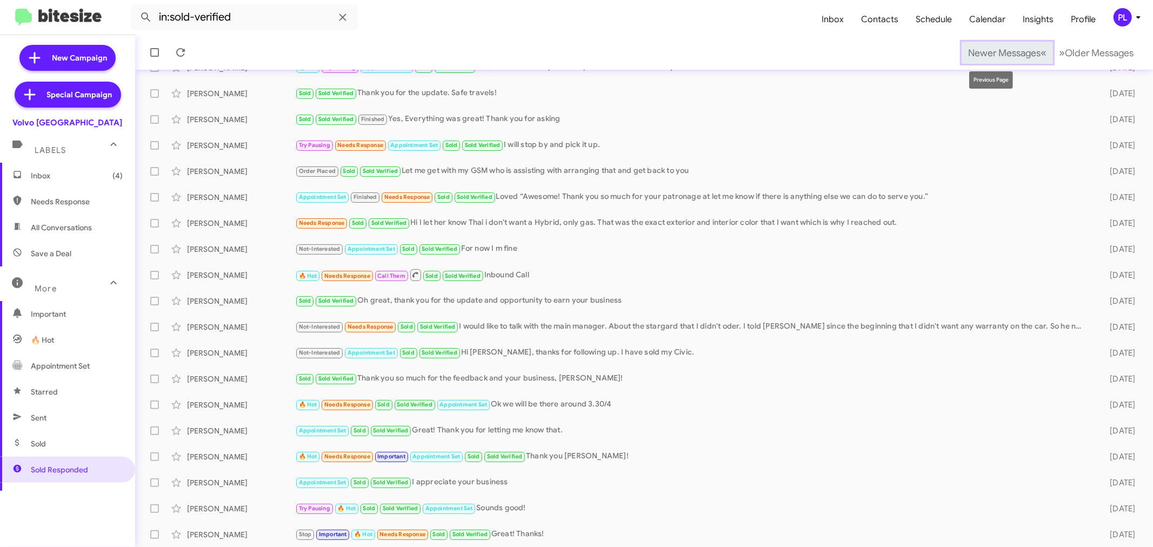
click at [990, 55] on span "Newer Messages" at bounding box center [1004, 53] width 72 height 12
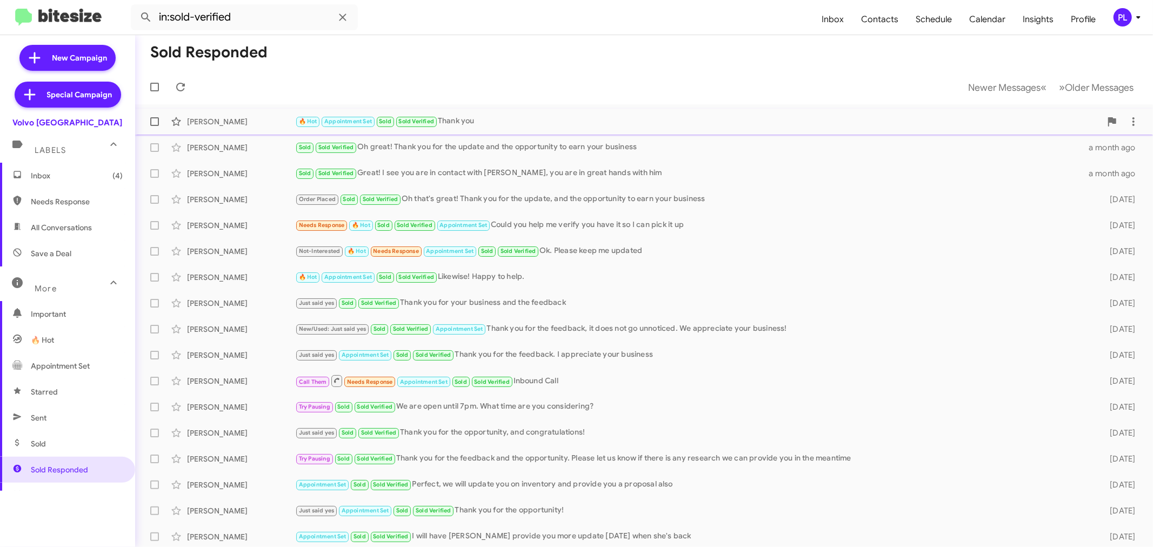
click at [501, 119] on div "🔥 Hot Appointment Set Sold Sold Verified Thank you" at bounding box center [698, 121] width 806 height 12
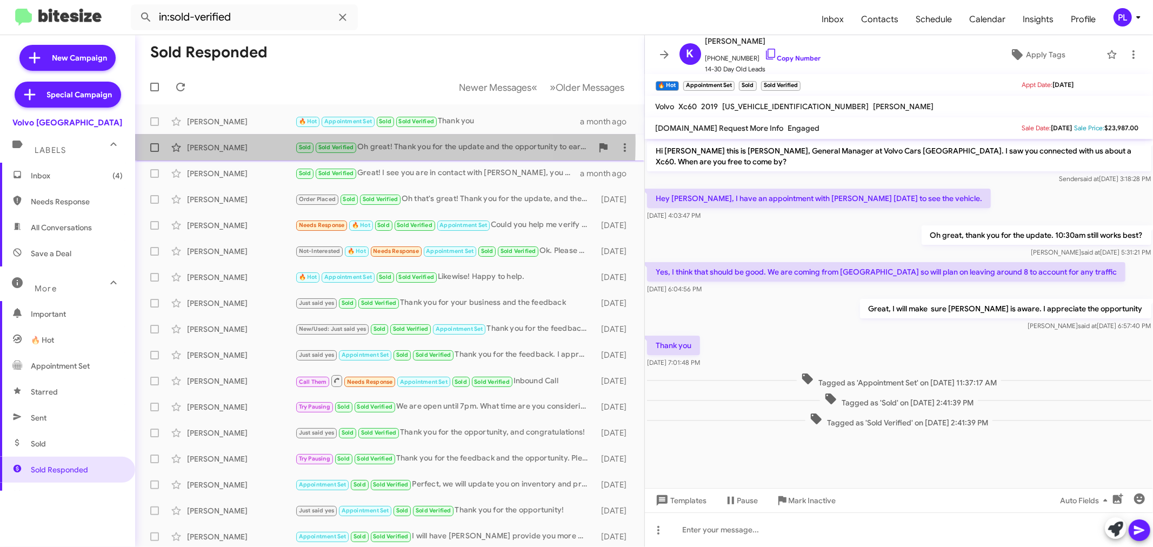
click at [251, 142] on div "[PERSON_NAME]" at bounding box center [241, 147] width 108 height 11
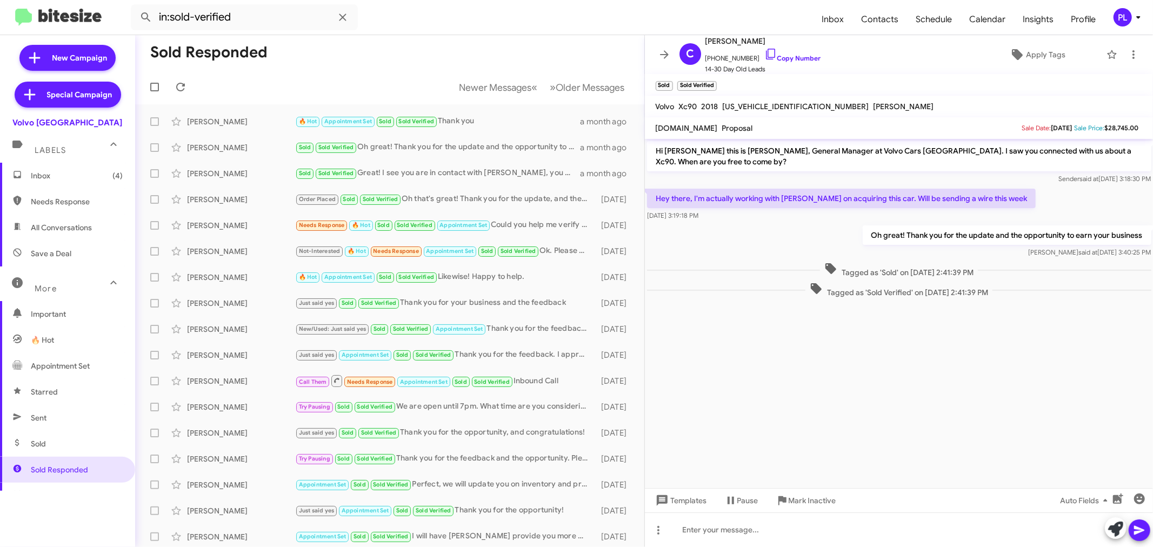
click at [666, 55] on icon at bounding box center [664, 54] width 13 height 13
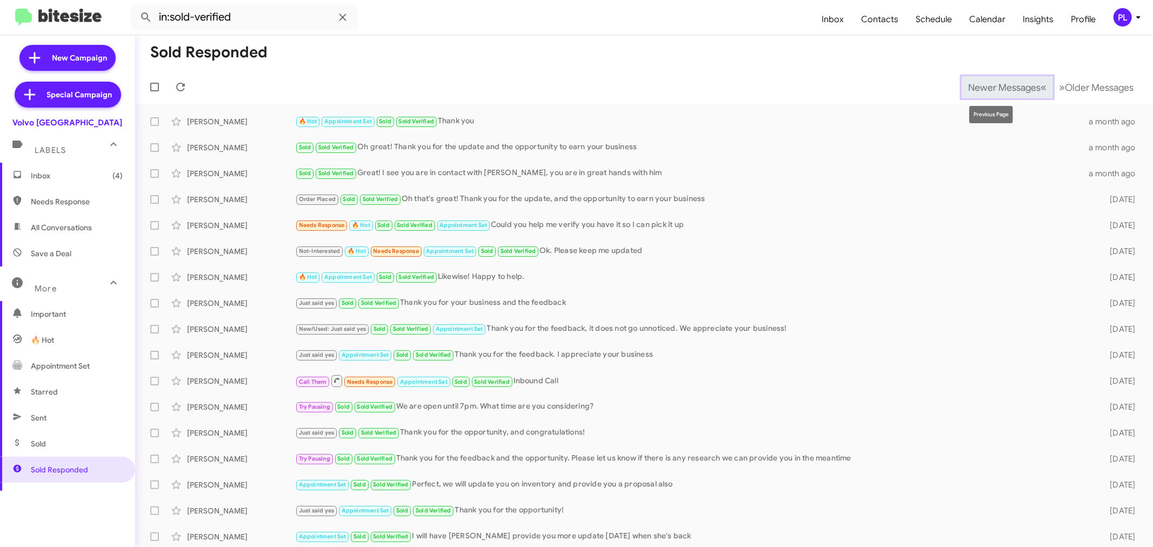
click at [991, 87] on span "Newer Messages" at bounding box center [1004, 88] width 72 height 12
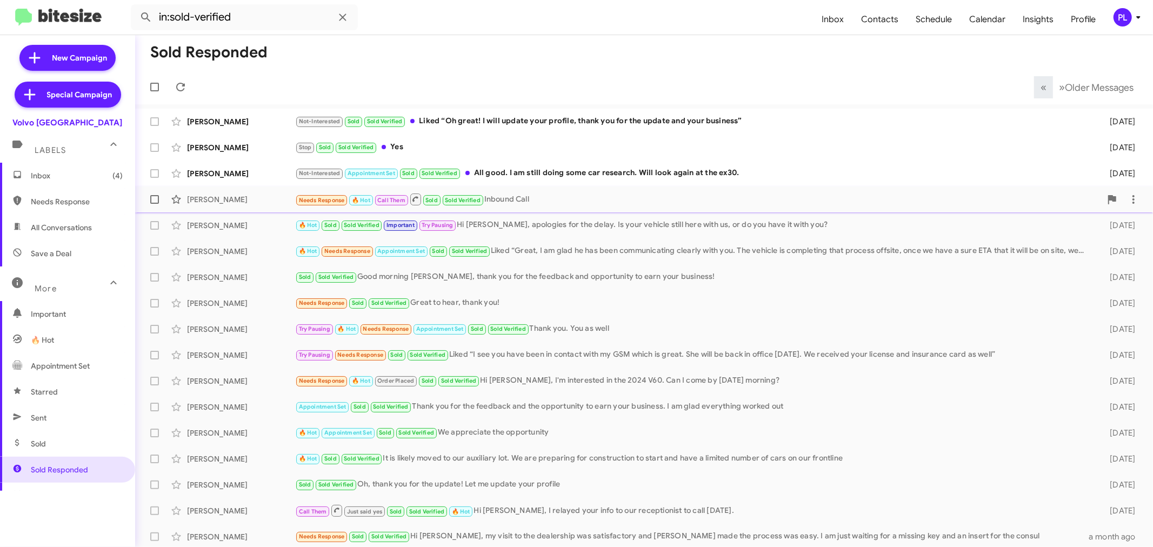
click at [213, 203] on div "[PERSON_NAME]" at bounding box center [241, 199] width 108 height 11
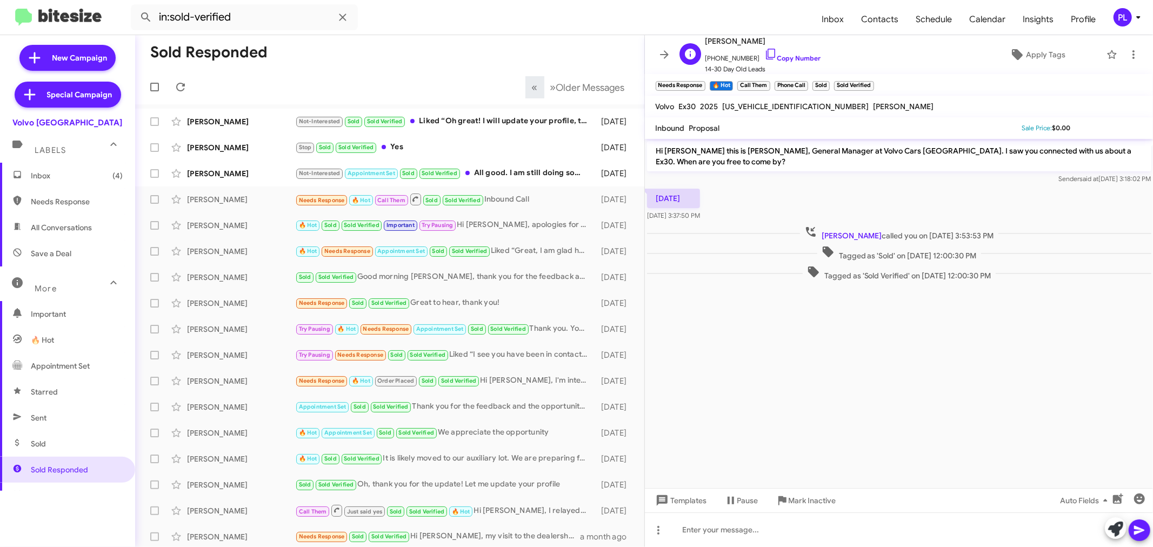
drag, startPoint x: 781, startPoint y: 57, endPoint x: 778, endPoint y: 46, distance: 11.5
click at [781, 57] on link "Copy Number" at bounding box center [793, 58] width 57 height 8
click at [778, 61] on link "Copy Number" at bounding box center [793, 58] width 57 height 8
click at [229, 225] on div "[PERSON_NAME]" at bounding box center [241, 225] width 108 height 11
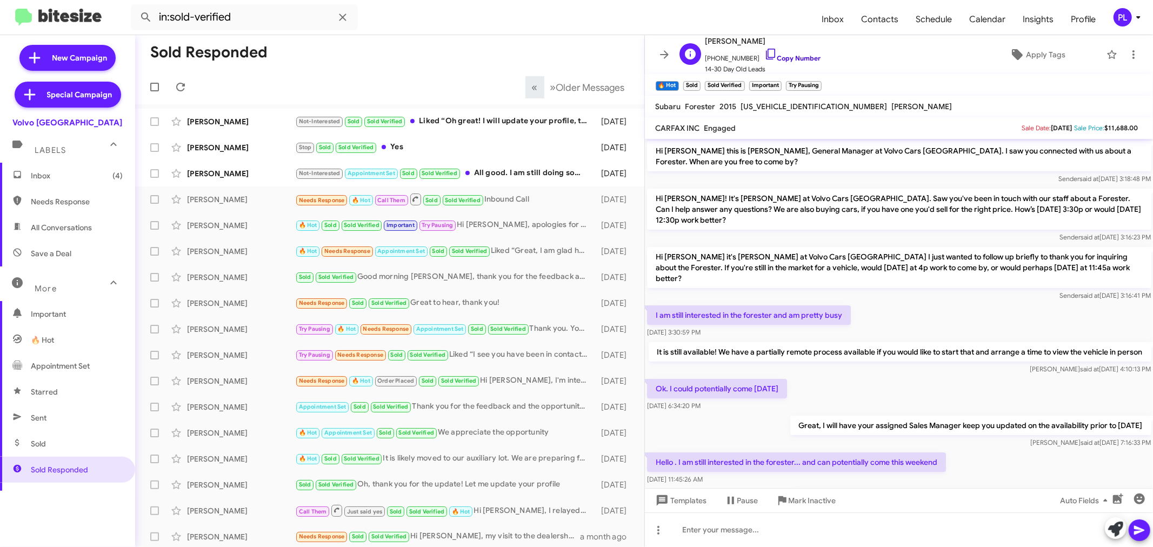
click at [781, 57] on link "Copy Number" at bounding box center [793, 58] width 57 height 8
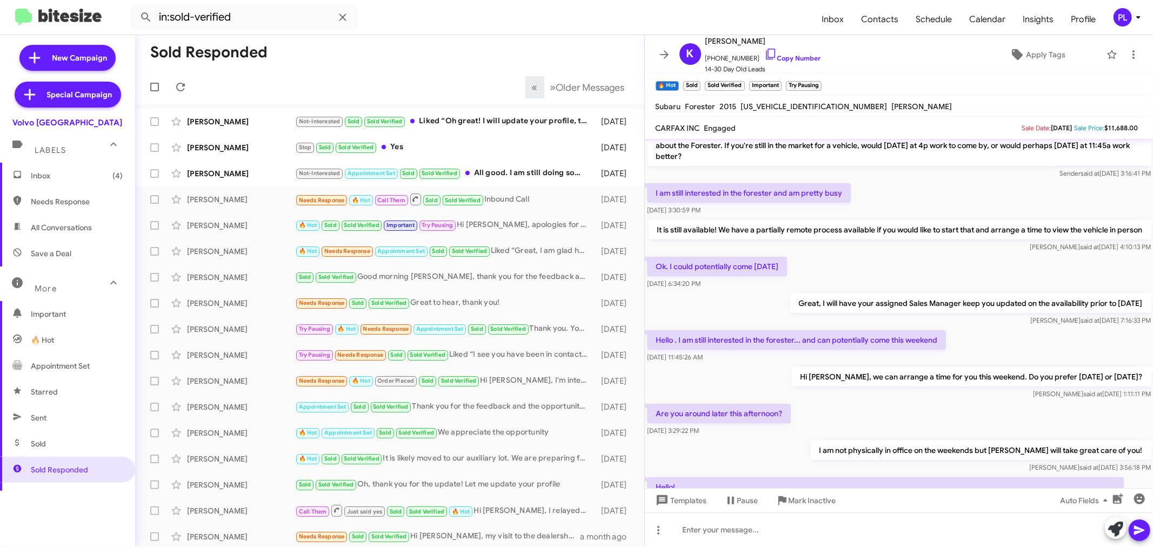
scroll to position [120, 0]
click at [215, 359] on div "[PERSON_NAME]" at bounding box center [241, 355] width 108 height 11
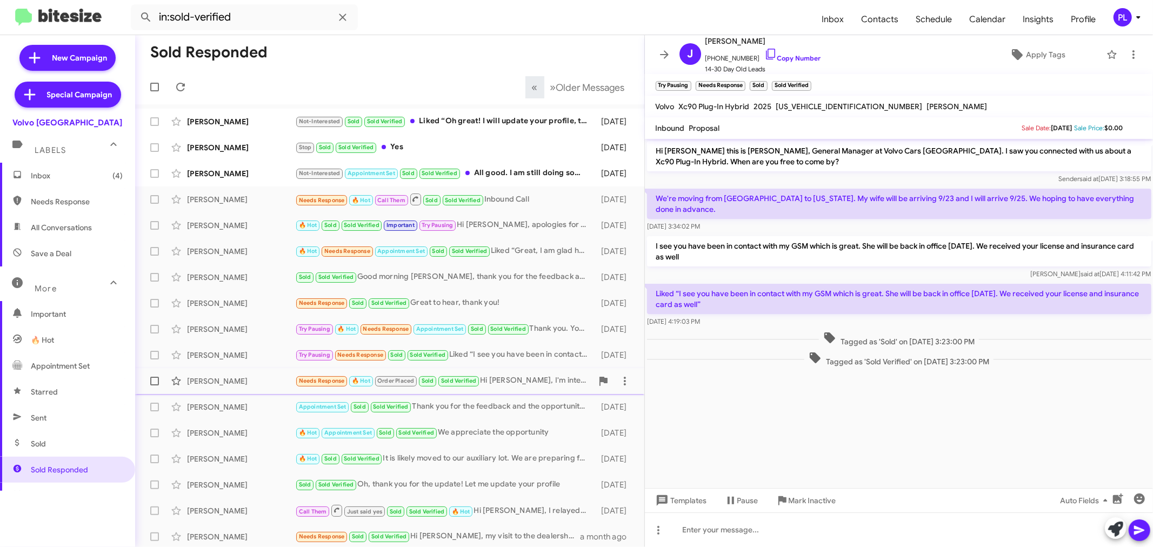
click at [224, 380] on div "[PERSON_NAME]" at bounding box center [241, 381] width 108 height 11
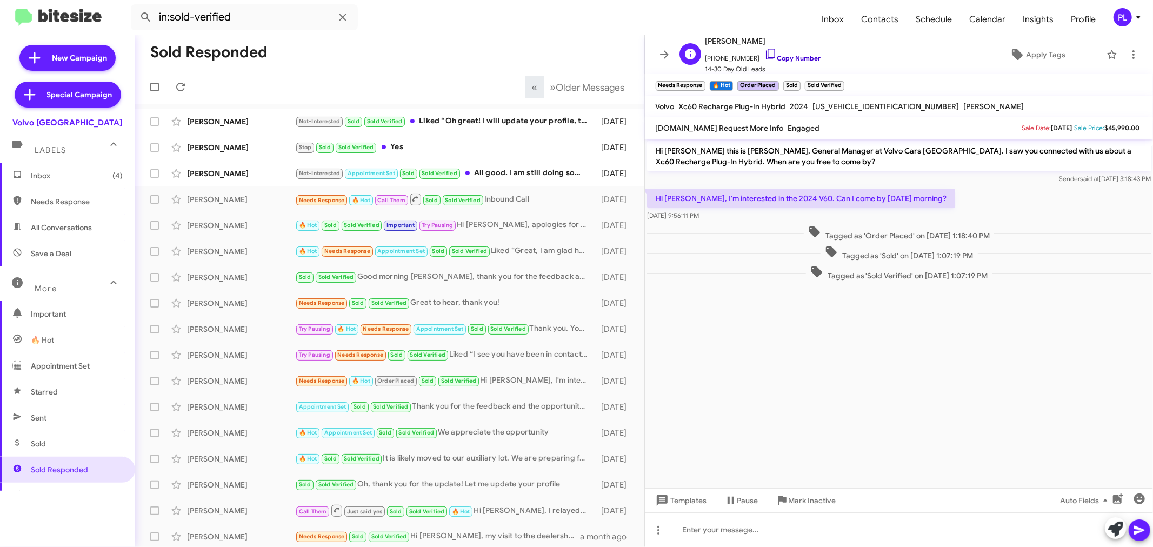
click at [781, 55] on link "Copy Number" at bounding box center [793, 58] width 57 height 8
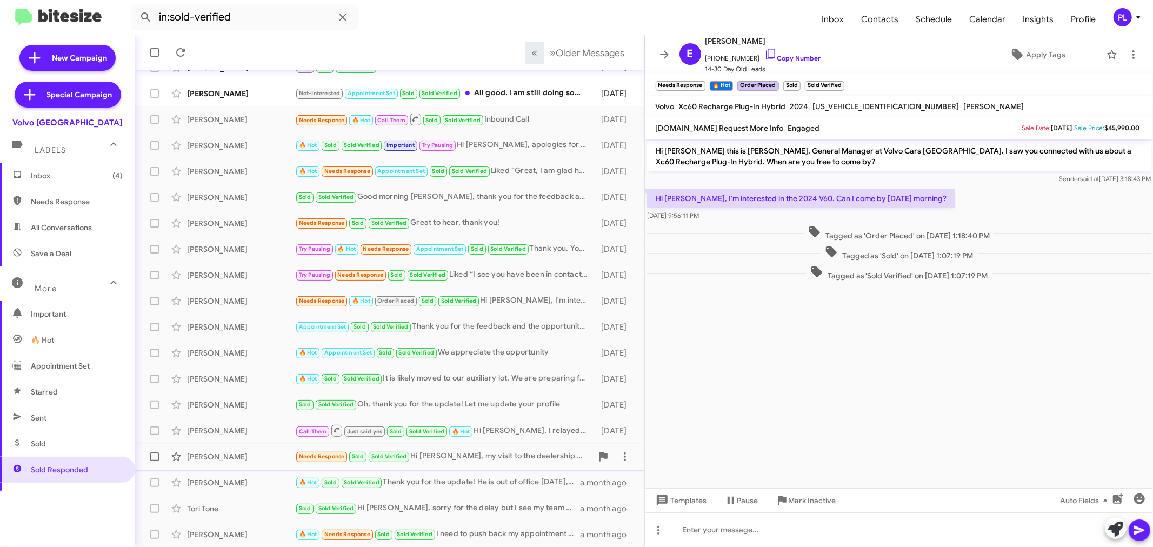
click at [238, 452] on div "[PERSON_NAME]" at bounding box center [241, 457] width 108 height 11
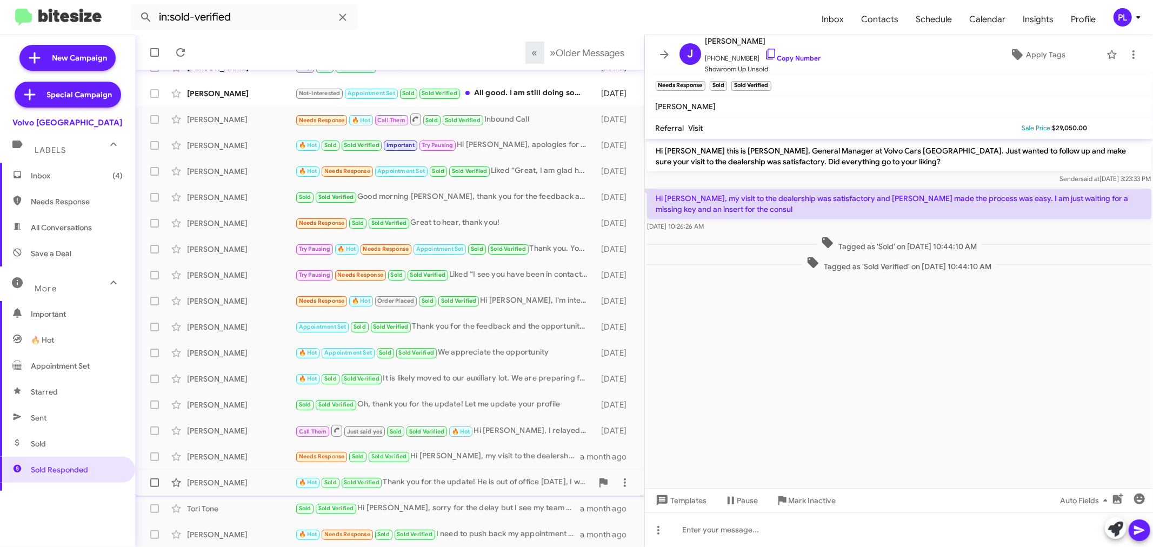
click at [209, 480] on div "[PERSON_NAME]" at bounding box center [241, 482] width 108 height 11
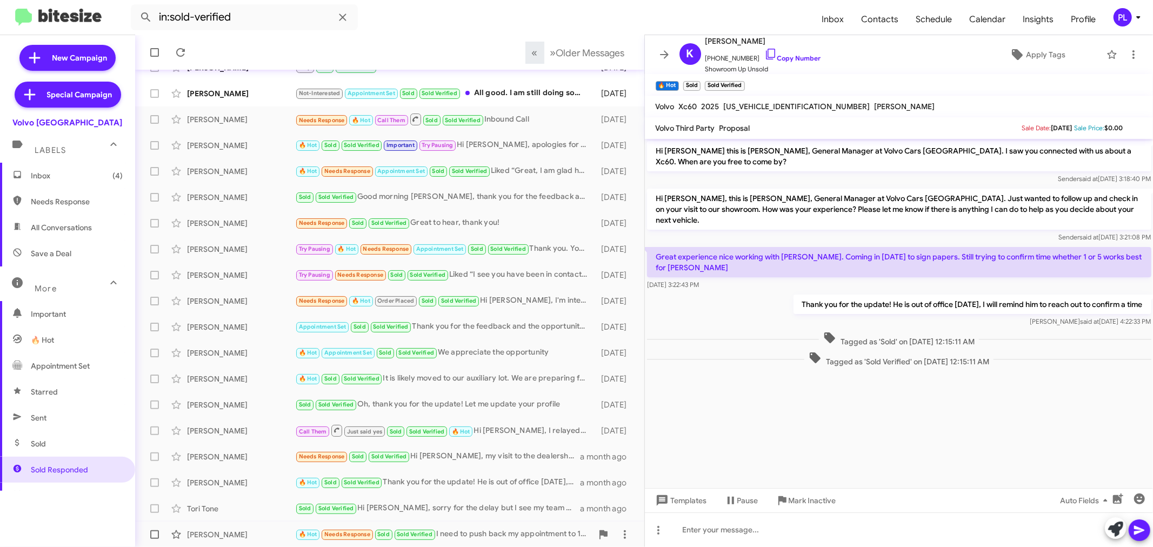
click at [227, 527] on div "[PERSON_NAME] 🔥 Hot Needs Response Sold Sold Verified I need to push back my ap…" at bounding box center [390, 535] width 492 height 22
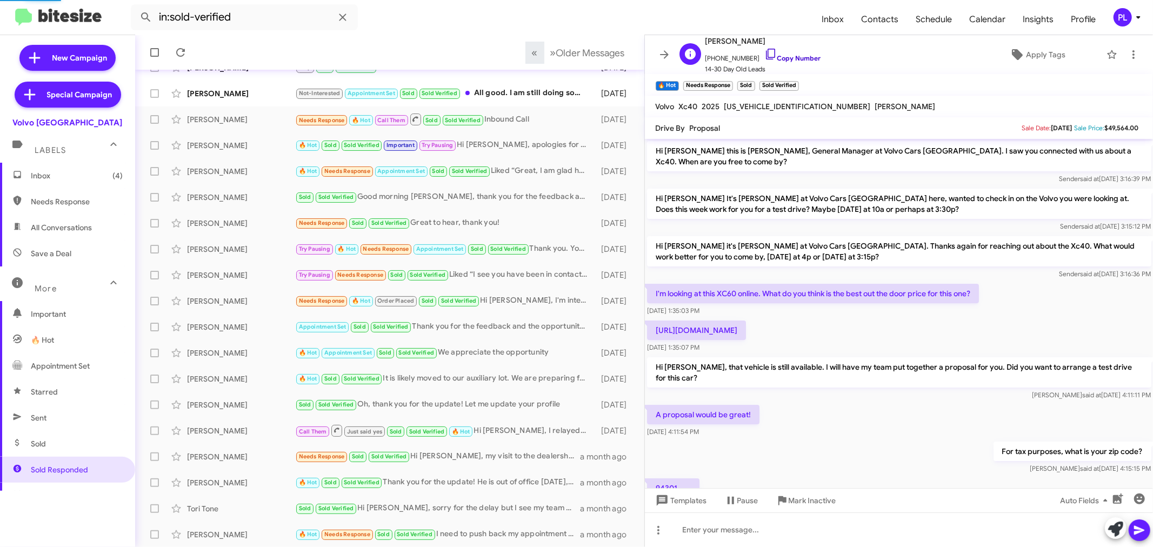
click at [776, 57] on link "Copy Number" at bounding box center [793, 58] width 57 height 8
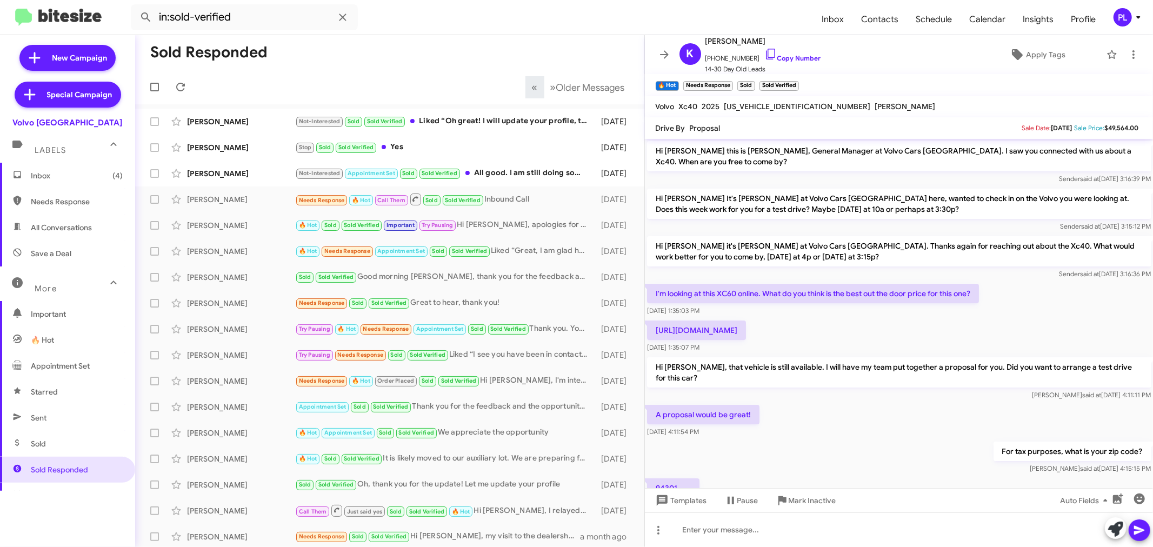
click at [57, 209] on span "Needs Response" at bounding box center [67, 202] width 135 height 26
type input "in:needs-response"
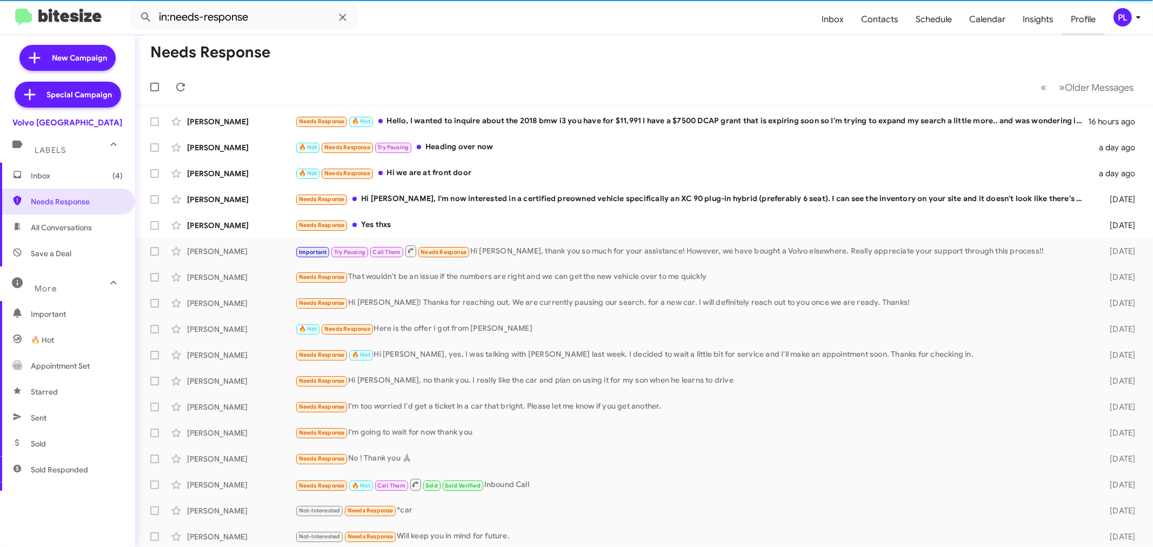
click at [1072, 20] on span "Profile" at bounding box center [1084, 19] width 42 height 31
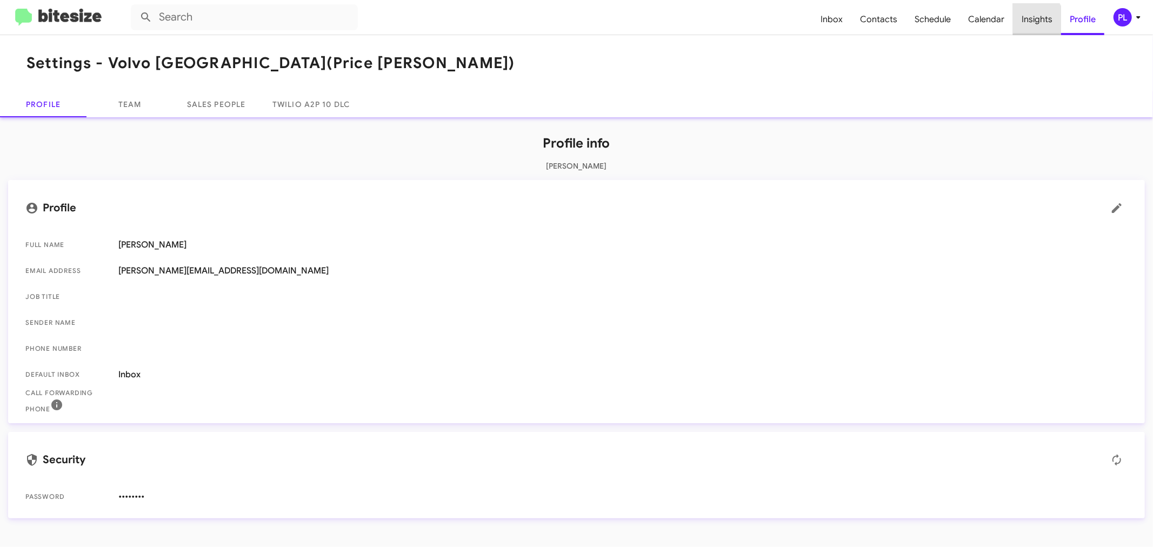
click at [1028, 20] on span "Insights" at bounding box center [1037, 19] width 48 height 31
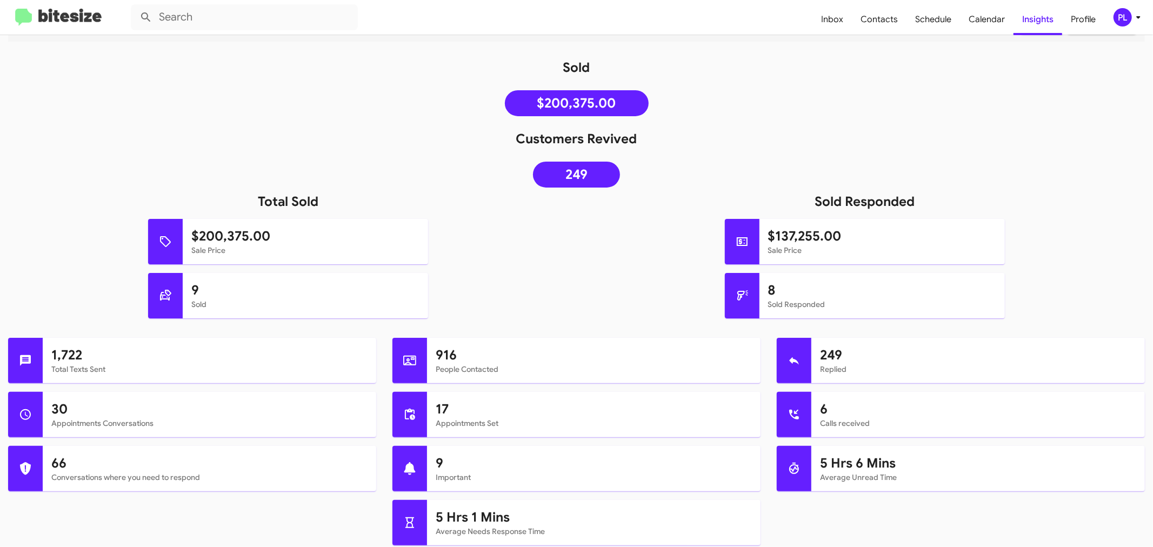
scroll to position [120, 0]
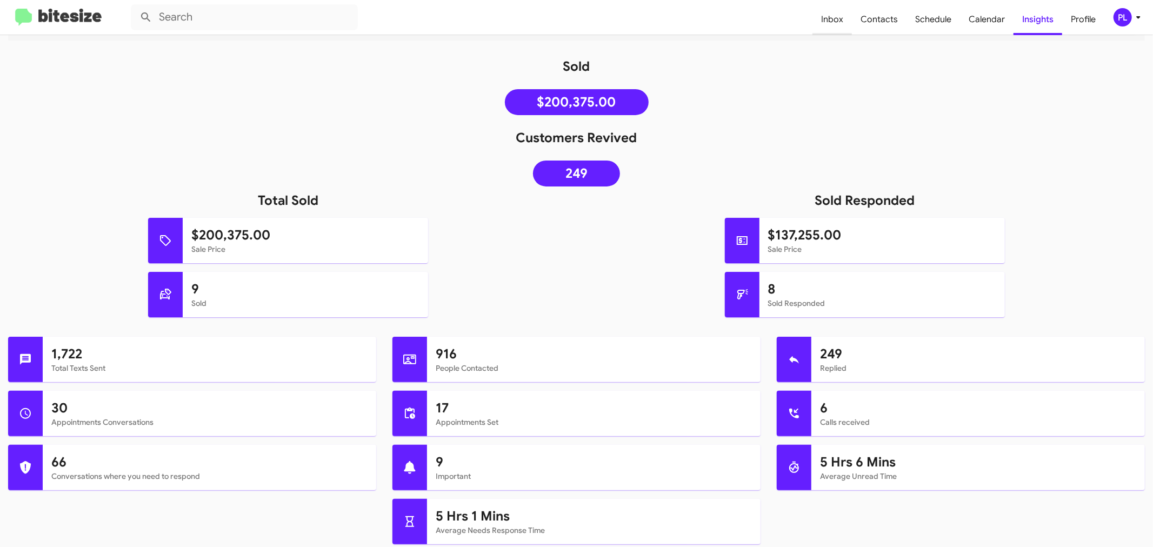
click at [842, 20] on span "Inbox" at bounding box center [832, 19] width 39 height 31
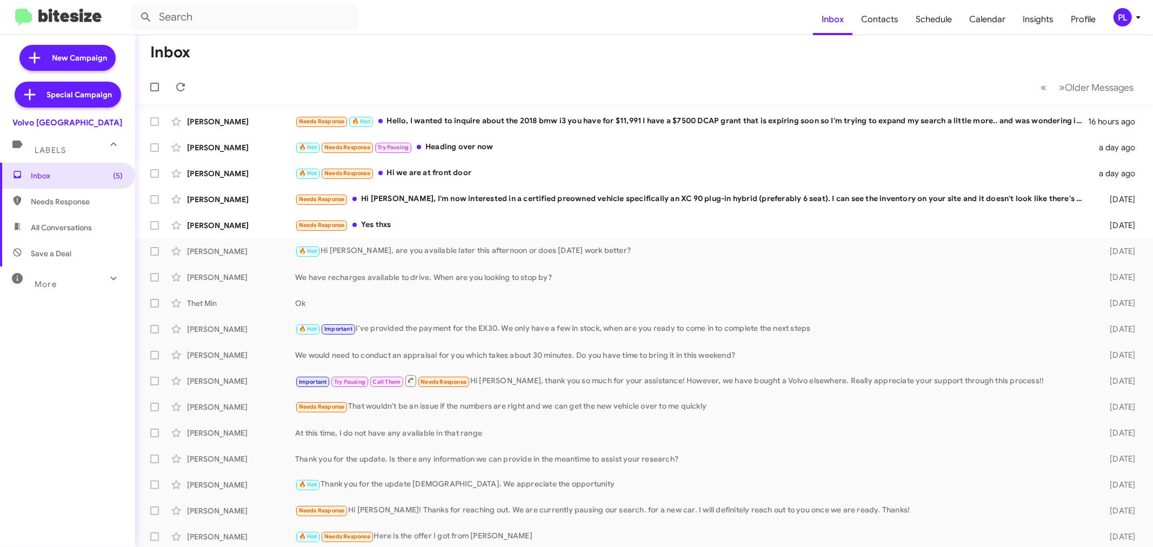
click at [68, 203] on span "Needs Response" at bounding box center [77, 201] width 92 height 11
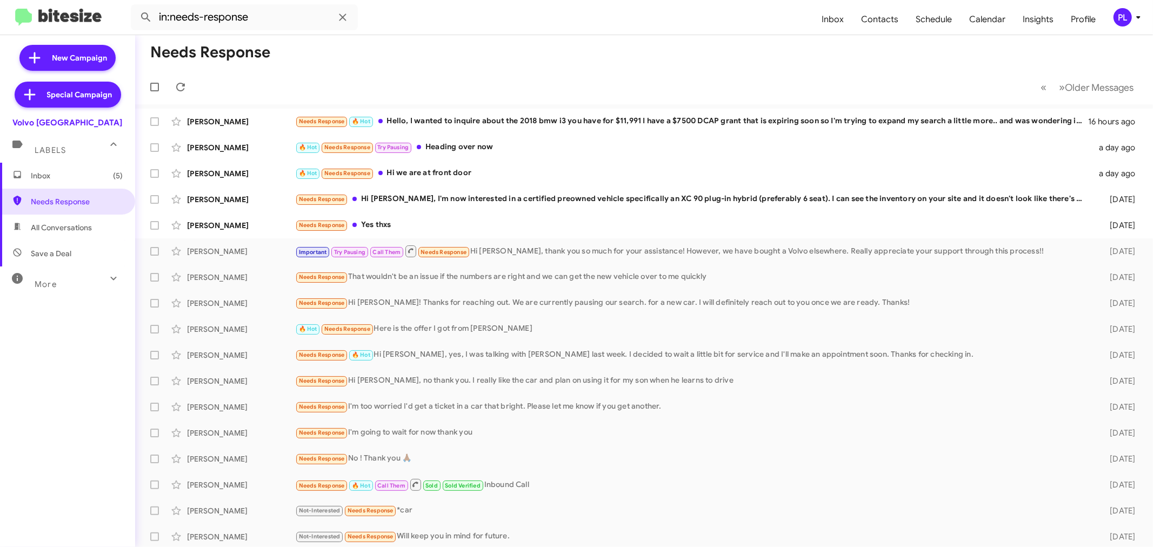
click at [71, 234] on span "All Conversations" at bounding box center [67, 228] width 135 height 26
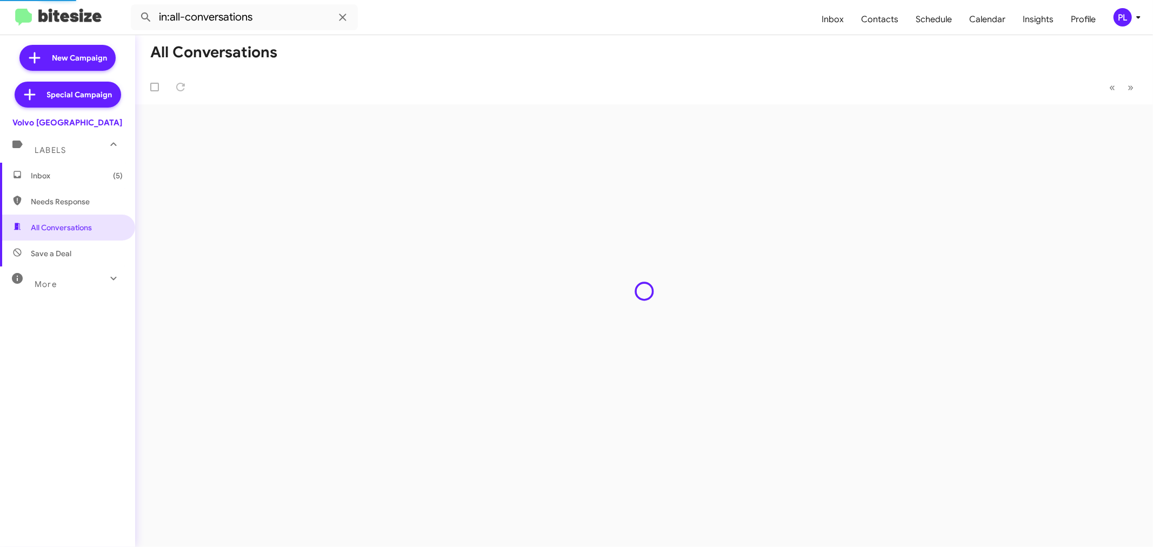
click at [58, 253] on span "Save a Deal" at bounding box center [51, 253] width 41 height 11
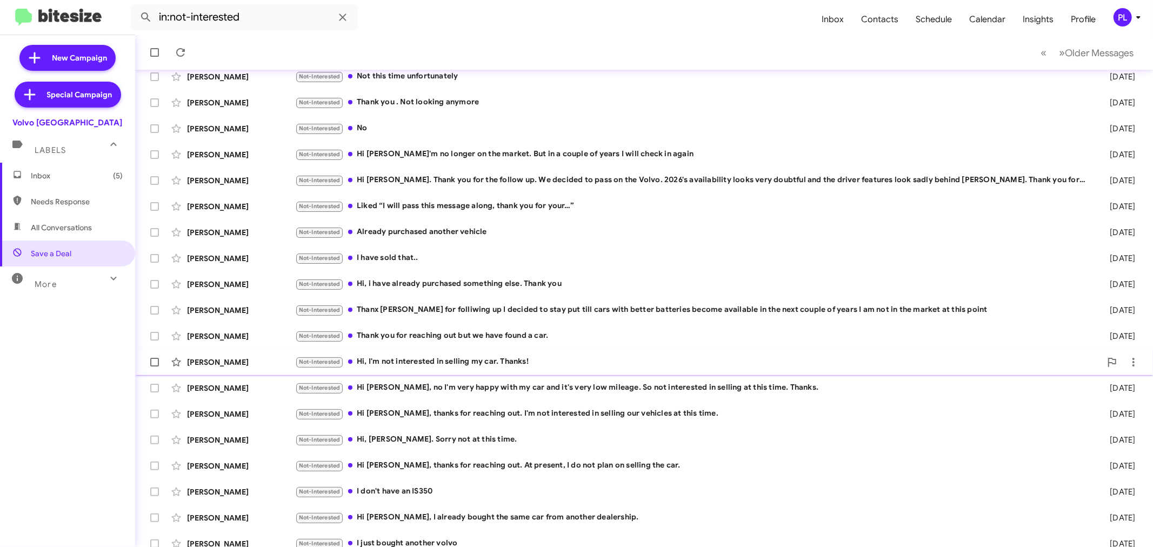
scroll to position [80, 0]
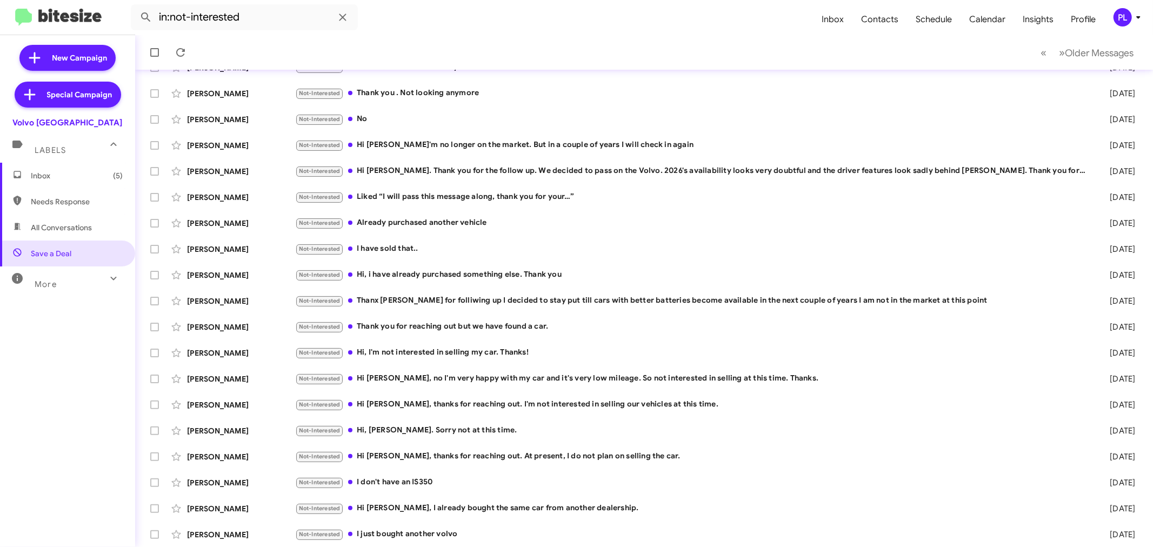
click at [87, 287] on div "More" at bounding box center [57, 280] width 96 height 20
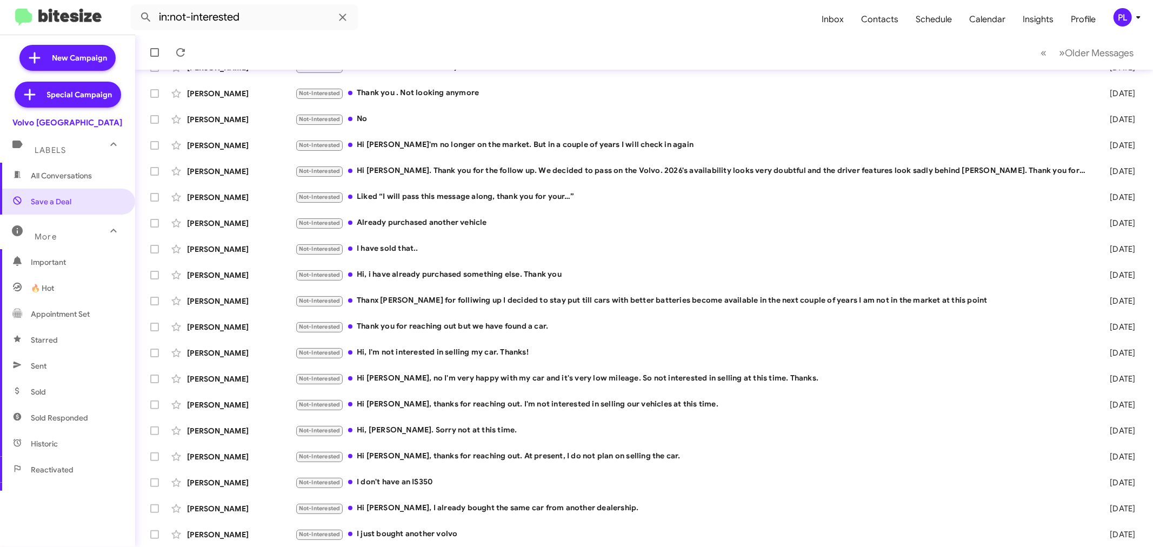
scroll to position [120, 0]
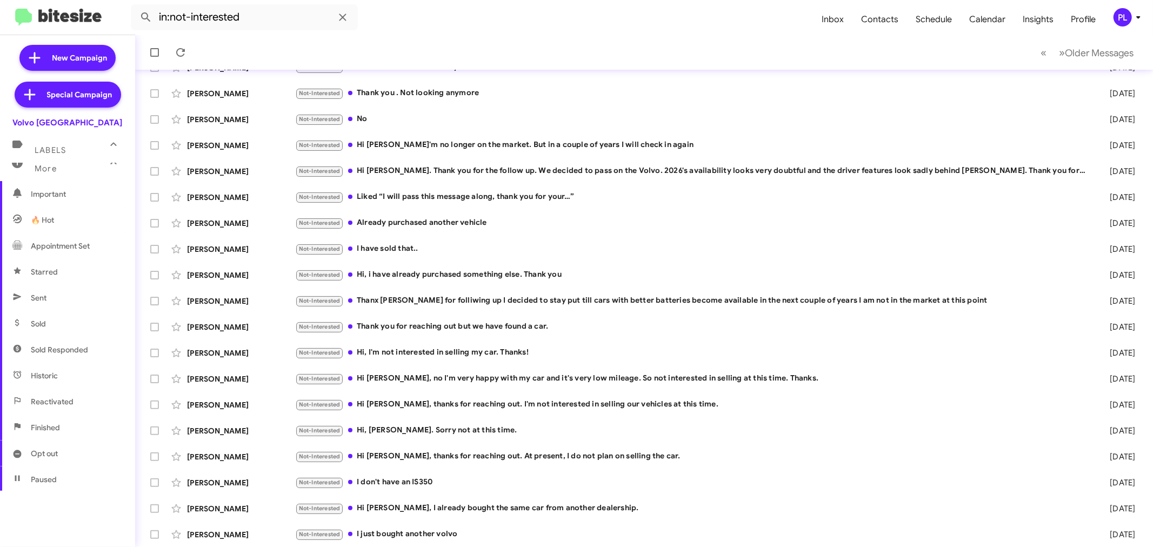
click at [71, 468] on span "Paused" at bounding box center [67, 480] width 135 height 26
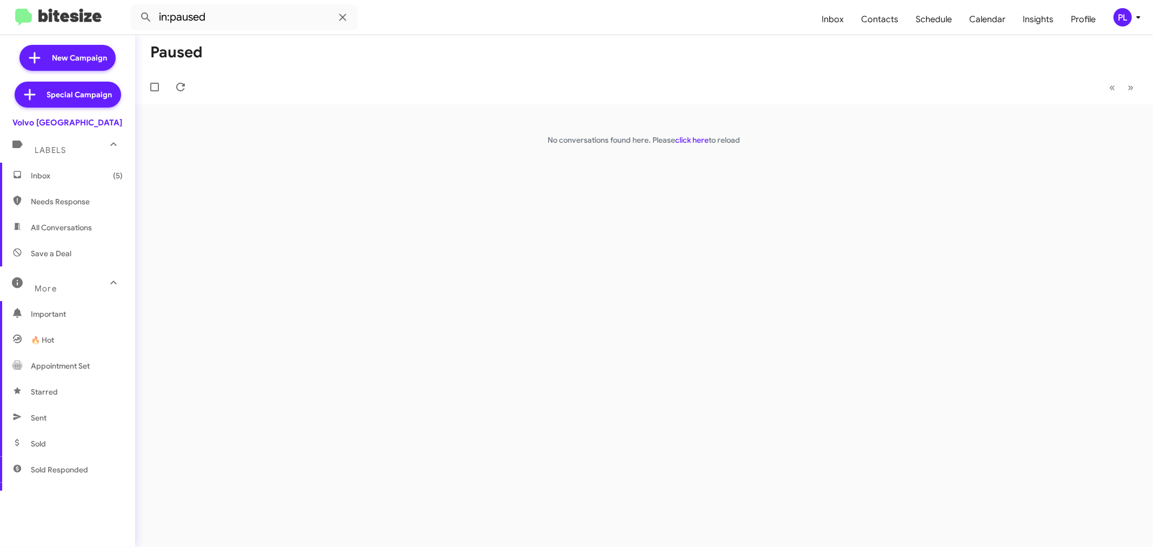
click at [58, 204] on span "Needs Response" at bounding box center [77, 201] width 92 height 11
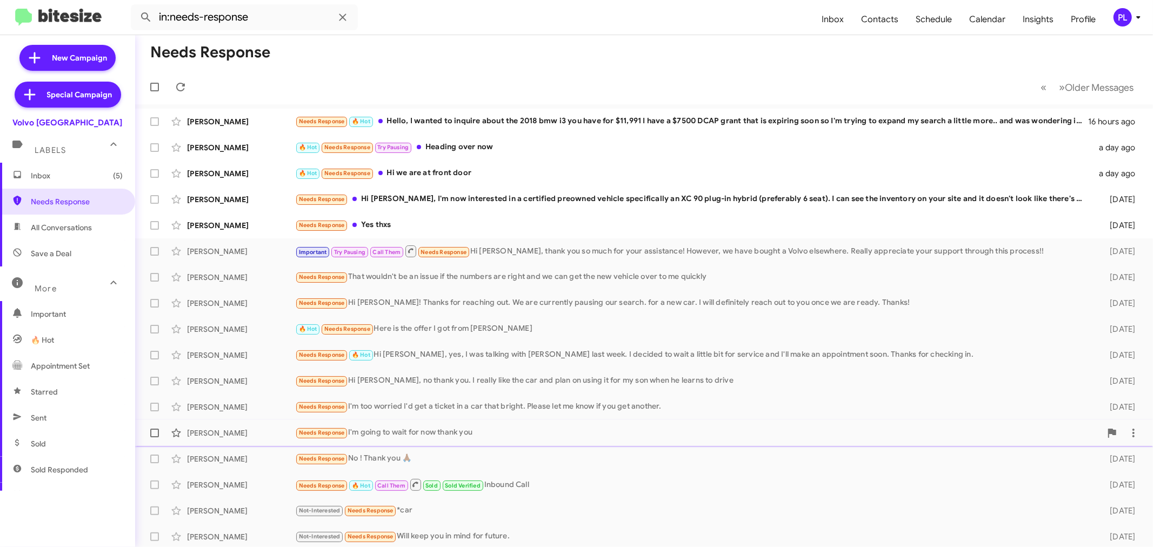
click at [464, 434] on div "Needs Response I'm going to wait for now thank you" at bounding box center [698, 433] width 806 height 12
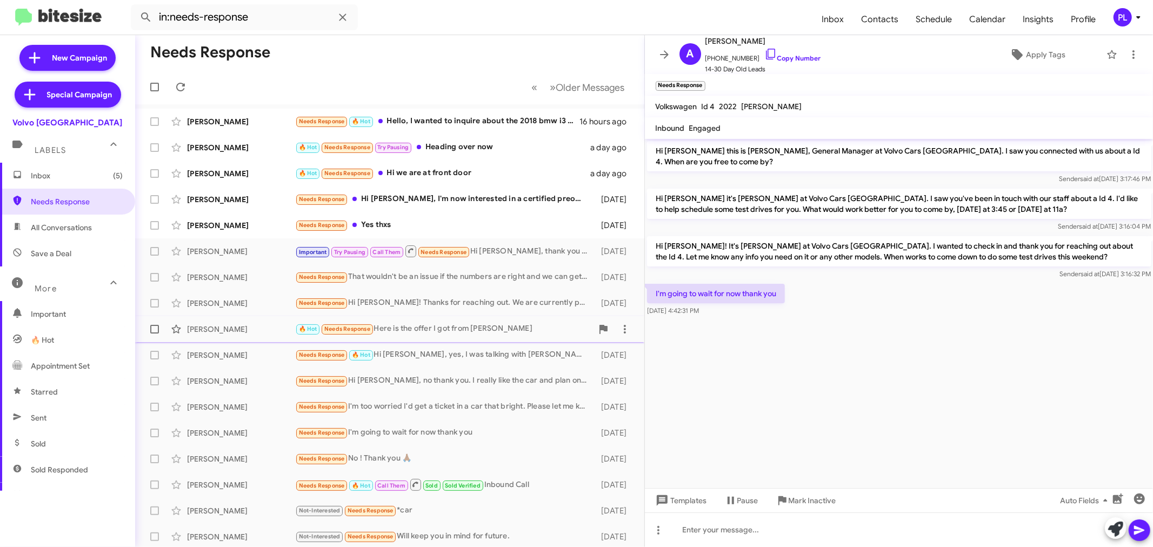
click at [466, 333] on div "🔥 Hot Needs Response Here is the offer I got from [PERSON_NAME]" at bounding box center [443, 329] width 297 height 12
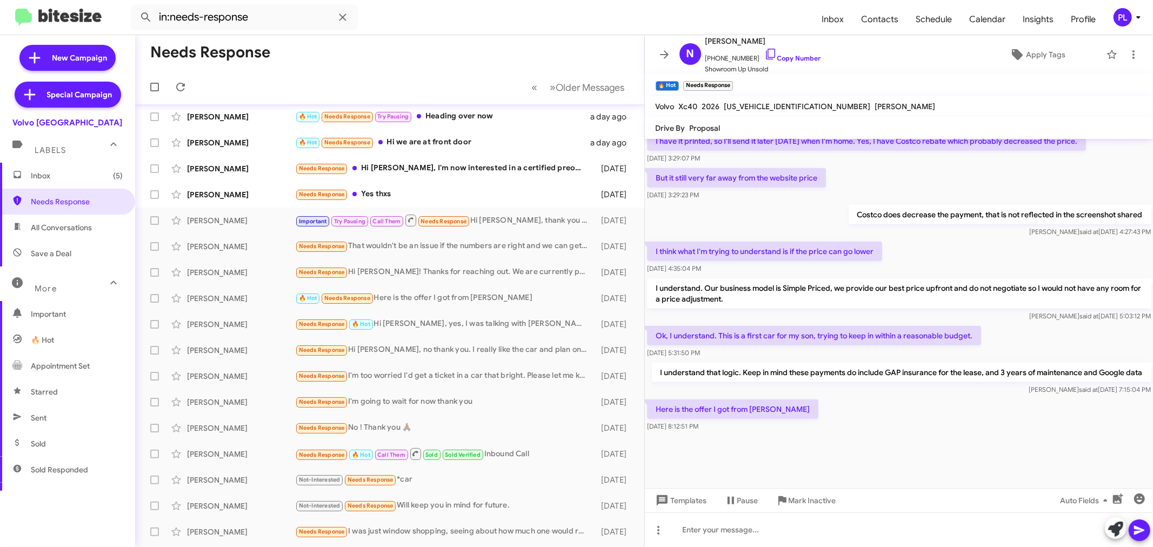
scroll to position [20, 0]
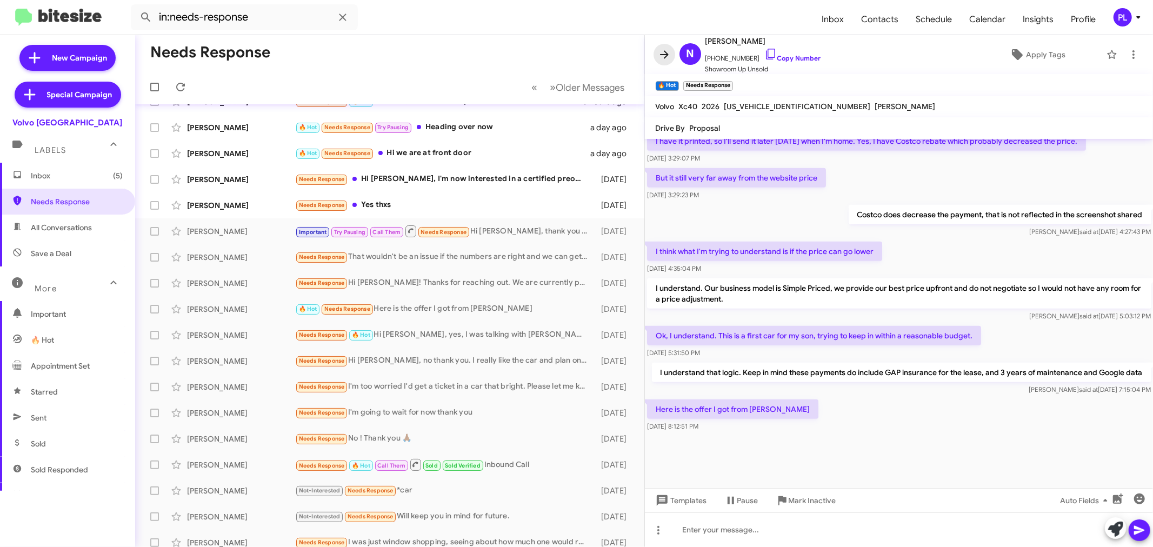
click at [667, 53] on icon at bounding box center [664, 54] width 9 height 8
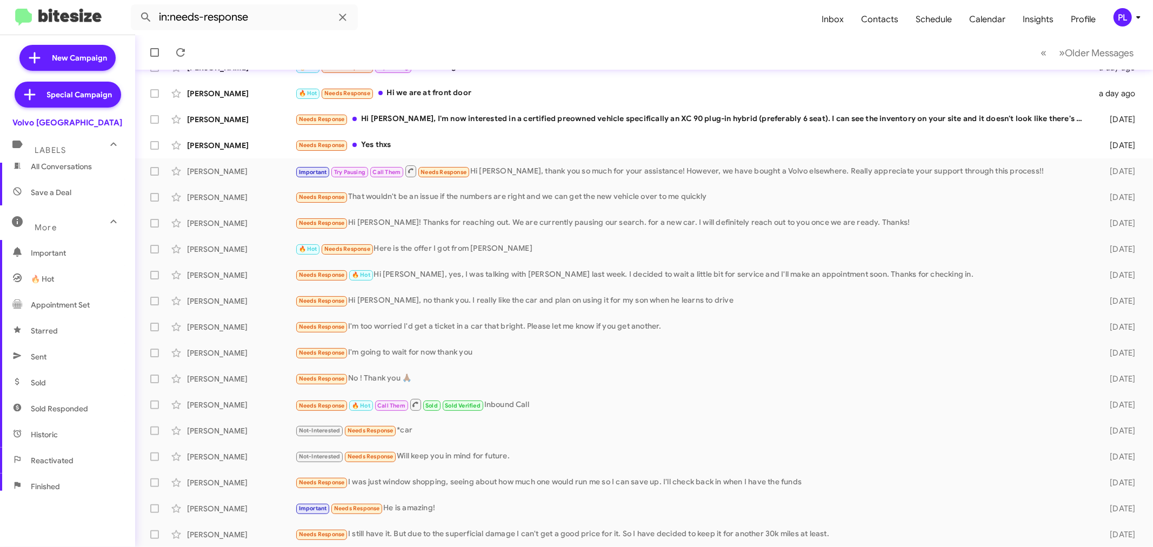
scroll to position [120, 0]
click at [82, 346] on span "Sold Responded" at bounding box center [59, 349] width 57 height 11
type input "in:sold-verified"
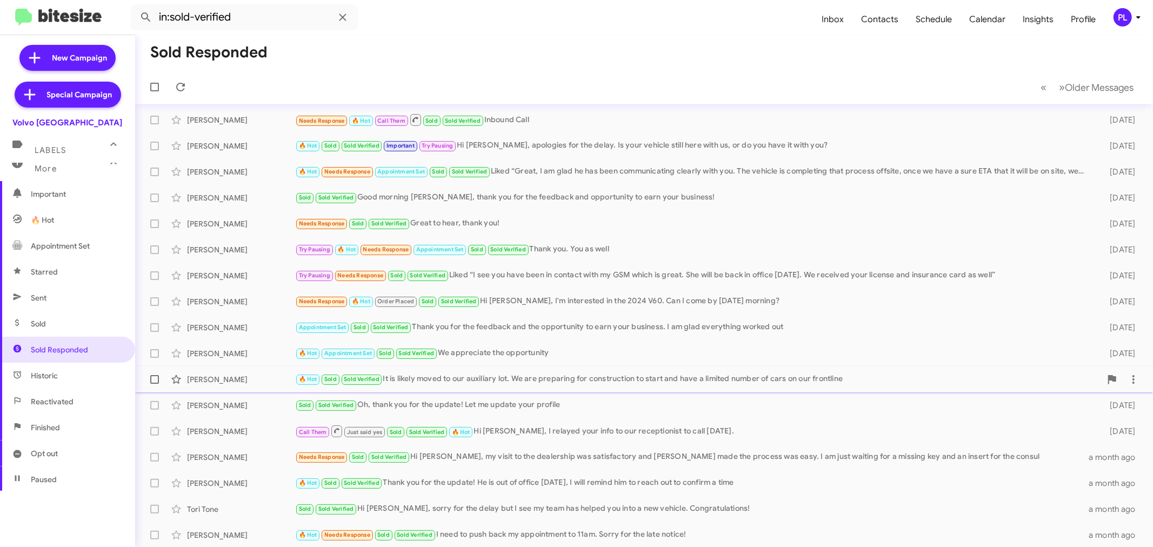
scroll to position [80, 0]
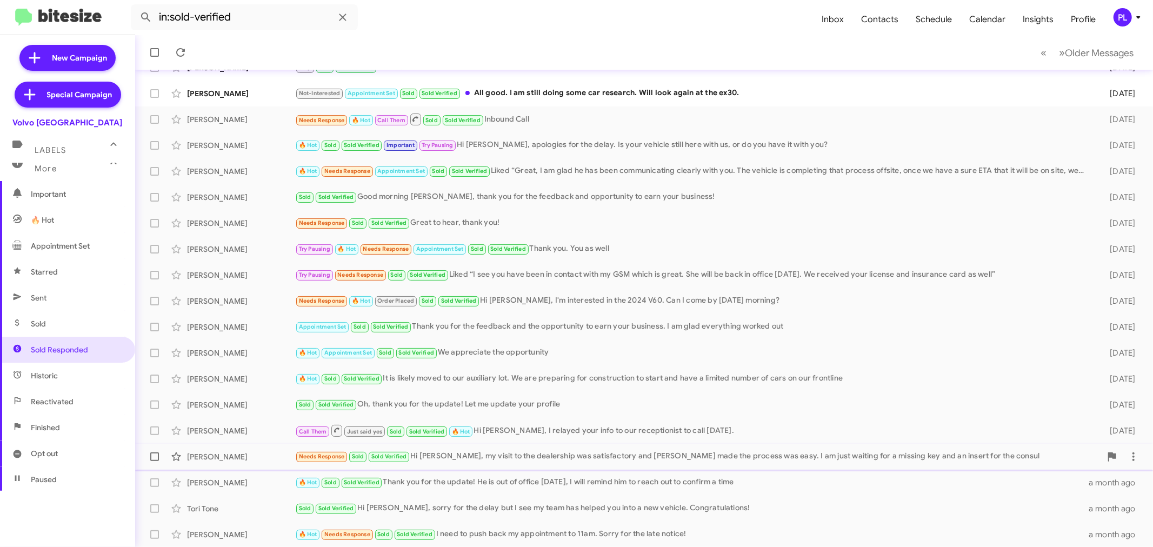
click at [574, 452] on div "Needs Response Sold Sold Verified Hi [PERSON_NAME], my visit to the dealership …" at bounding box center [698, 456] width 806 height 12
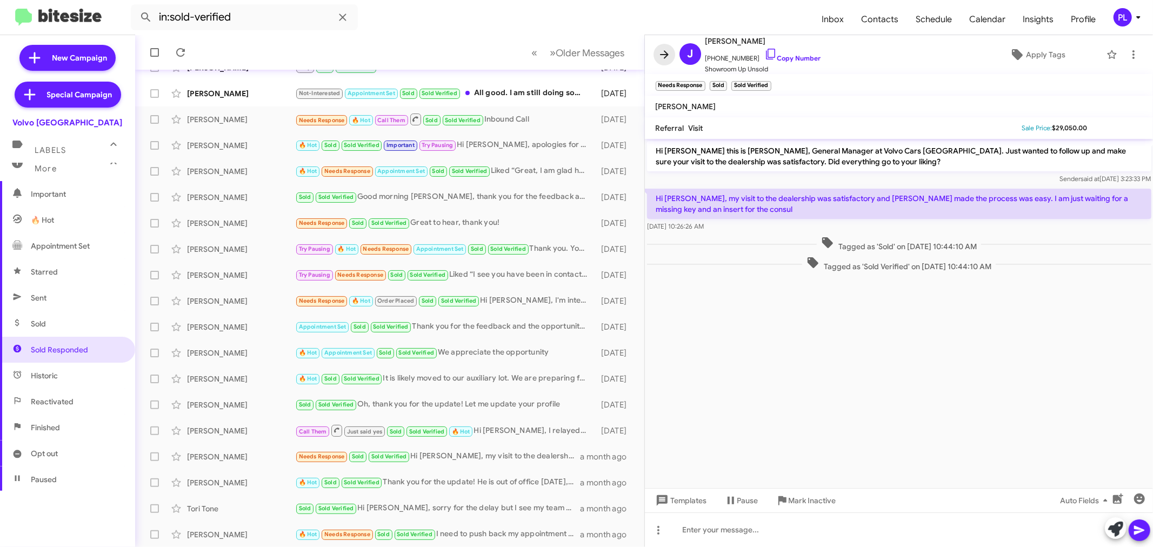
click at [660, 55] on icon at bounding box center [664, 54] width 13 height 13
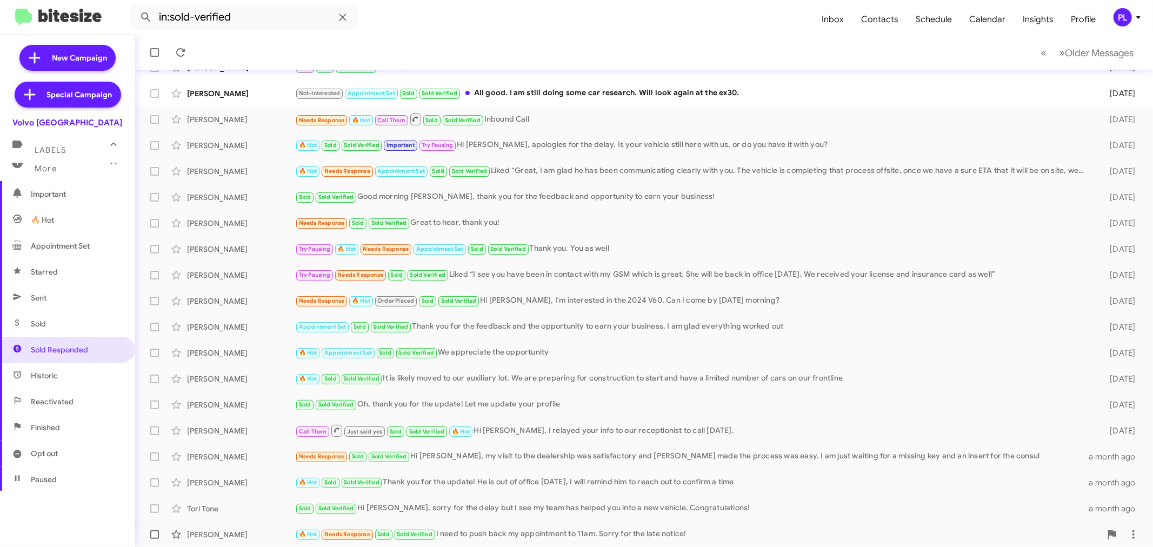
click at [521, 530] on div "🔥 Hot Needs Response Sold Sold Verified I need to push back my appointment to 1…" at bounding box center [698, 534] width 806 height 12
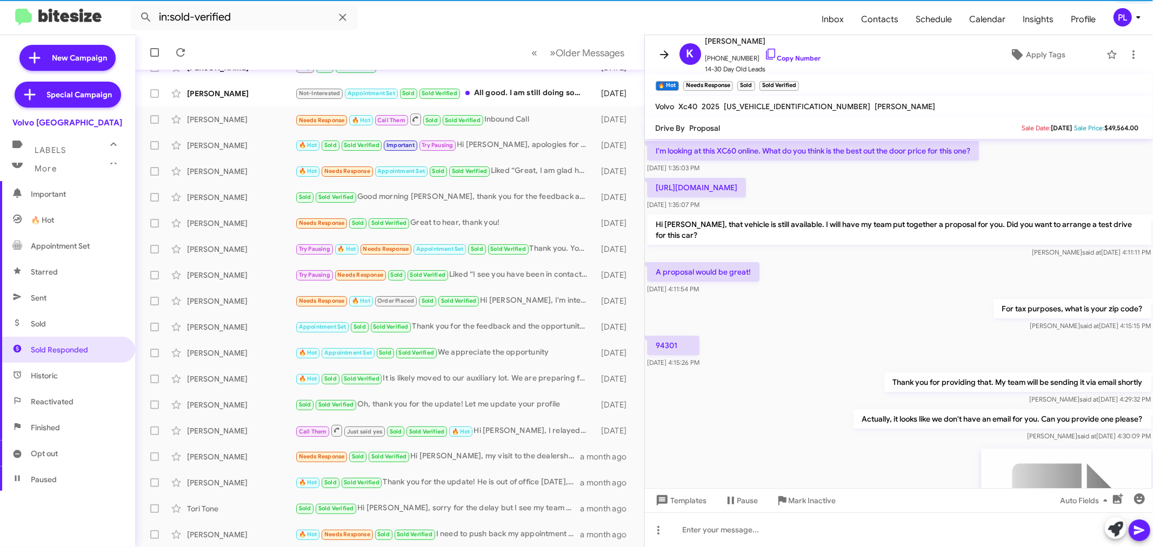
click at [667, 49] on icon at bounding box center [664, 54] width 13 height 13
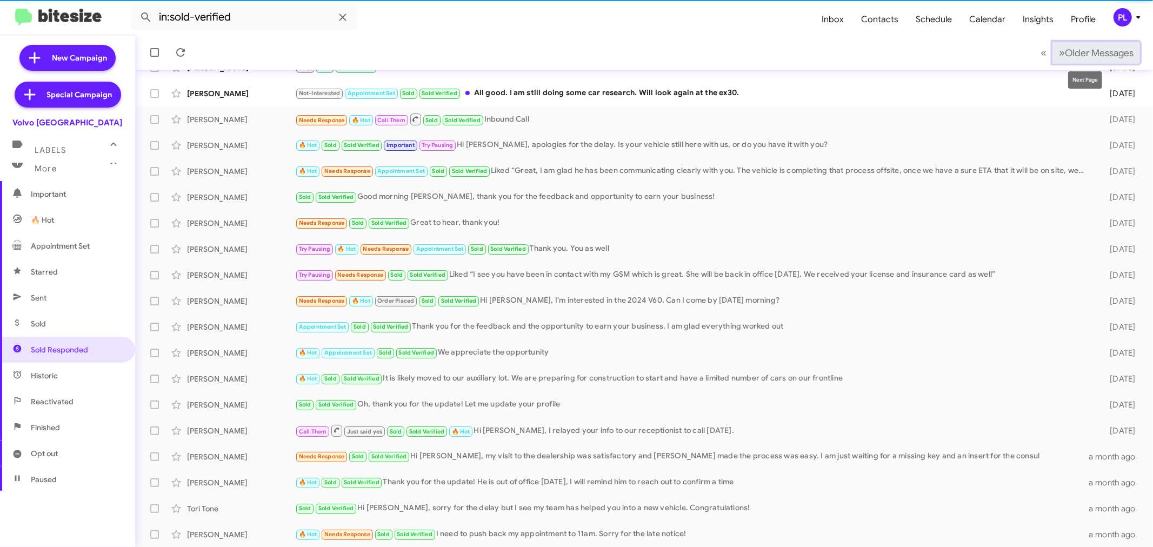
click at [1096, 55] on span "Older Messages" at bounding box center [1099, 53] width 69 height 12
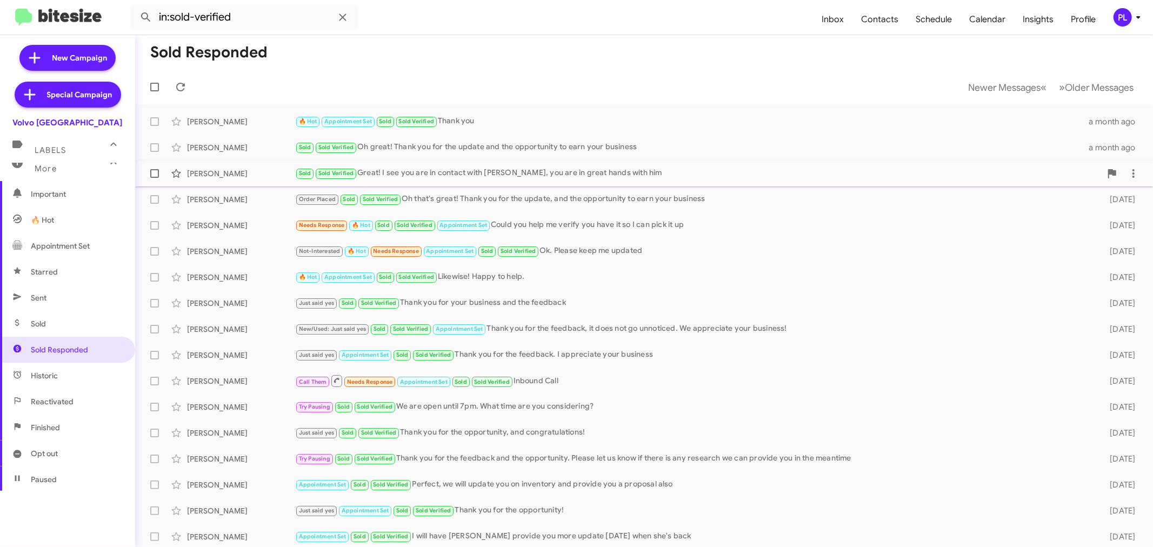
click at [509, 176] on div "Sold Sold Verified Great! I see you are in contact with [PERSON_NAME], you are …" at bounding box center [698, 173] width 806 height 12
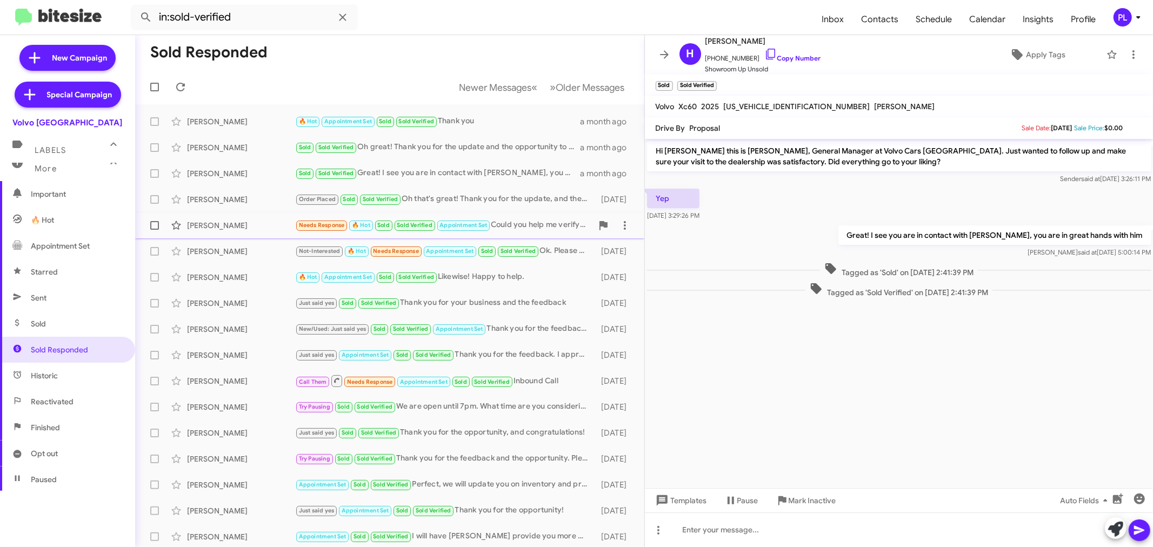
click at [539, 230] on div "Needs Response 🔥 Hot Sold Sold Verified Appointment Set Could you help me verif…" at bounding box center [443, 225] width 297 height 12
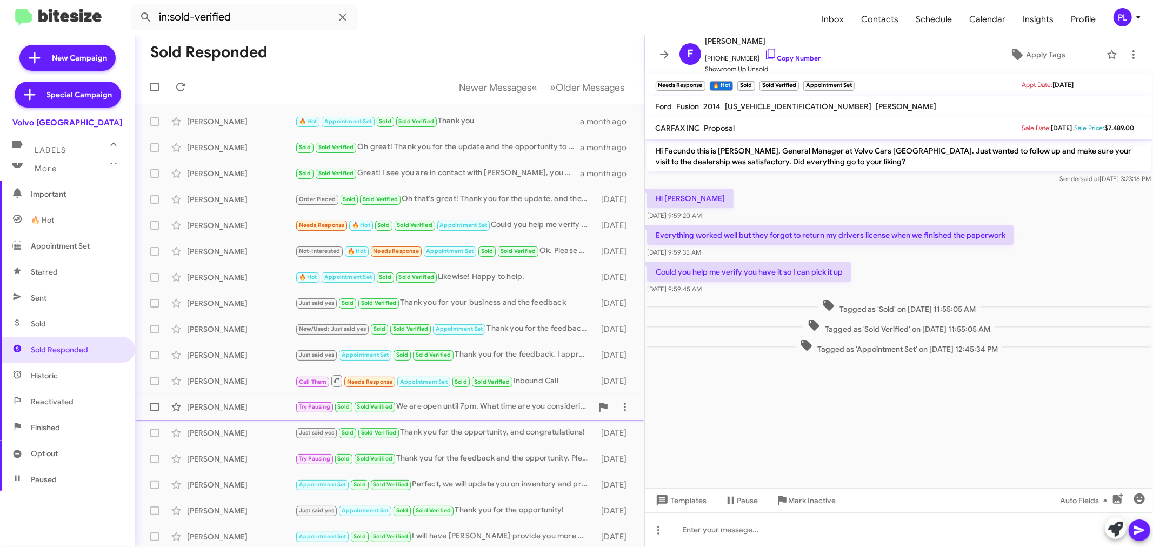
click at [448, 410] on div "Try Pausing Sold Sold Verified We are open until 7pm. What time are you conside…" at bounding box center [443, 407] width 297 height 12
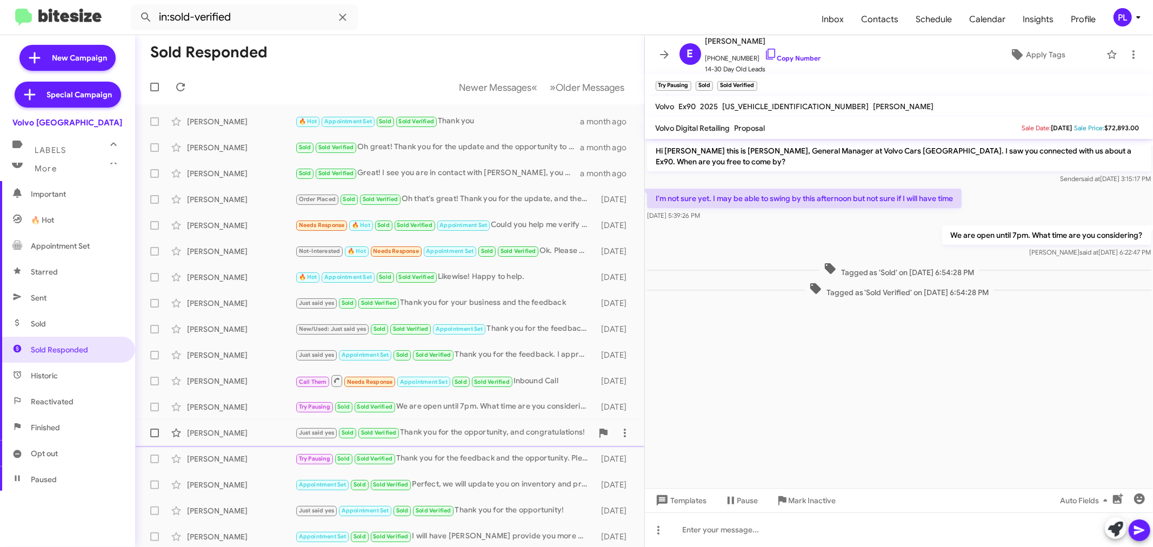
click at [428, 434] on div "Just said yes Sold Sold Verified Thank you for the opportunity, and congratulat…" at bounding box center [443, 433] width 297 height 12
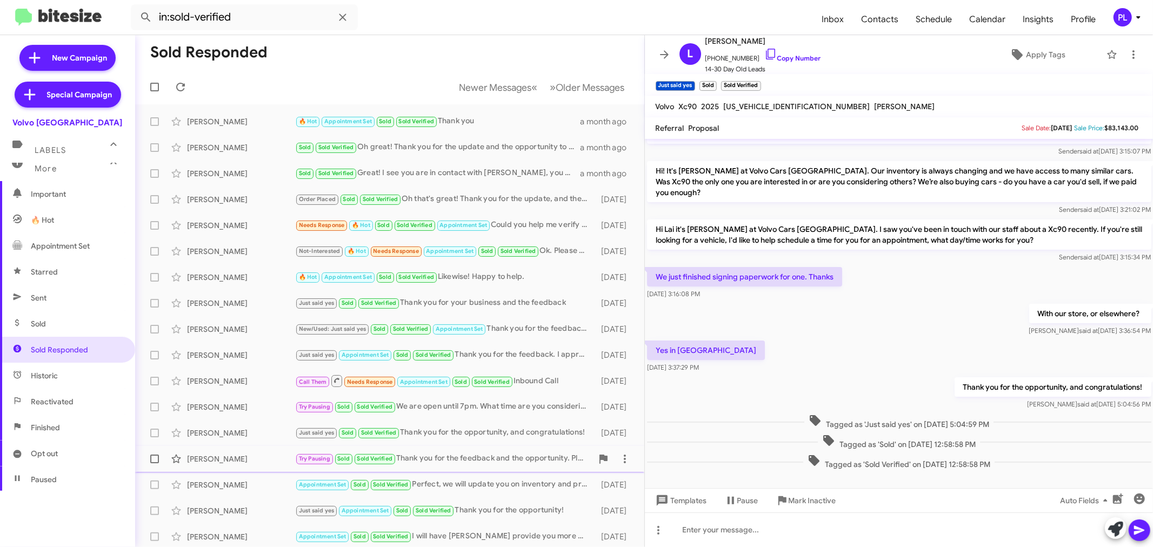
click at [535, 464] on div "Try Pausing Sold Sold Verified Thank you for the feedback and the opportunity. …" at bounding box center [443, 459] width 297 height 12
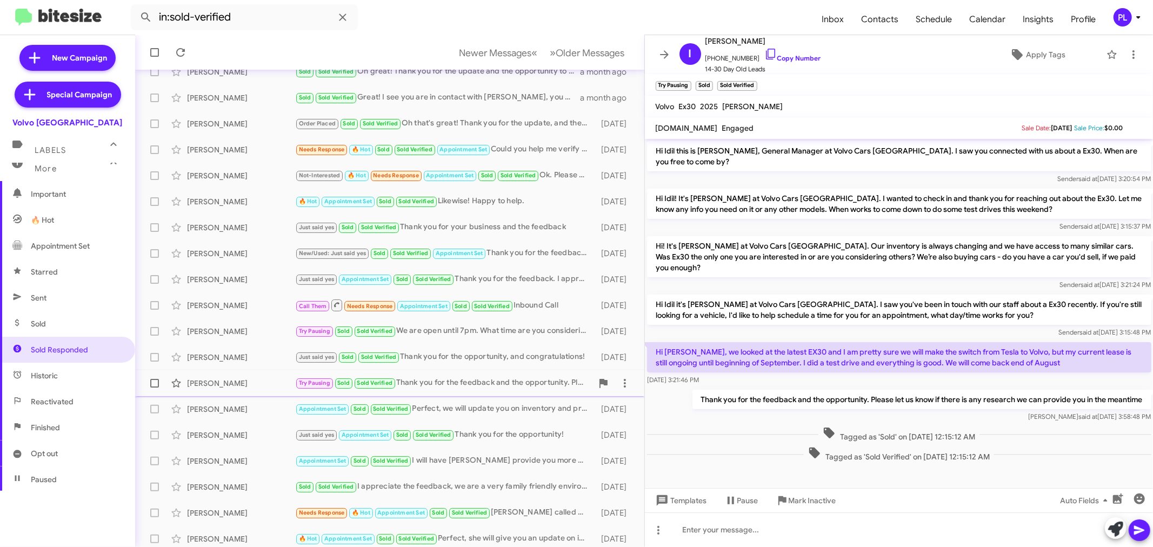
scroll to position [80, 0]
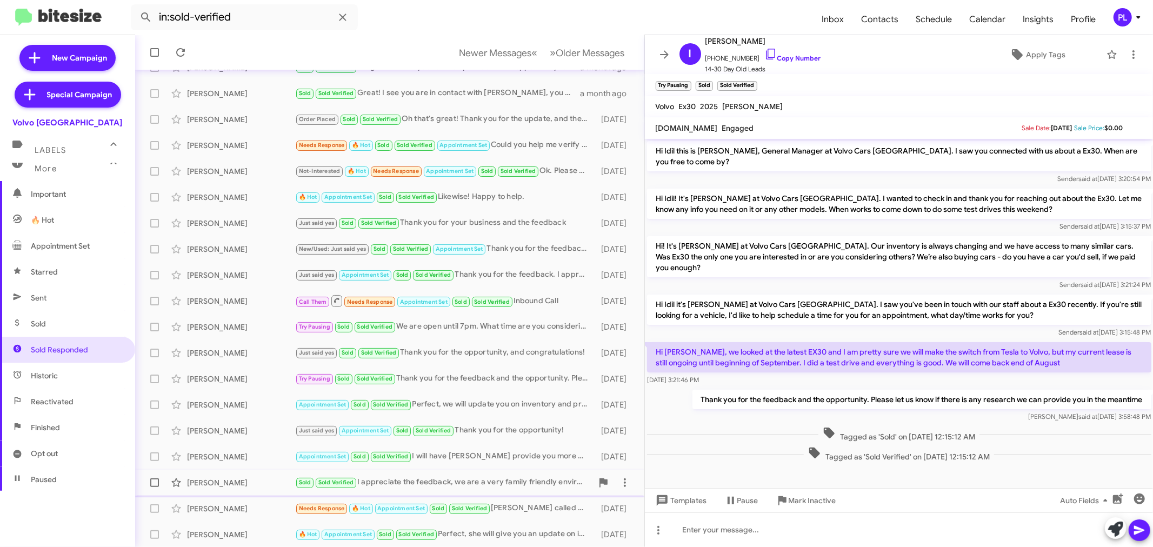
click at [493, 473] on div "[PERSON_NAME] Sold Sold Verified I appreciate the feedback, we are a very famil…" at bounding box center [390, 483] width 492 height 22
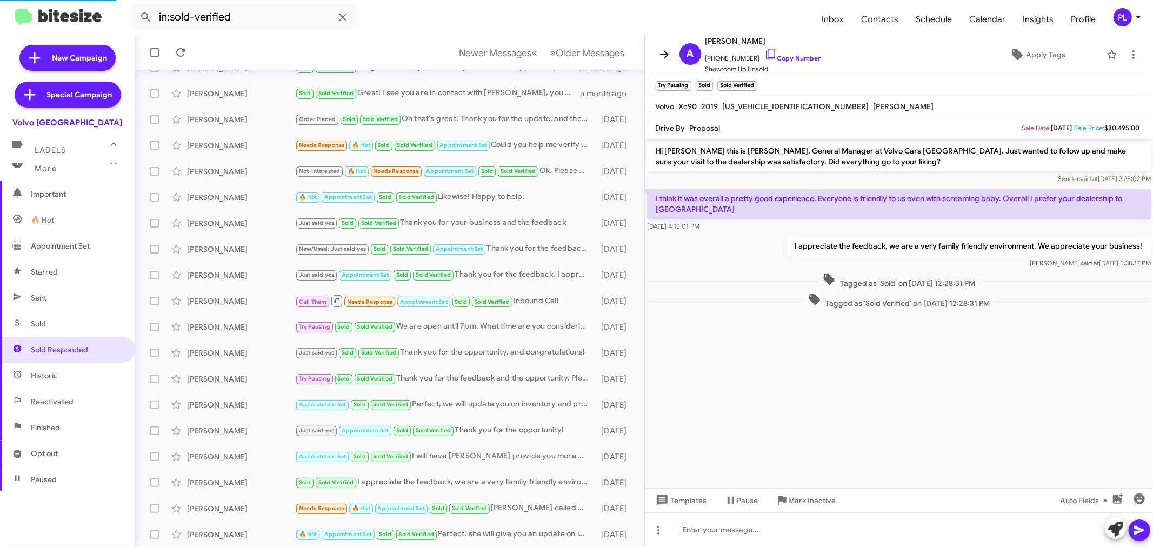
click at [664, 49] on icon at bounding box center [664, 54] width 13 height 13
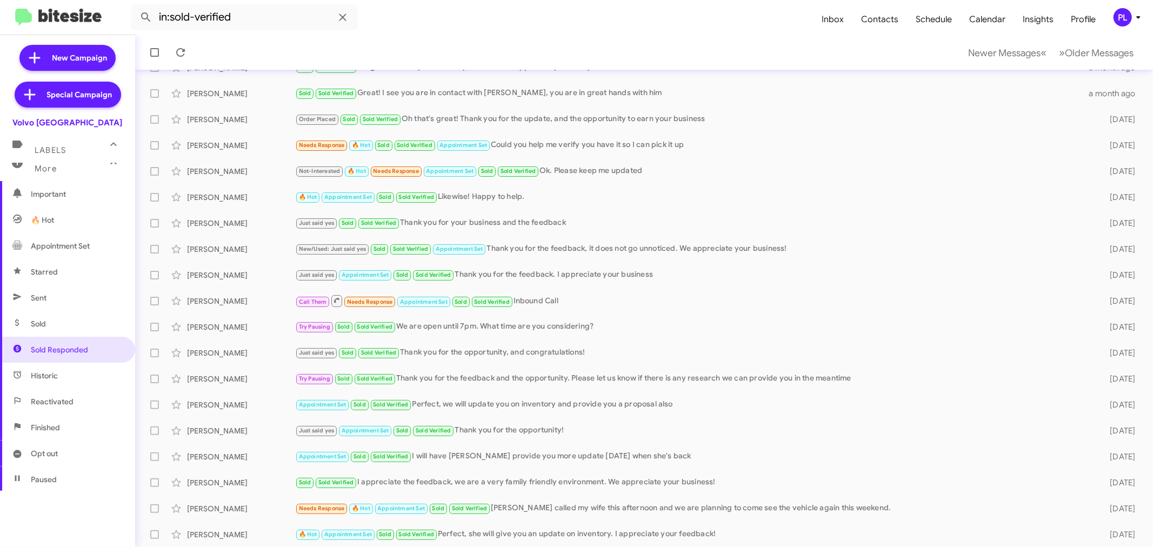
click at [1133, 16] on icon at bounding box center [1138, 17] width 13 height 13
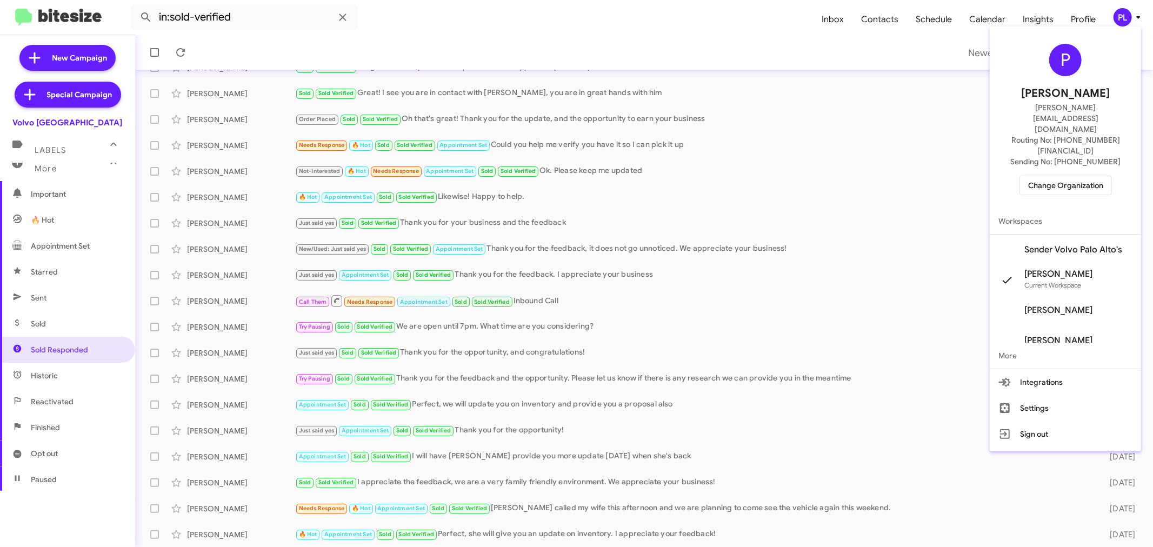
click at [1061, 176] on span "Change Organization" at bounding box center [1065, 185] width 75 height 18
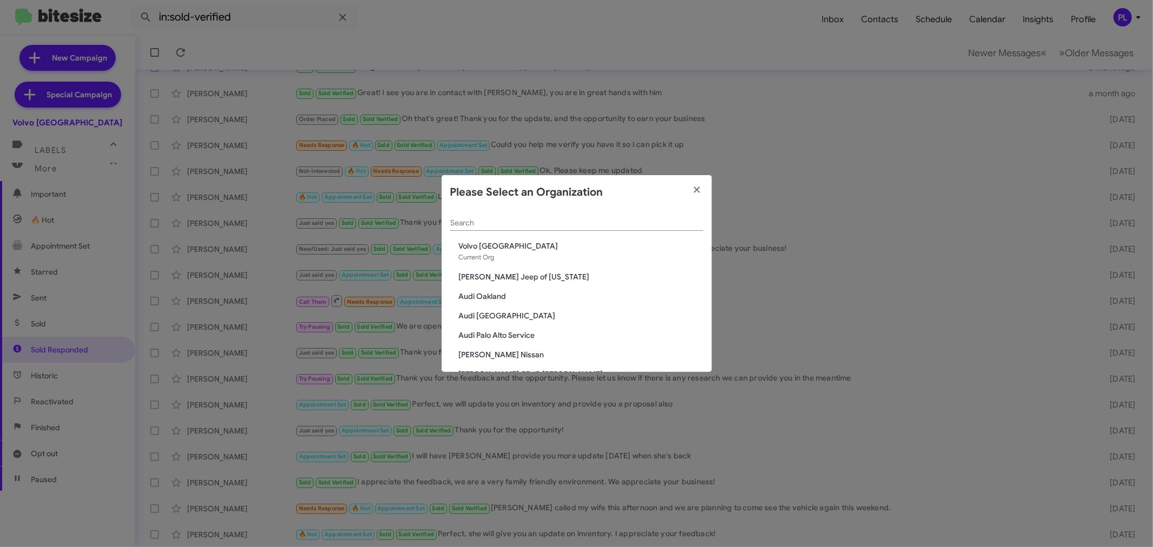
click at [613, 225] on input "Search" at bounding box center [576, 223] width 253 height 9
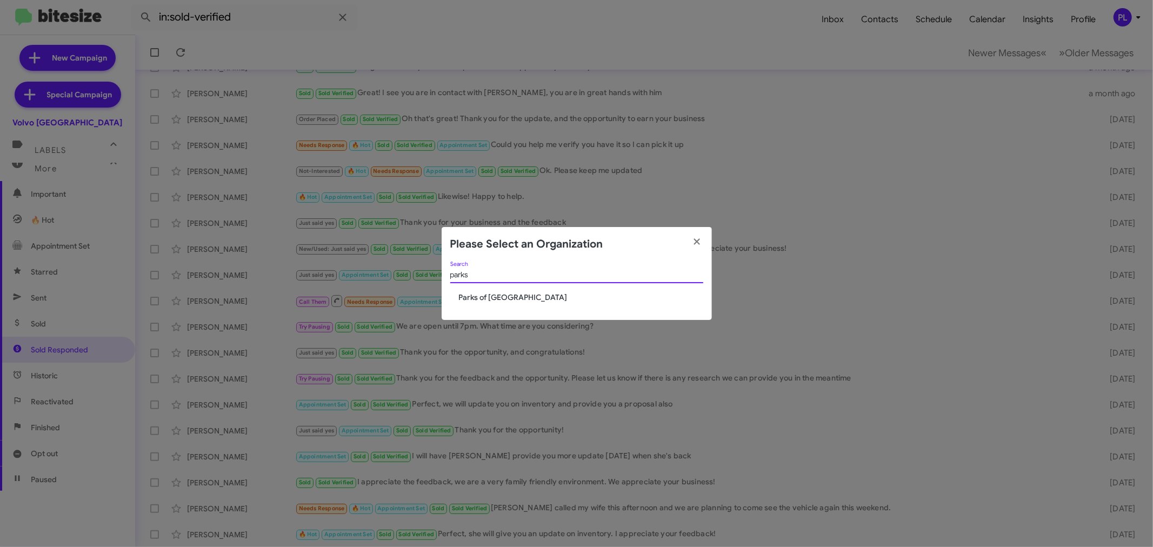
type input "parks"
click at [508, 297] on span "Parks of [GEOGRAPHIC_DATA]" at bounding box center [581, 297] width 244 height 11
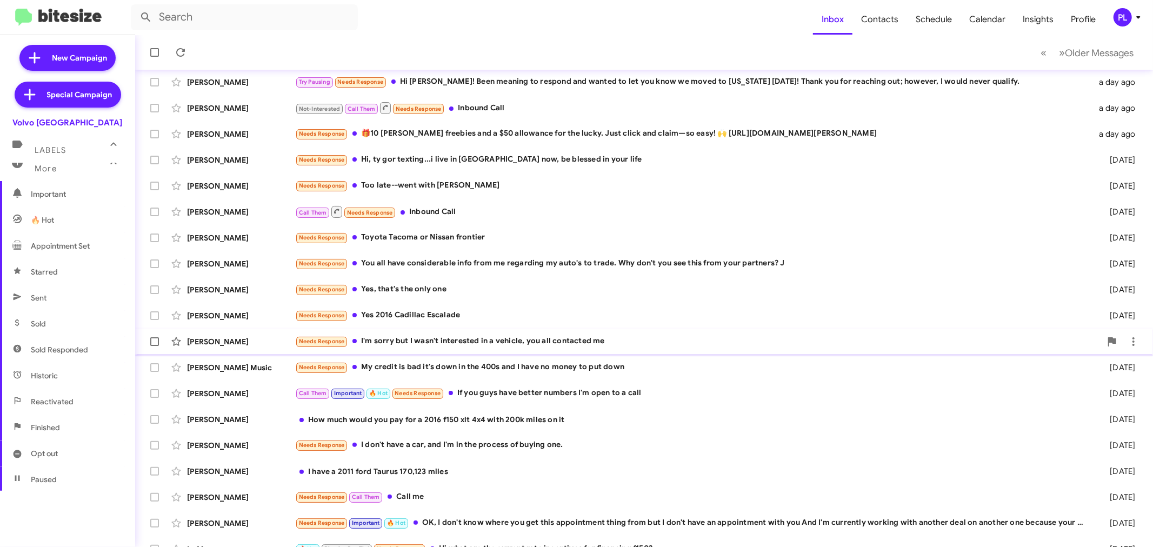
scroll to position [80, 0]
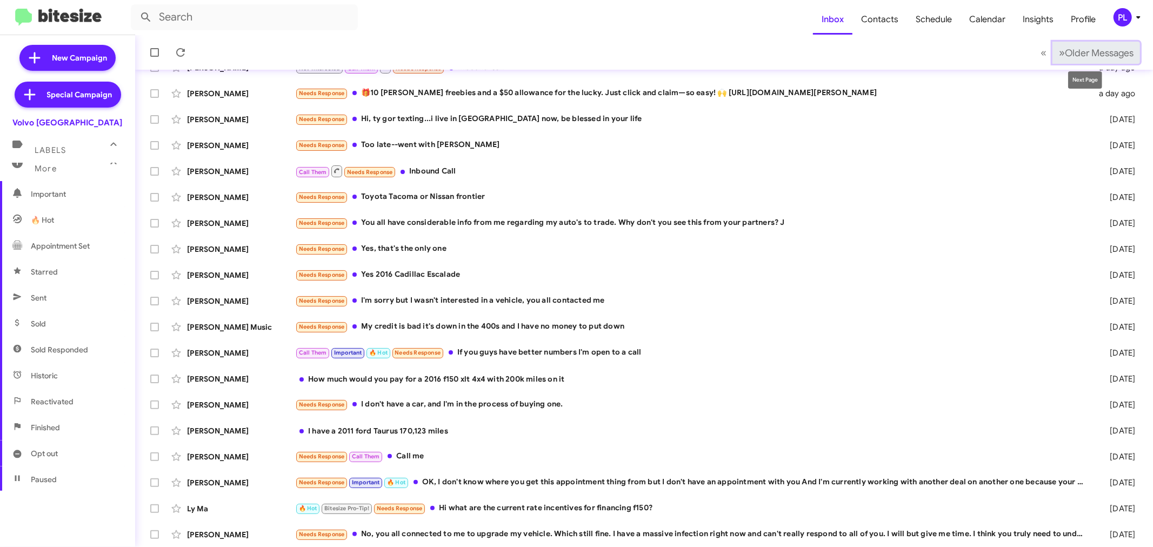
click at [1078, 49] on span "Older Messages" at bounding box center [1099, 53] width 69 height 12
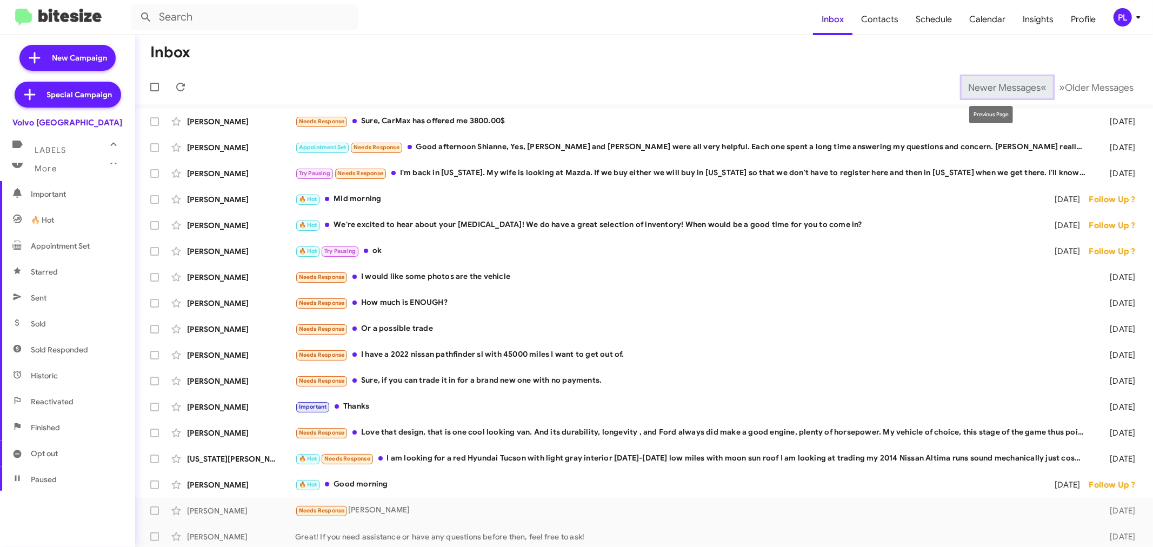
click at [970, 84] on span "Newer Messages" at bounding box center [1004, 88] width 72 height 12
